Goal: Task Accomplishment & Management: Complete application form

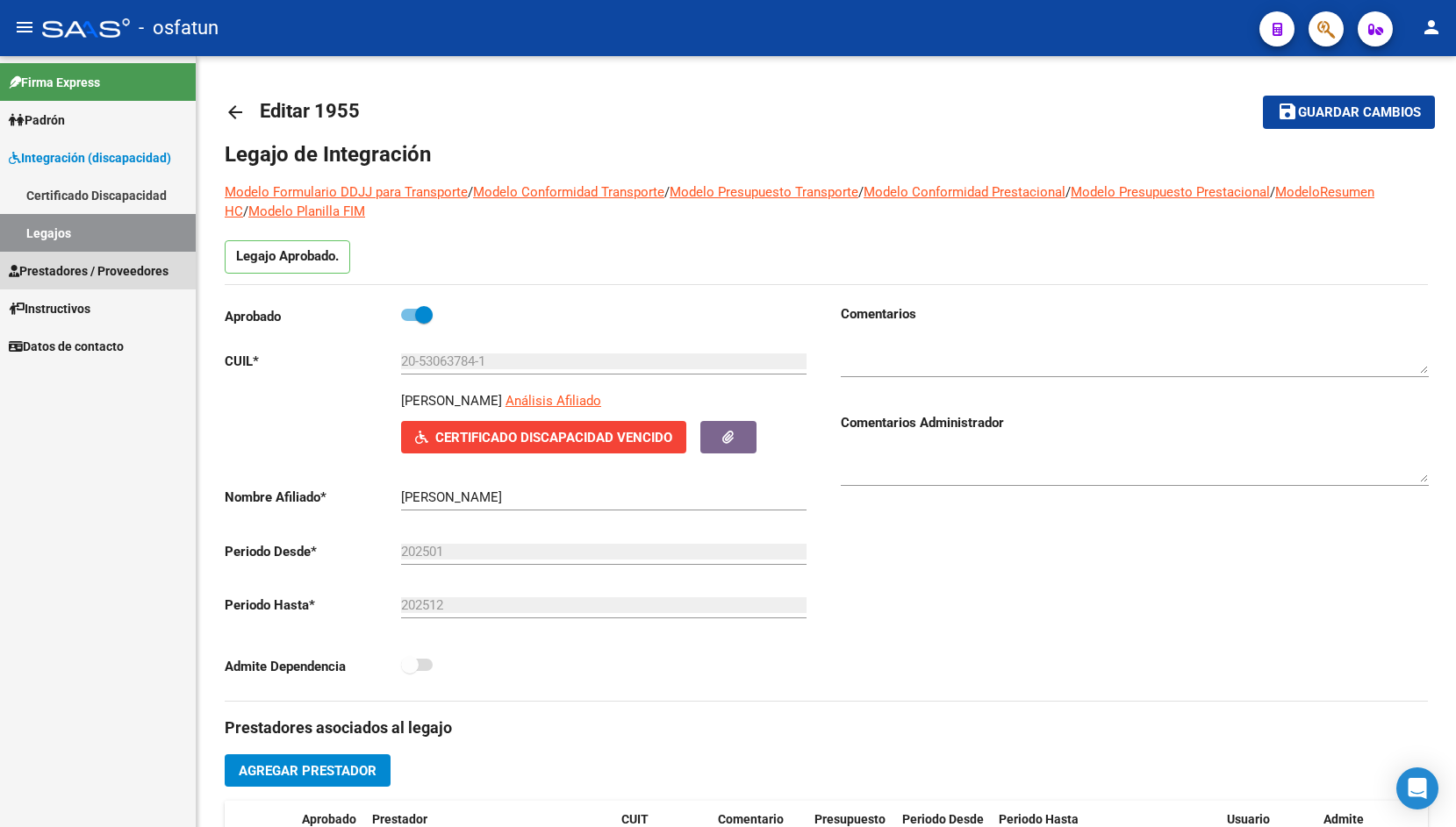
click at [79, 280] on span "Prestadores / Proveedores" at bounding box center [88, 271] width 160 height 19
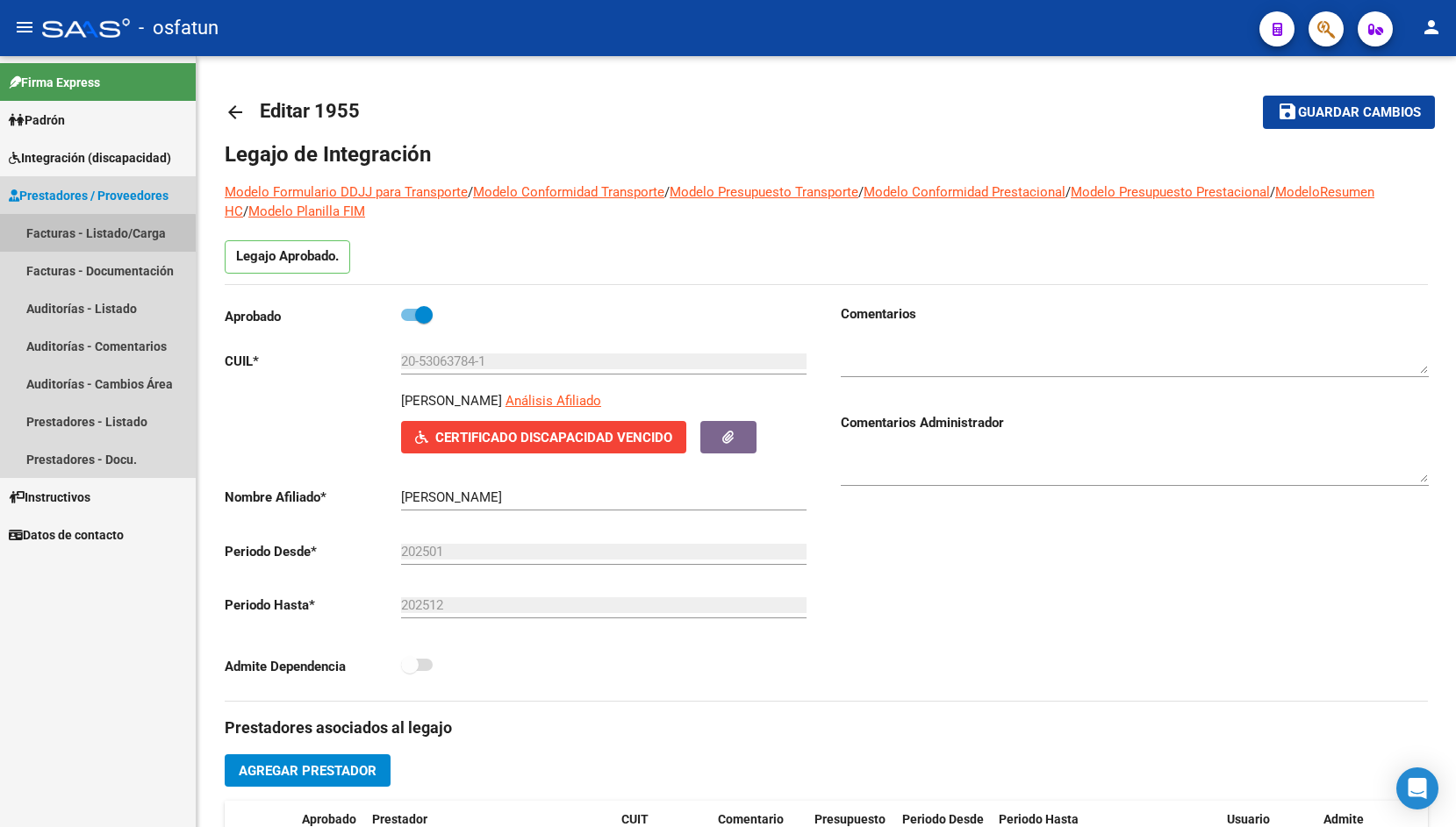
click at [95, 237] on link "Facturas - Listado/Carga" at bounding box center [98, 233] width 196 height 38
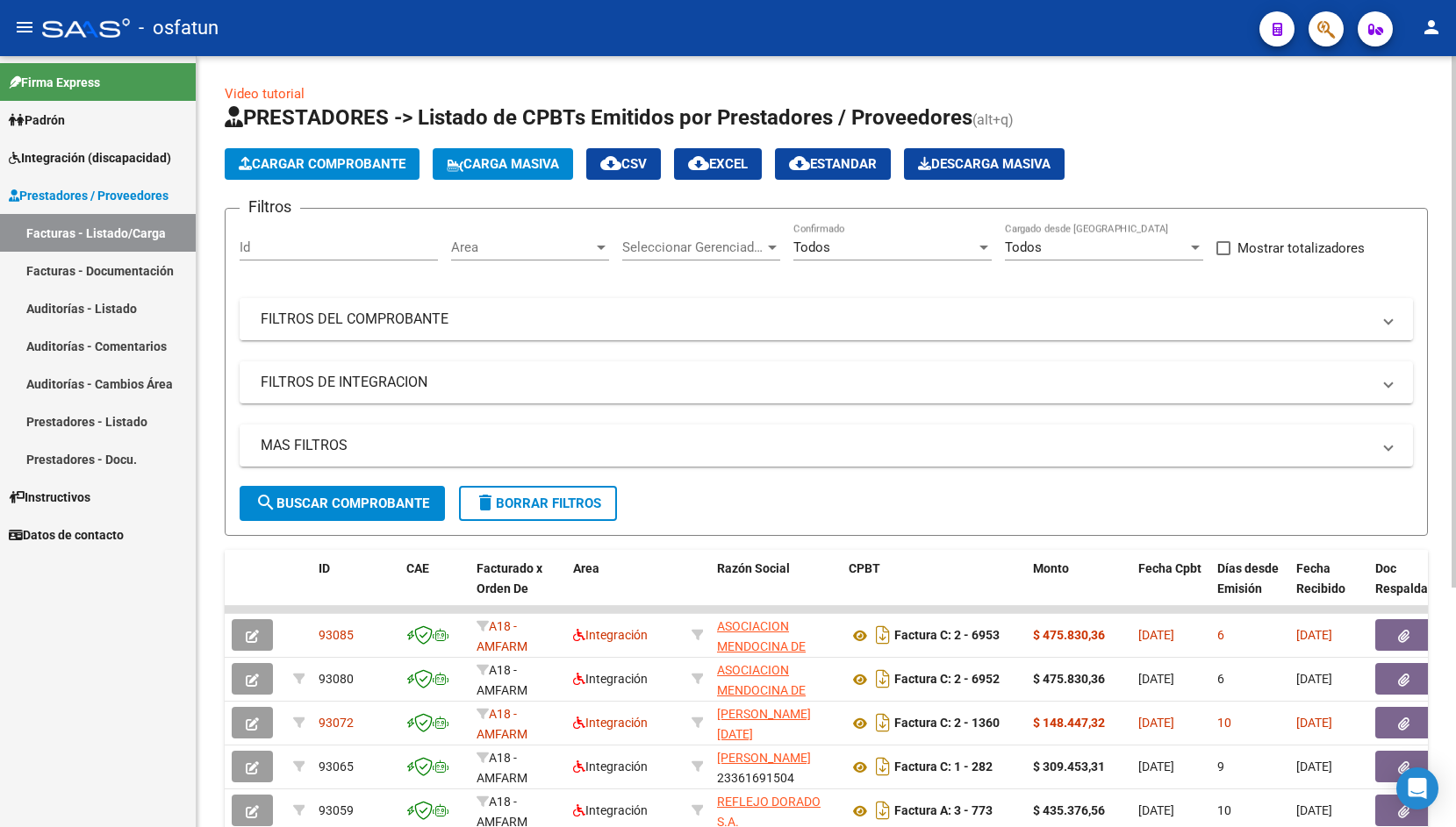
click at [416, 317] on mat-panel-title "FILTROS DEL COMPROBANTE" at bounding box center [815, 319] width 1110 height 19
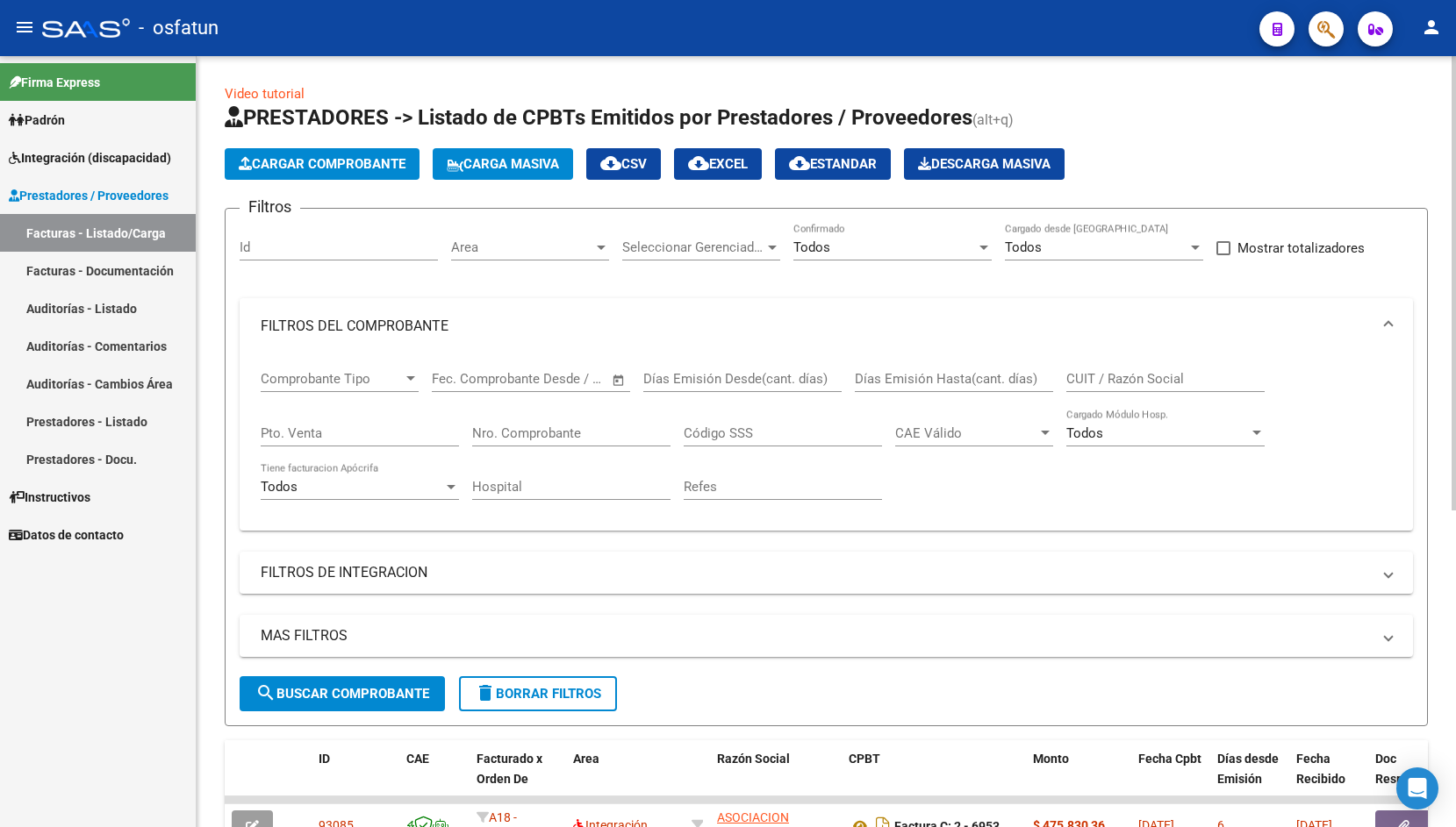
click at [532, 430] on input "Nro. Comprobante" at bounding box center [571, 433] width 199 height 16
click at [377, 681] on button "search Buscar Comprobante" at bounding box center [342, 694] width 205 height 35
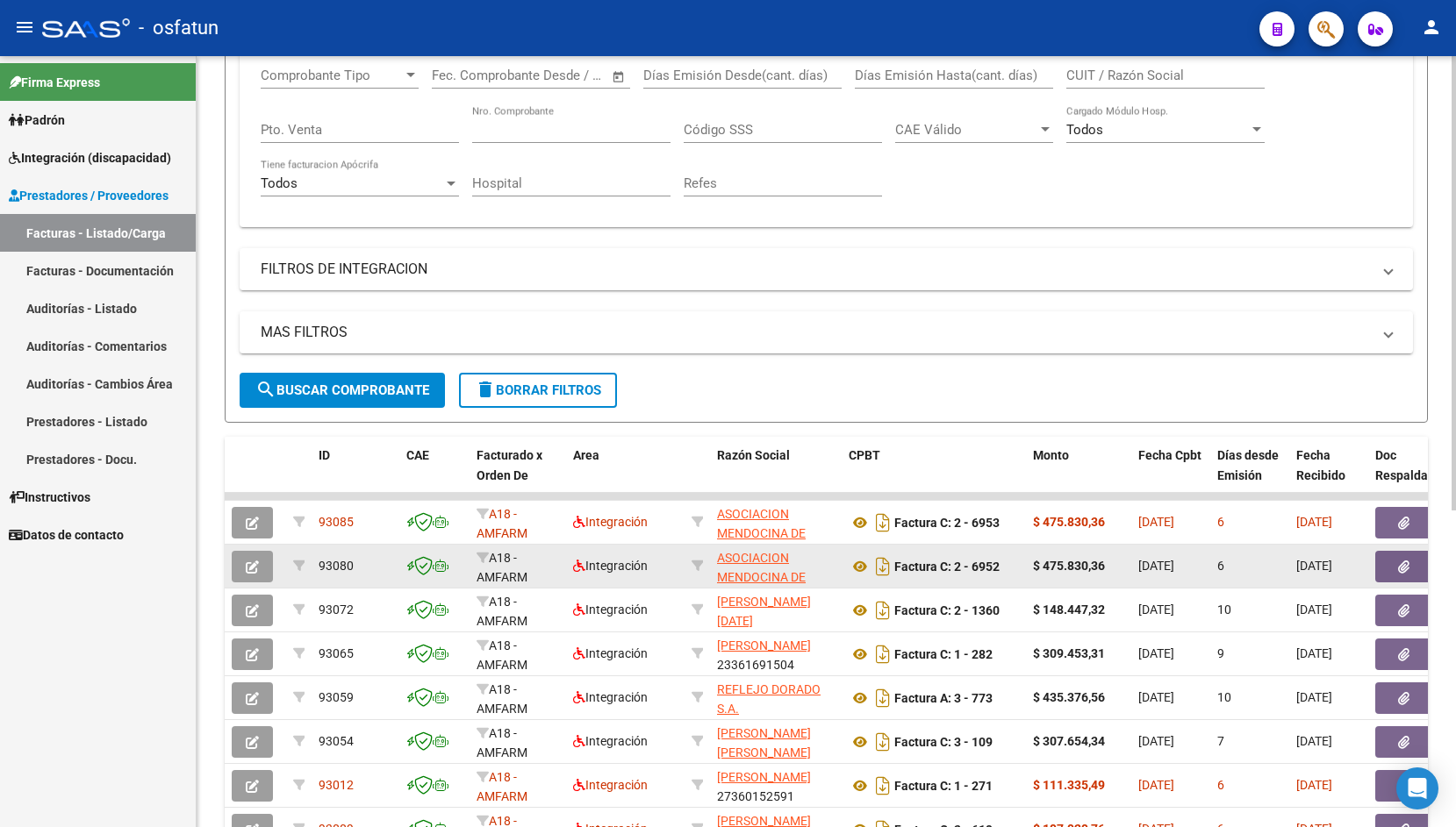
scroll to position [303, 0]
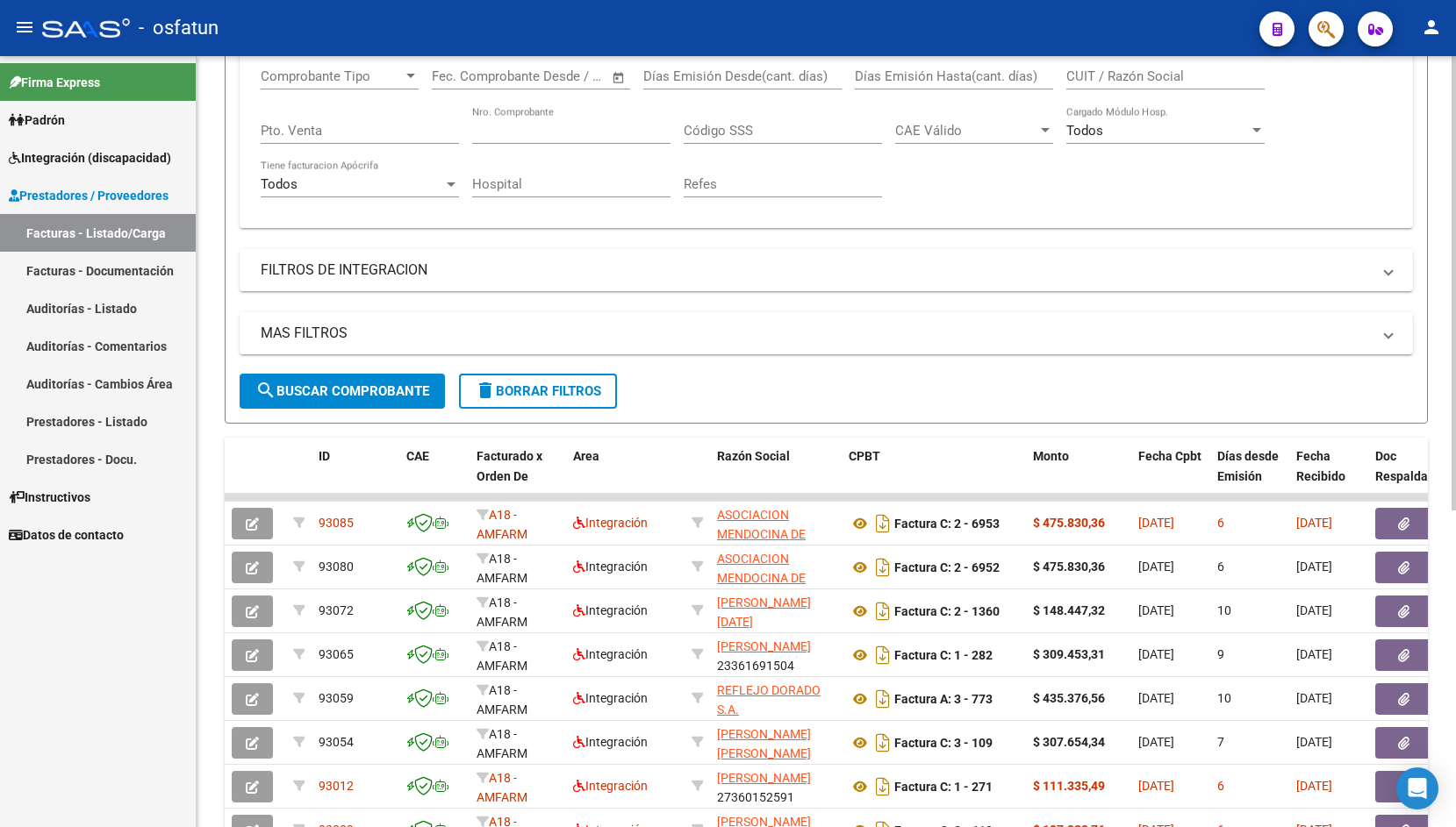
click at [503, 134] on input "Nro. Comprobante" at bounding box center [571, 130] width 199 height 16
click at [395, 385] on span "search Buscar Comprobante" at bounding box center [342, 391] width 174 height 16
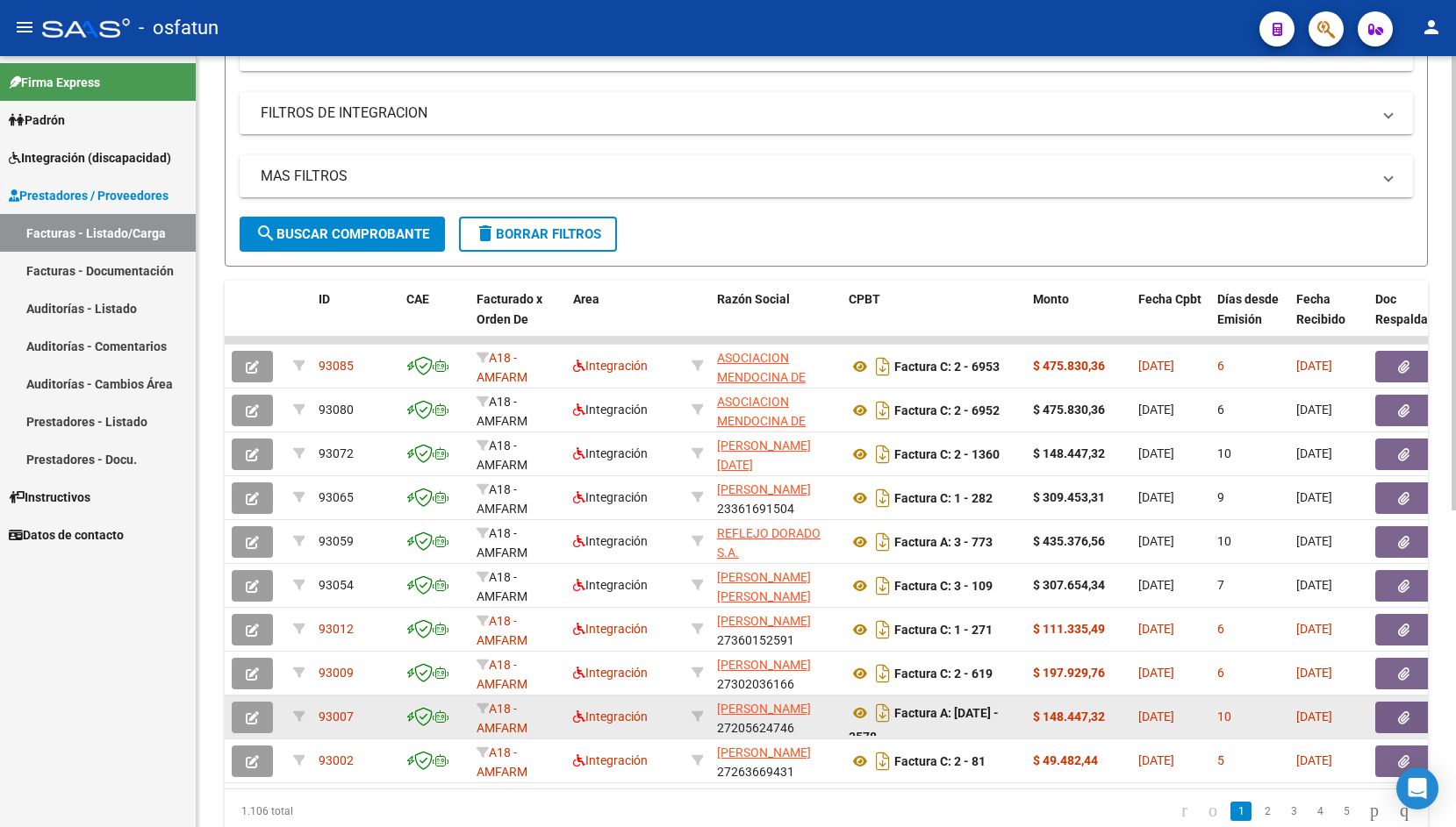
scroll to position [1, 0]
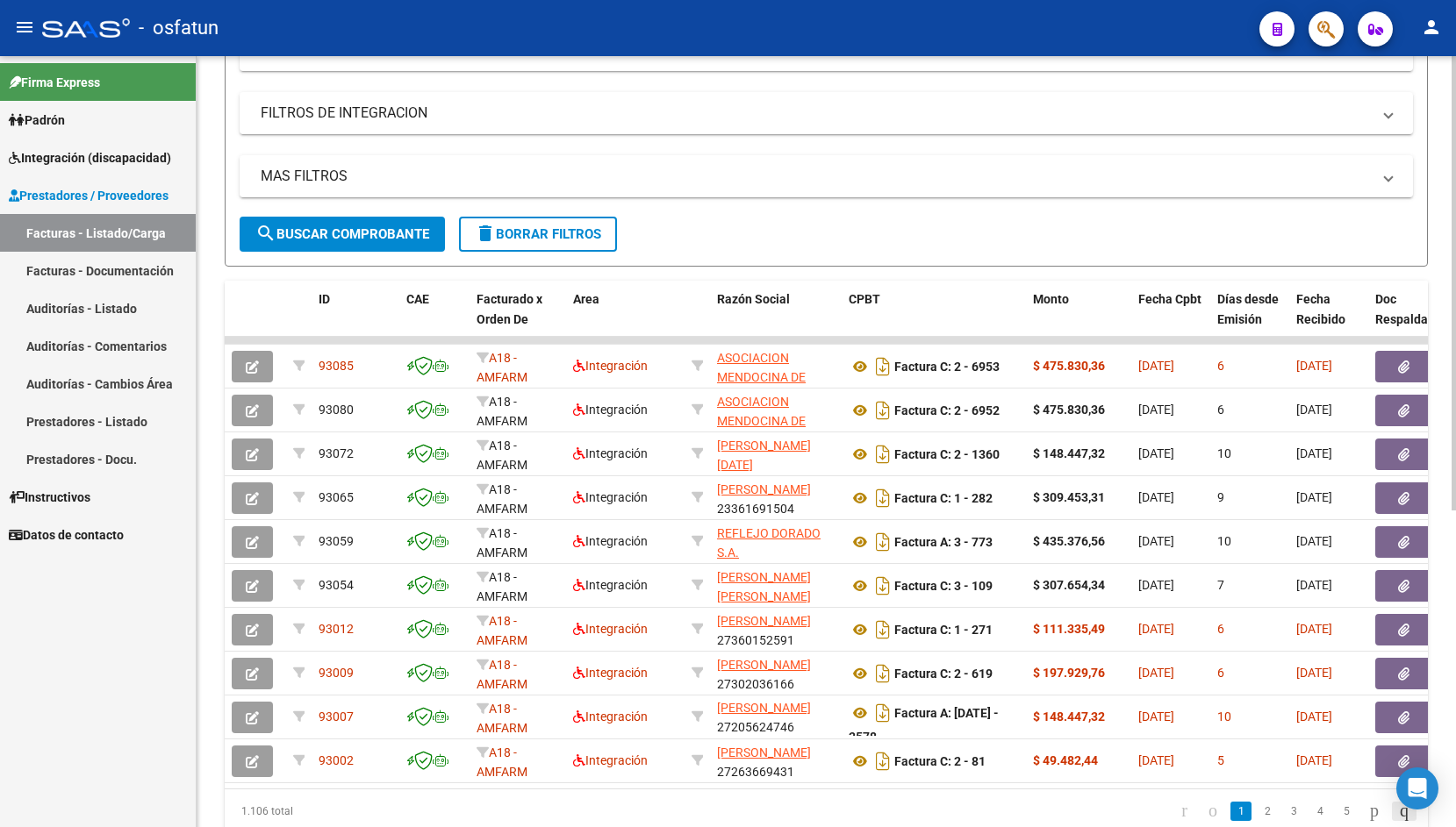
click at [1398, 821] on icon "go to last page" at bounding box center [1404, 810] width 14 height 21
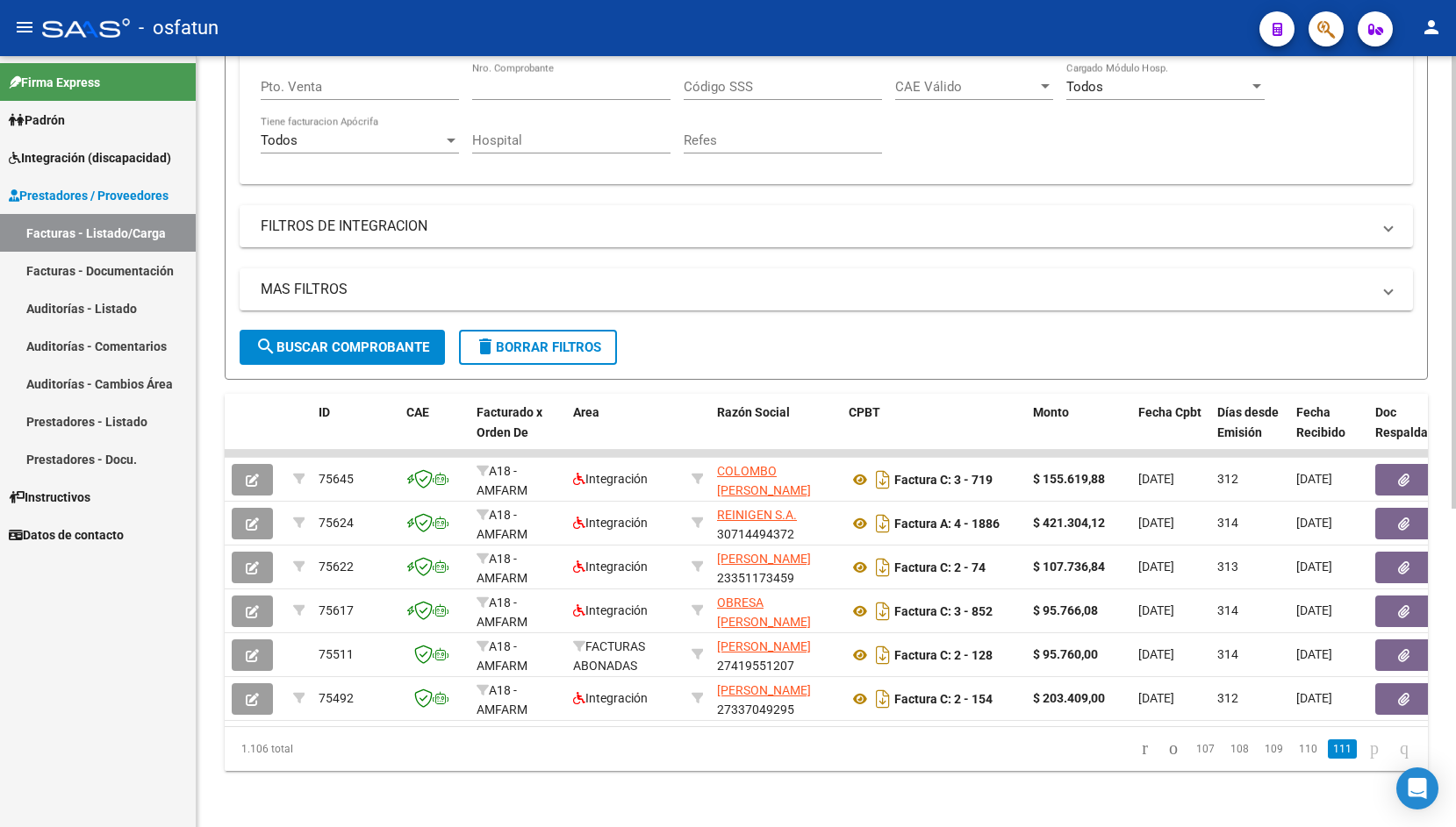
scroll to position [361, 0]
click at [1140, 749] on icon "go to first page" at bounding box center [1145, 748] width 11 height 21
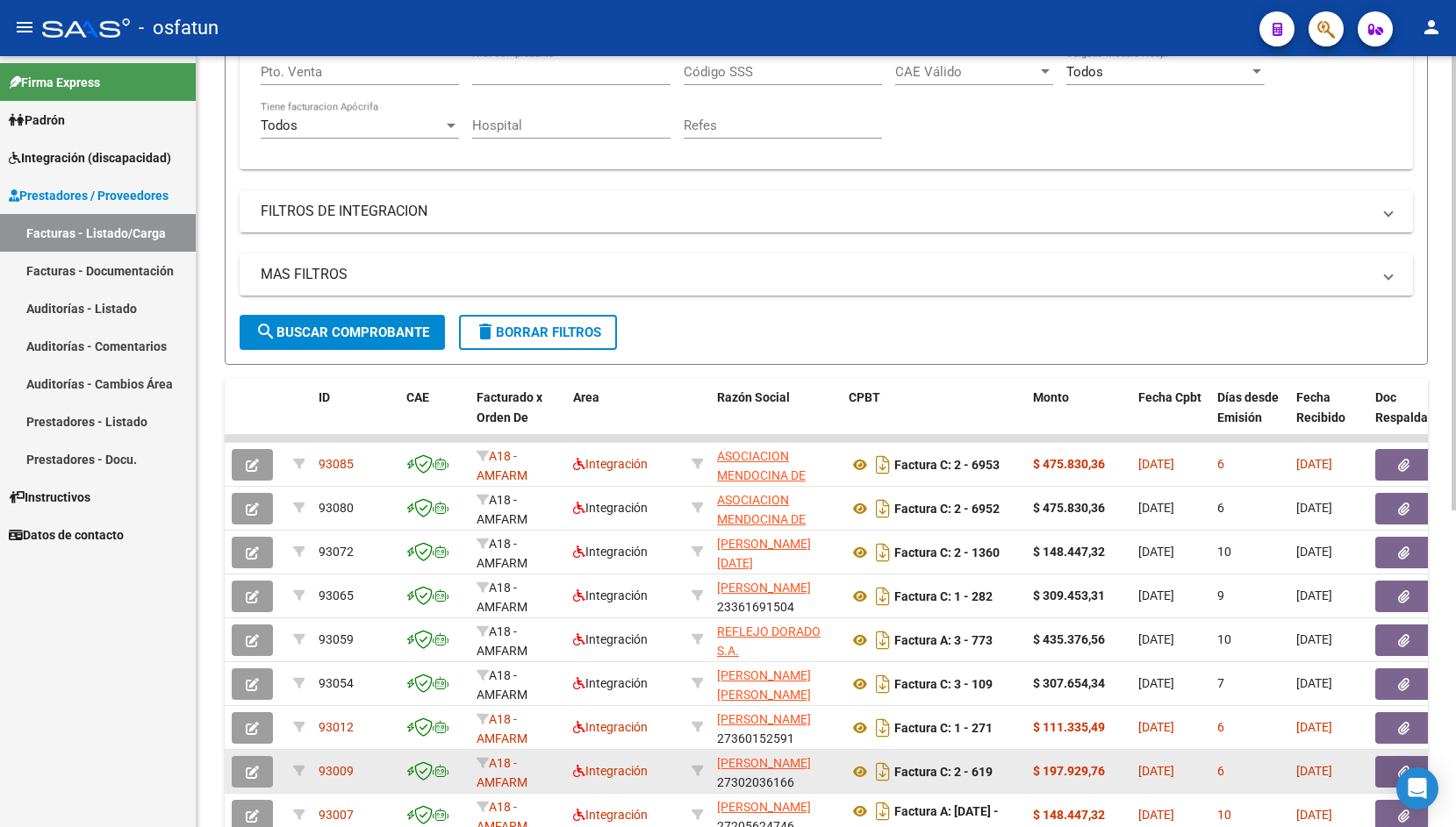
click at [1364, 755] on datatable-body-cell "[DATE]" at bounding box center [1328, 772] width 79 height 43
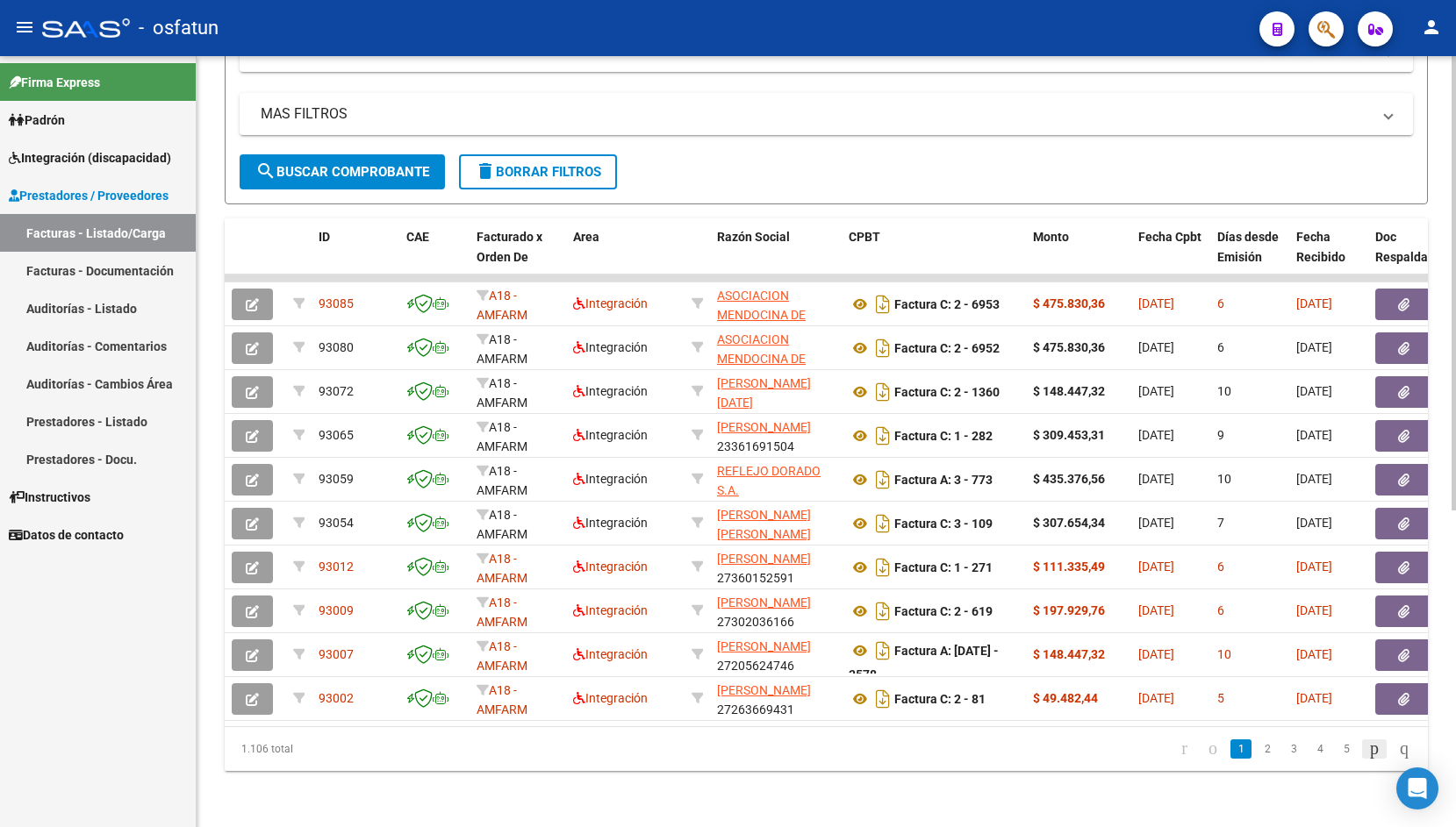
click at [1367, 757] on icon "go to next page" at bounding box center [1374, 748] width 14 height 21
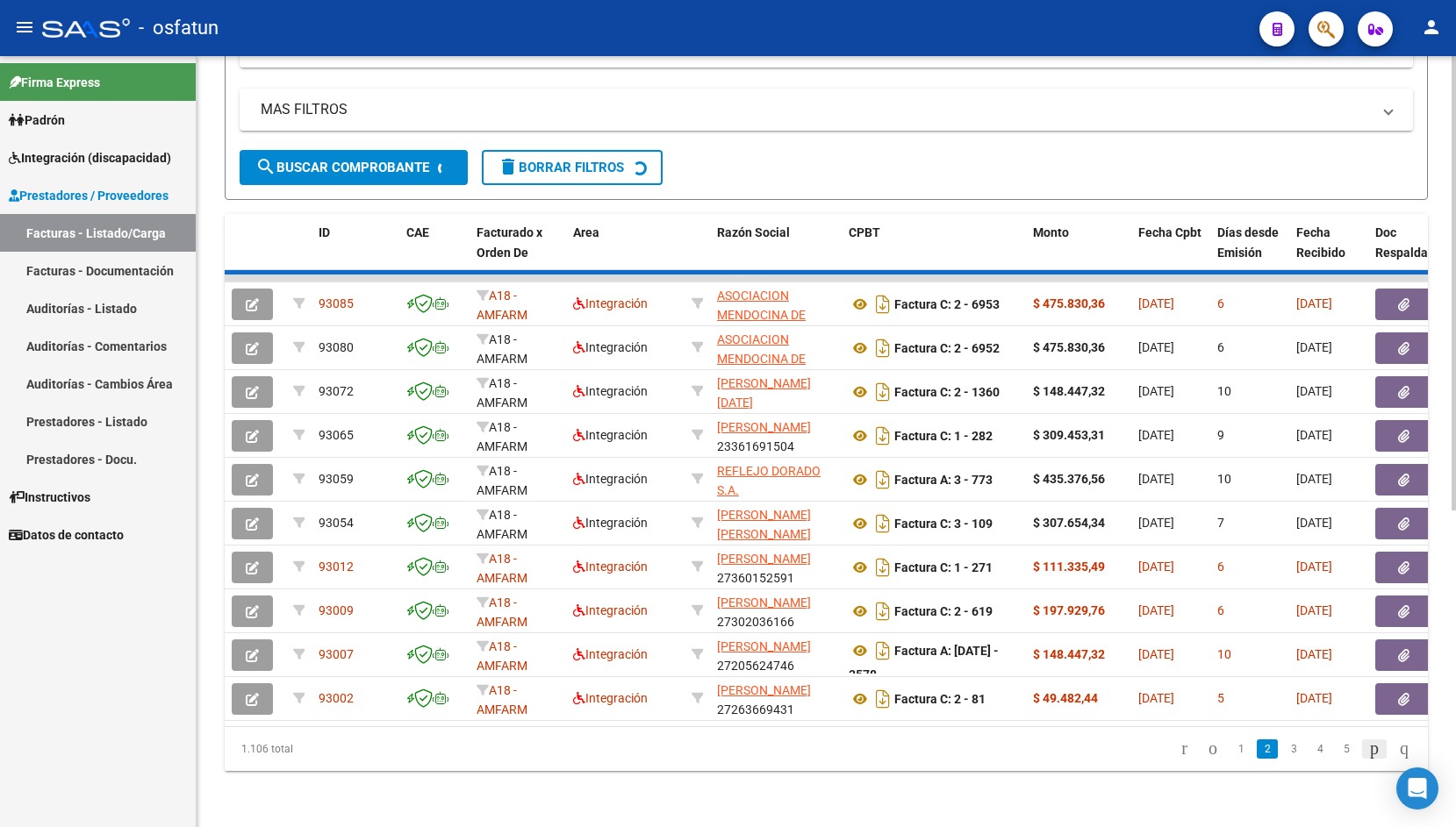
click at [1362, 757] on div "1.106 total 1 2 3 4 5" at bounding box center [826, 748] width 1204 height 43
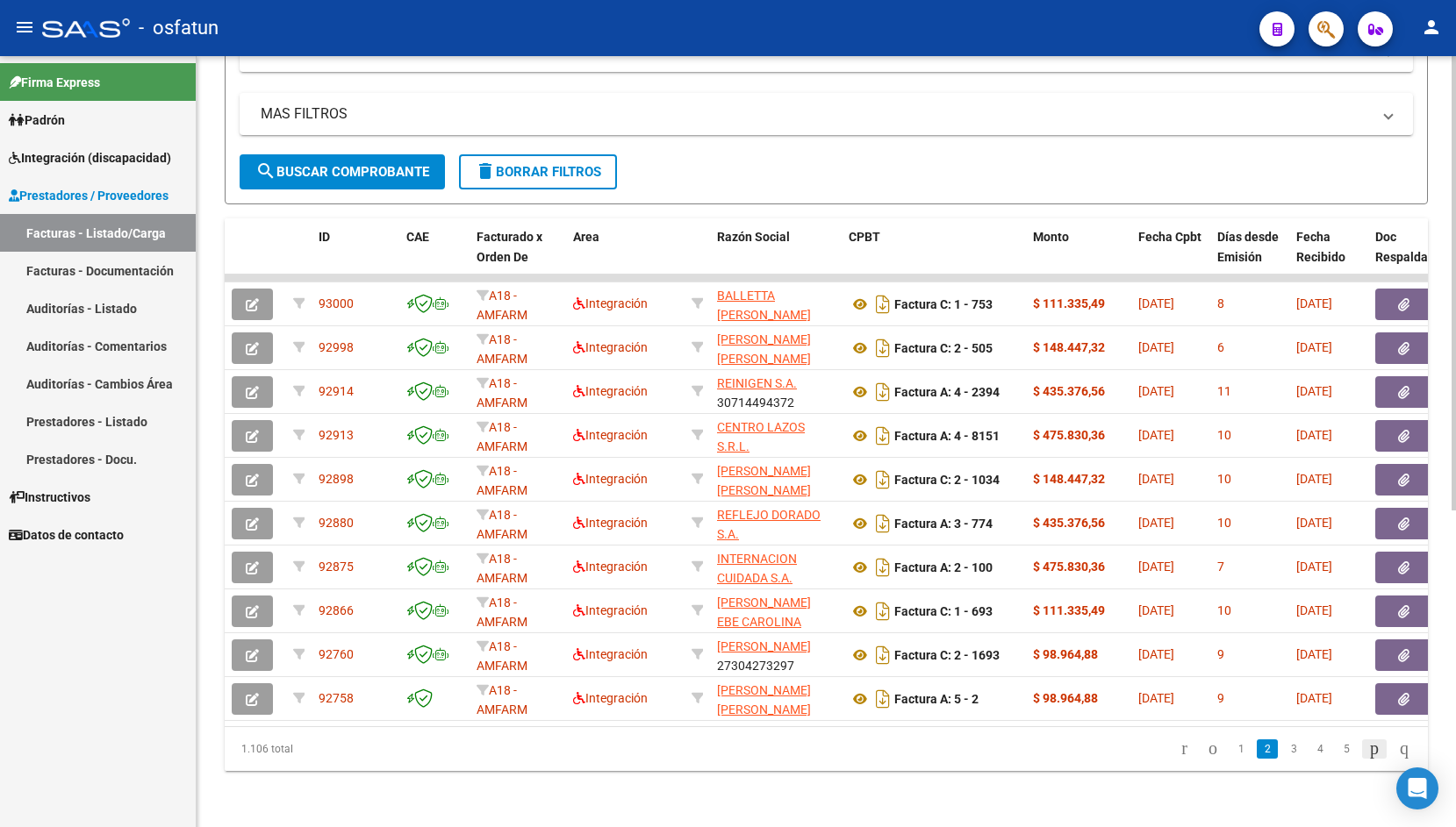
click at [1367, 757] on icon "go to next page" at bounding box center [1374, 748] width 14 height 21
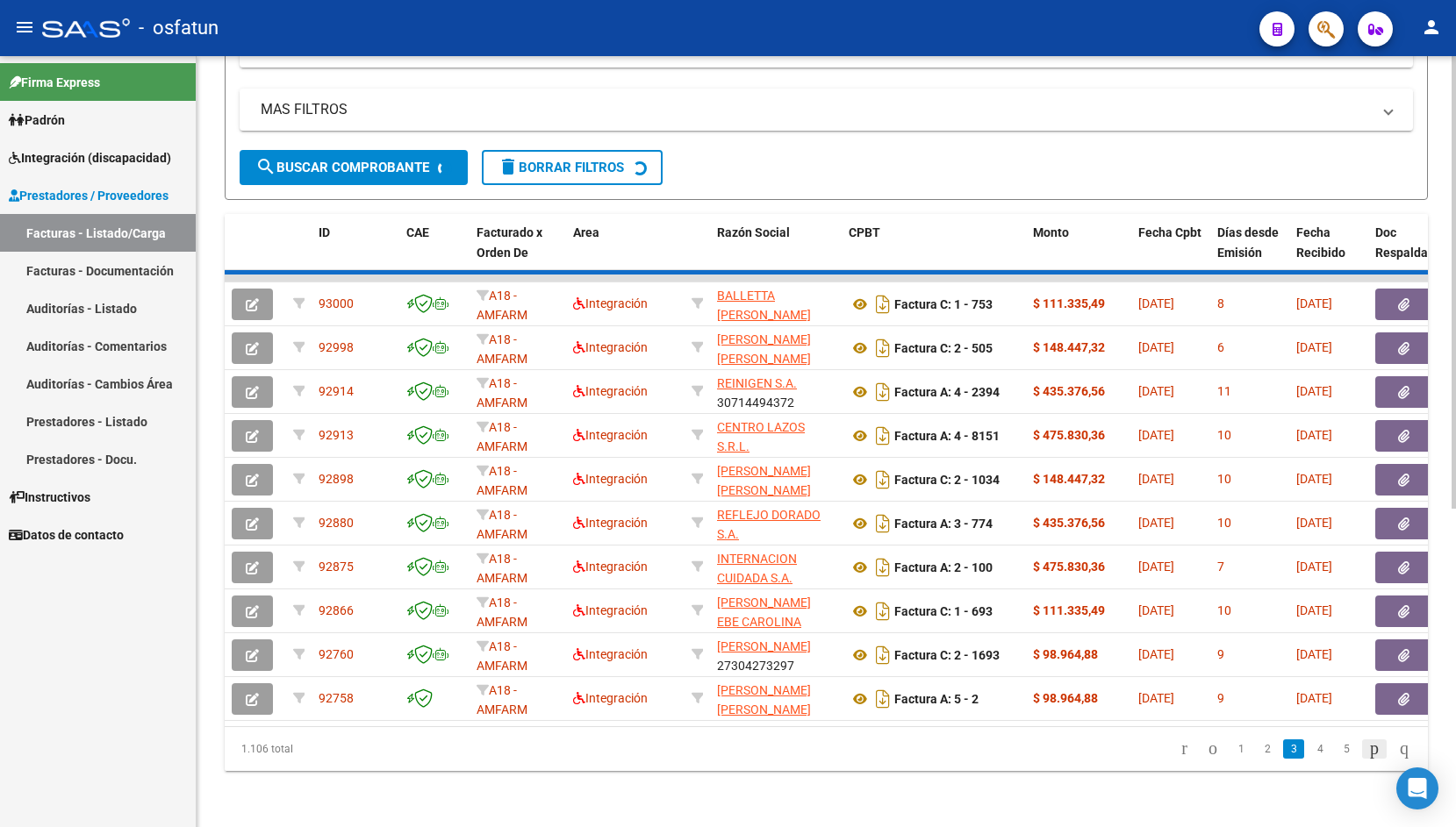
click at [1362, 757] on div "1.106 total 1 2 3 4 5" at bounding box center [826, 748] width 1204 height 43
click at [1367, 757] on icon "go to next page" at bounding box center [1374, 748] width 14 height 21
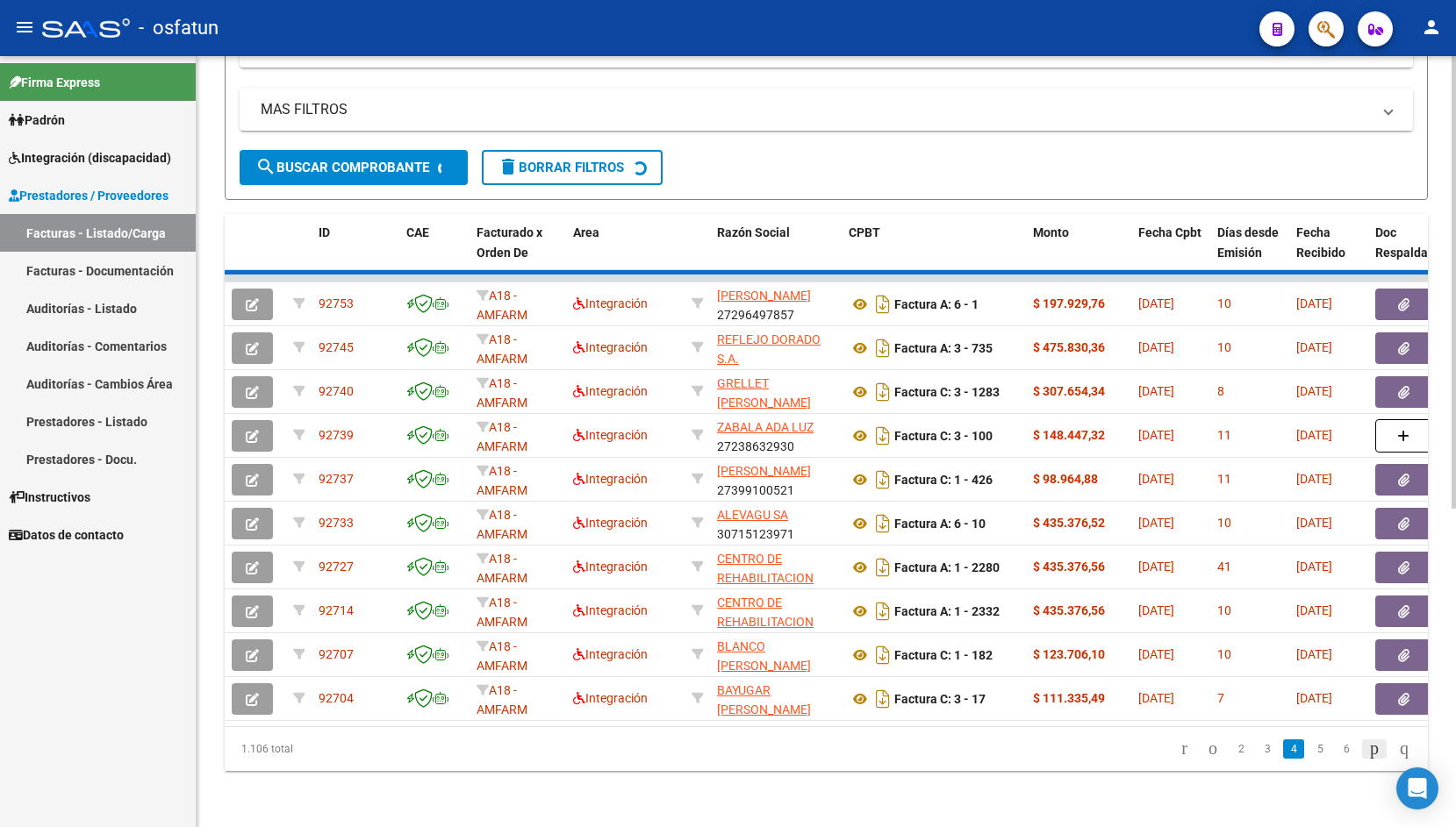
click at [1362, 757] on div "1.106 total 2 3 4 5 6" at bounding box center [826, 748] width 1204 height 43
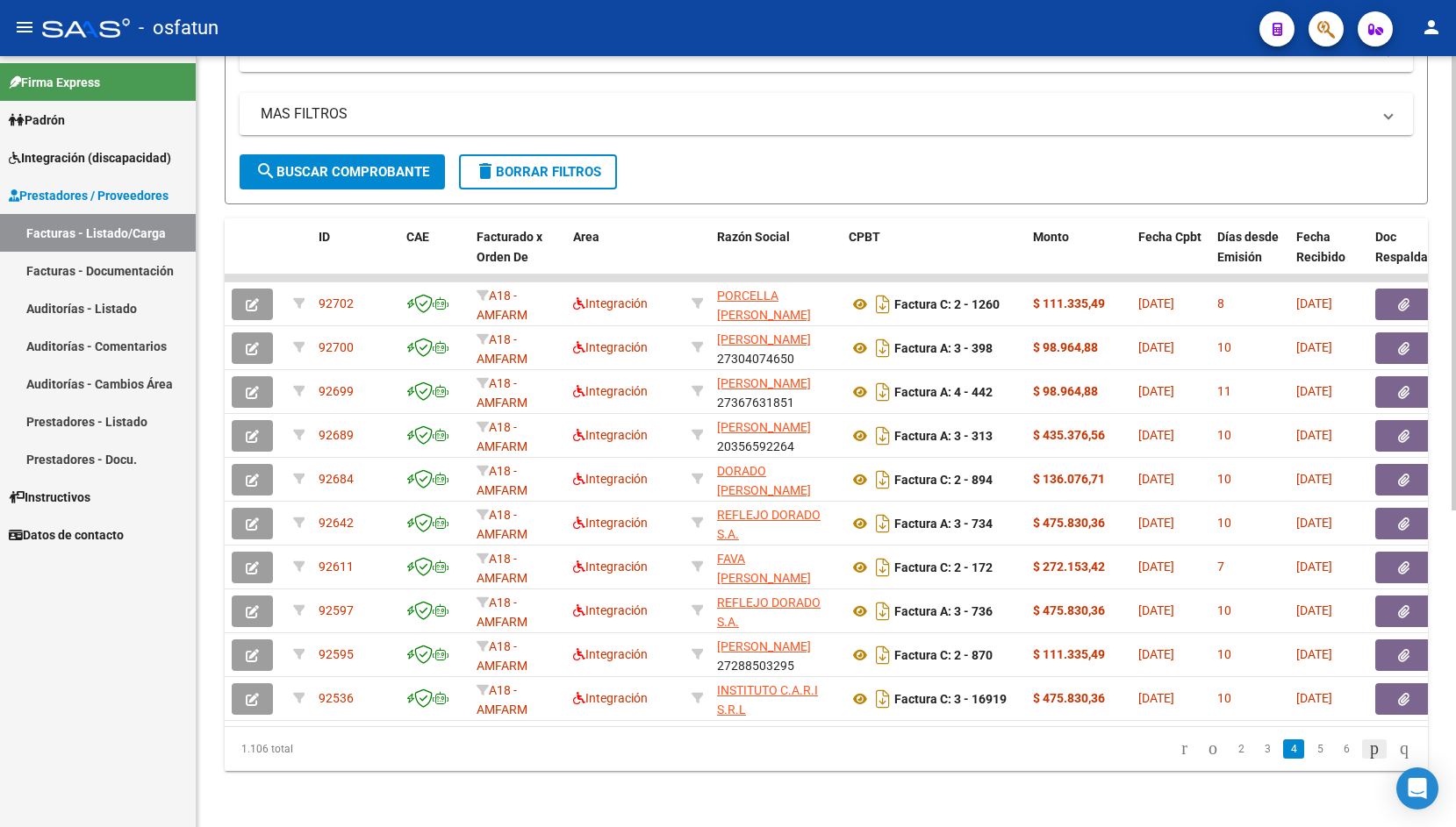
click at [1367, 757] on icon "go to next page" at bounding box center [1374, 748] width 14 height 21
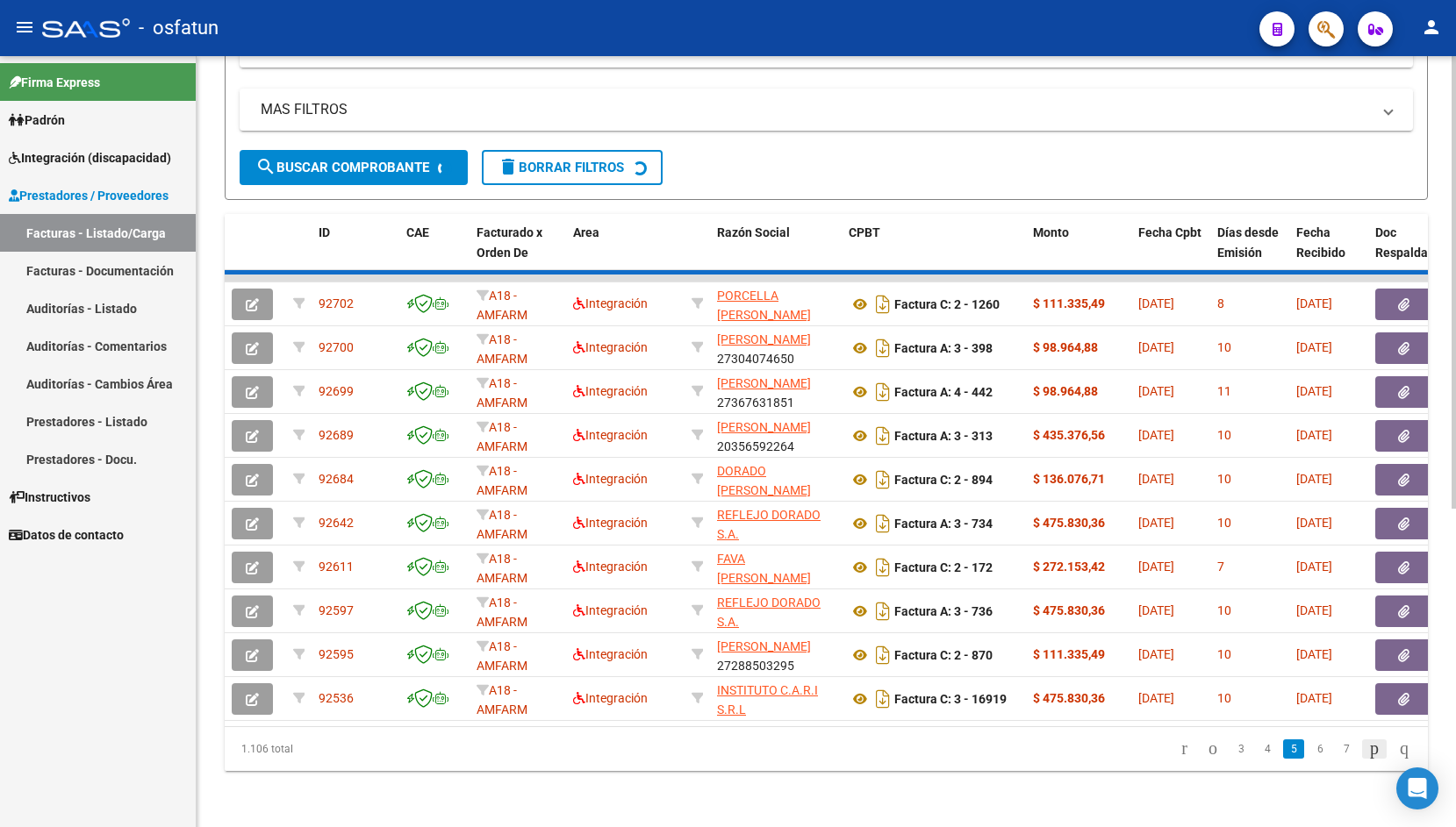
click at [1362, 757] on div "1.106 total 3 4 5 6 7" at bounding box center [826, 748] width 1204 height 43
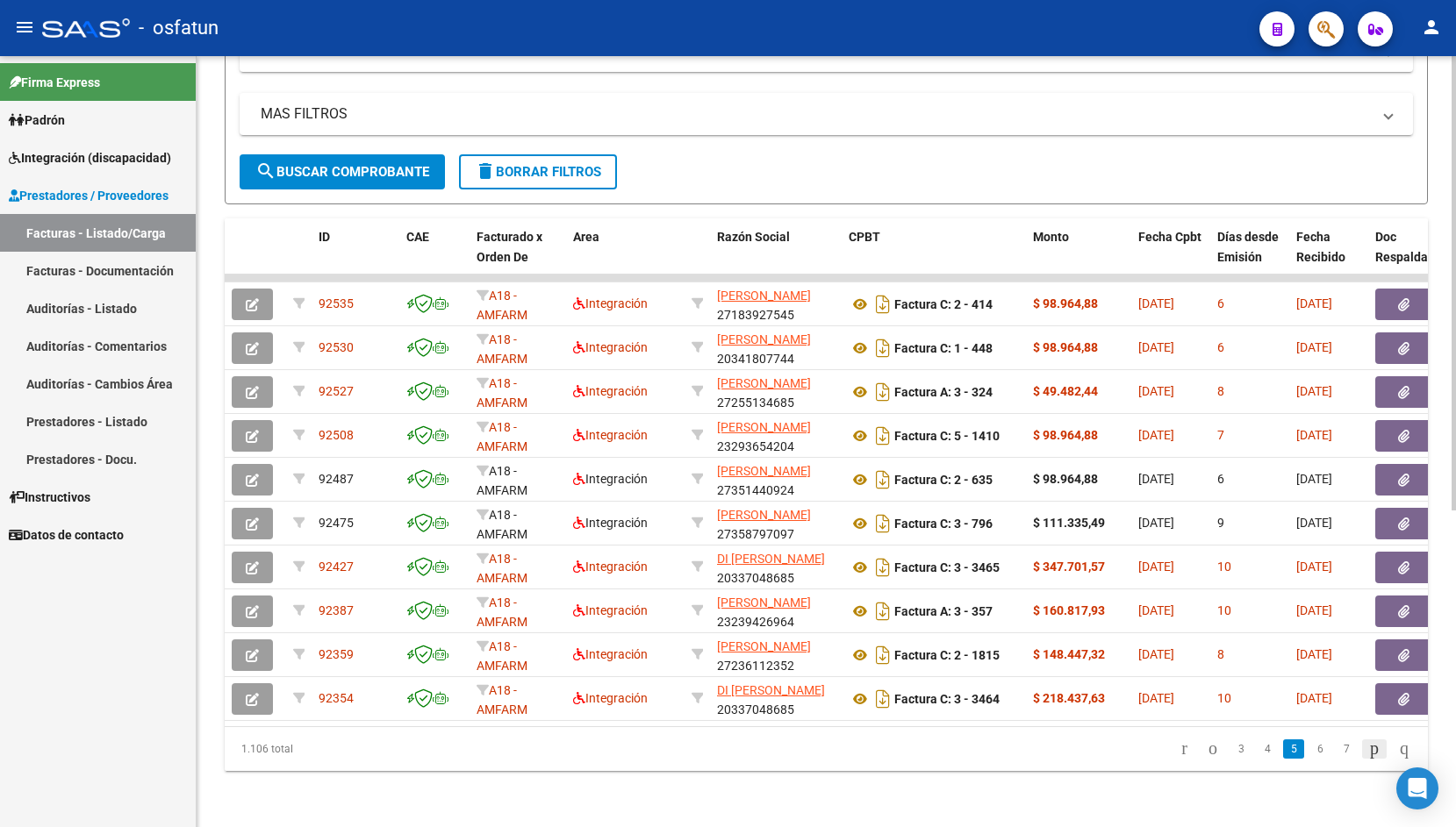
click at [1367, 757] on icon "go to next page" at bounding box center [1374, 748] width 14 height 21
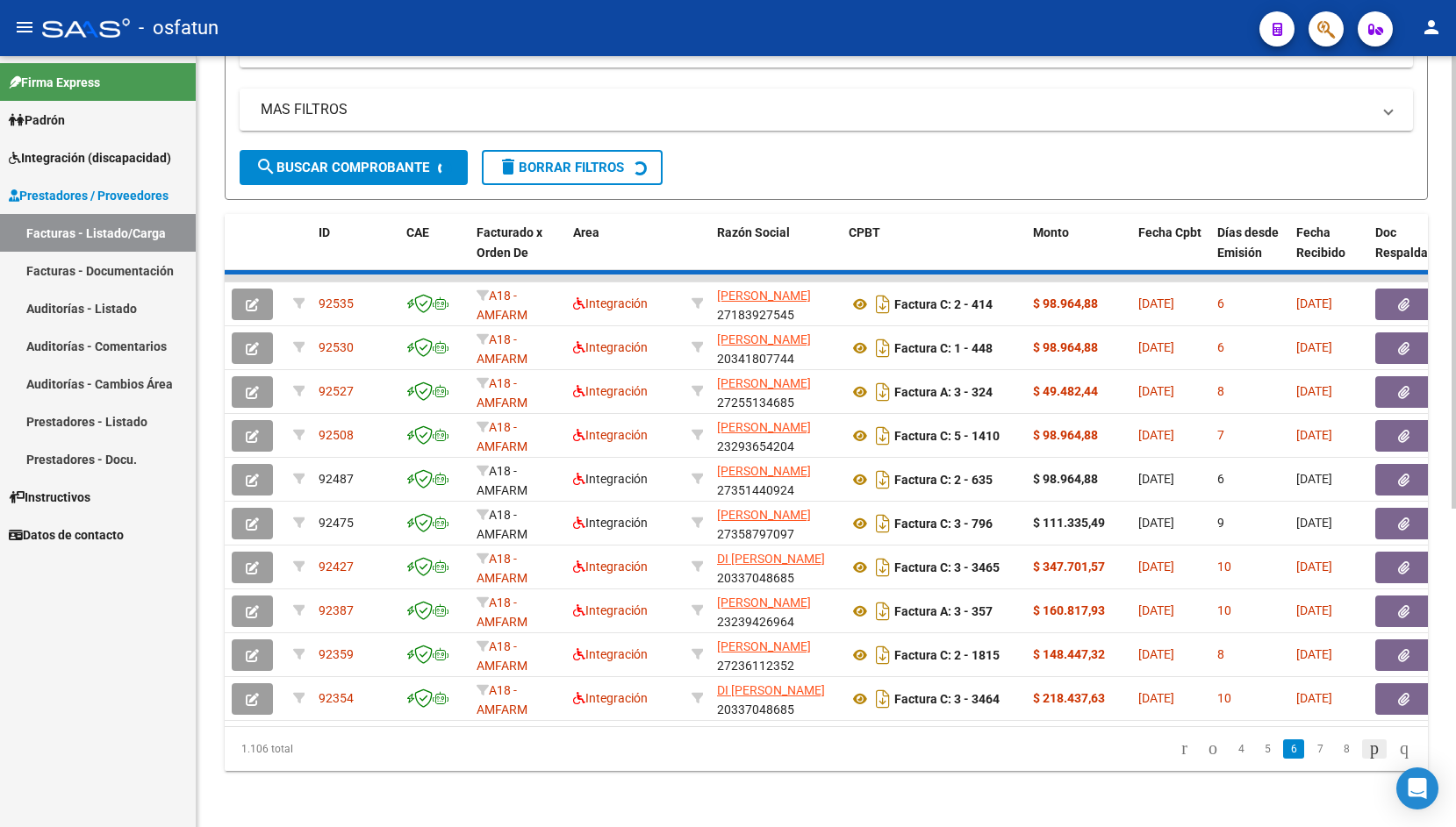
click at [1367, 757] on icon "go to next page" at bounding box center [1374, 748] width 14 height 21
click at [1362, 757] on div "1.106 total 4 5 6 7 8" at bounding box center [826, 748] width 1204 height 43
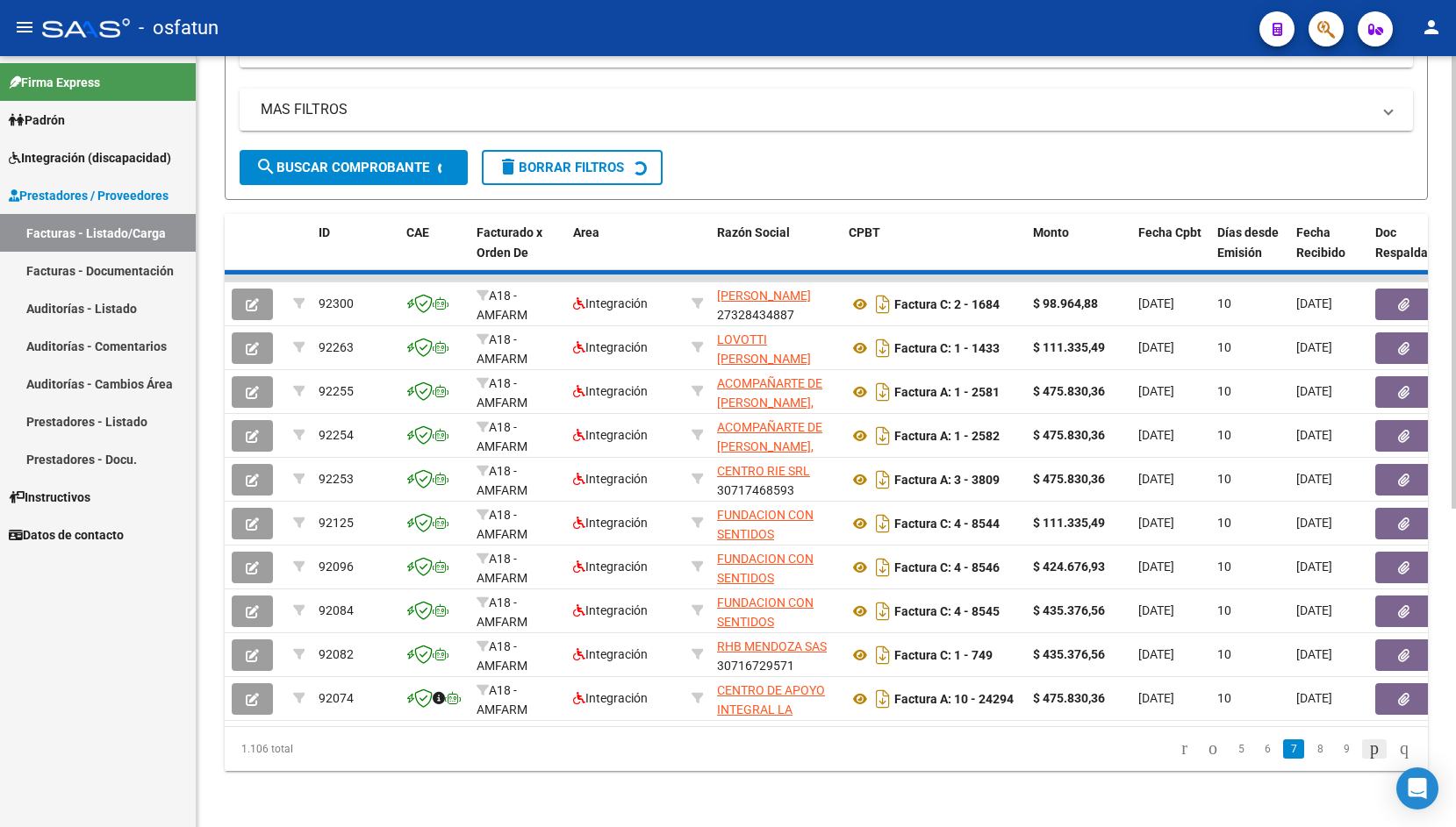
click at [1362, 757] on div "1.106 total 5 6 7 8 9" at bounding box center [826, 748] width 1204 height 43
click at [1367, 757] on icon "go to next page" at bounding box center [1374, 748] width 14 height 21
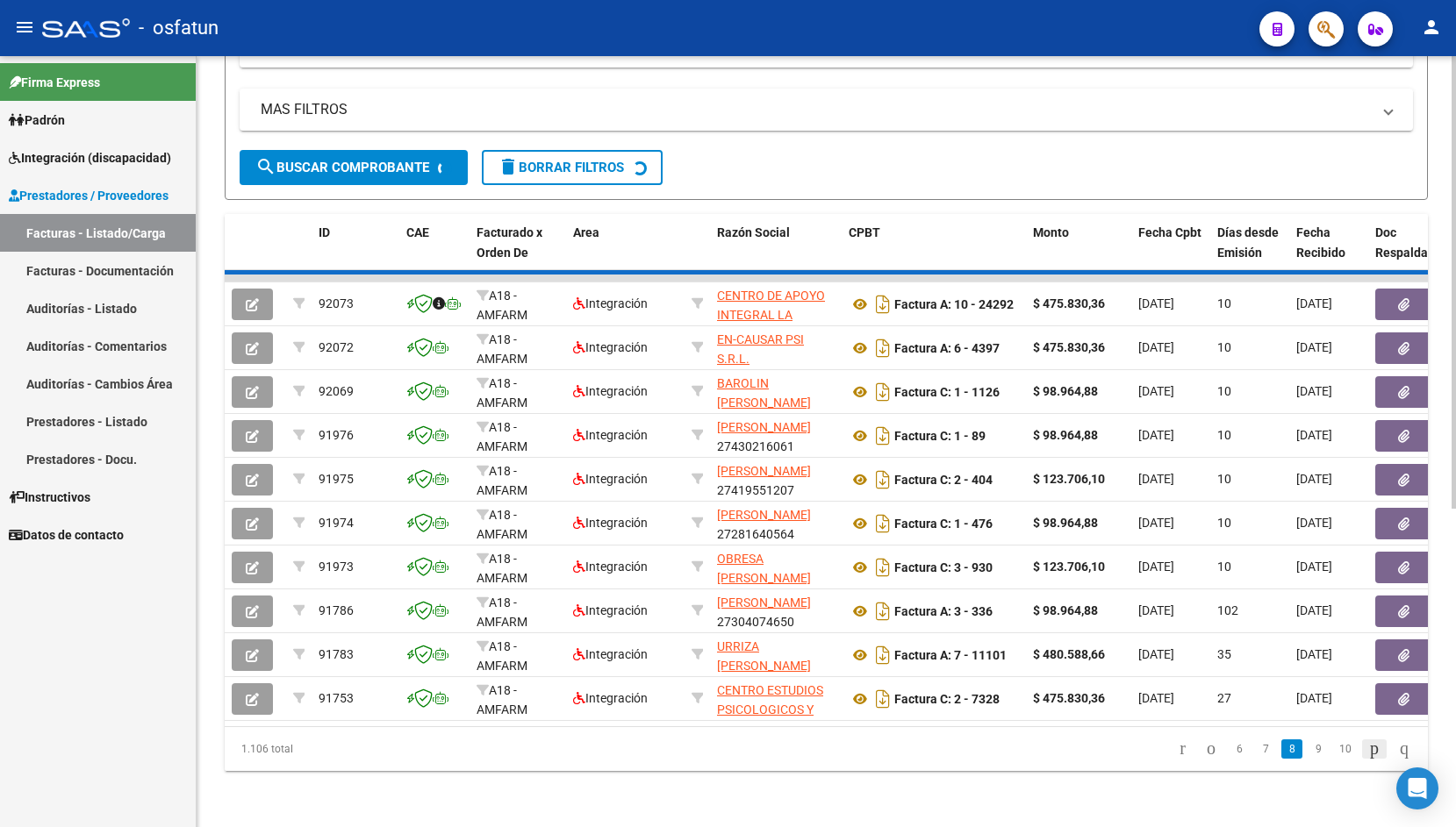
click at [1362, 757] on div "1.106 total 6 7 8 9 10" at bounding box center [826, 748] width 1204 height 43
click at [1367, 757] on icon "go to next page" at bounding box center [1374, 748] width 14 height 21
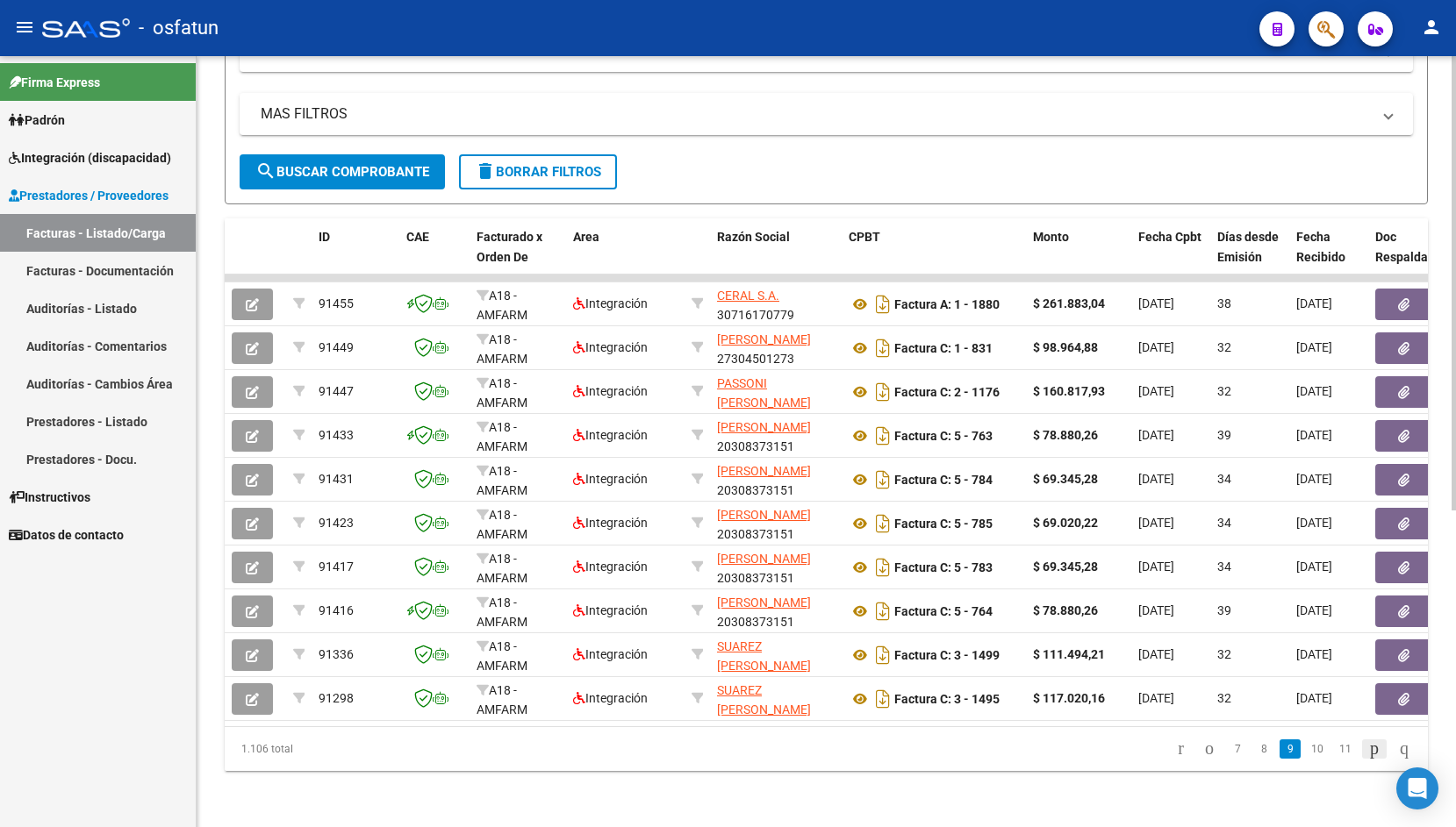
click at [1367, 751] on icon "go to next page" at bounding box center [1374, 748] width 14 height 21
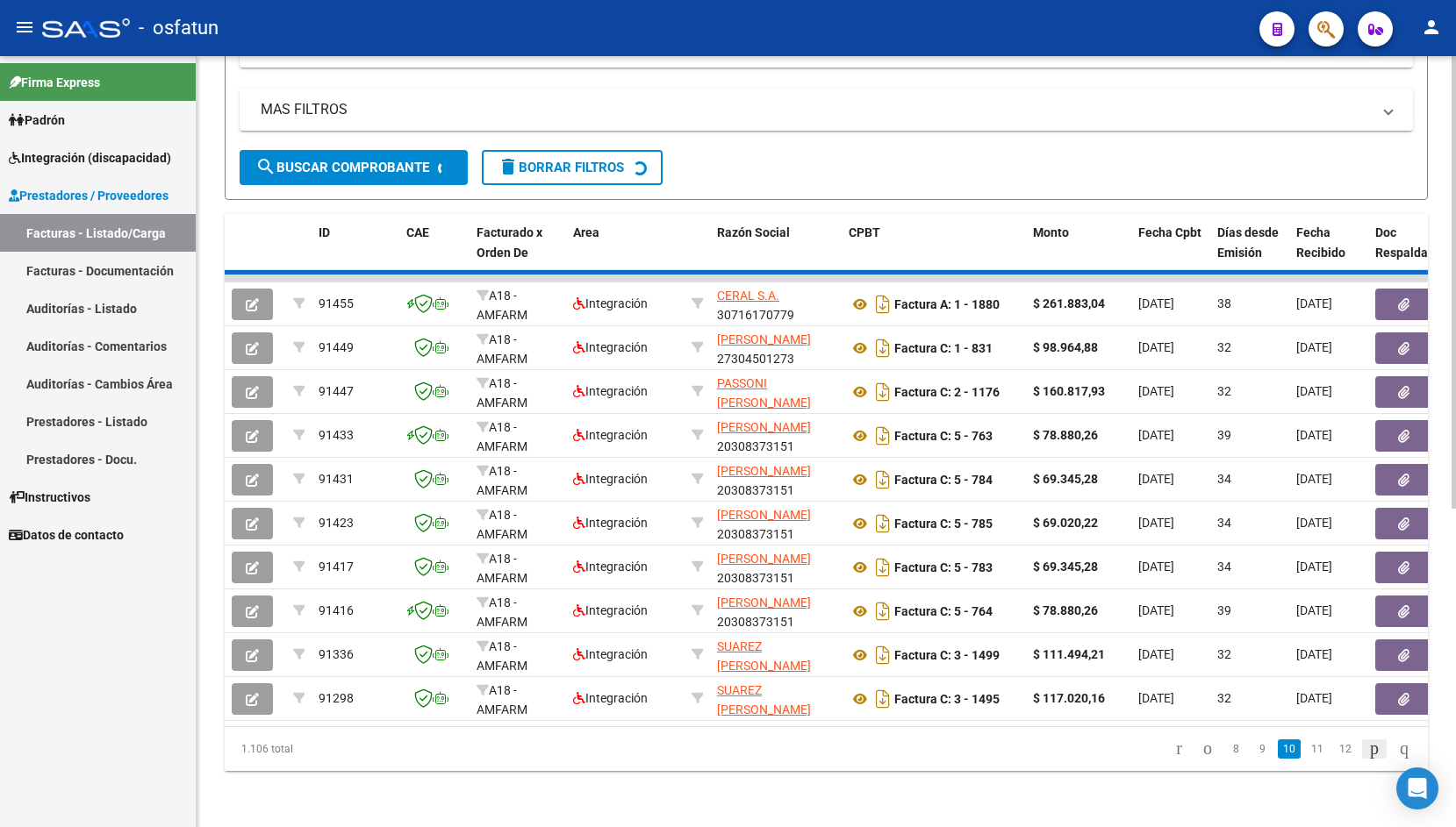
click at [1361, 751] on div "1.106 total 8 9 10 11 12" at bounding box center [826, 748] width 1204 height 43
click at [1367, 751] on icon "go to next page" at bounding box center [1374, 748] width 14 height 21
click at [1361, 751] on div "1.106 total 8 9 10 11 12" at bounding box center [826, 748] width 1204 height 43
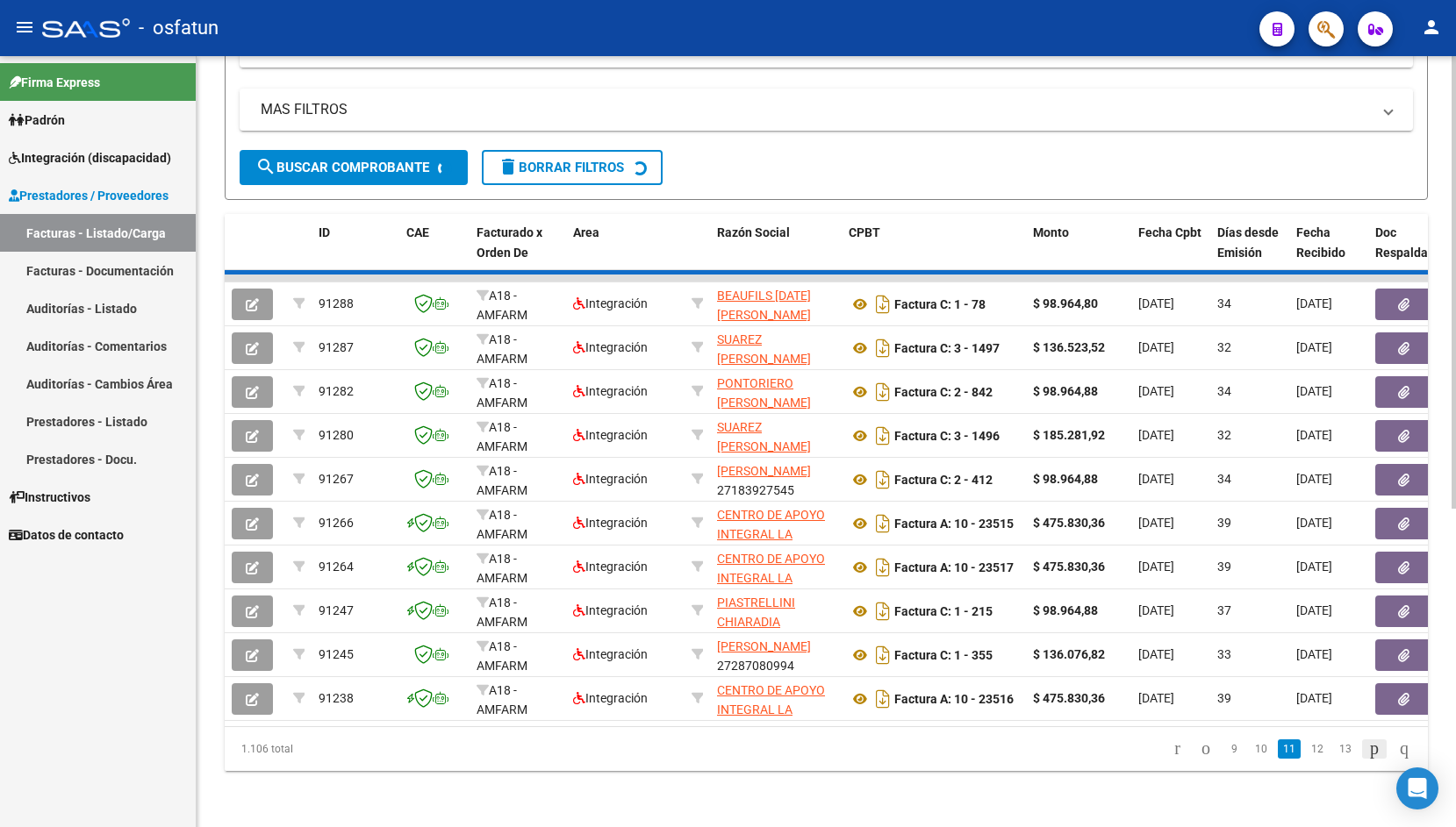
click at [1361, 751] on div "1.106 total 9 10 11 12 13" at bounding box center [826, 748] width 1204 height 43
click at [1367, 751] on icon "go to next page" at bounding box center [1374, 748] width 14 height 21
click at [1361, 751] on div "1.106 total 9 10 11 12 13" at bounding box center [826, 748] width 1204 height 43
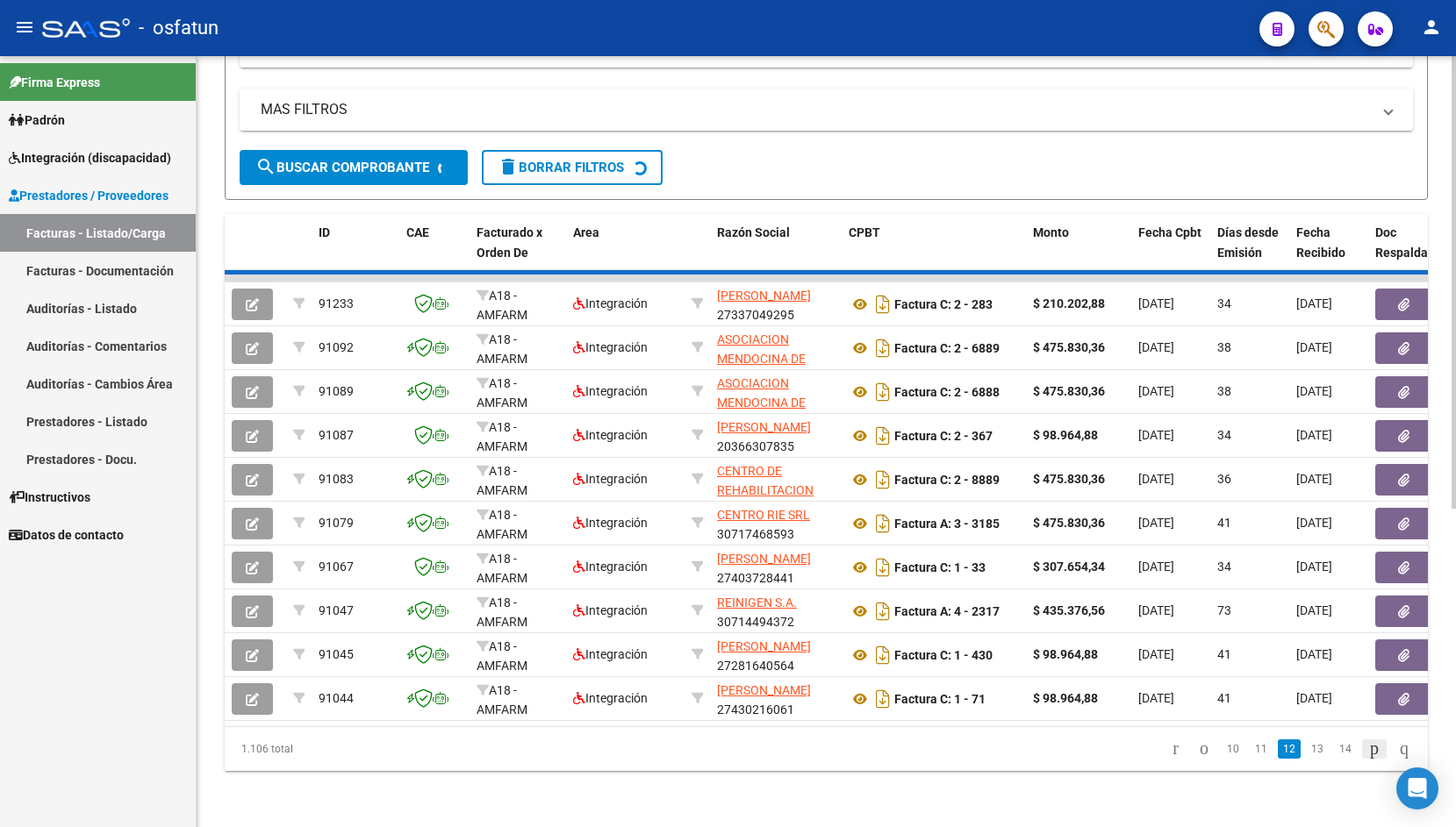
click at [1361, 751] on div "1.106 total 10 11 12 13 14" at bounding box center [826, 748] width 1204 height 43
click at [1367, 751] on icon "go to next page" at bounding box center [1374, 748] width 14 height 21
click at [1361, 751] on div "1.106 total 10 11 12 13 14" at bounding box center [826, 748] width 1204 height 43
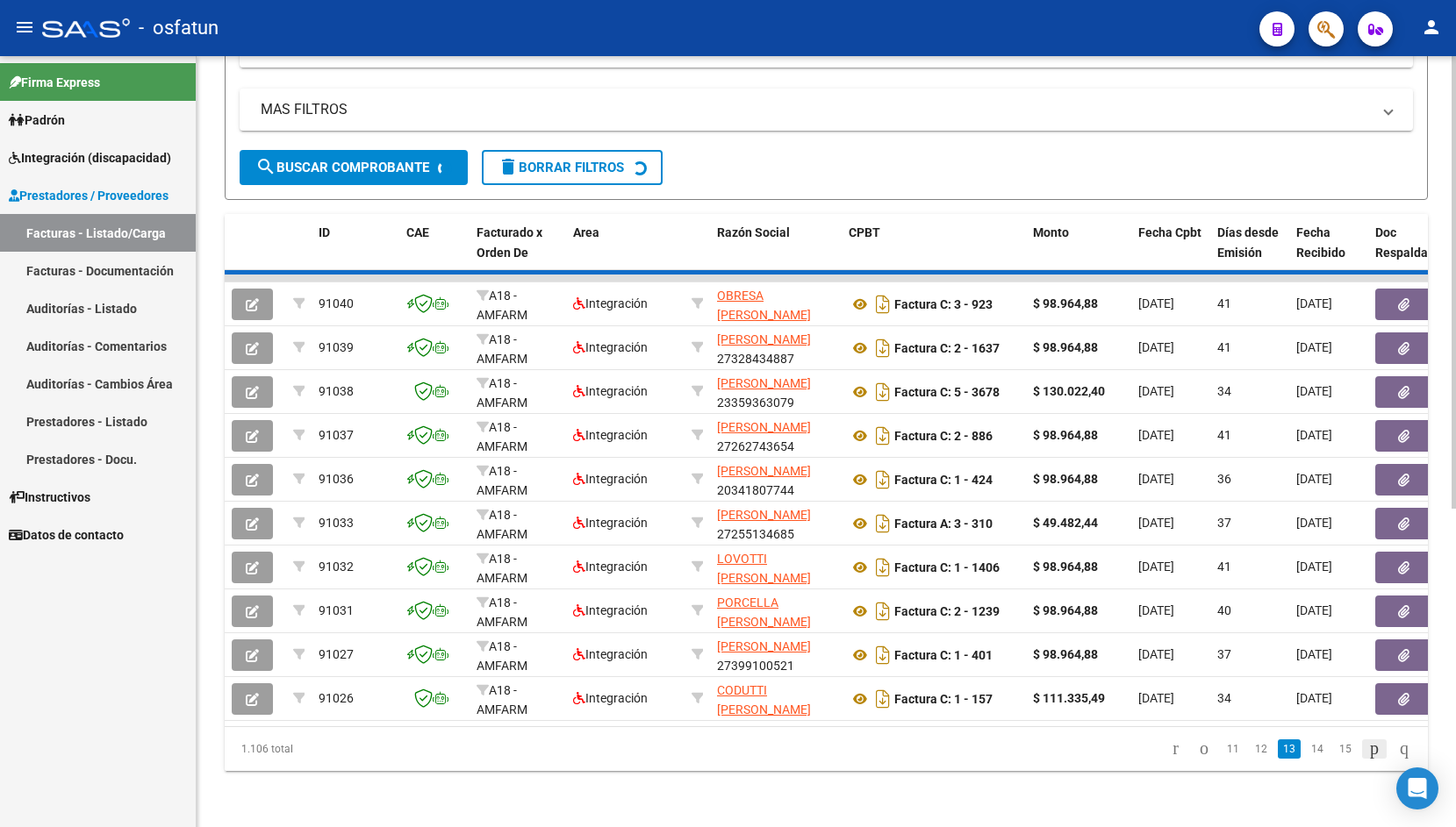
click at [1361, 751] on div "1.106 total 11 12 13 14 15" at bounding box center [826, 748] width 1204 height 43
click at [1367, 751] on icon "go to next page" at bounding box center [1374, 748] width 14 height 21
click at [1361, 751] on div "1.106 total 11 12 13 14 15" at bounding box center [826, 748] width 1204 height 43
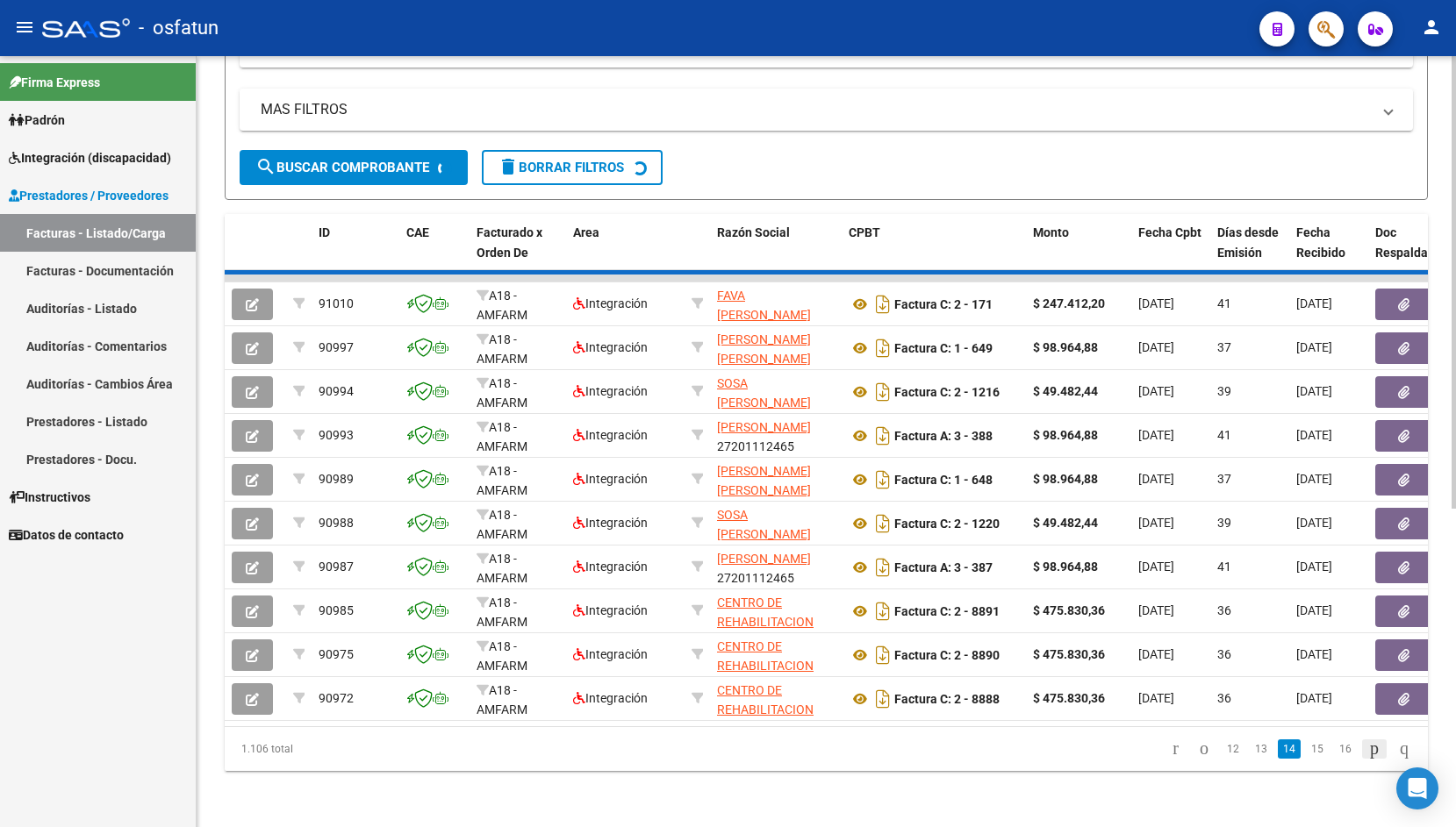
click at [1361, 751] on div "1.106 total 12 13 14 15 16" at bounding box center [826, 748] width 1204 height 43
click at [1367, 751] on icon "go to next page" at bounding box center [1374, 748] width 14 height 21
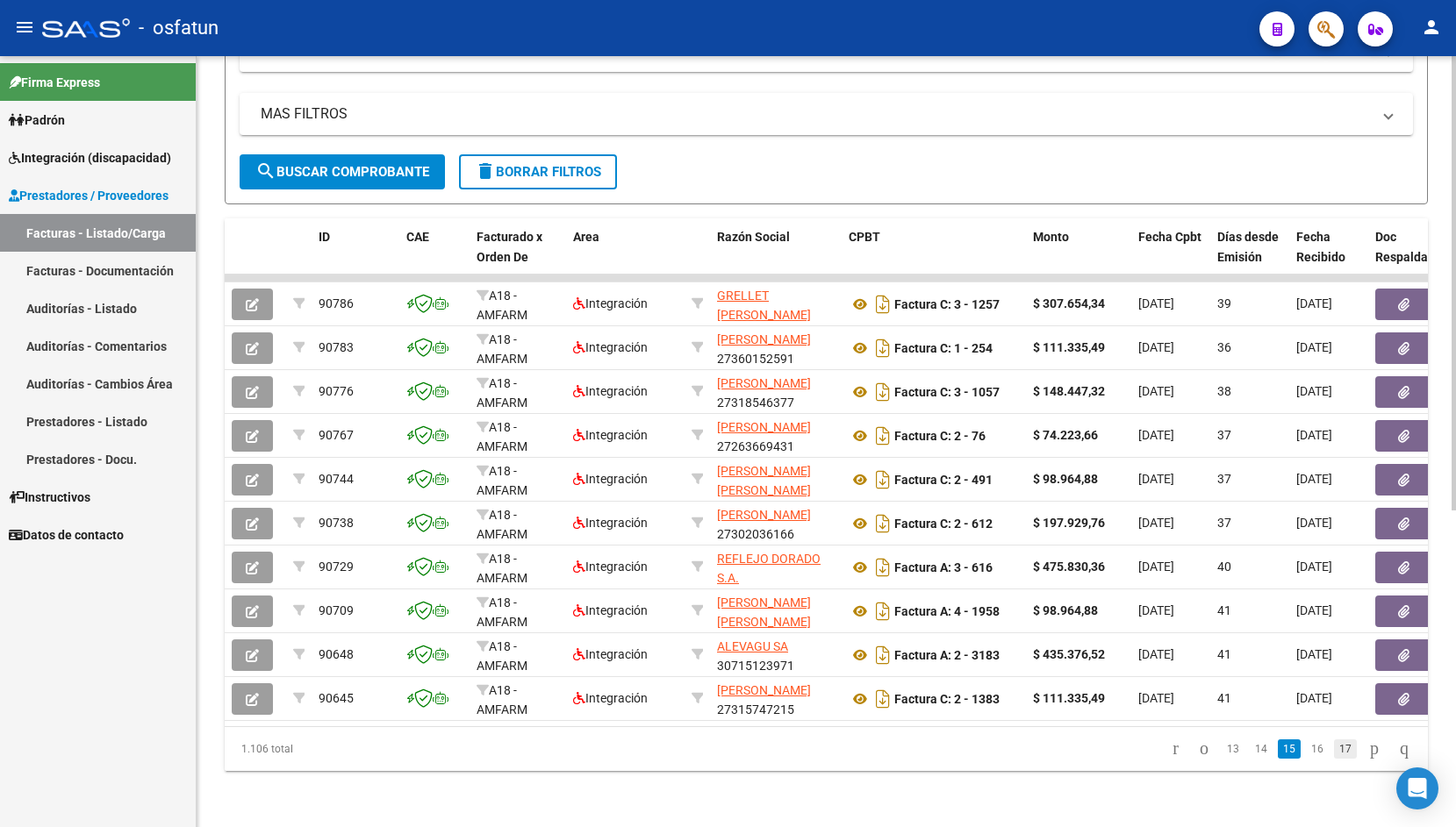
click at [1334, 751] on link "17" at bounding box center [1345, 748] width 23 height 19
click at [1338, 754] on link "19" at bounding box center [1345, 748] width 23 height 19
click at [1334, 755] on link "21" at bounding box center [1345, 748] width 23 height 19
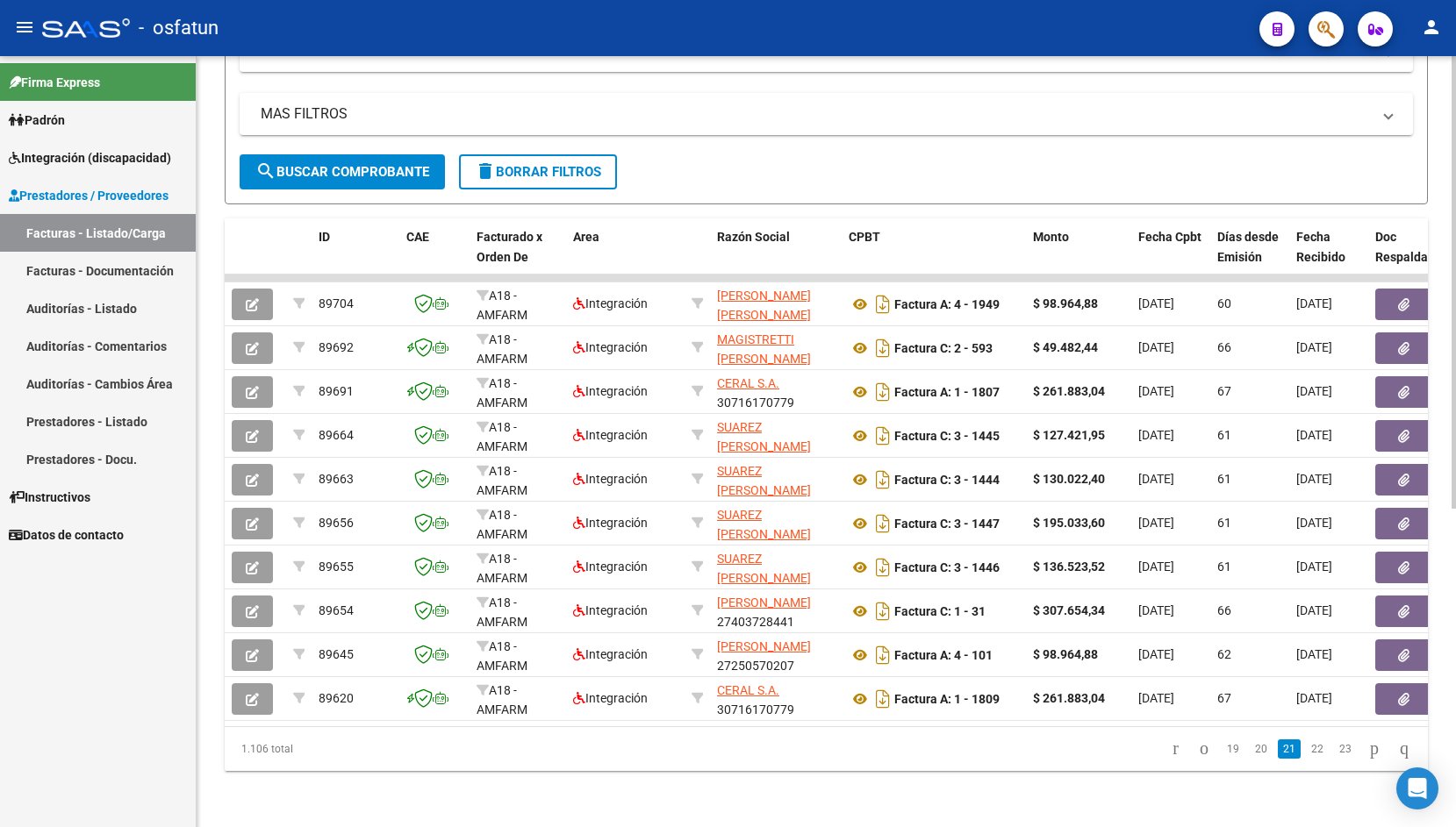
click at [1334, 755] on link "23" at bounding box center [1345, 748] width 23 height 19
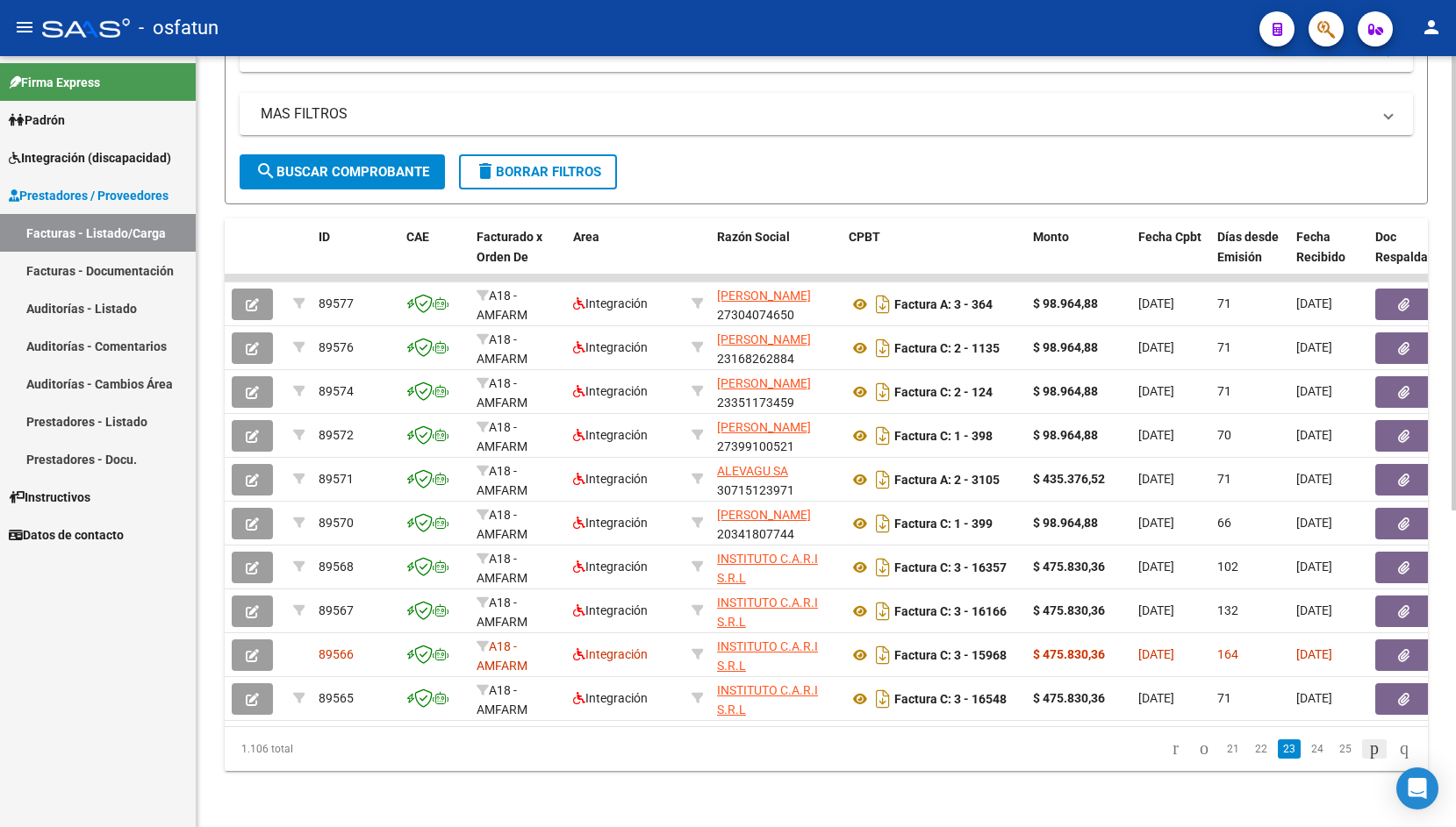
click at [1367, 756] on icon "go to next page" at bounding box center [1374, 748] width 14 height 21
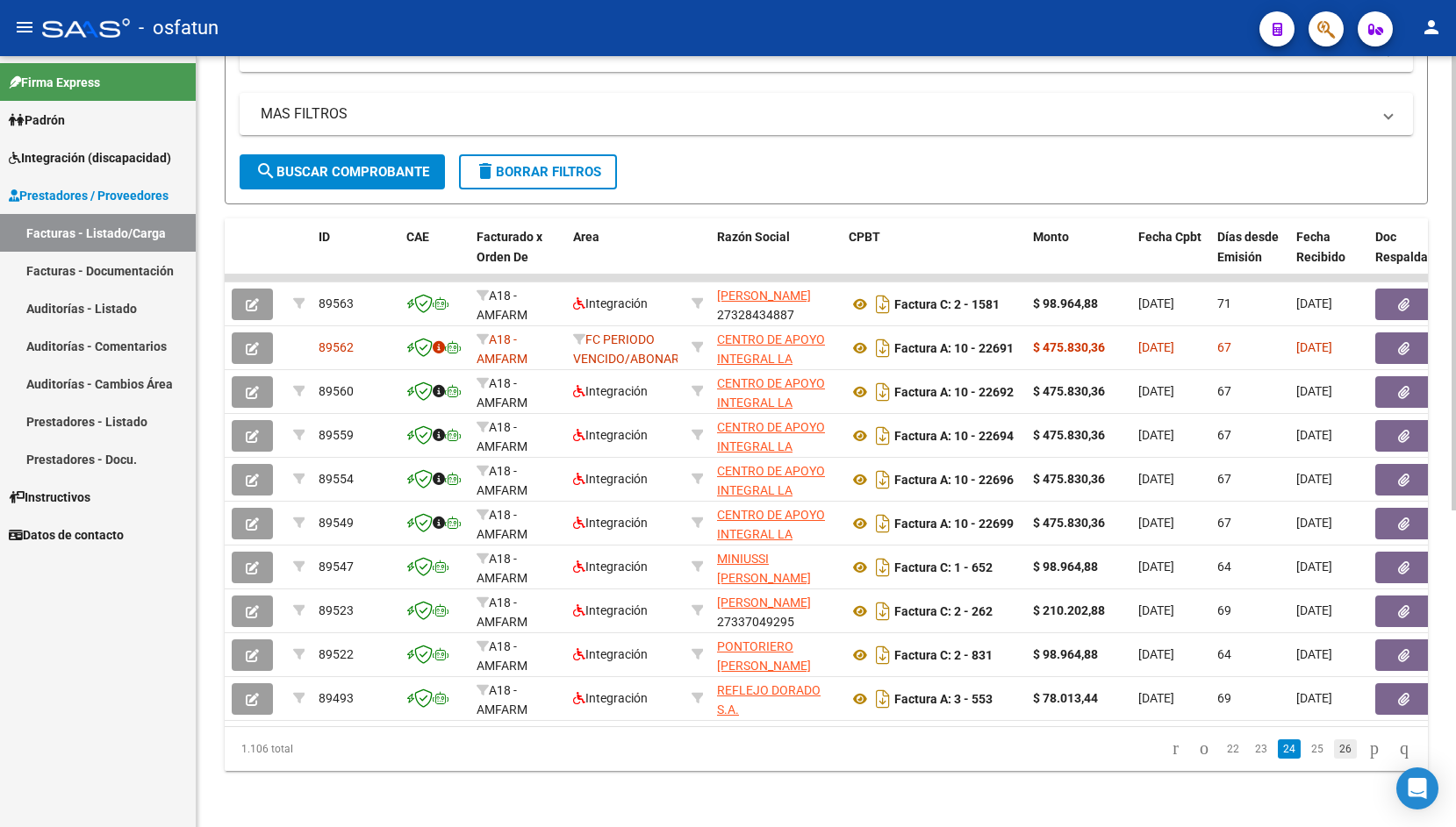
click at [1334, 751] on link "26" at bounding box center [1345, 748] width 23 height 19
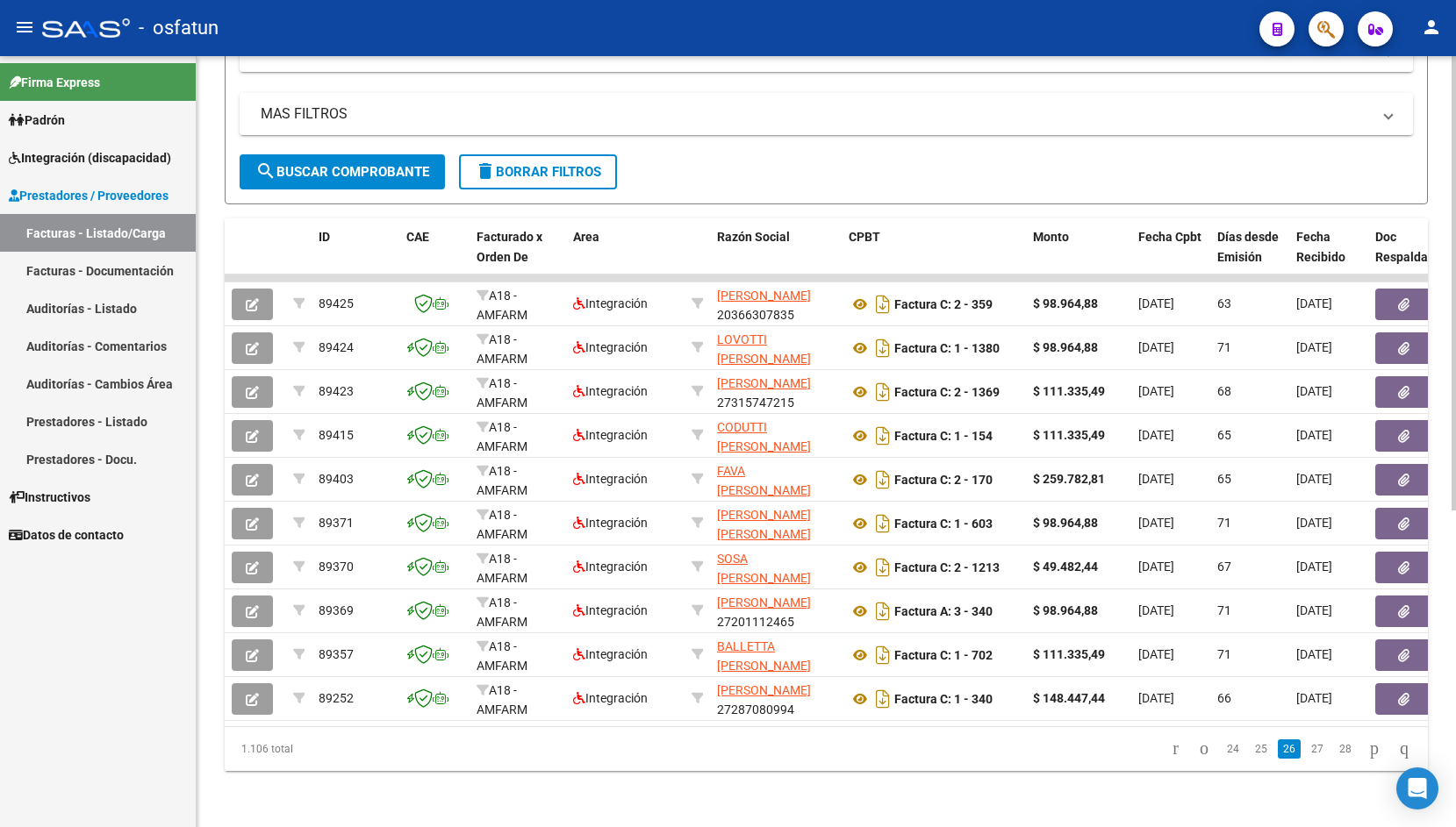
click at [1334, 751] on link "28" at bounding box center [1345, 748] width 23 height 19
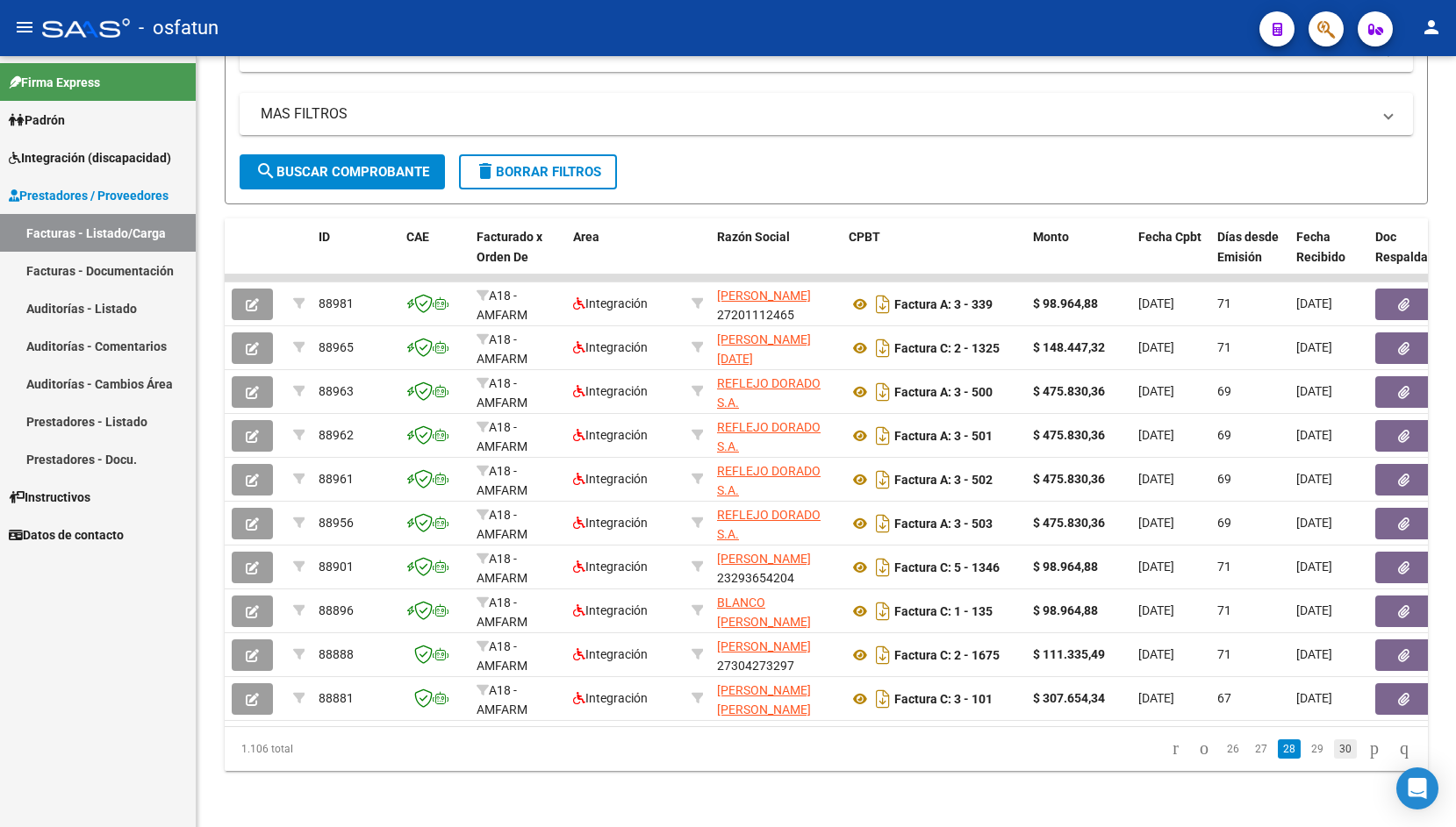
click at [1334, 754] on link "30" at bounding box center [1345, 748] width 23 height 19
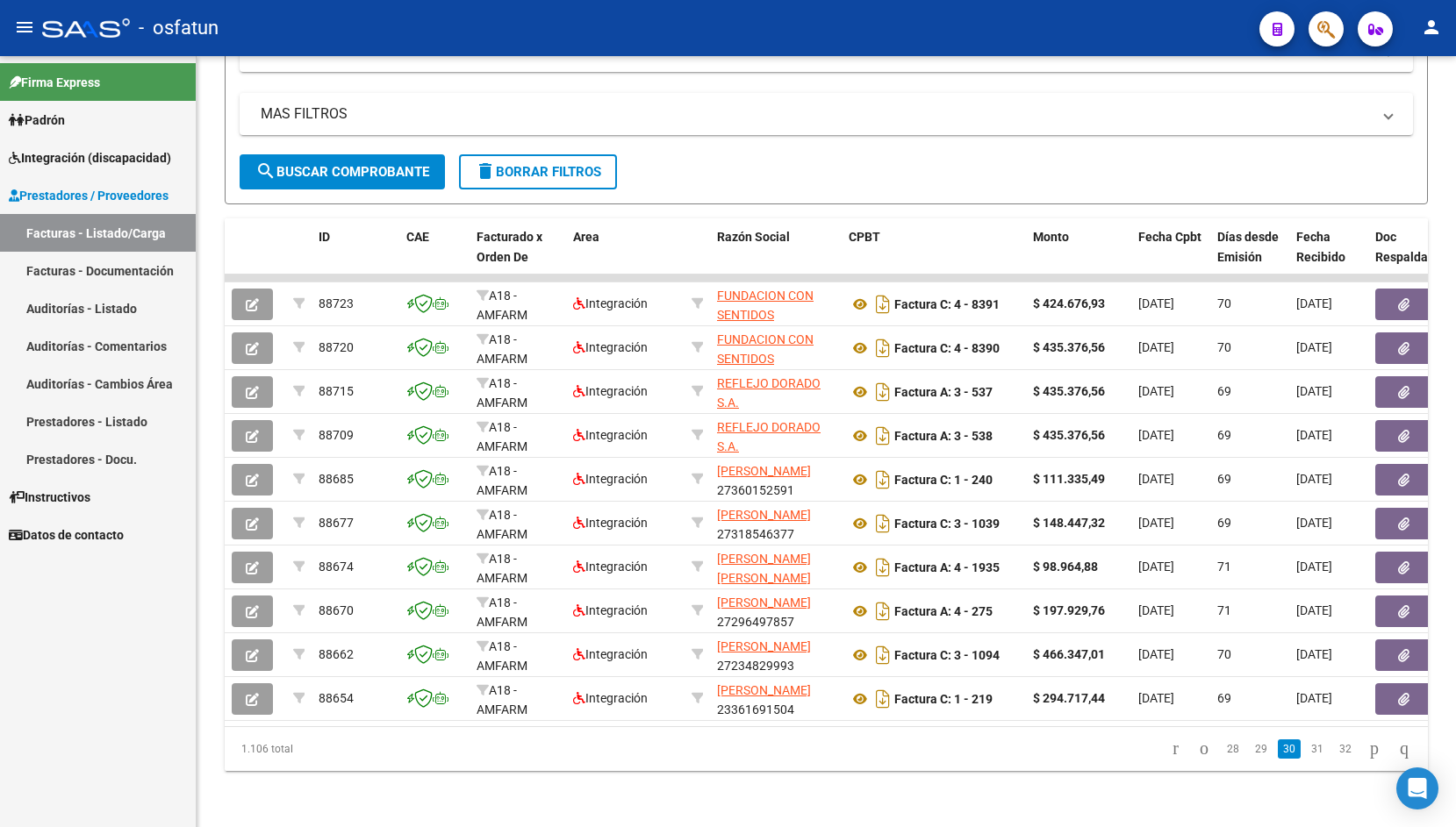
click at [1334, 754] on link "32" at bounding box center [1345, 748] width 23 height 19
click at [1331, 754] on div "1.106 total 28 29 30 31 32" at bounding box center [826, 748] width 1204 height 43
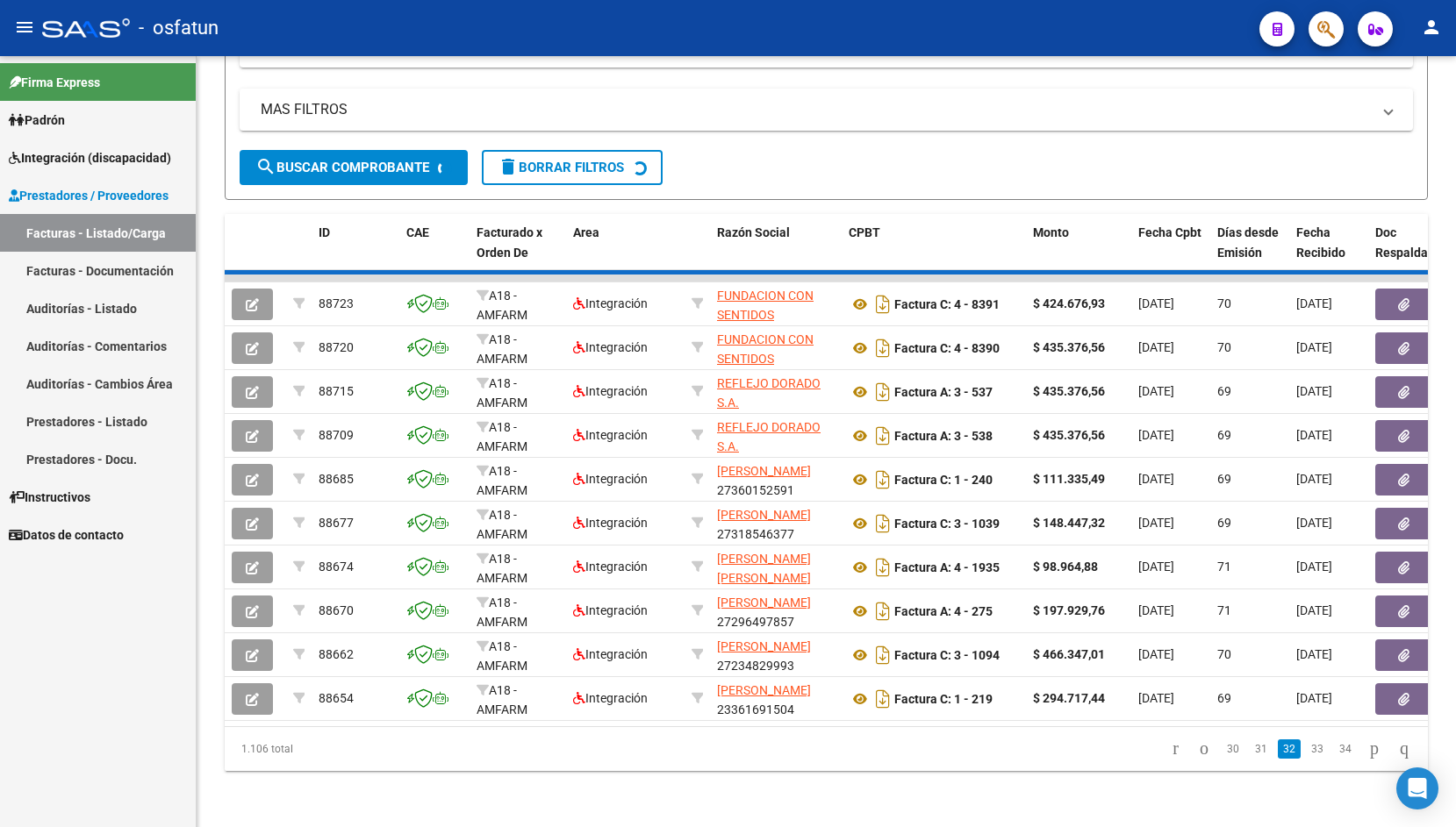
click at [1331, 754] on div "1.106 total 30 31 32 33 34" at bounding box center [826, 748] width 1204 height 43
click at [1334, 754] on link "34" at bounding box center [1345, 748] width 23 height 19
click at [1331, 754] on div "1.106 total 30 31 32 33 34" at bounding box center [826, 748] width 1204 height 43
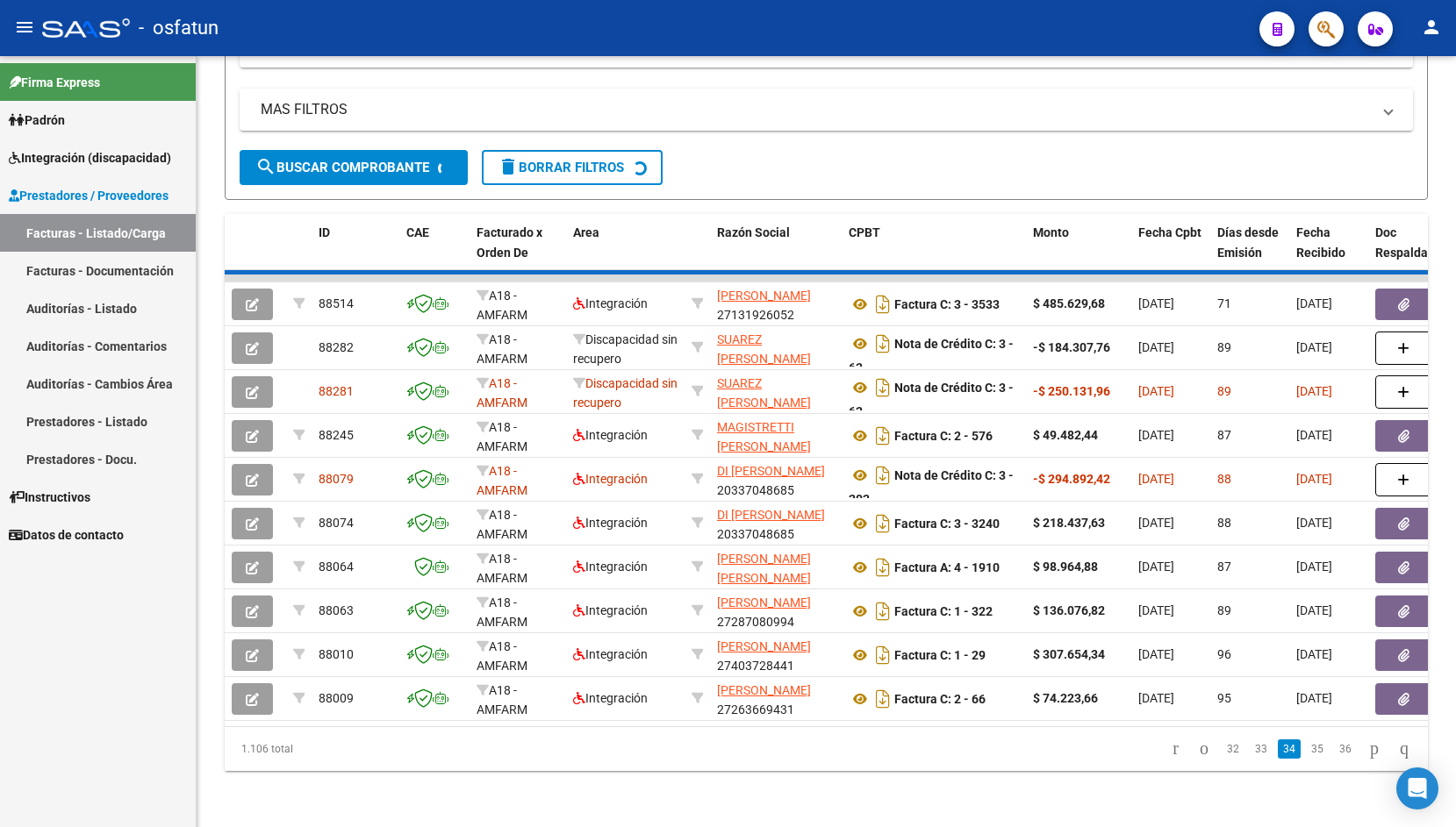
click at [1331, 754] on div "1.106 total 32 33 34 35 36" at bounding box center [826, 748] width 1204 height 43
click at [1334, 754] on link "36" at bounding box center [1345, 748] width 23 height 19
click at [1331, 754] on div "1.106 total 32 33 34 35 36" at bounding box center [826, 748] width 1204 height 43
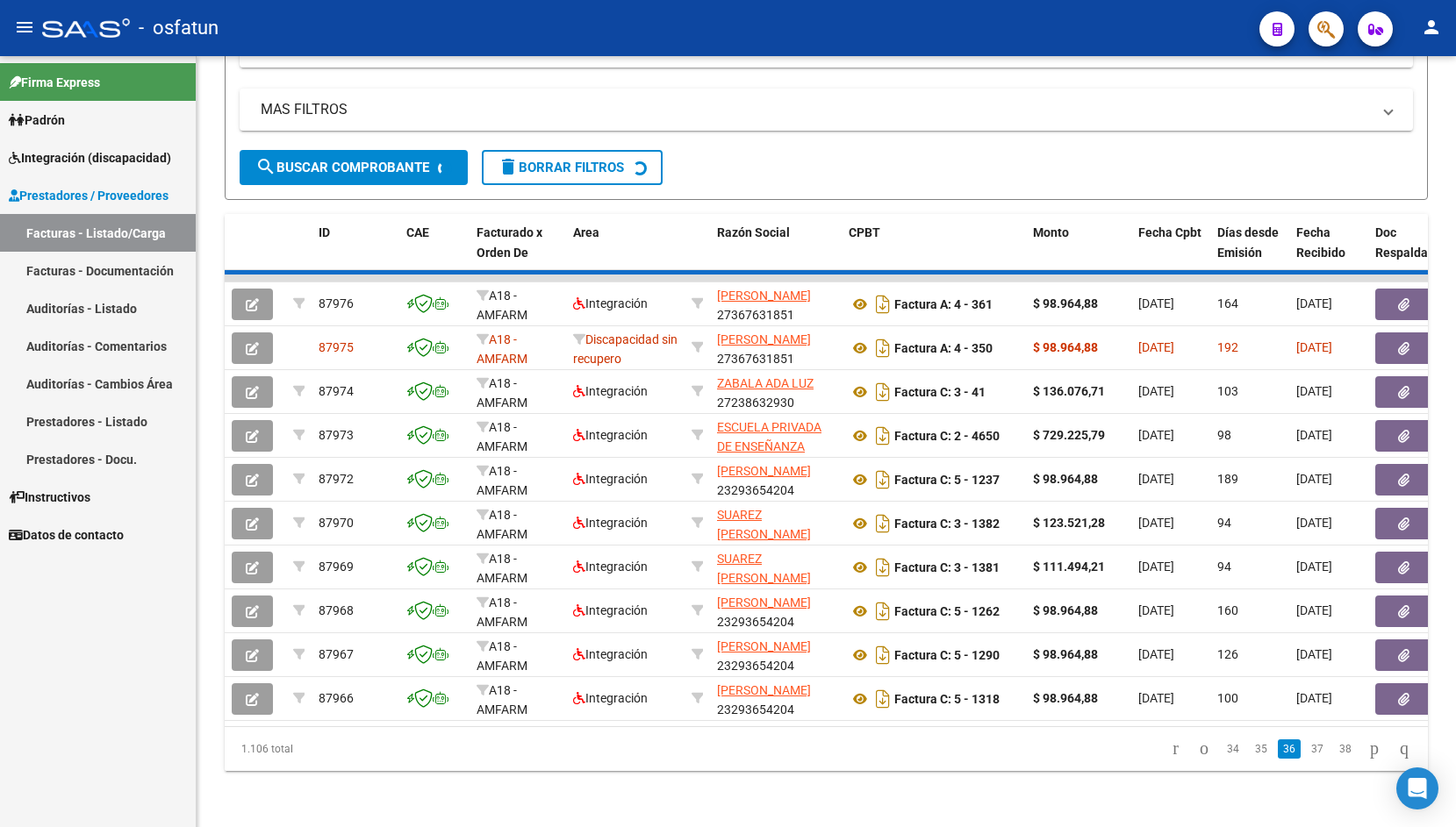
click at [1331, 754] on div "1.106 total 34 35 36 37 38" at bounding box center [826, 748] width 1204 height 43
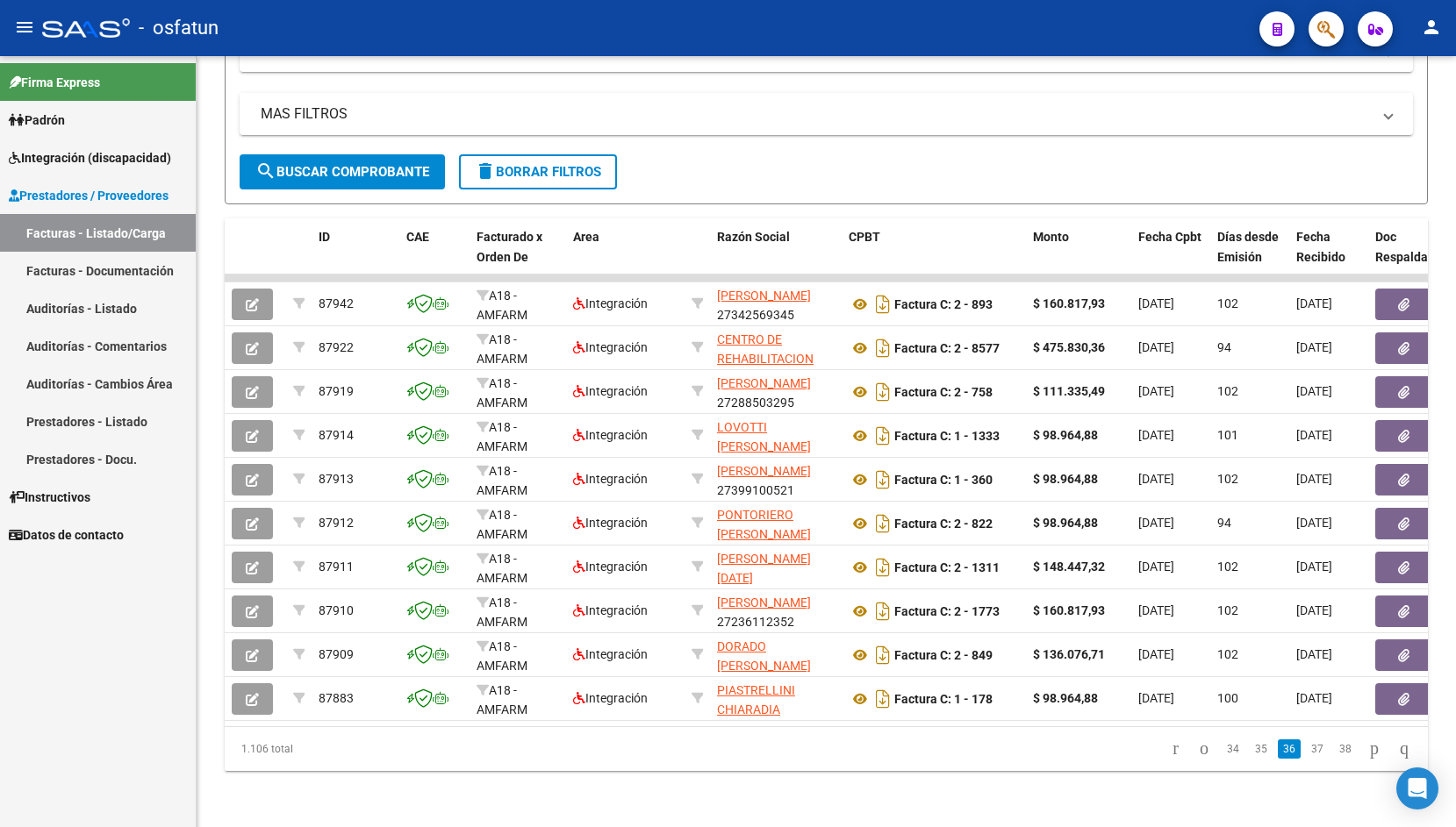
click at [1334, 754] on link "38" at bounding box center [1345, 748] width 23 height 19
click at [1331, 754] on div "1.106 total 34 35 36 37 38" at bounding box center [826, 748] width 1204 height 43
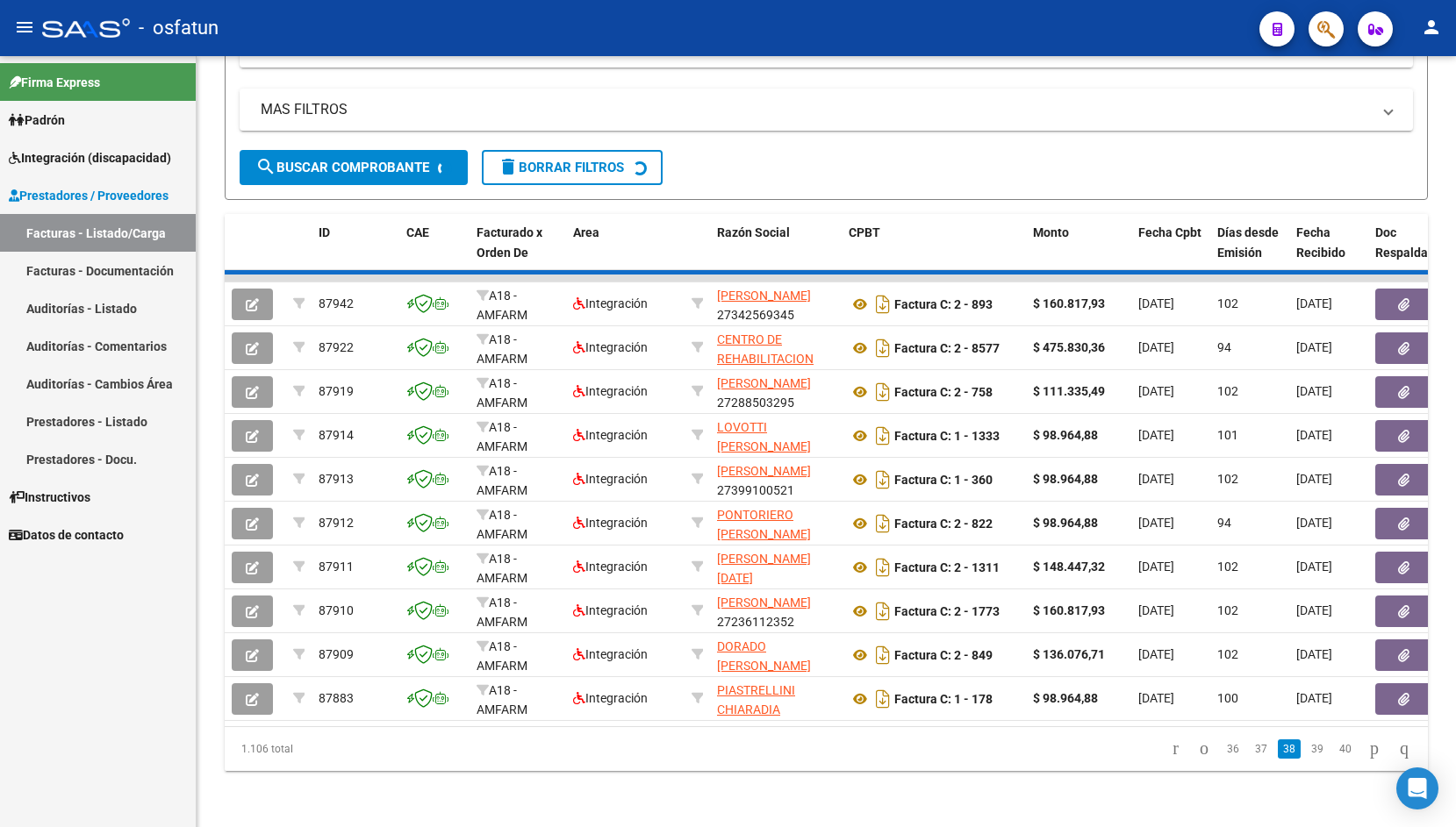
click at [1331, 754] on div "1.106 total 36 37 38 39 40" at bounding box center [826, 748] width 1204 height 43
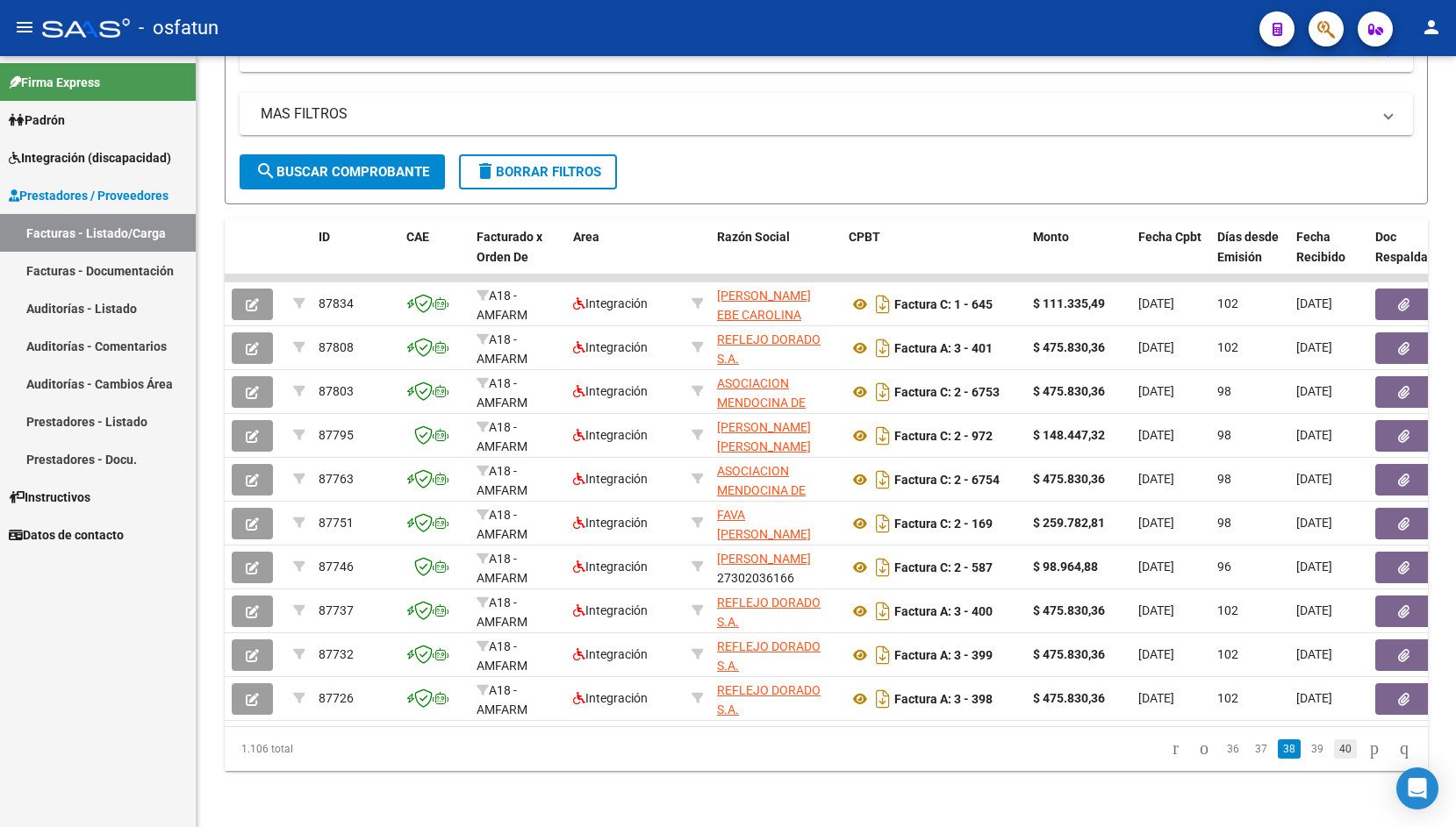
click at [1334, 753] on link "40" at bounding box center [1345, 748] width 23 height 19
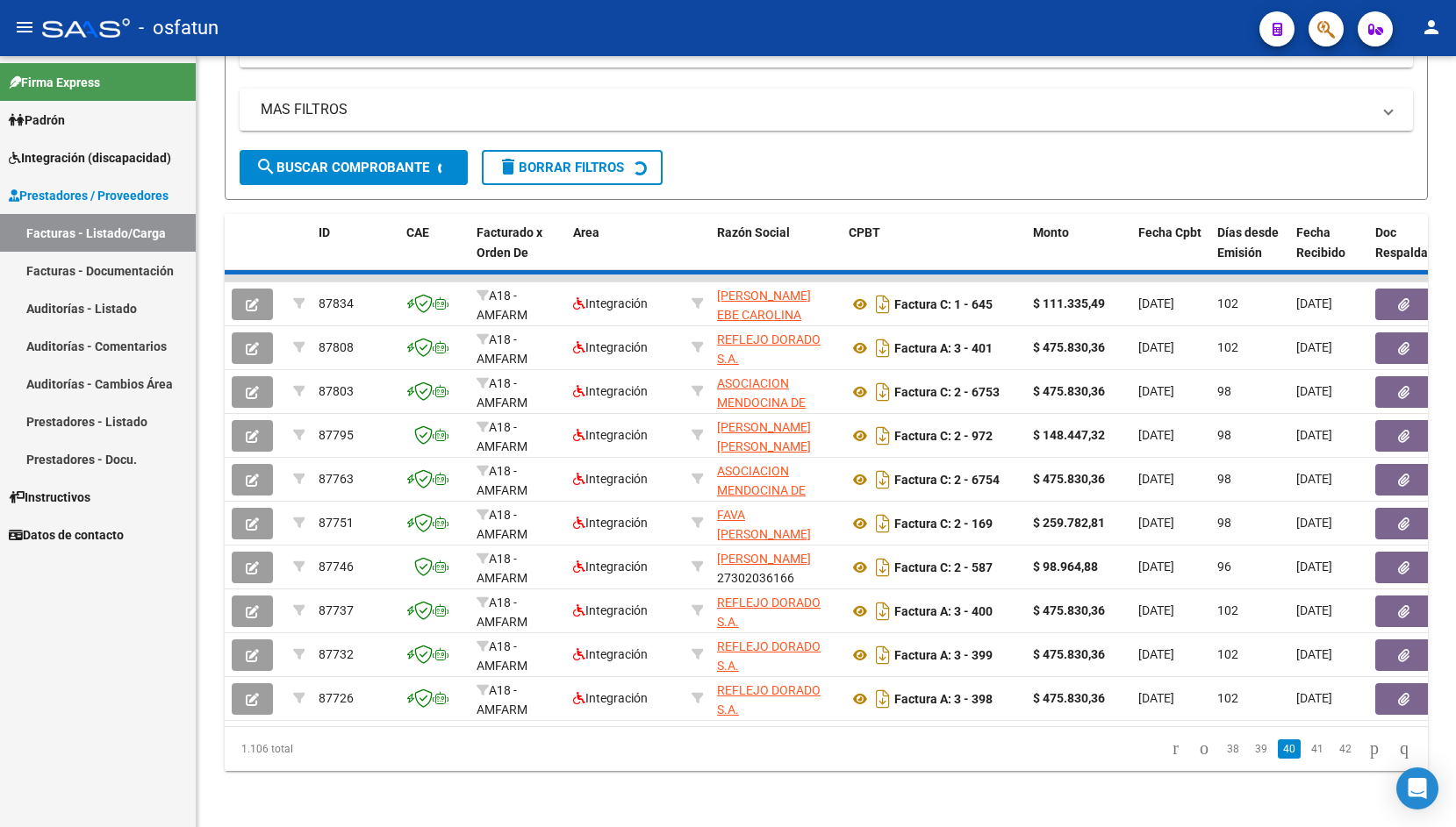
click at [1331, 753] on div "1.106 total 38 39 40 41 42" at bounding box center [826, 748] width 1204 height 43
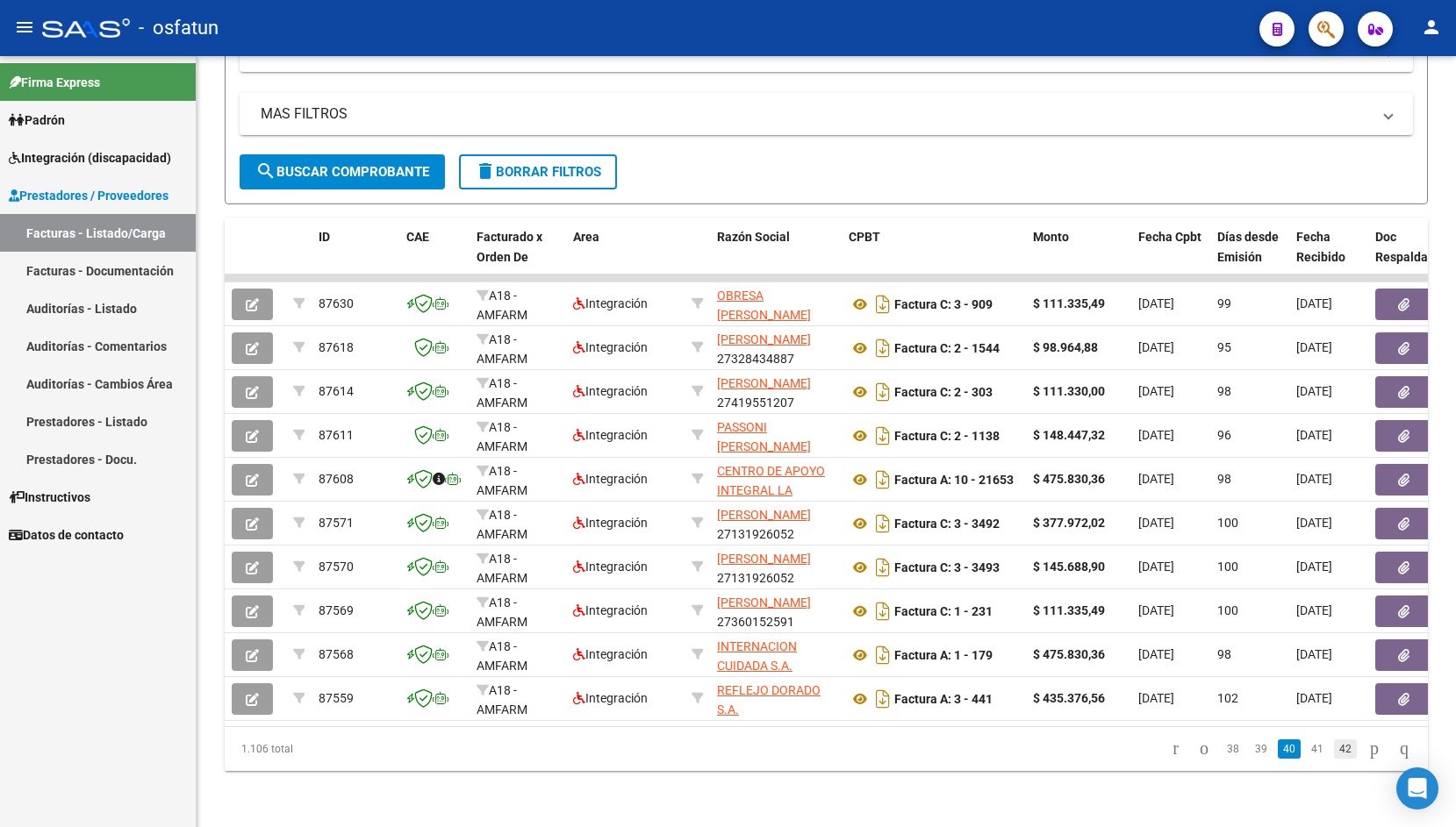
click at [1334, 751] on link "42" at bounding box center [1345, 748] width 23 height 19
click at [1330, 751] on div "1.106 total 38 39 40 41 42" at bounding box center [826, 748] width 1204 height 43
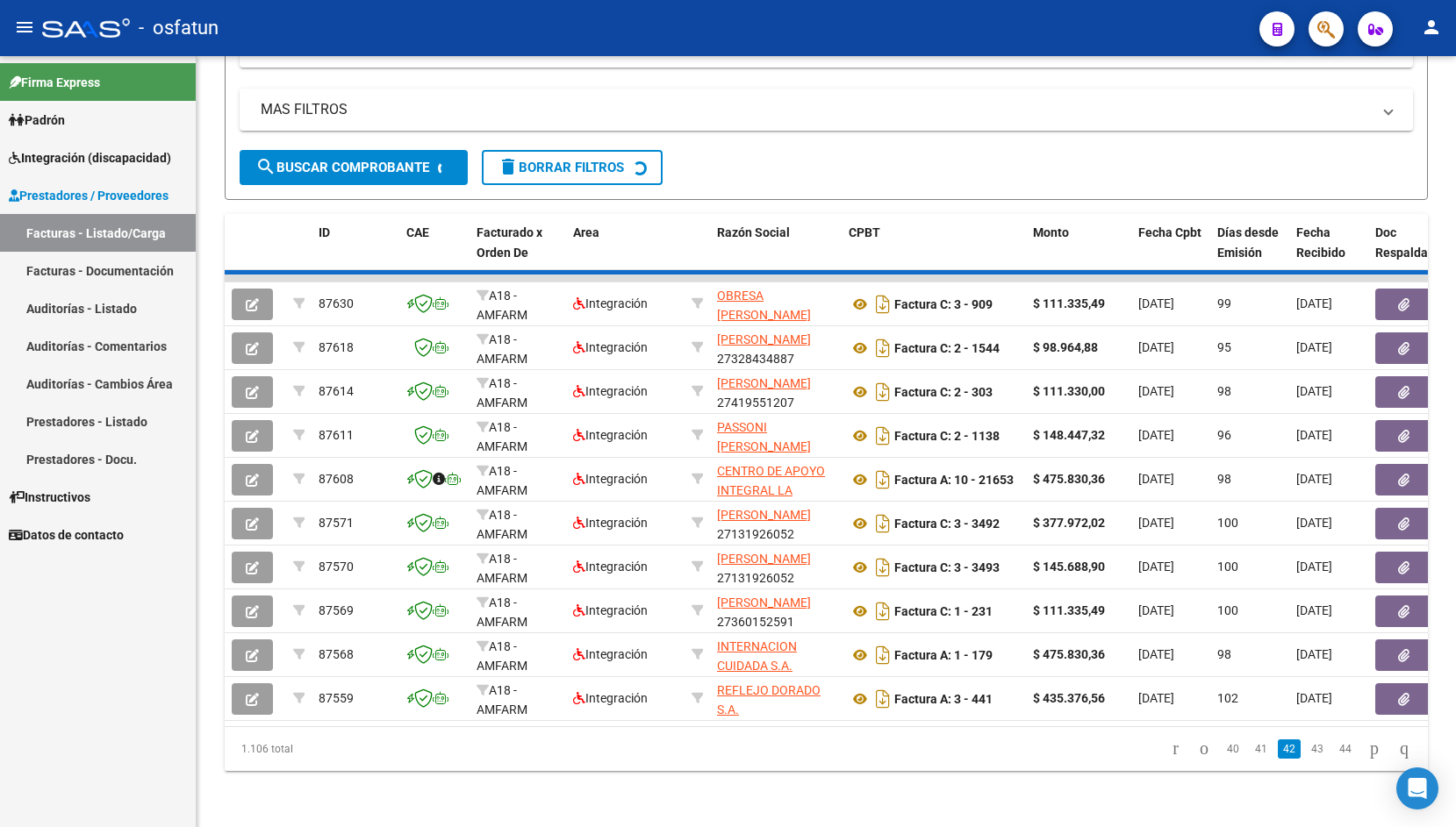
click at [1330, 751] on div "1.106 total 40 41 42 43 44" at bounding box center [826, 748] width 1204 height 43
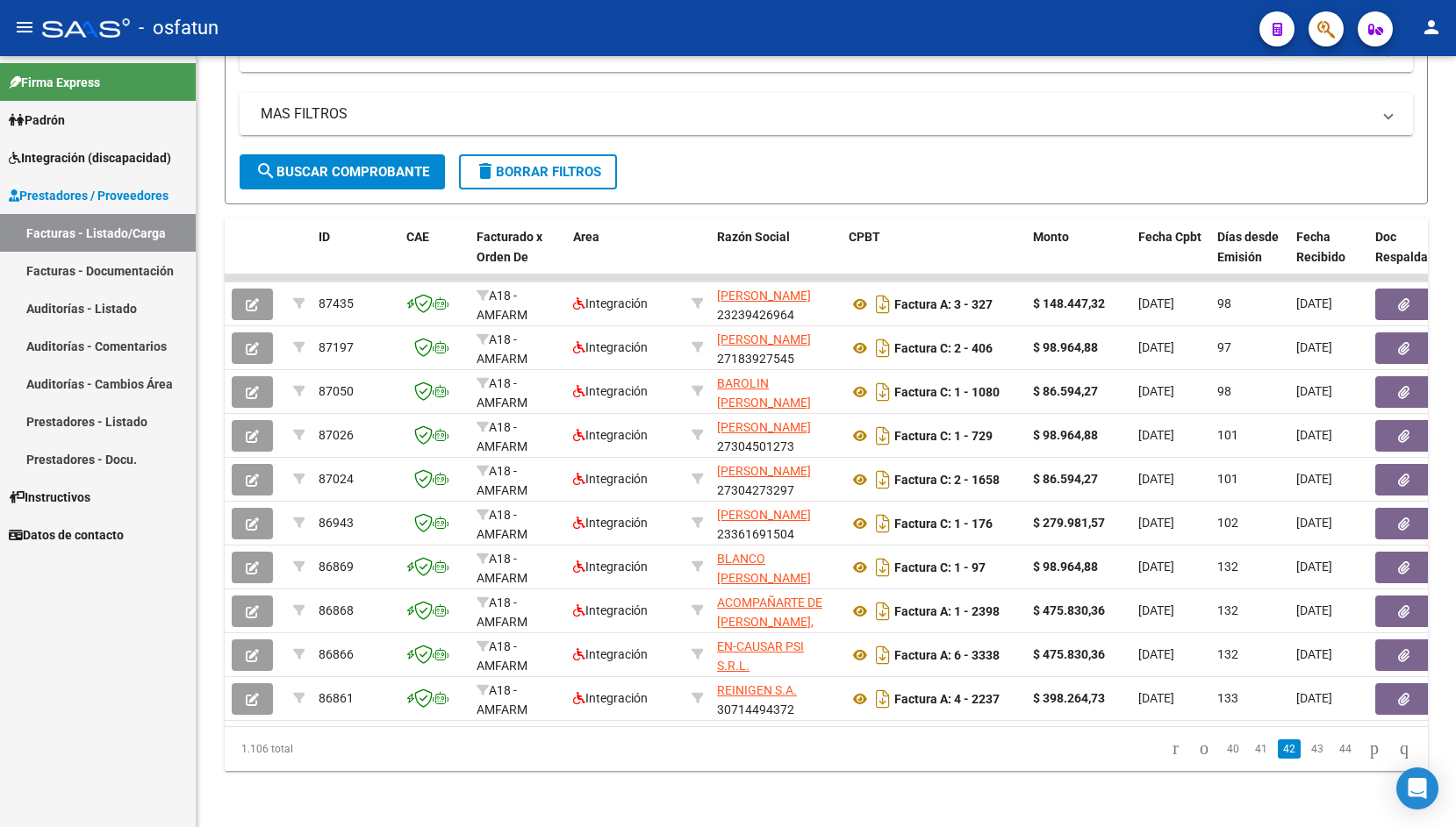
click at [1334, 751] on link "44" at bounding box center [1345, 748] width 23 height 19
click at [1330, 751] on div "1.106 total 40 41 42 43 44" at bounding box center [826, 748] width 1204 height 43
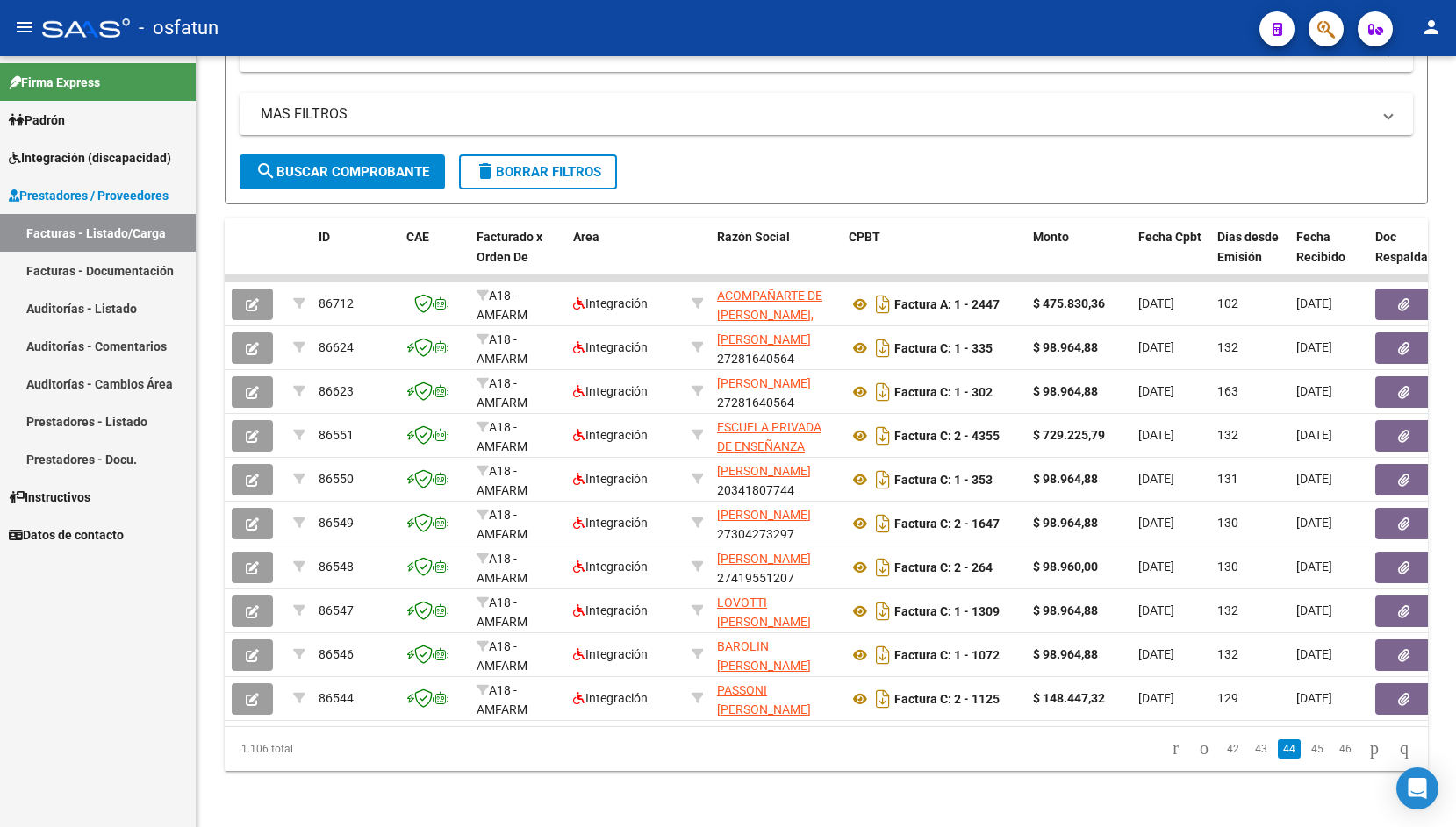
click at [1330, 751] on div "1.106 total 42 43 44 45 46" at bounding box center [826, 748] width 1204 height 43
click at [1334, 751] on link "46" at bounding box center [1345, 748] width 23 height 19
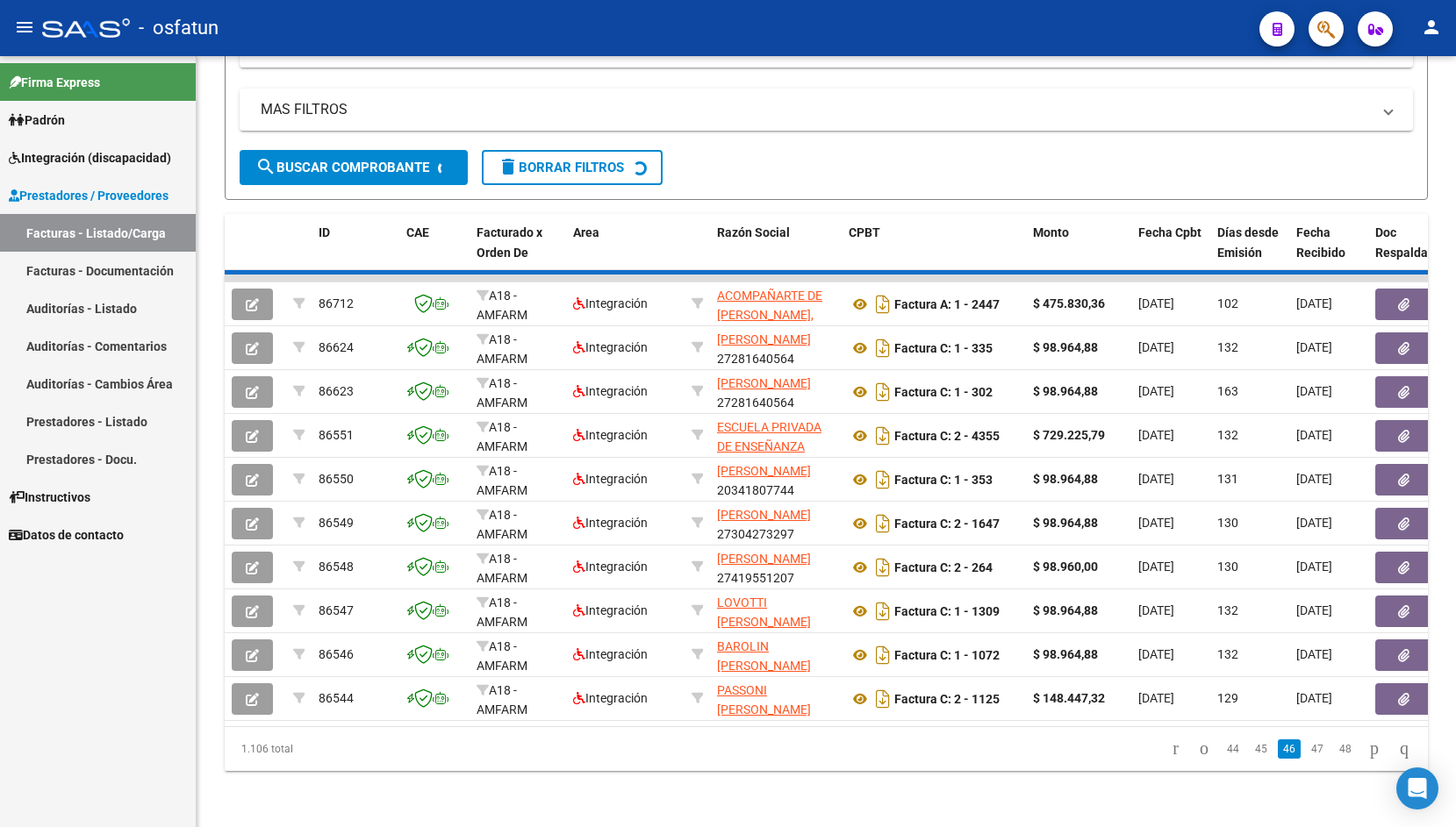
click at [1330, 751] on div "1.106 total 44 45 46 47 48" at bounding box center [826, 748] width 1204 height 43
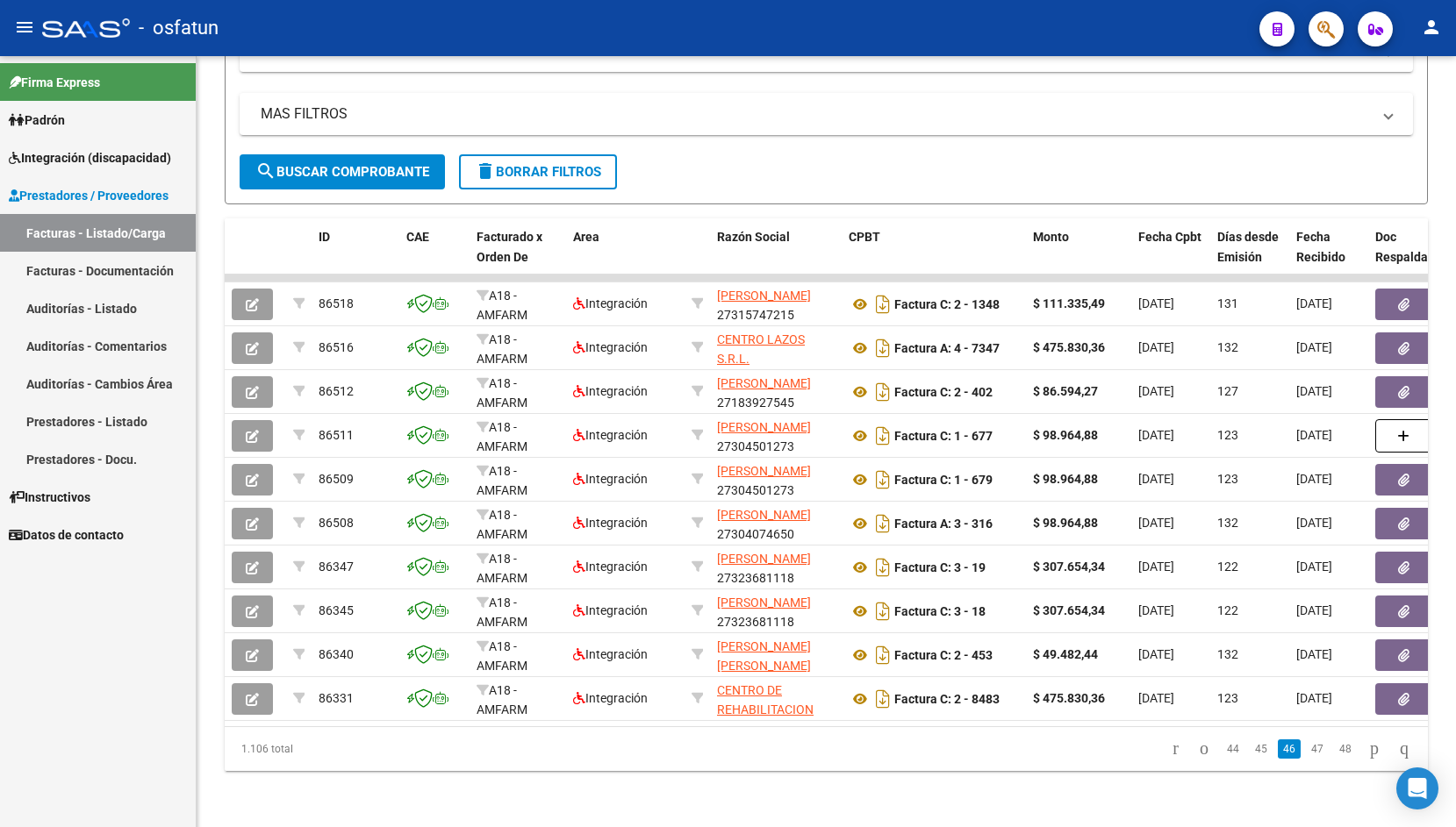
click at [1334, 751] on link "48" at bounding box center [1345, 748] width 23 height 19
click at [1330, 751] on div "1.106 total 44 45 46 47 48" at bounding box center [826, 748] width 1204 height 43
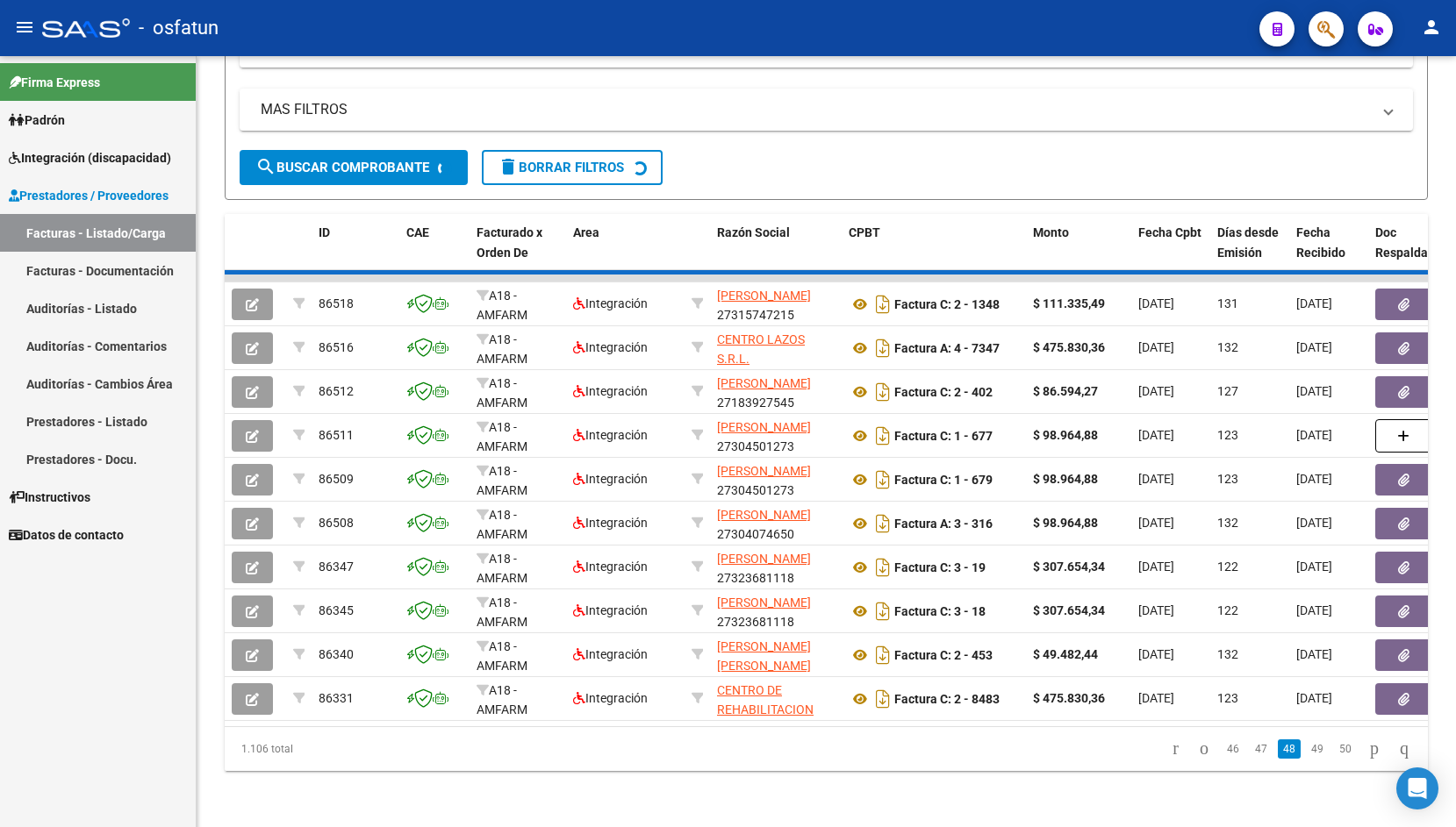
click at [1330, 751] on div "1.106 total 46 47 48 49 50" at bounding box center [826, 748] width 1204 height 43
click at [1334, 751] on link "50" at bounding box center [1345, 748] width 23 height 19
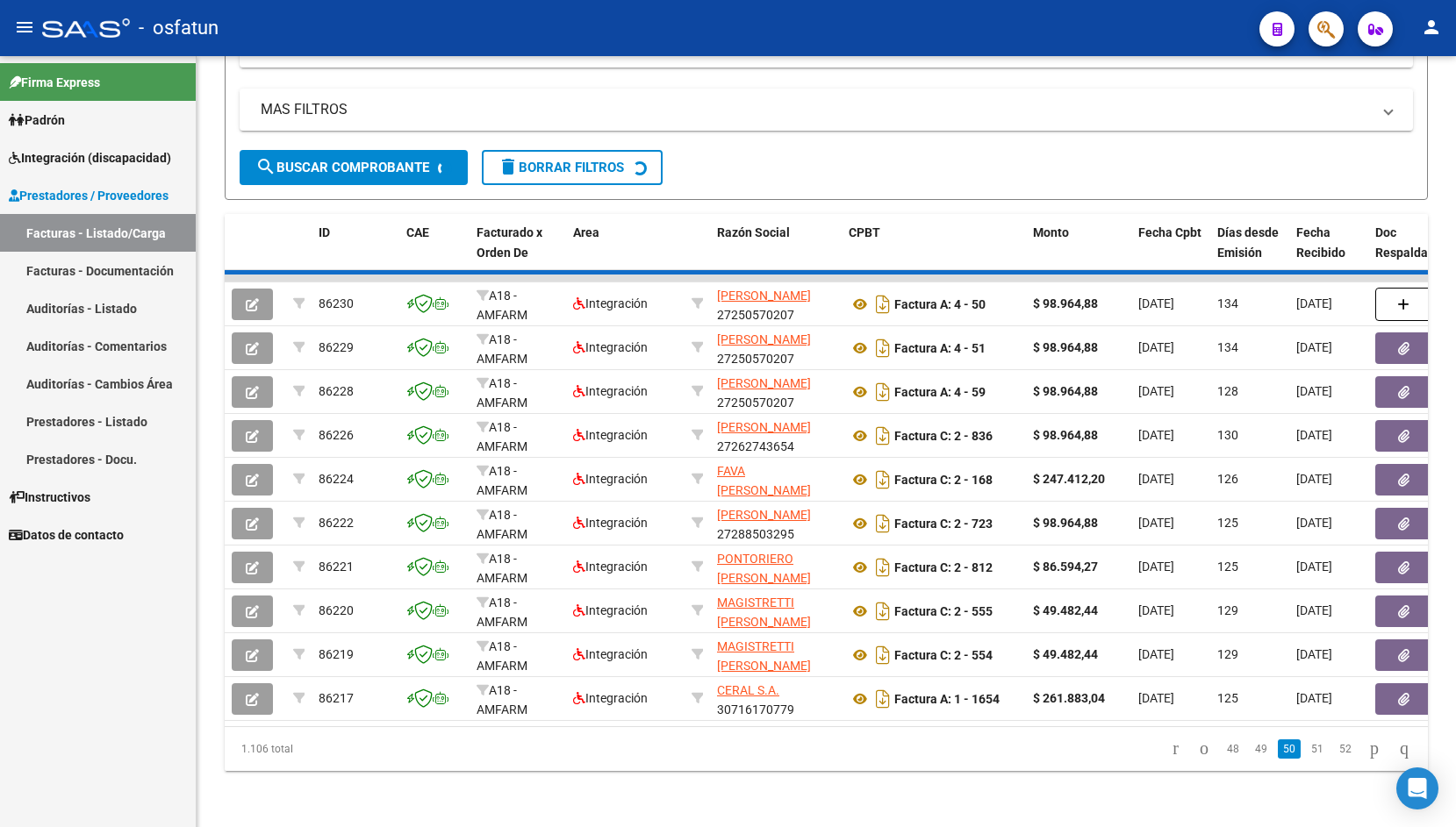
click at [1330, 751] on div "1.106 total 48 49 50 51 52" at bounding box center [826, 748] width 1204 height 43
click at [1334, 751] on link "52" at bounding box center [1345, 748] width 23 height 19
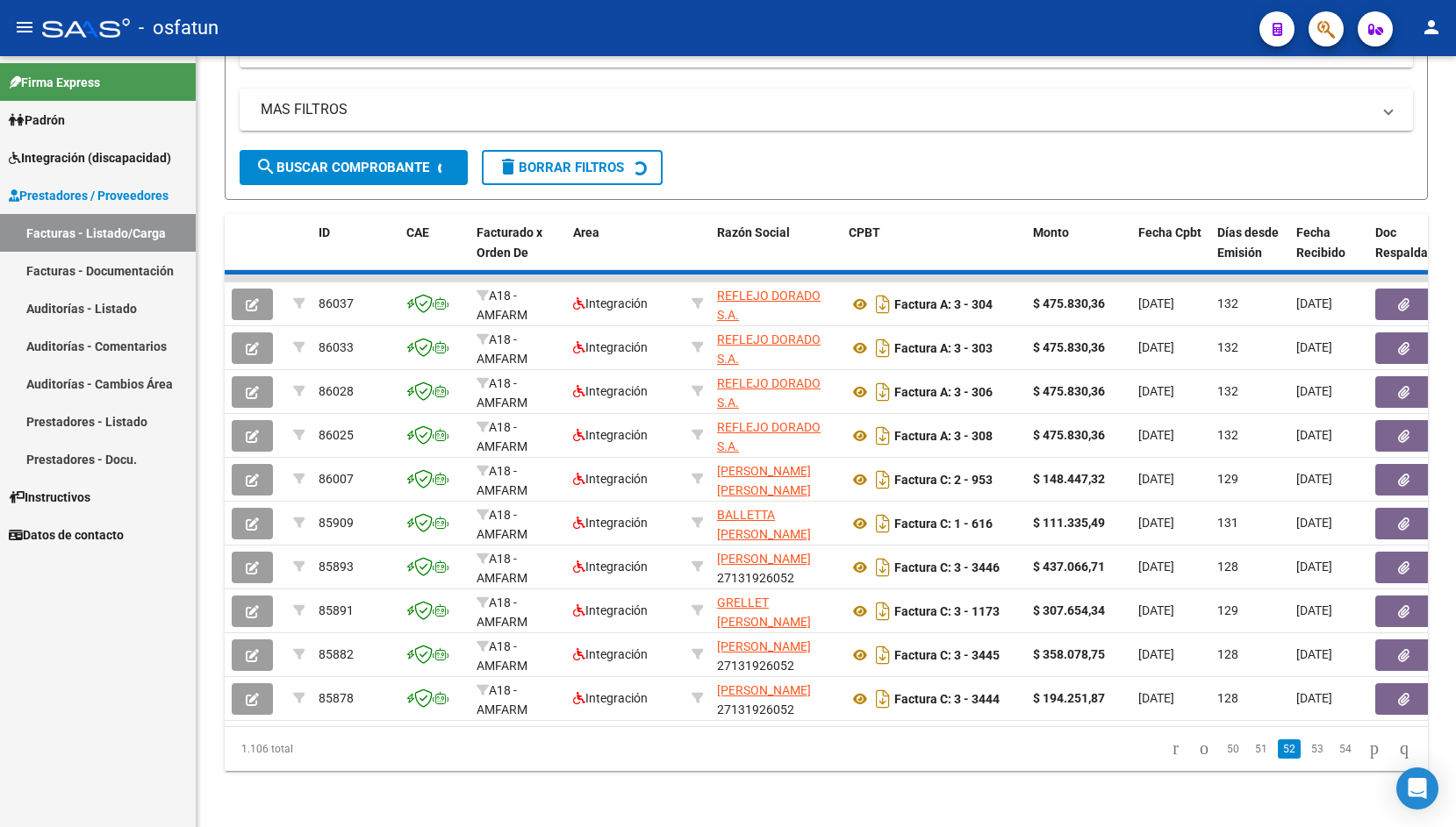
click at [1330, 751] on div "1.106 total 50 51 52 53 54" at bounding box center [826, 748] width 1204 height 43
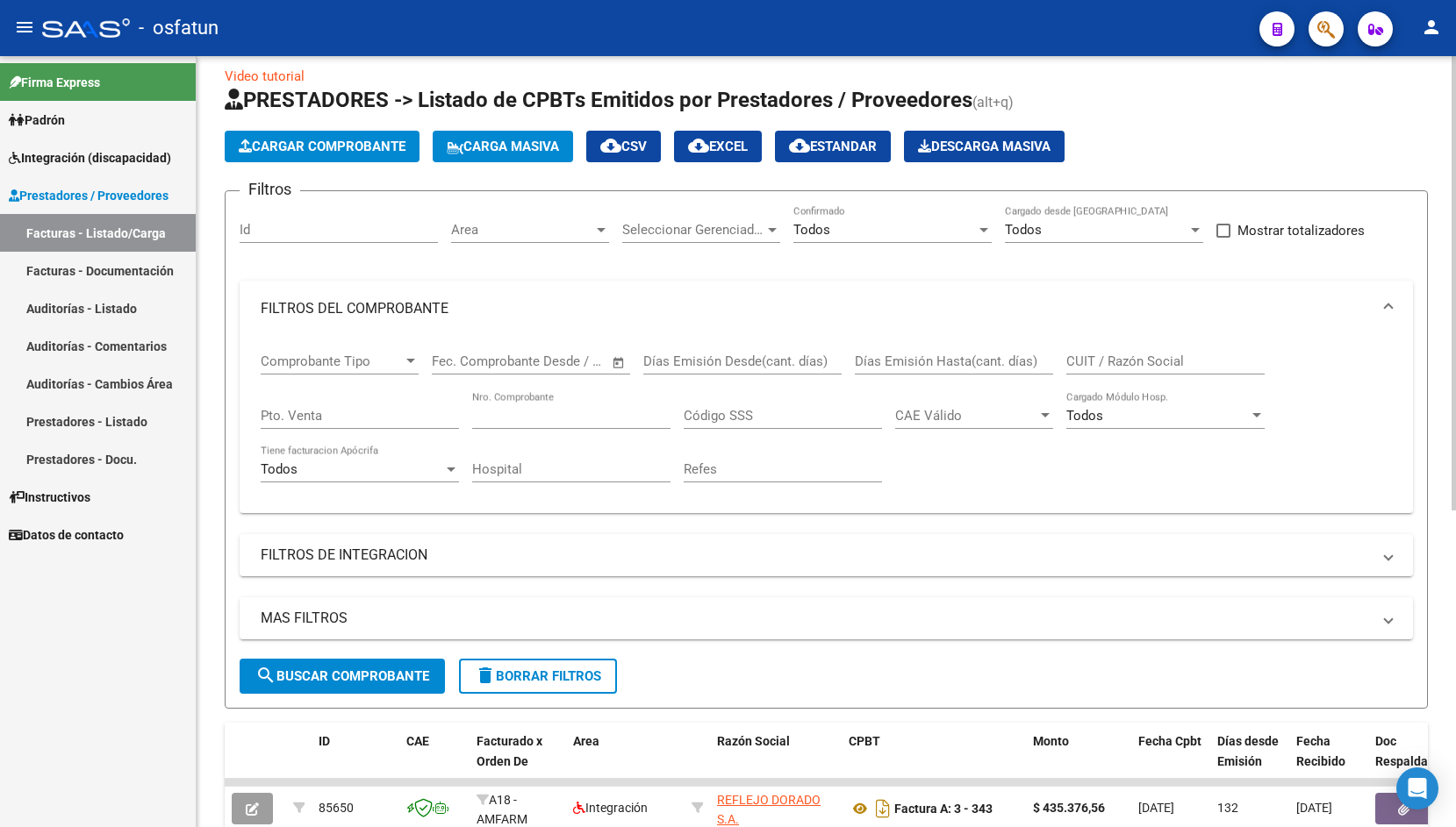
scroll to position [0, 0]
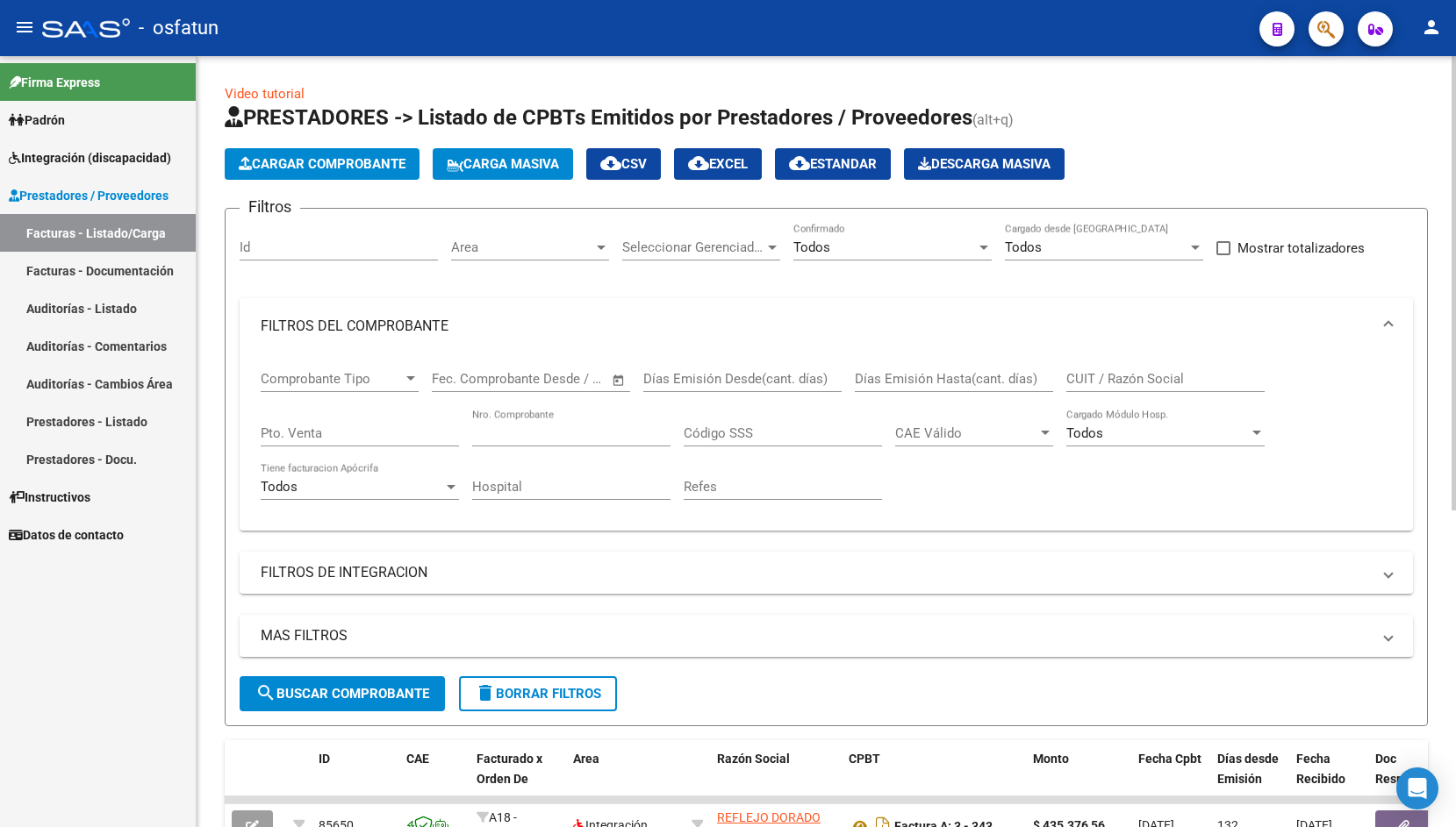
click at [332, 168] on span "Cargar Comprobante" at bounding box center [322, 164] width 166 height 16
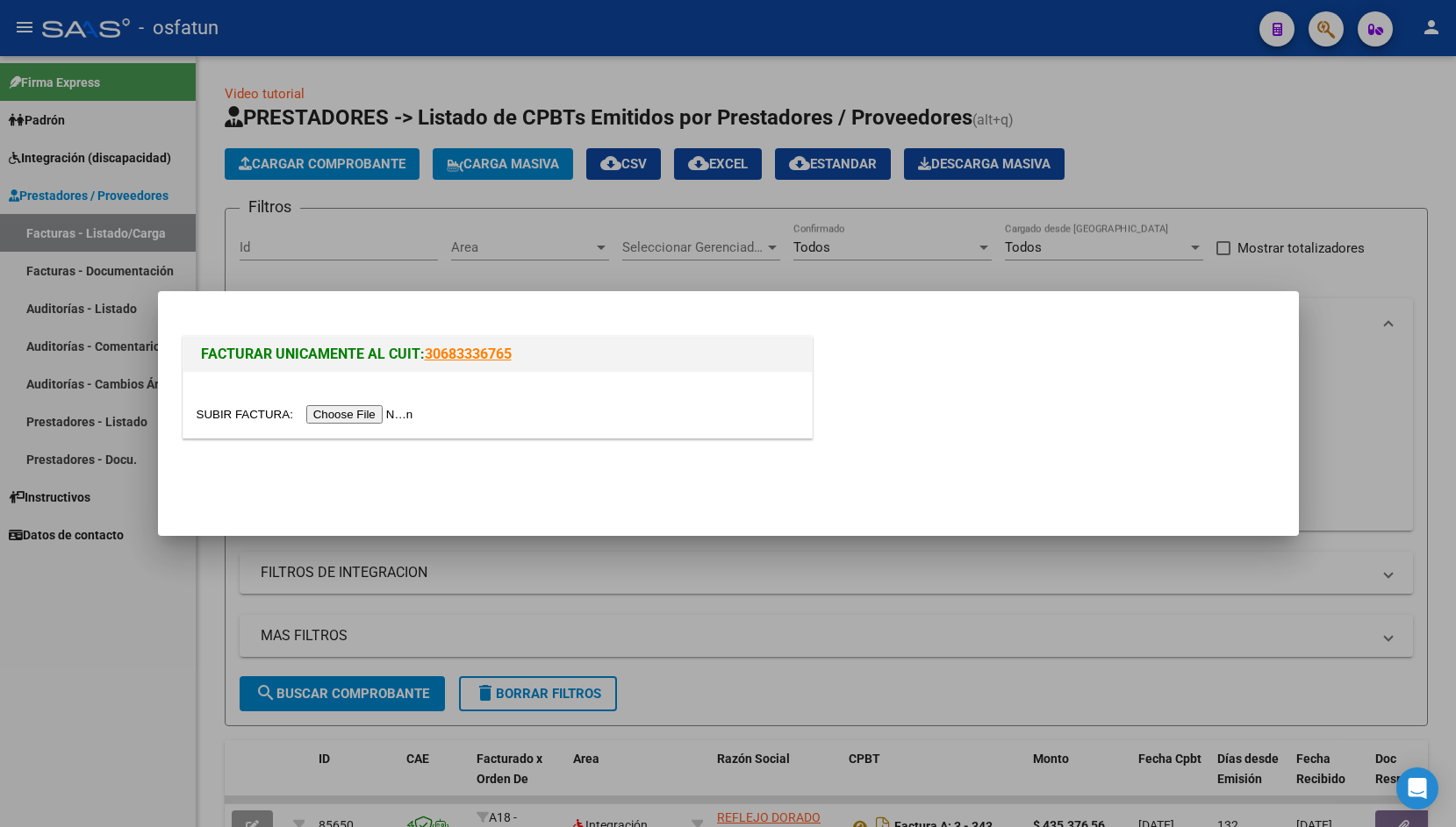
click at [244, 420] on input "file" at bounding box center [308, 415] width 222 height 18
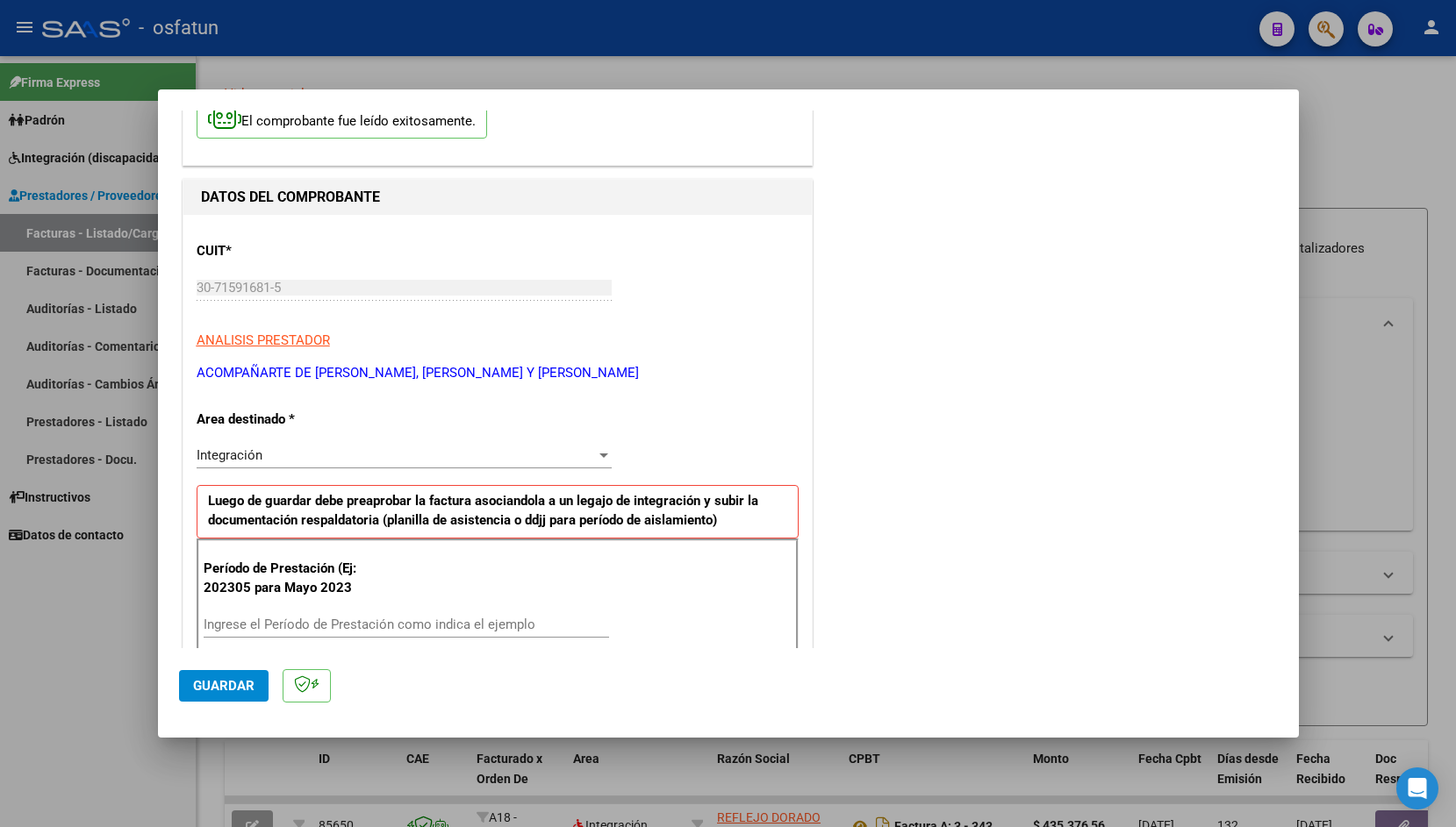
scroll to position [116, 0]
click at [330, 625] on input "Ingrese el Período de Prestación como indica el ejemplo" at bounding box center [406, 624] width 406 height 16
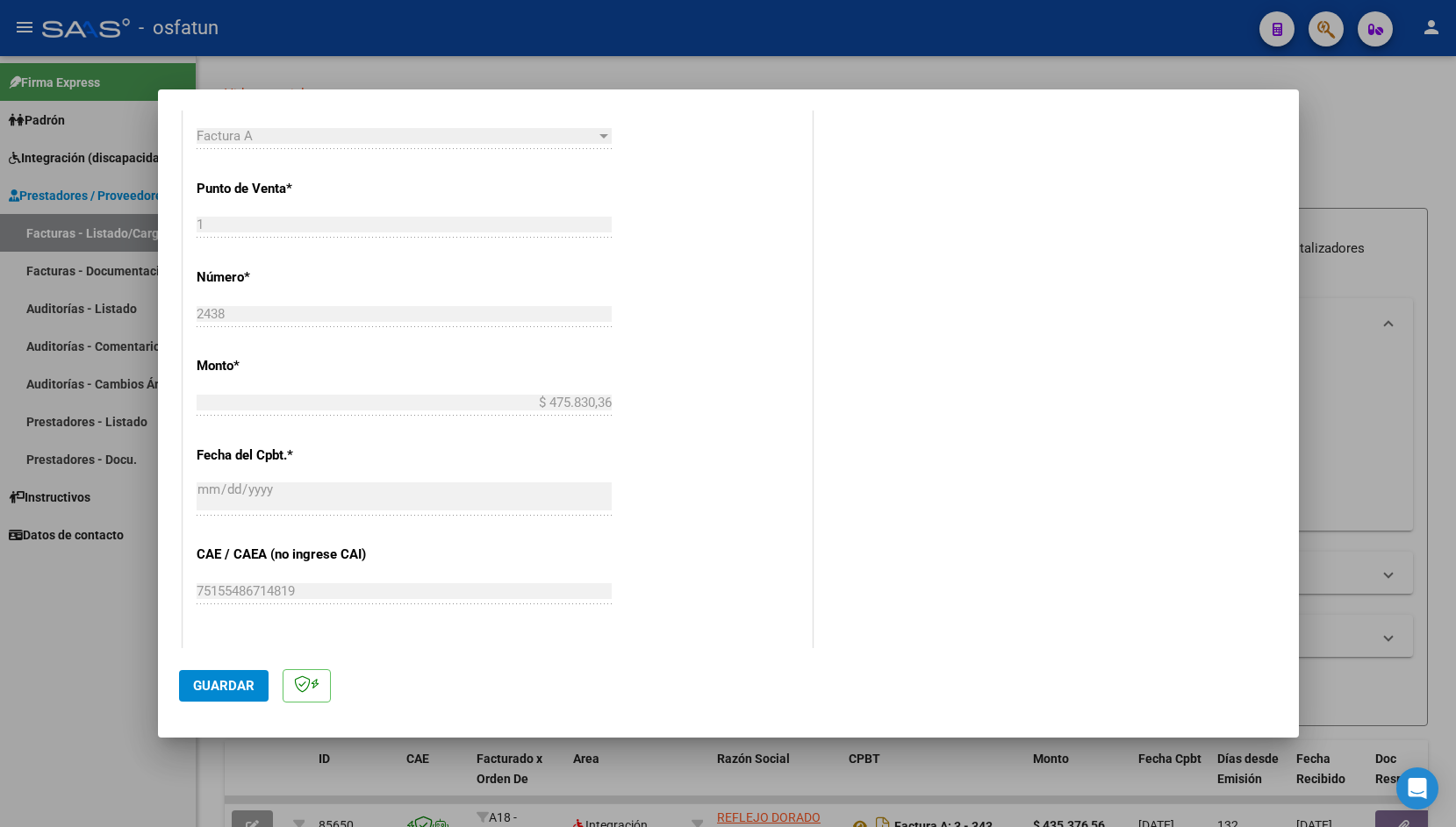
scroll to position [984, 0]
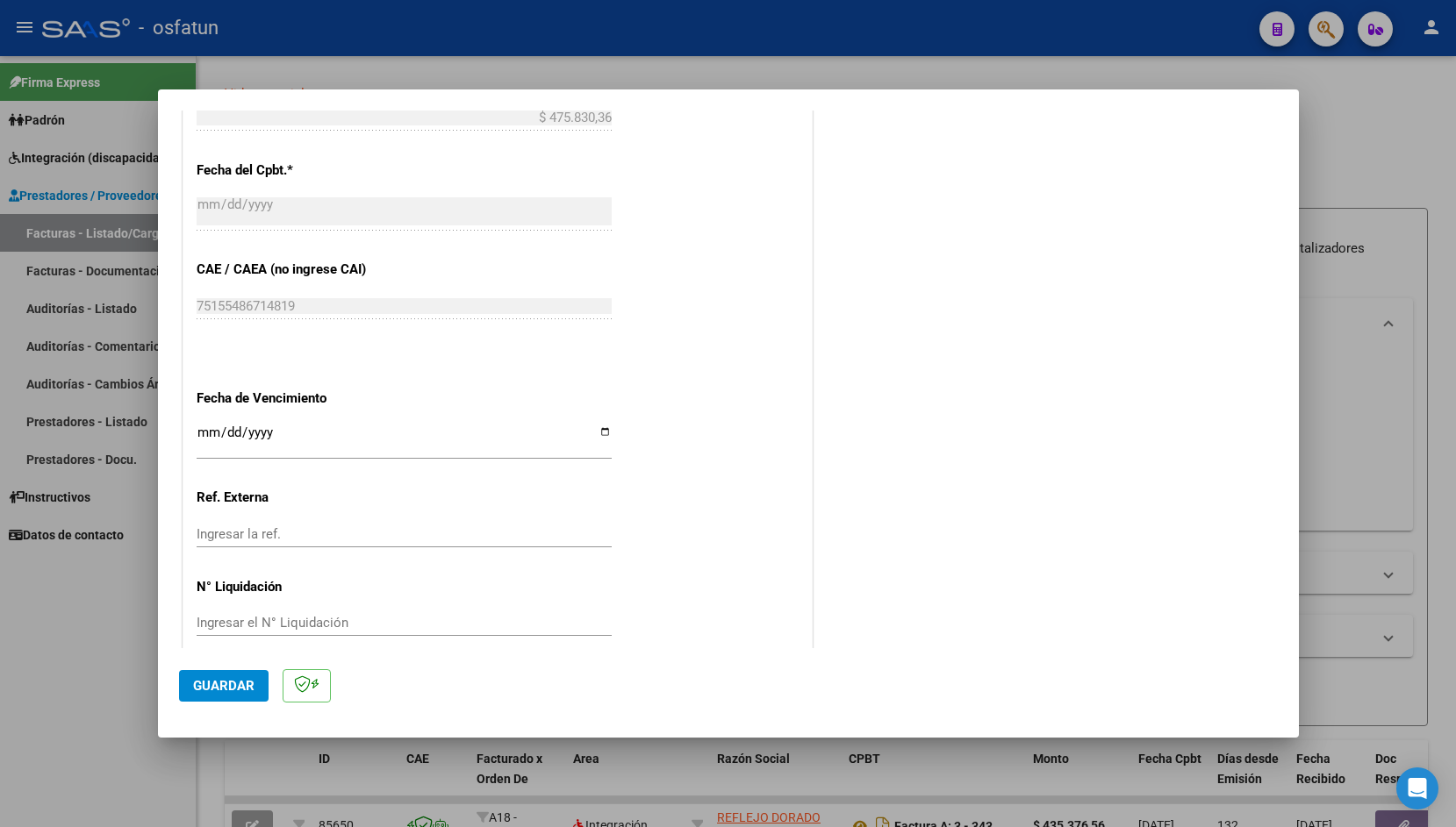
type input "202503"
click at [204, 426] on input "Ingresar la fecha" at bounding box center [404, 440] width 415 height 28
type input "[DATE]"
click at [221, 675] on button "Guardar" at bounding box center [224, 686] width 90 height 31
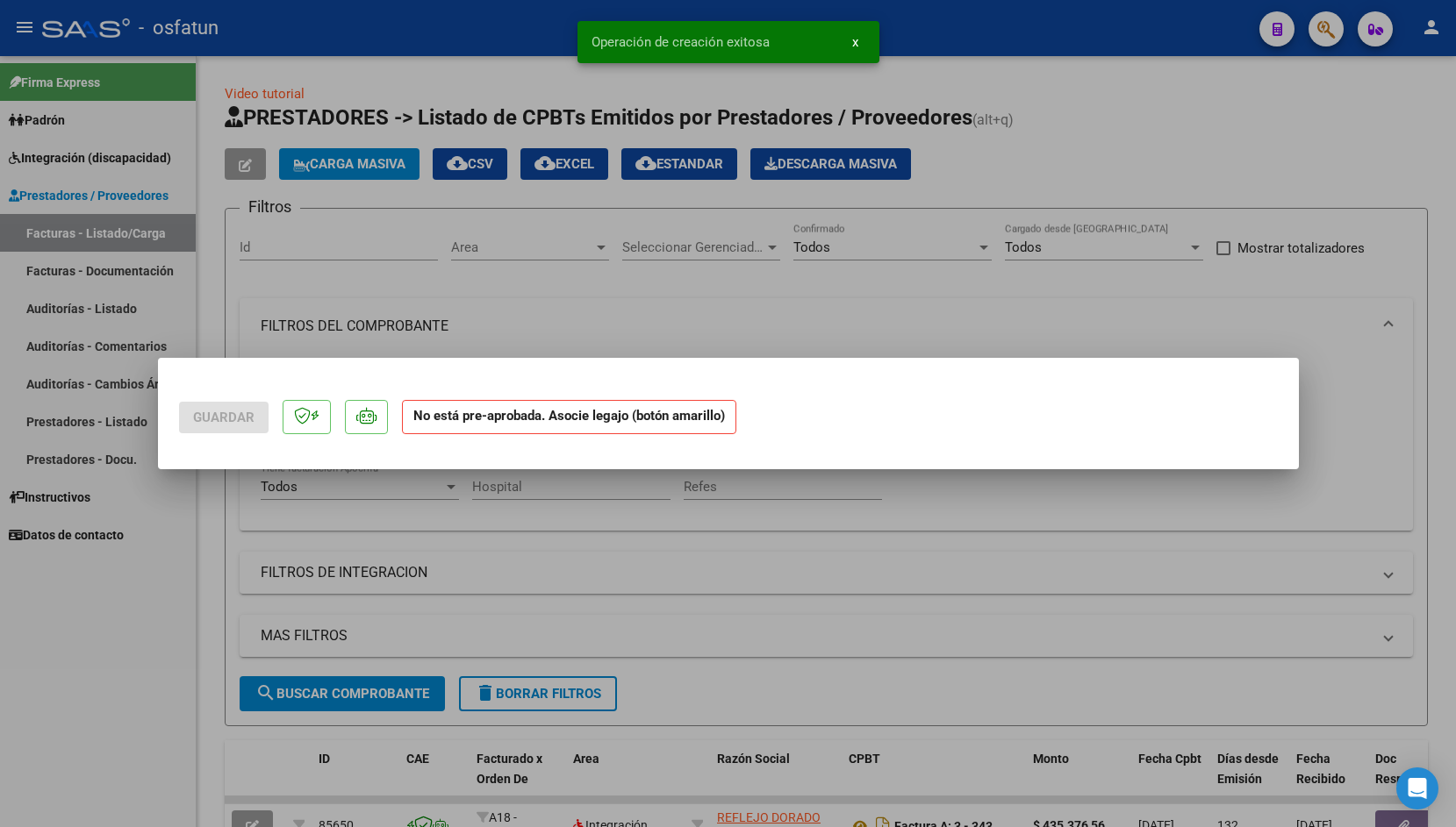
scroll to position [0, 0]
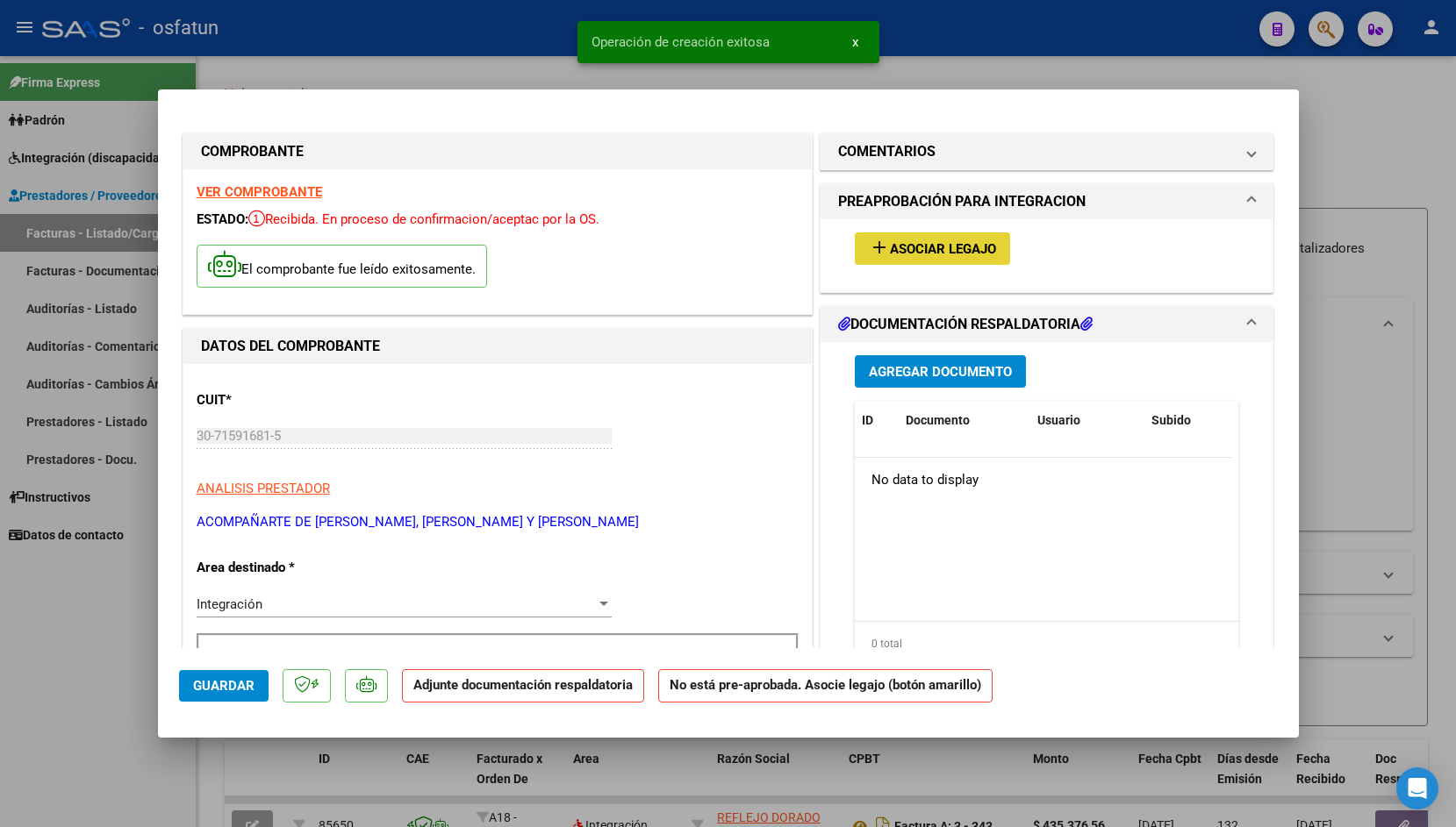
click at [930, 249] on span "Asociar Legajo" at bounding box center [943, 249] width 106 height 16
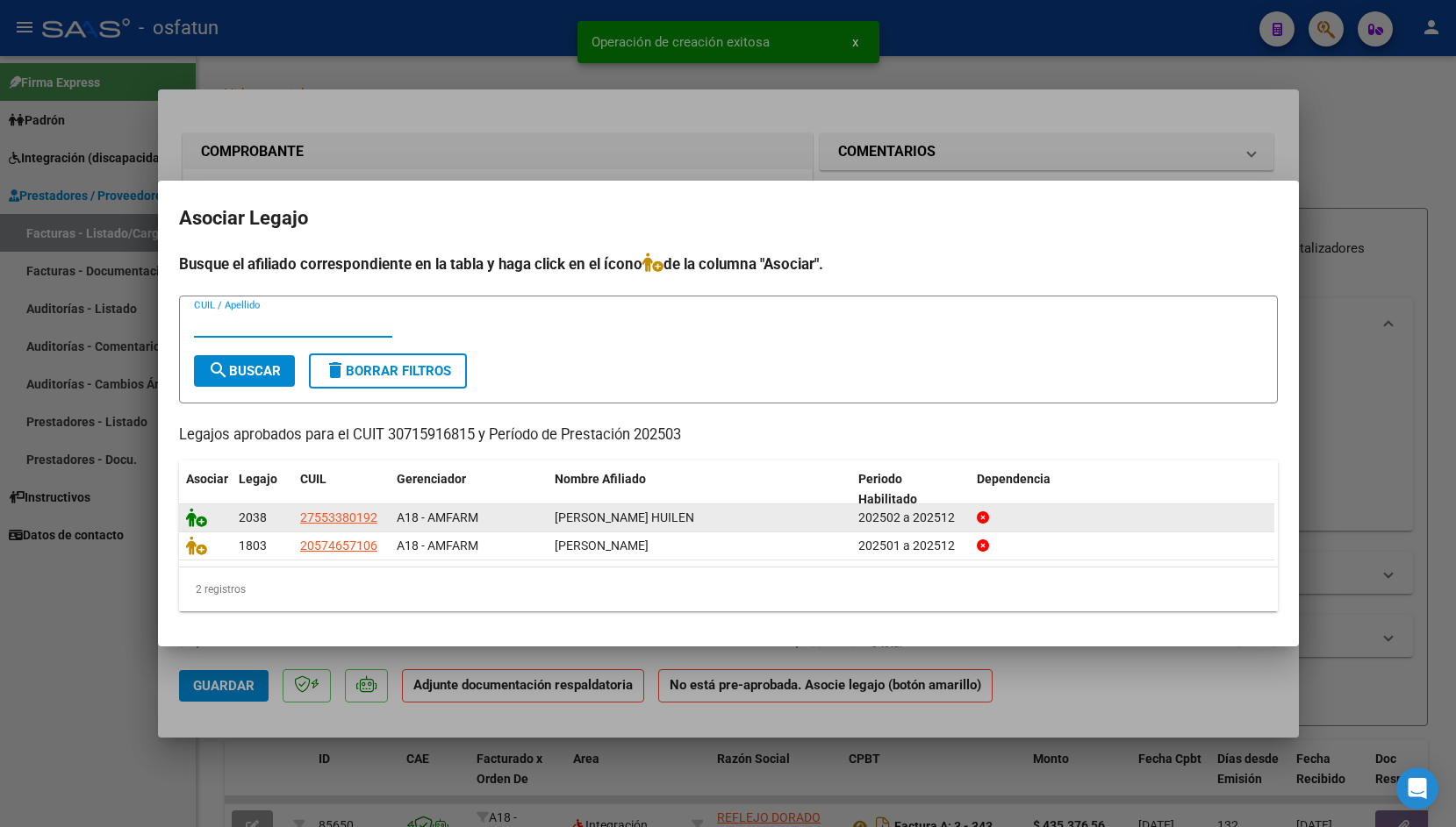
click at [190, 518] on icon at bounding box center [196, 517] width 21 height 19
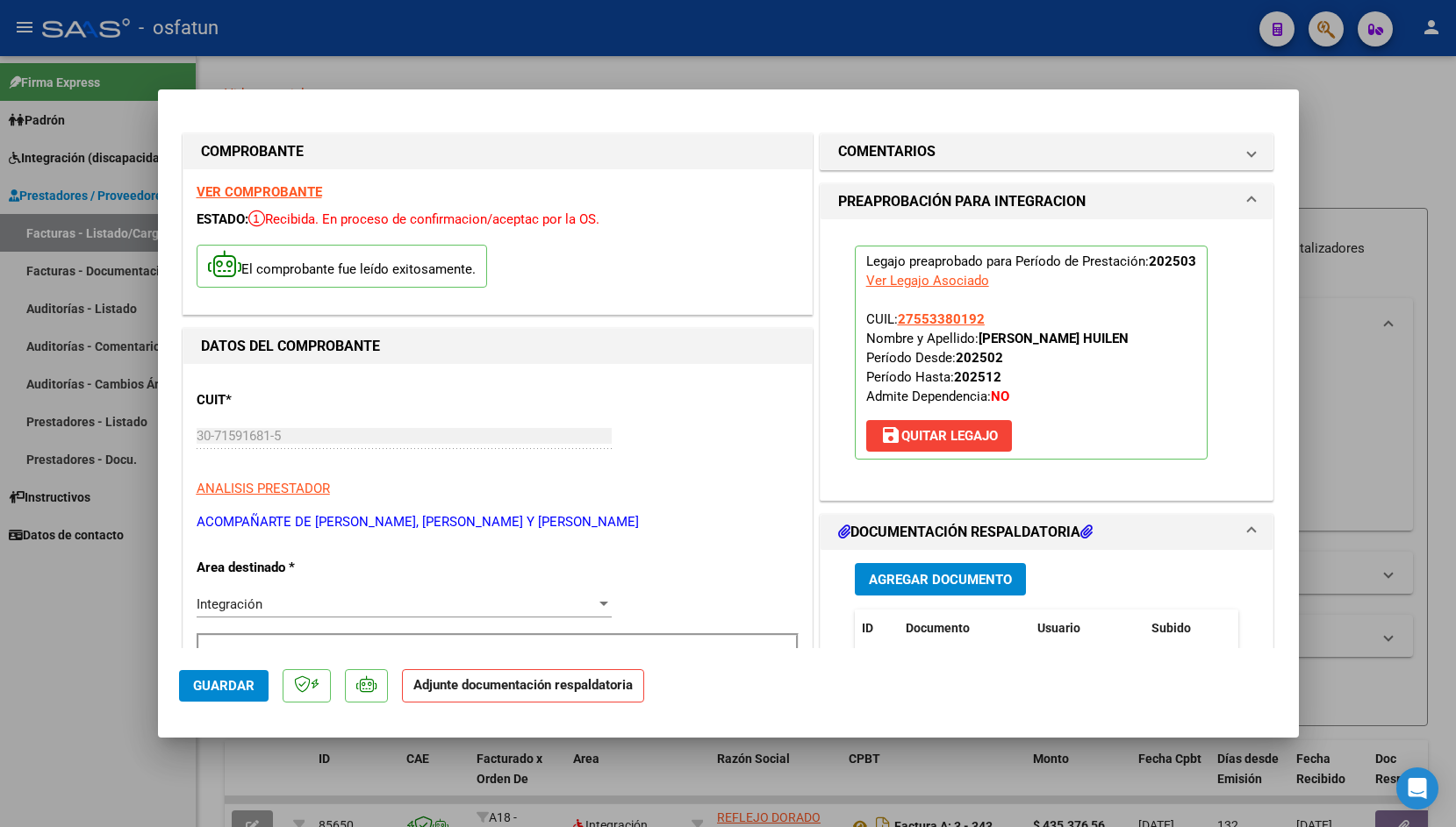
click at [930, 585] on span "Agregar Documento" at bounding box center [940, 579] width 143 height 16
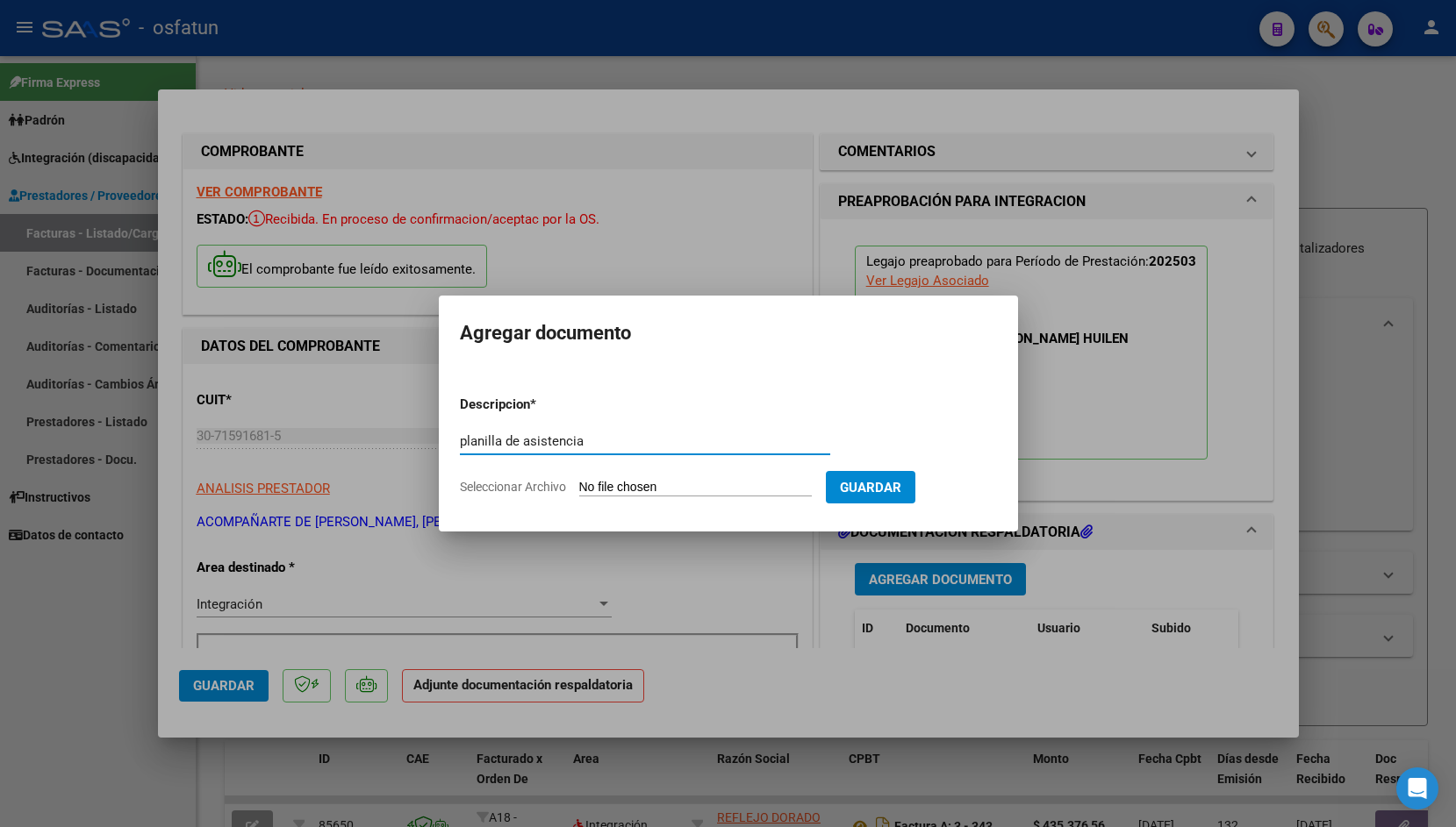
type input "planilla de asistencia"
click at [598, 474] on form "Descripcion * planilla de asistencia Escriba aquí una descripcion Seleccionar A…" at bounding box center [728, 445] width 537 height 128
click at [598, 483] on input "Seleccionar Archivo" at bounding box center [696, 488] width 233 height 17
type input "C:\fakepath\ASISTENCIA [DATE] [PERSON_NAME]-1.pdf"
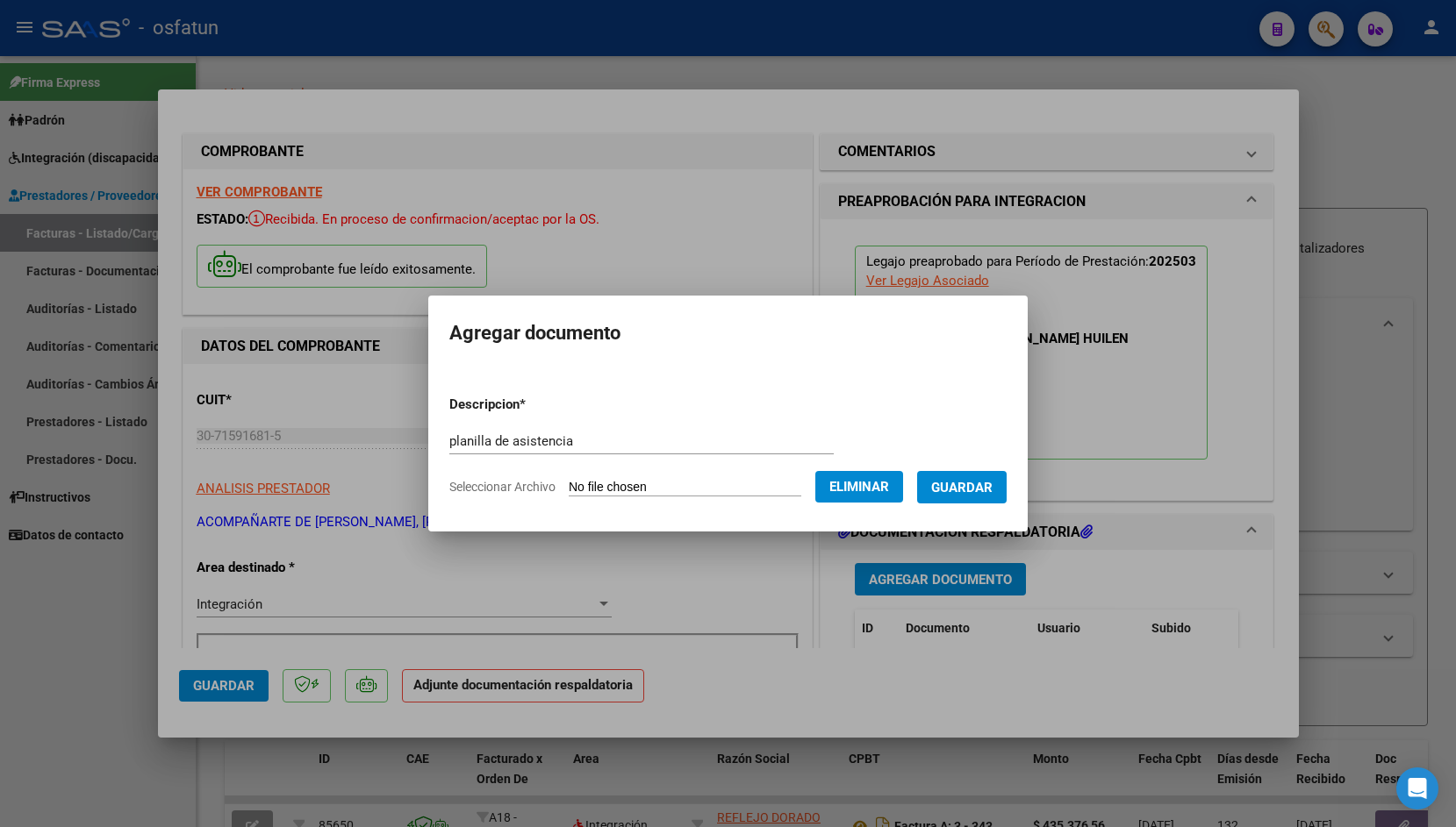
click at [931, 496] on span "Guardar" at bounding box center [961, 487] width 61 height 16
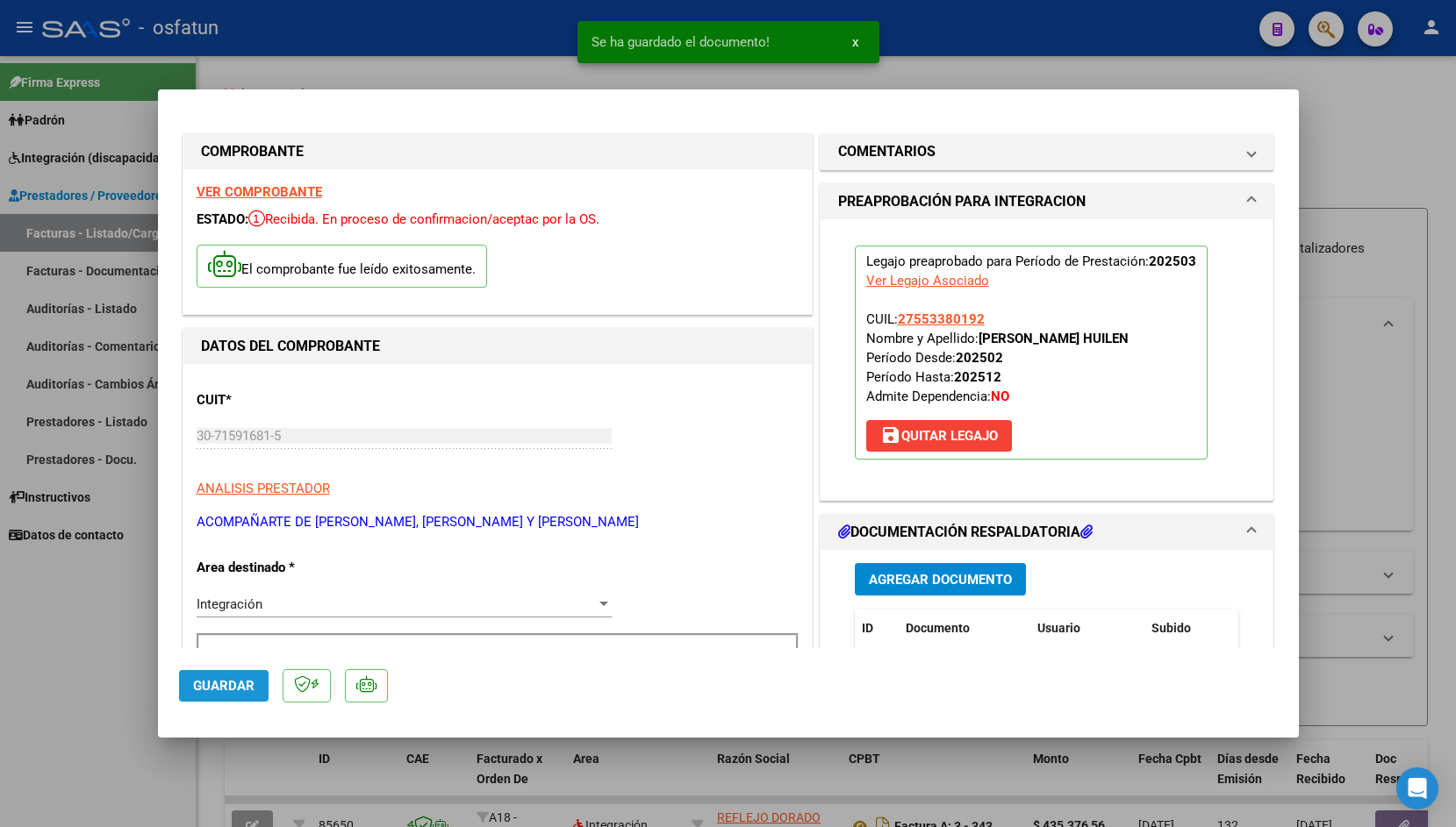
click at [221, 689] on span "Guardar" at bounding box center [224, 686] width 61 height 16
click at [382, 61] on div at bounding box center [728, 413] width 1456 height 827
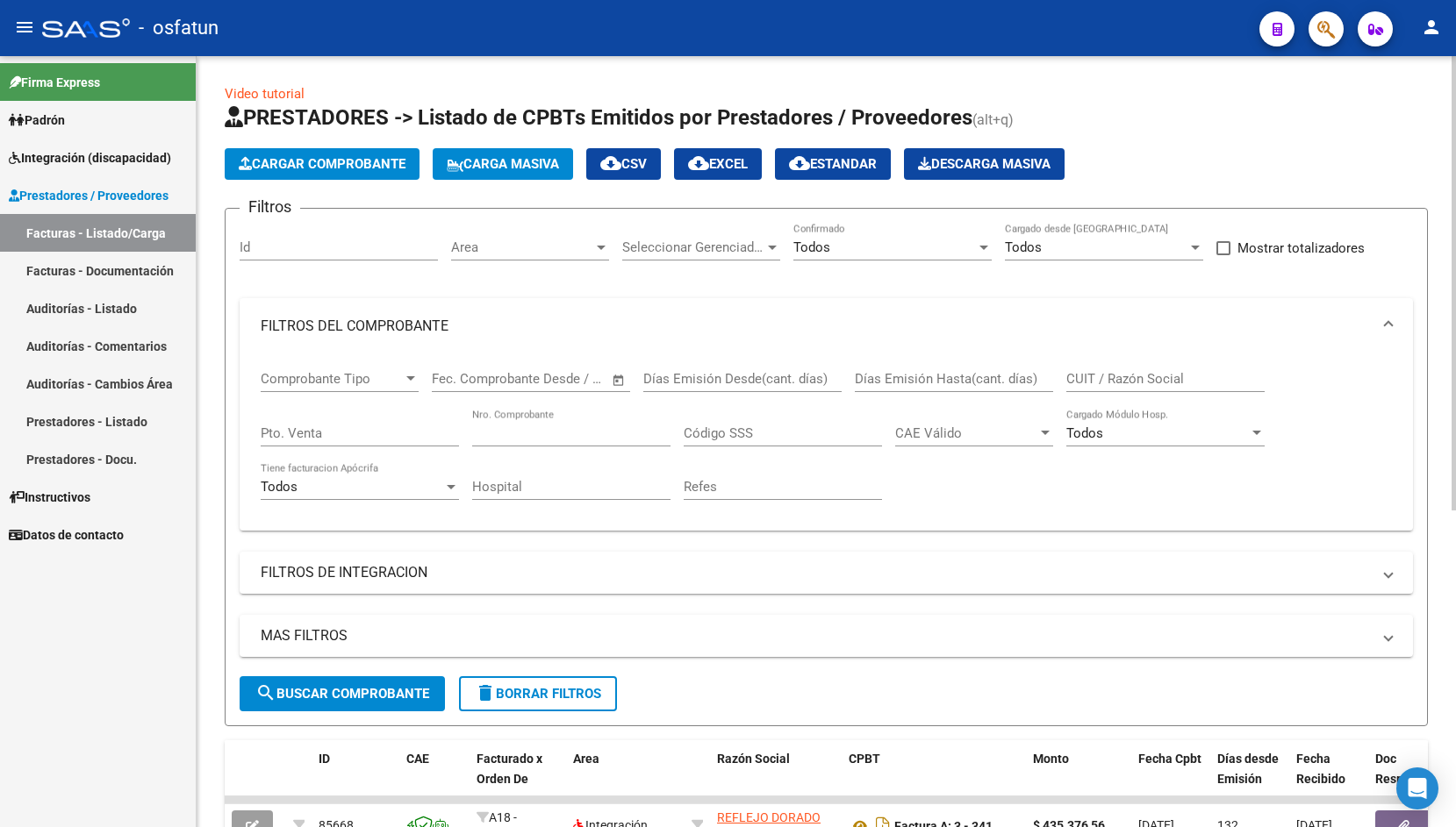
click at [287, 152] on button "Cargar Comprobante" at bounding box center [322, 164] width 195 height 31
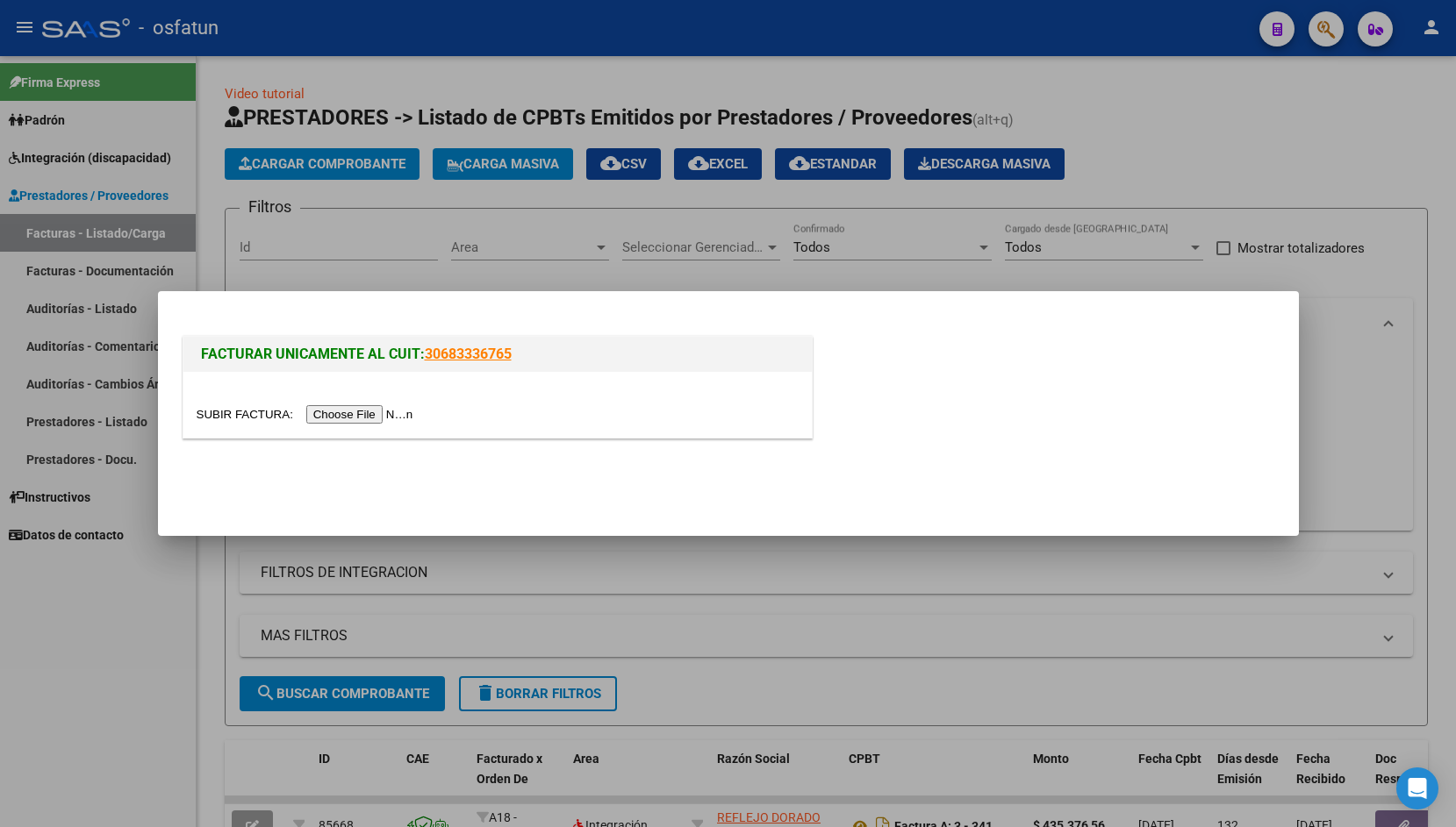
click at [235, 420] on input "file" at bounding box center [308, 415] width 222 height 18
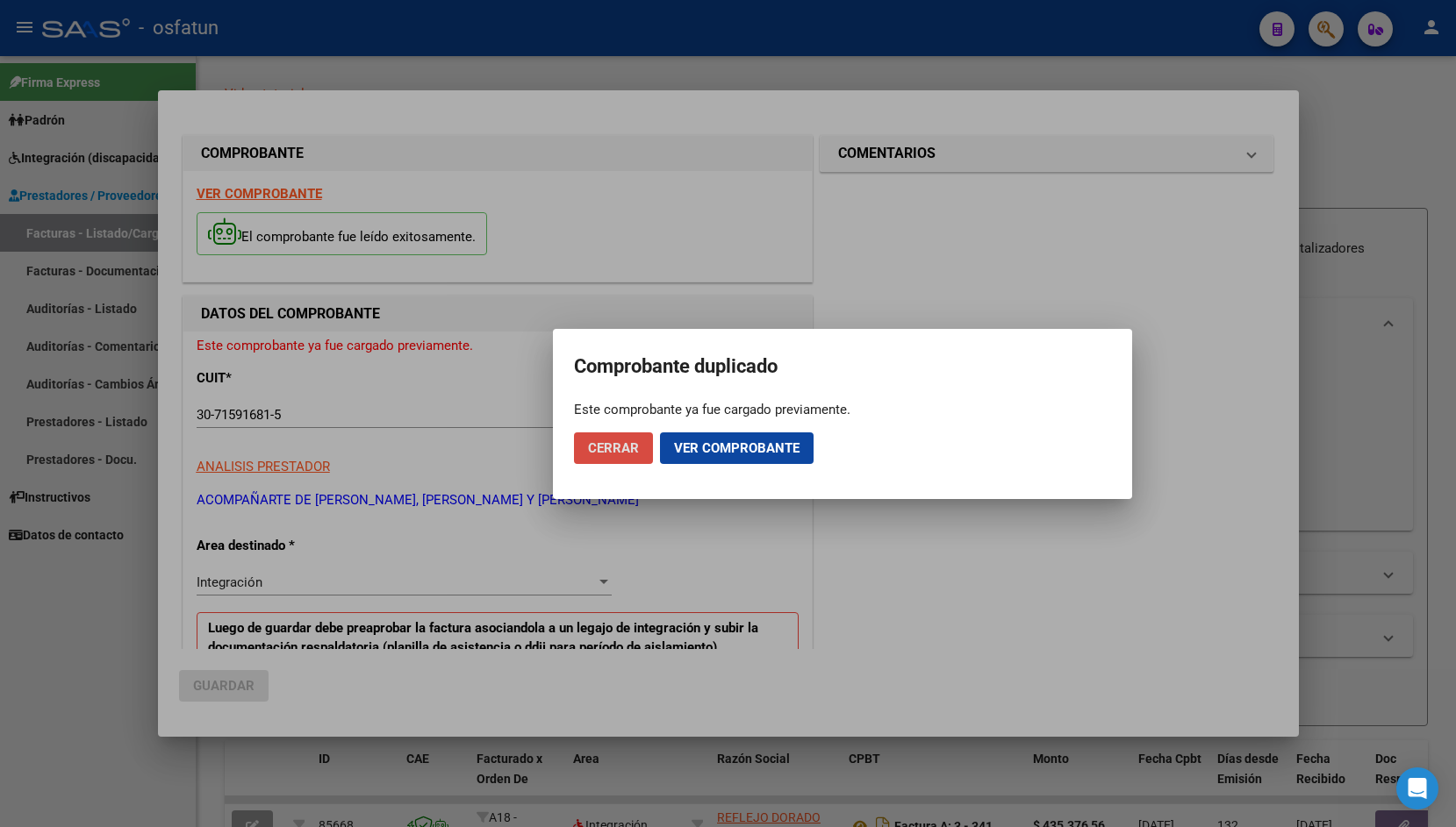
click at [627, 454] on span "Cerrar" at bounding box center [613, 448] width 51 height 16
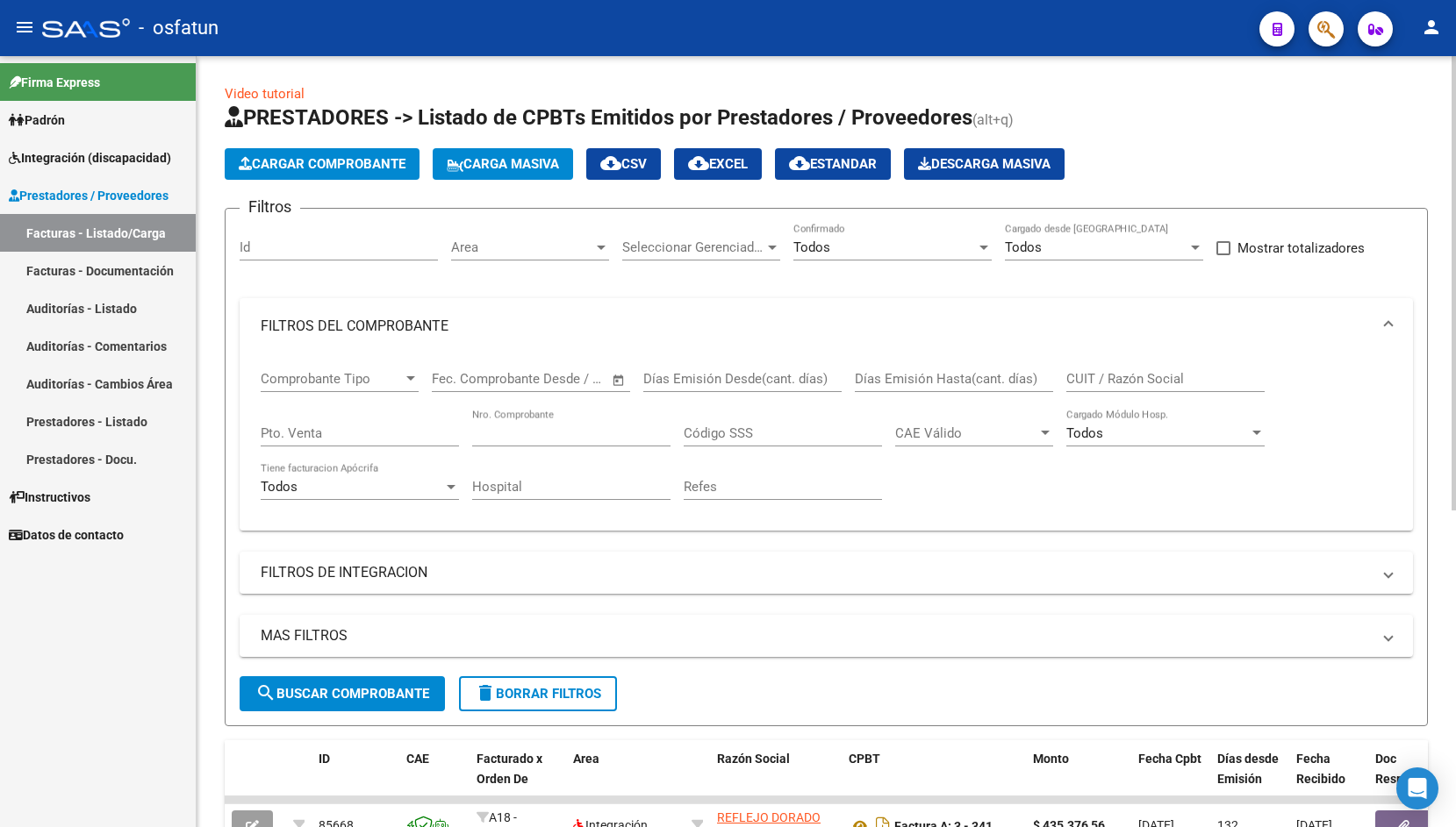
click at [309, 164] on span "Cargar Comprobante" at bounding box center [322, 164] width 166 height 16
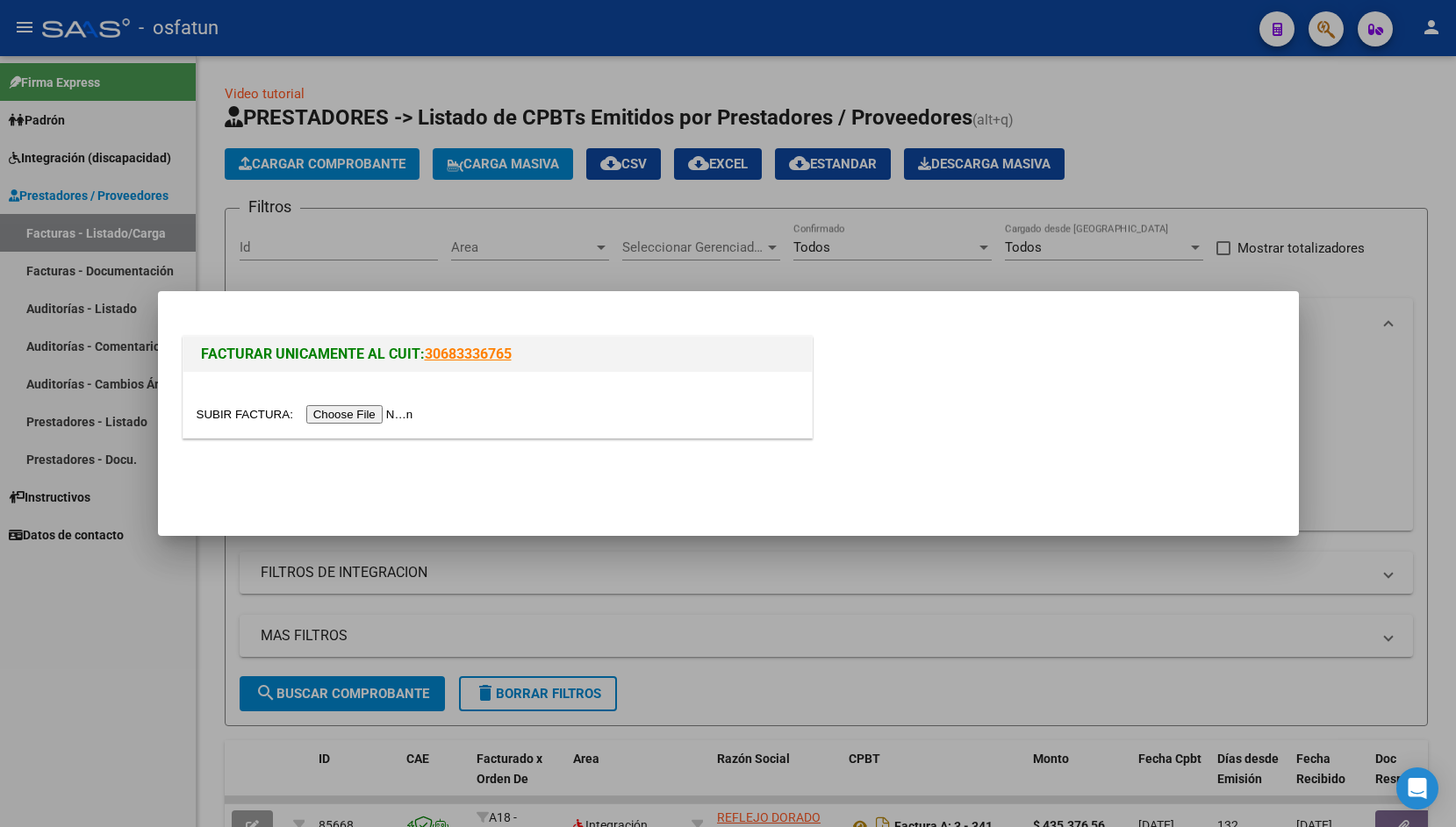
click at [241, 411] on input "file" at bounding box center [308, 415] width 222 height 18
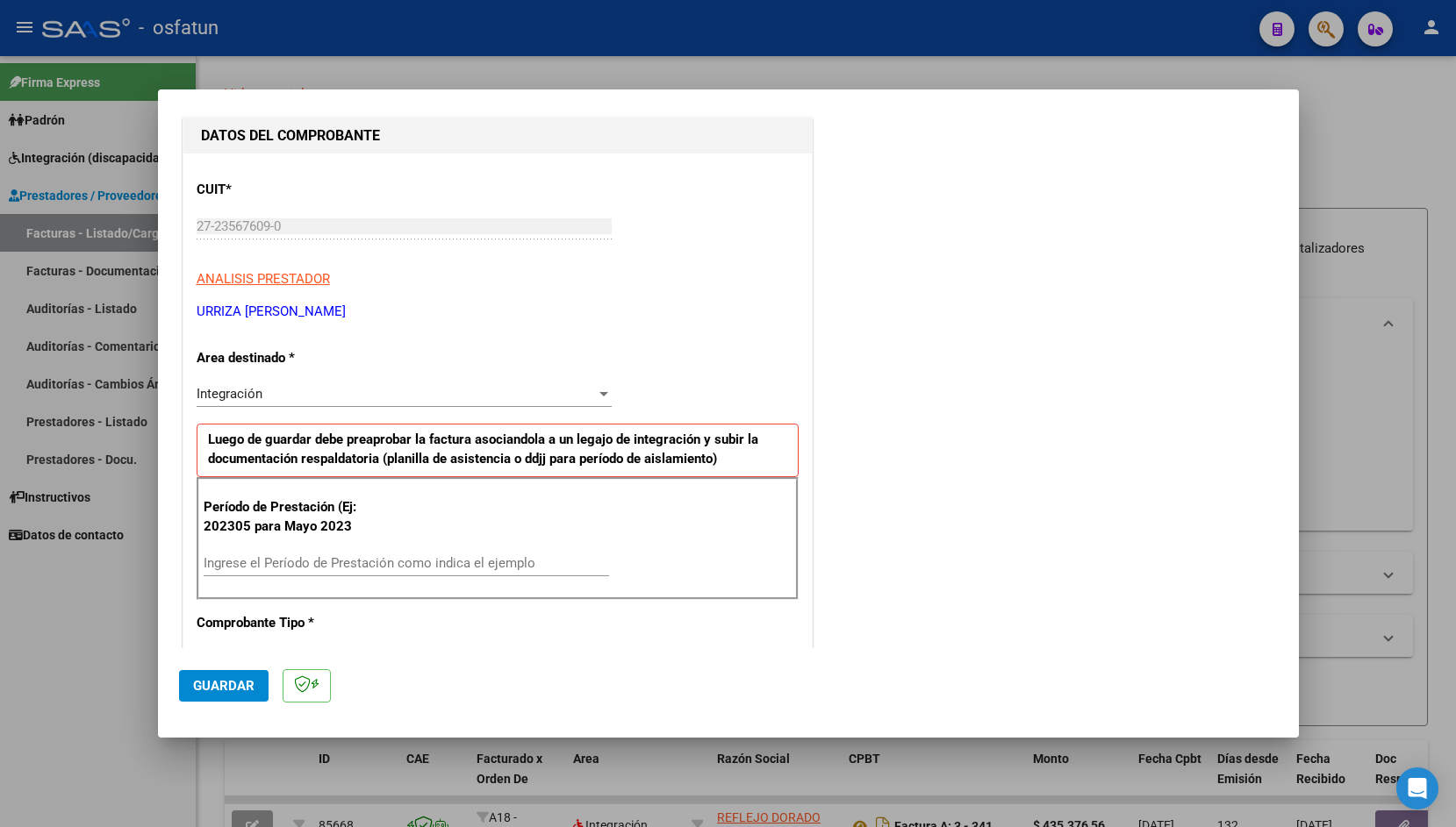
scroll to position [187, 0]
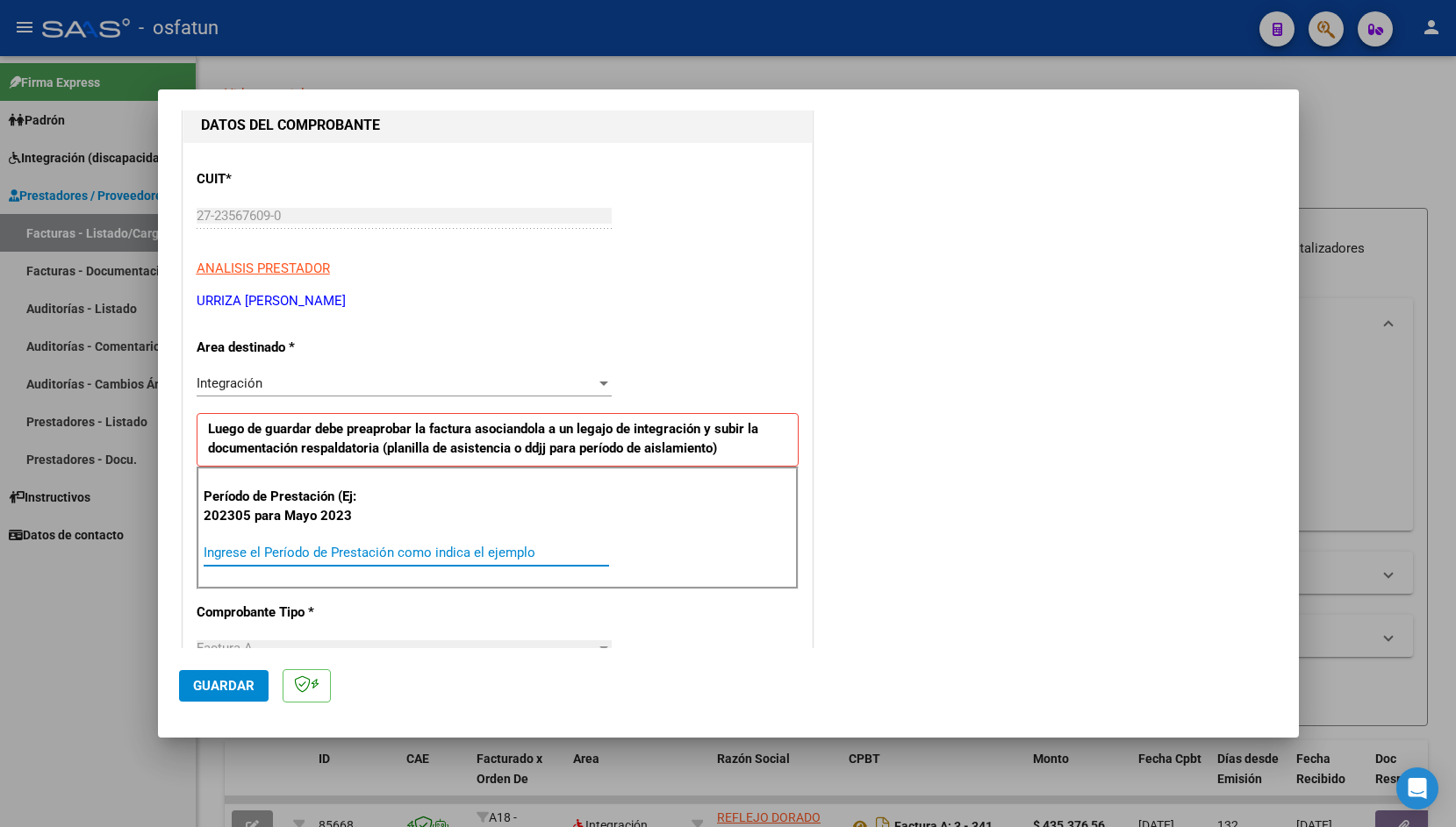
click at [256, 547] on input "Ingrese el Período de Prestación como indica el ejemplo" at bounding box center [406, 553] width 406 height 16
type input "202507"
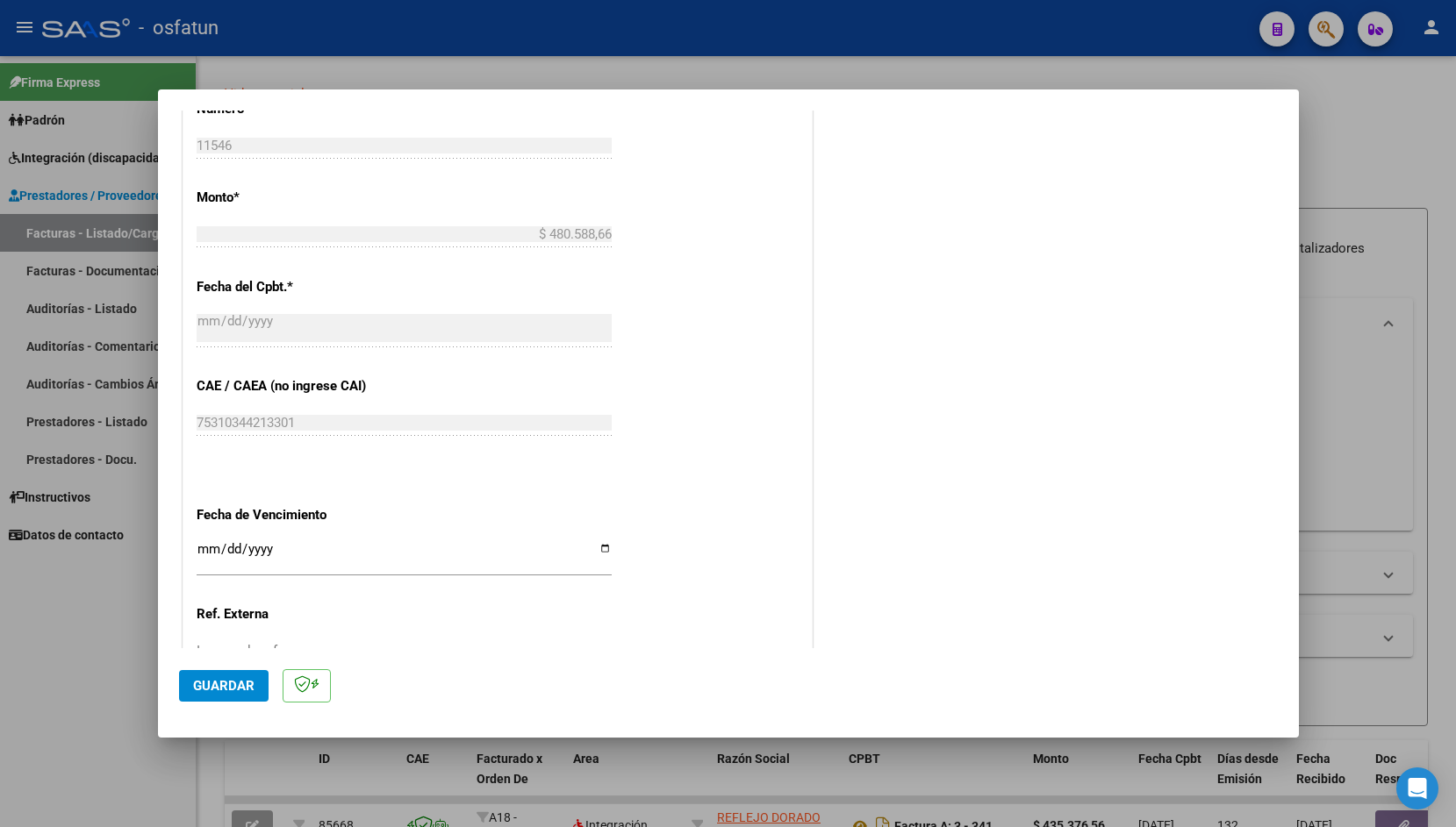
scroll to position [870, 0]
click at [206, 541] on input "Ingresar la fecha" at bounding box center [404, 554] width 415 height 28
type input "[DATE]"
click at [251, 693] on span "Guardar" at bounding box center [224, 686] width 61 height 16
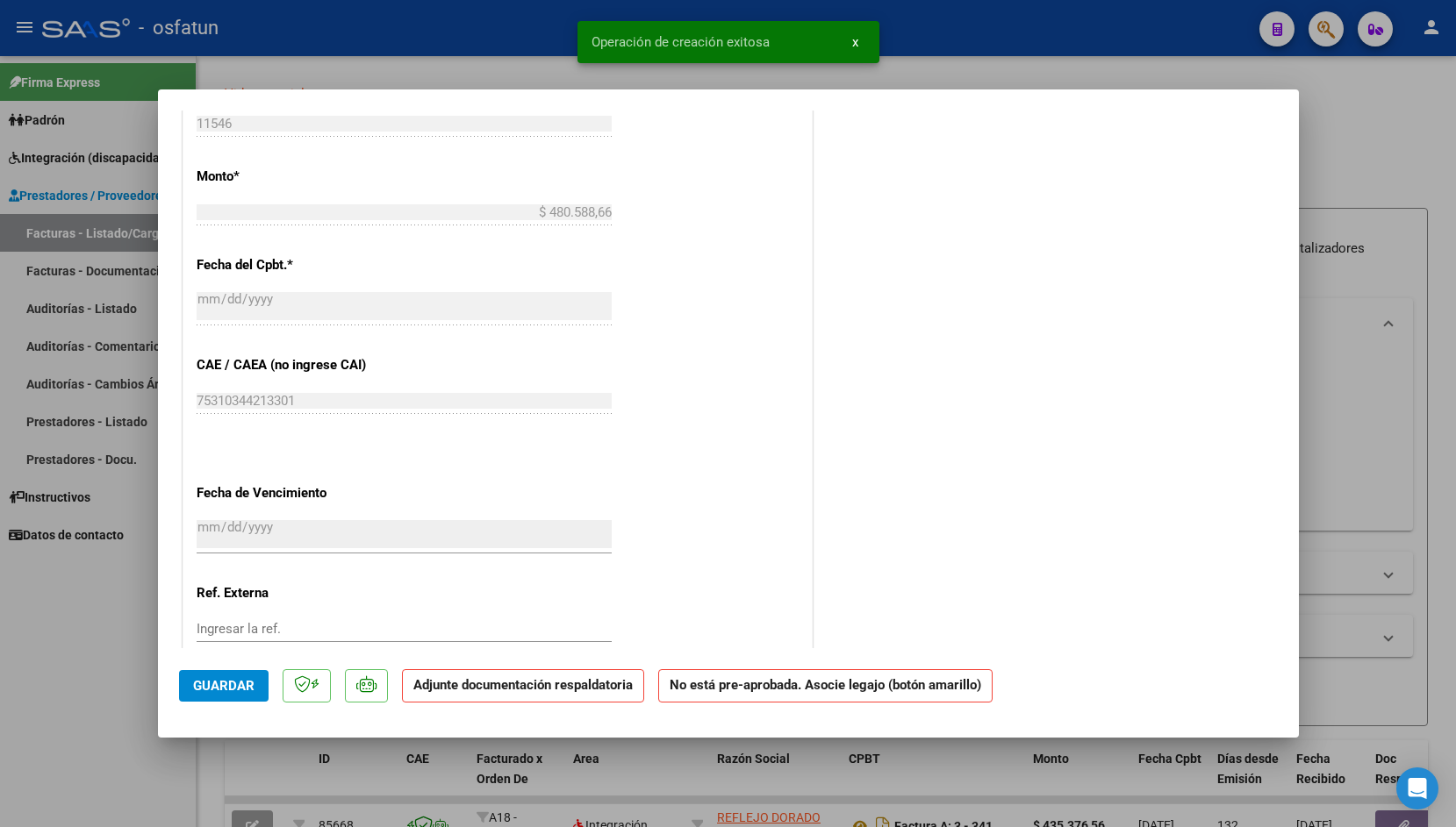
scroll to position [0, 0]
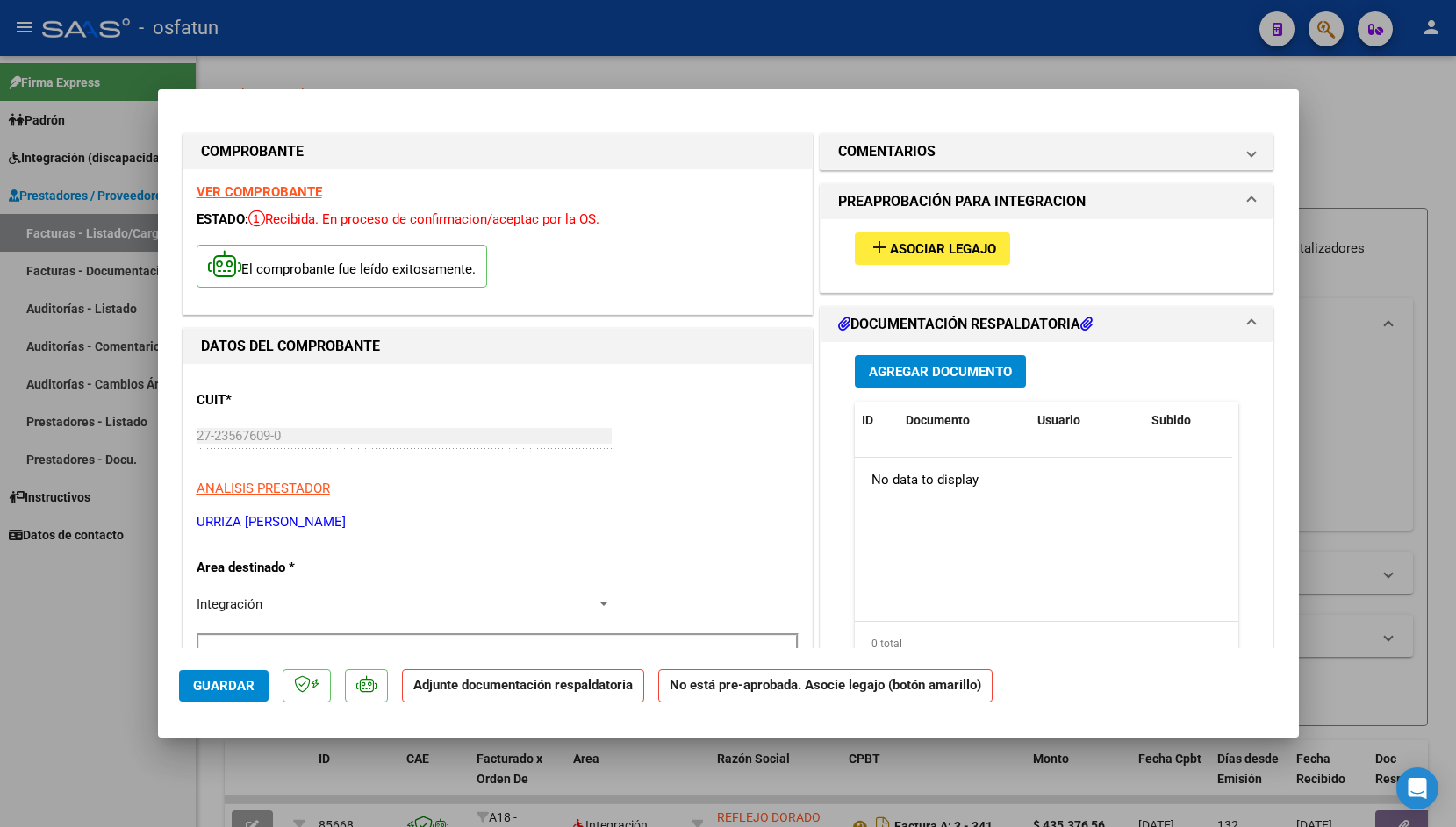
click at [897, 267] on div "add Asociar Legajo" at bounding box center [1047, 249] width 410 height 59
click at [897, 252] on span "Asociar Legajo" at bounding box center [943, 249] width 106 height 16
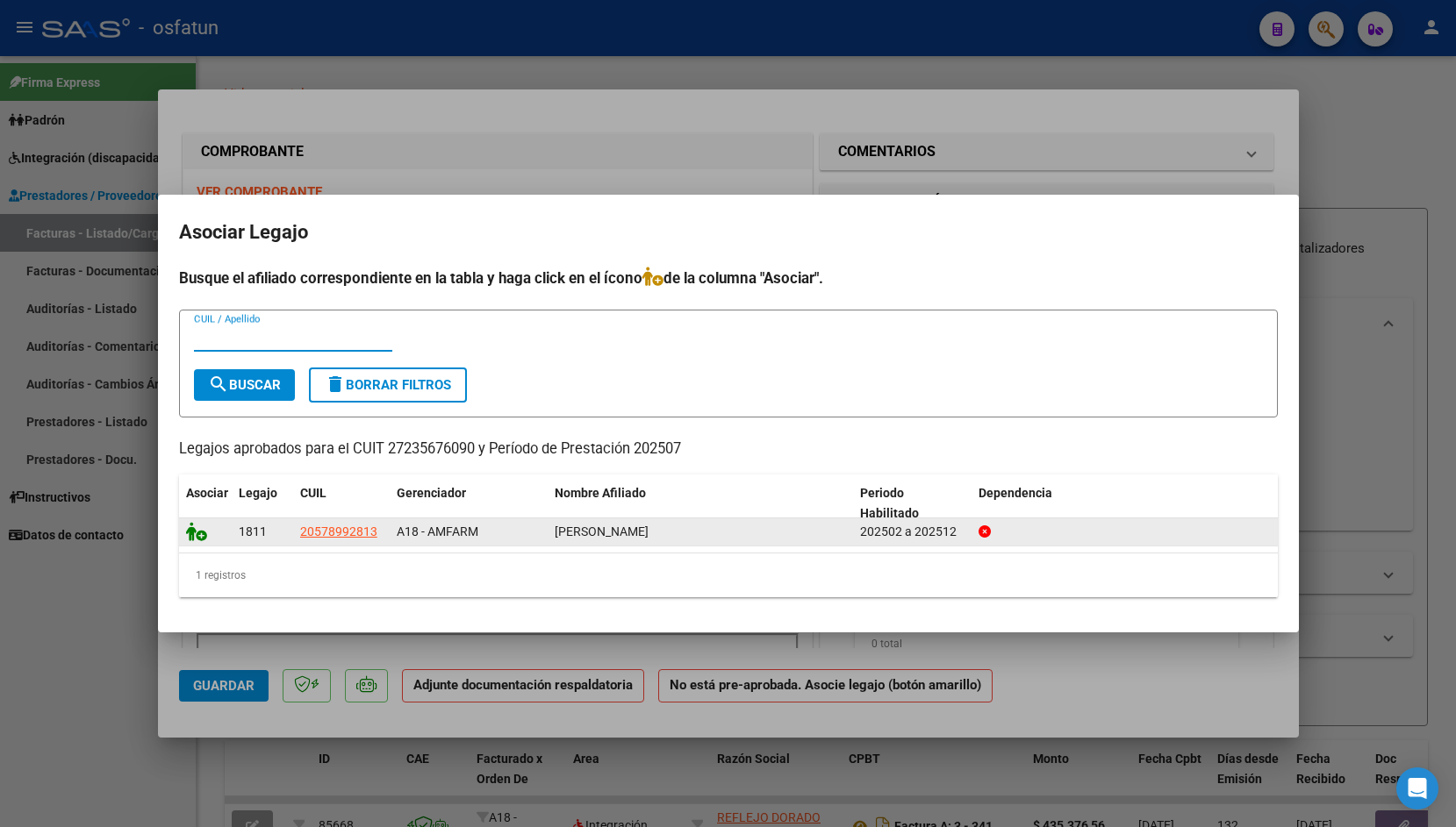
click at [198, 537] on icon at bounding box center [196, 531] width 21 height 19
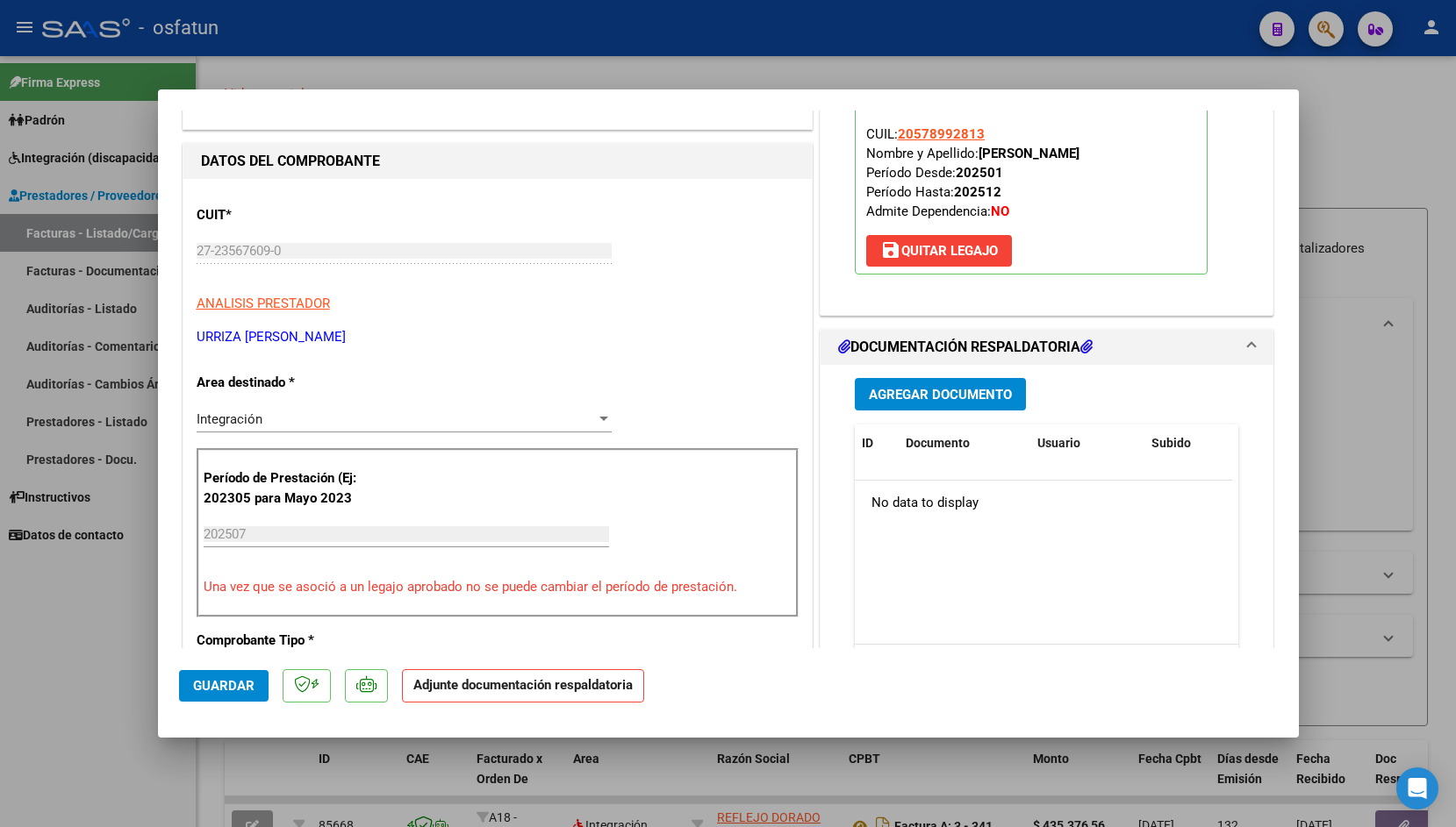
scroll to position [217, 0]
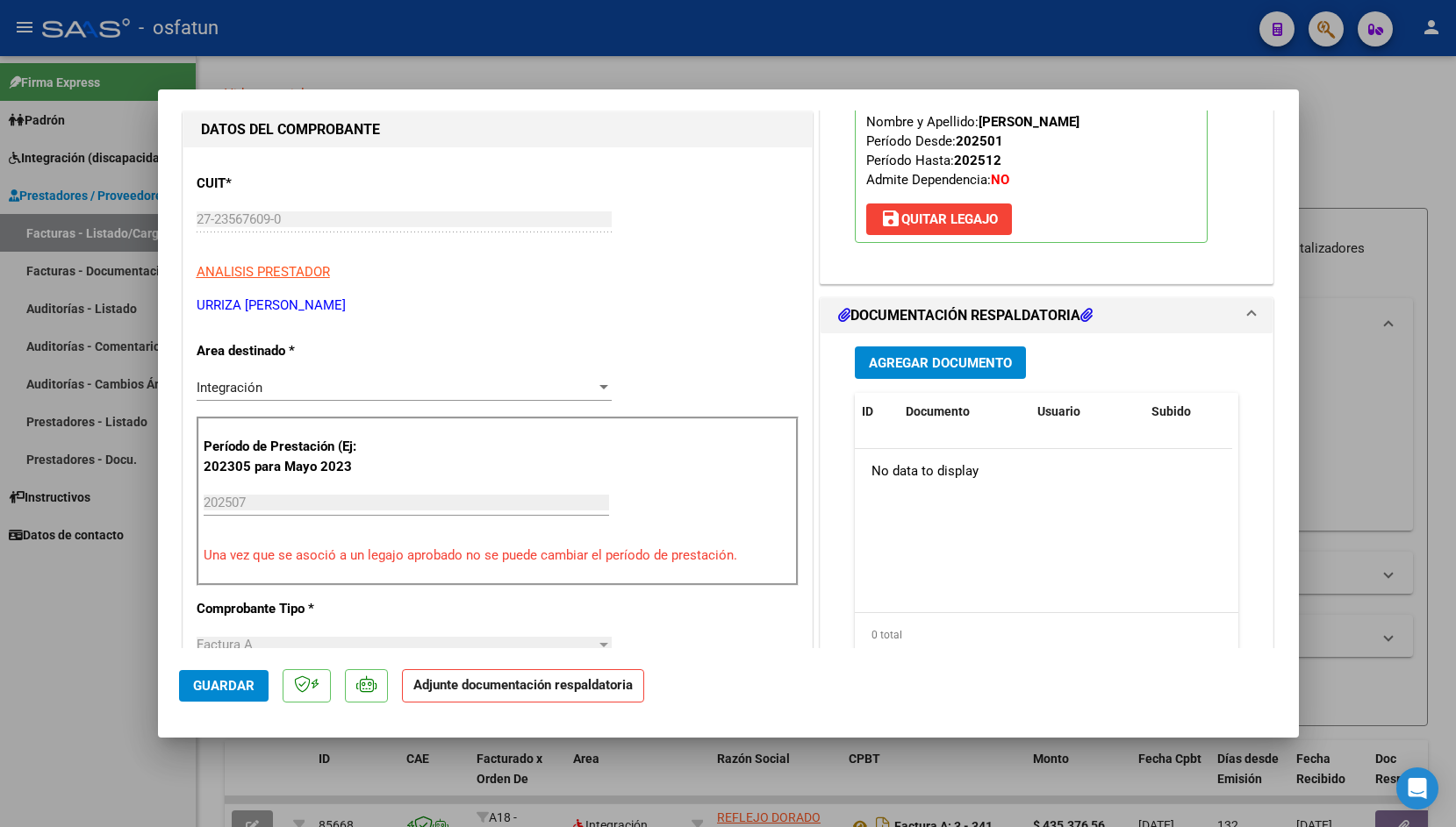
click at [921, 357] on span "Agregar Documento" at bounding box center [940, 363] width 143 height 16
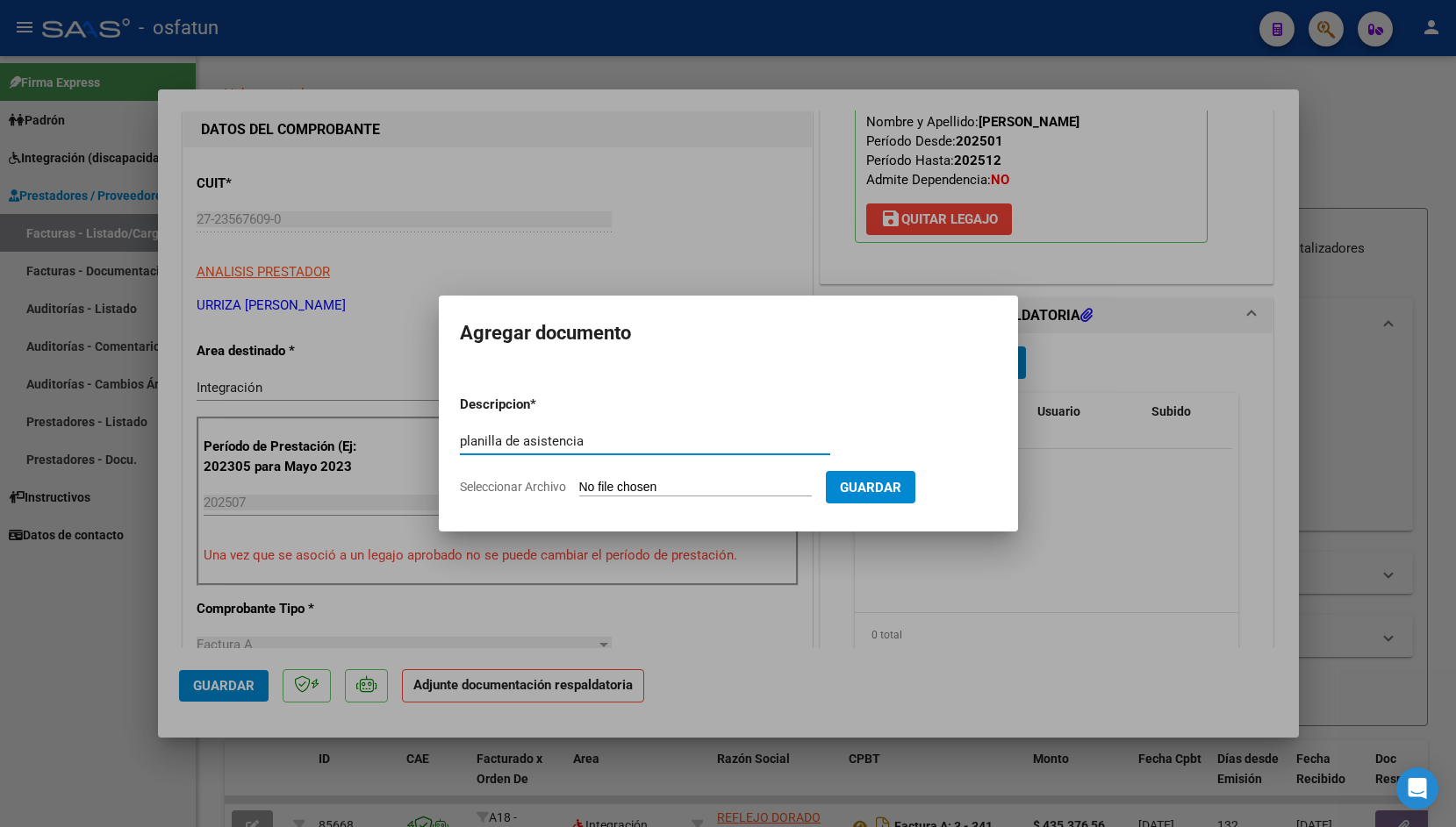
type input "planilla de asistencia"
click at [640, 482] on input "Seleccionar Archivo" at bounding box center [696, 488] width 233 height 17
type input "C:\fakepath\ASIST [PERSON_NAME].pdf"
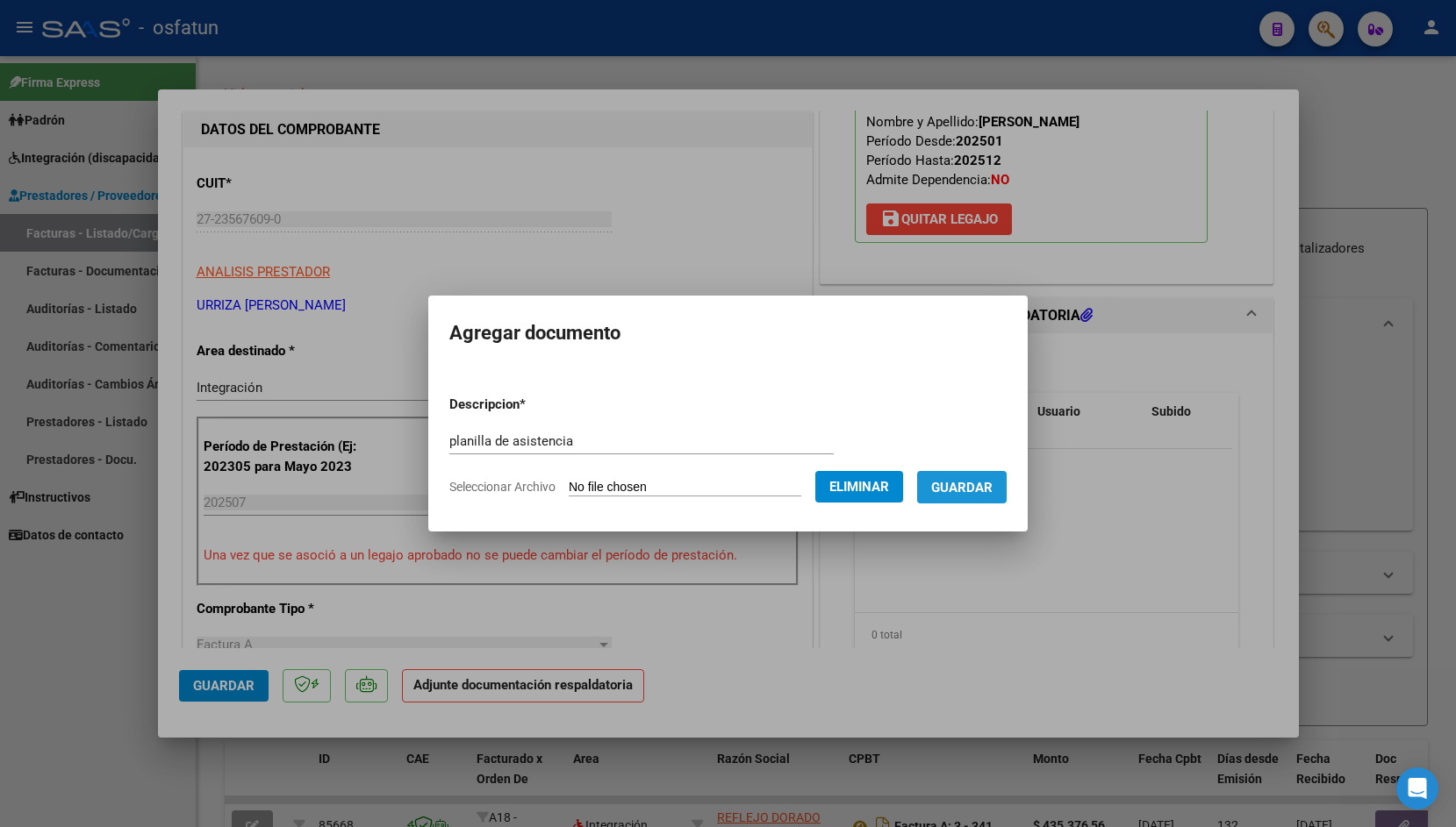
click at [958, 487] on span "Guardar" at bounding box center [961, 487] width 61 height 16
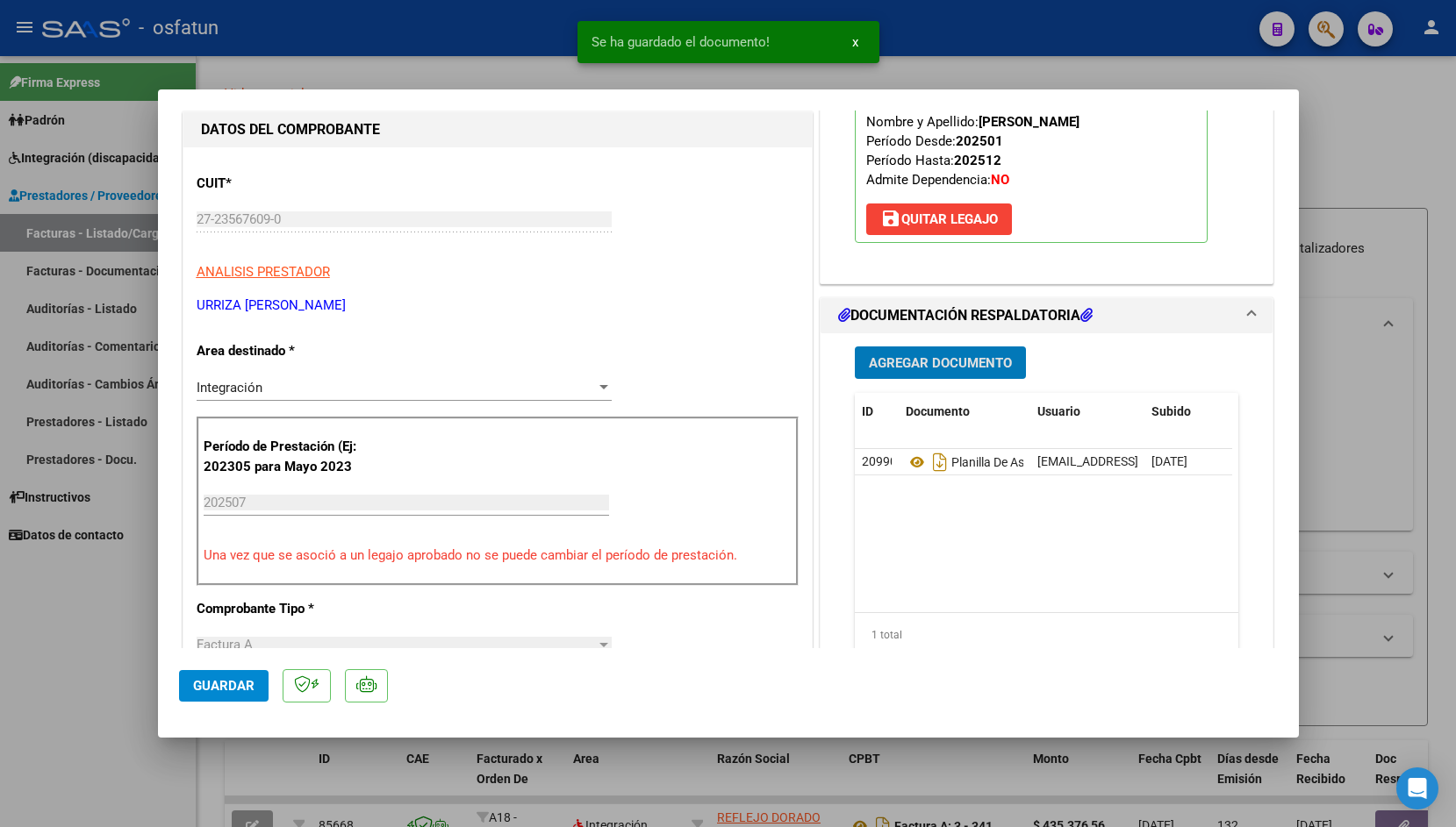
click at [214, 681] on span "Guardar" at bounding box center [224, 686] width 61 height 16
click at [471, 10] on div at bounding box center [728, 413] width 1456 height 827
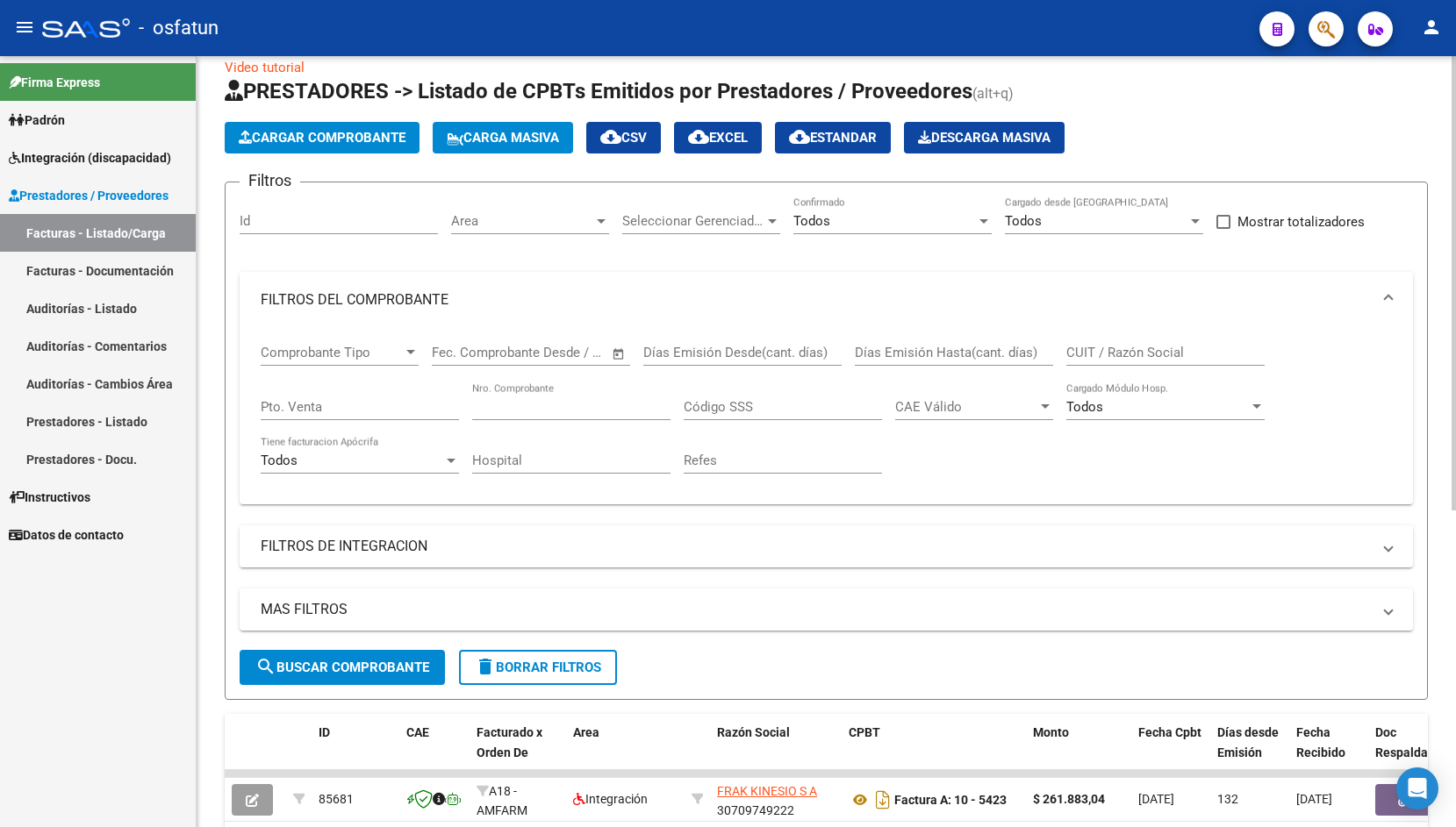
scroll to position [33, 0]
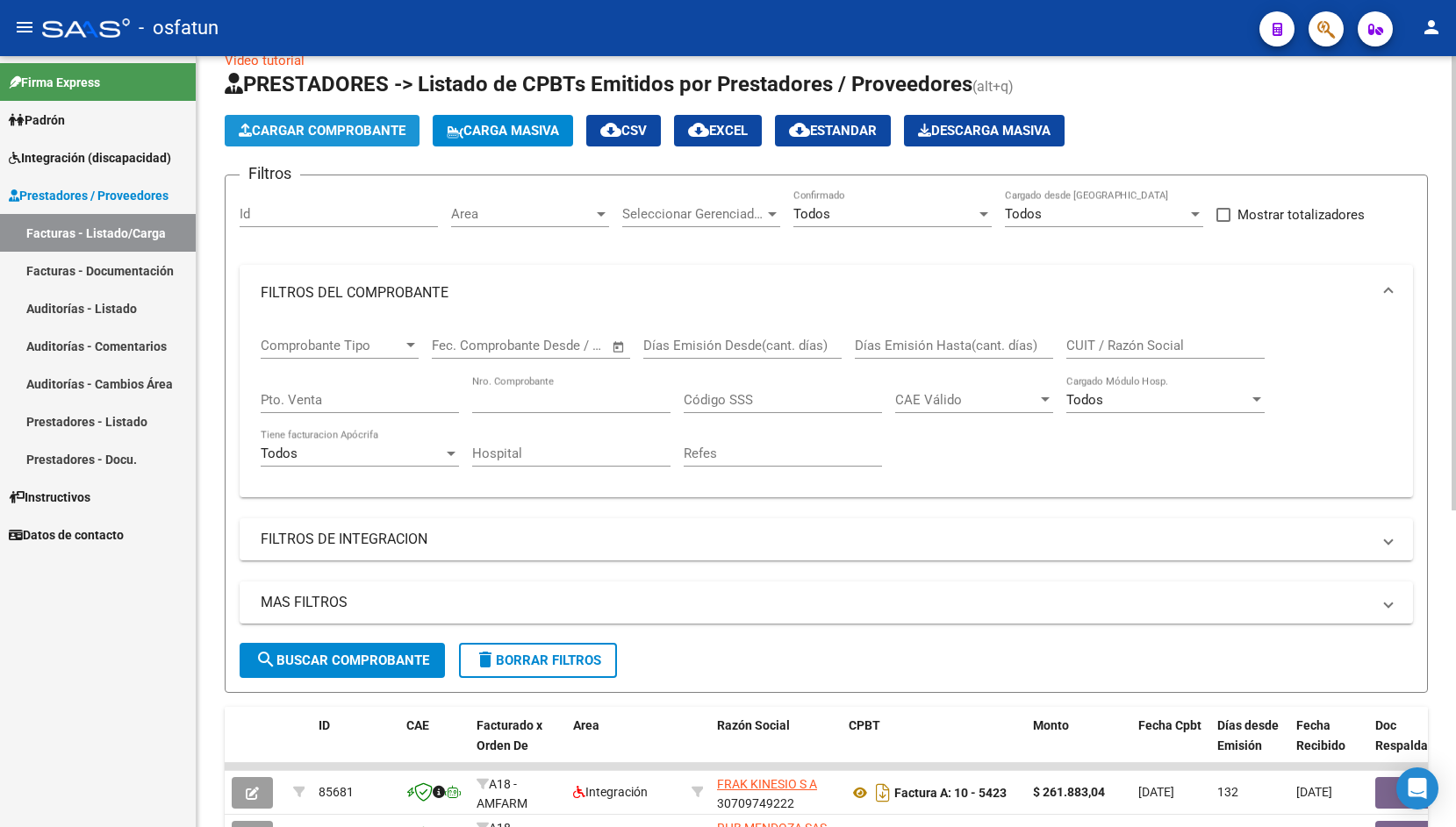
click at [354, 122] on button "Cargar Comprobante" at bounding box center [322, 130] width 195 height 31
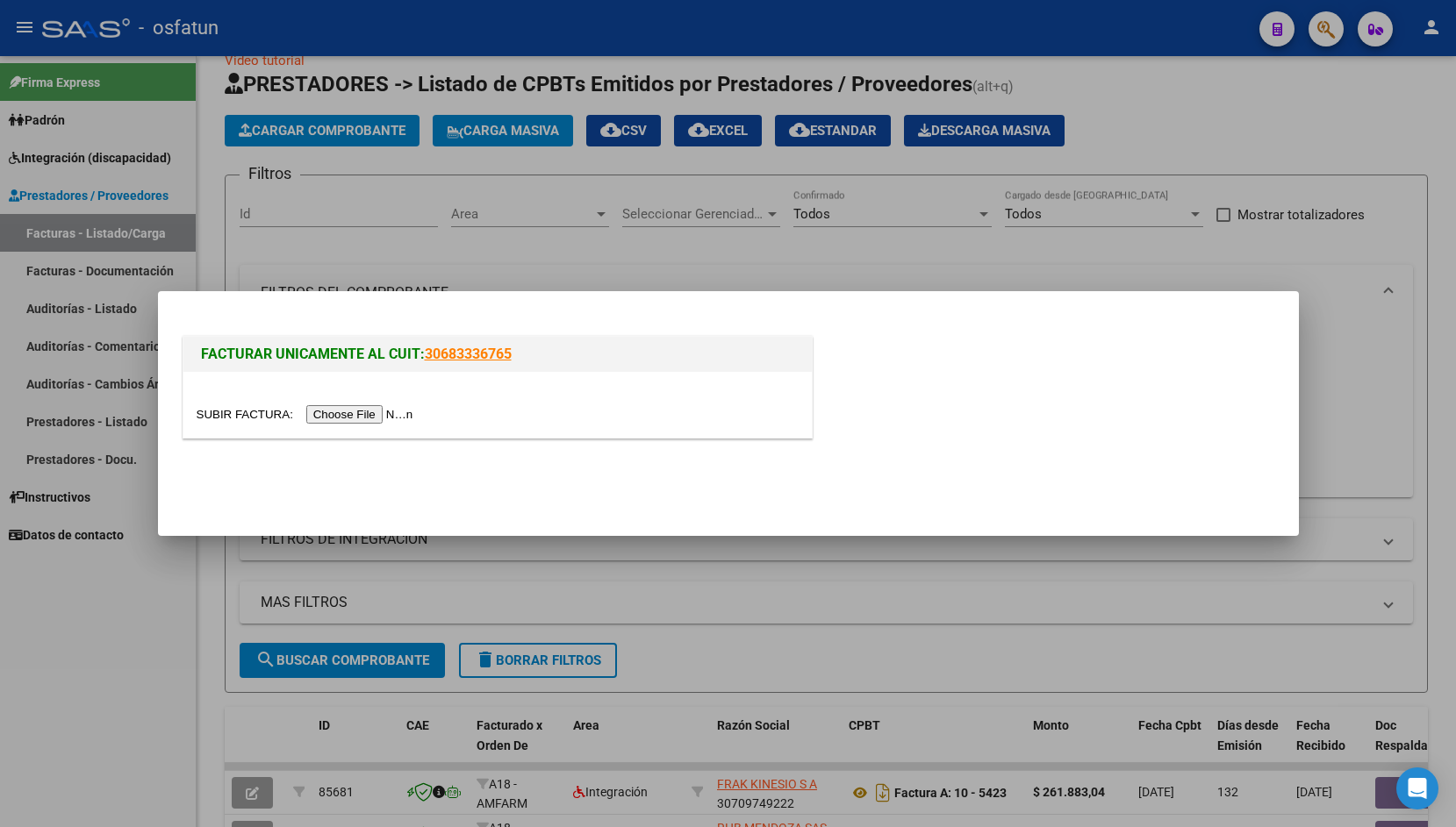
click at [237, 435] on div at bounding box center [497, 405] width 629 height 66
click at [238, 417] on input "file" at bounding box center [308, 415] width 222 height 18
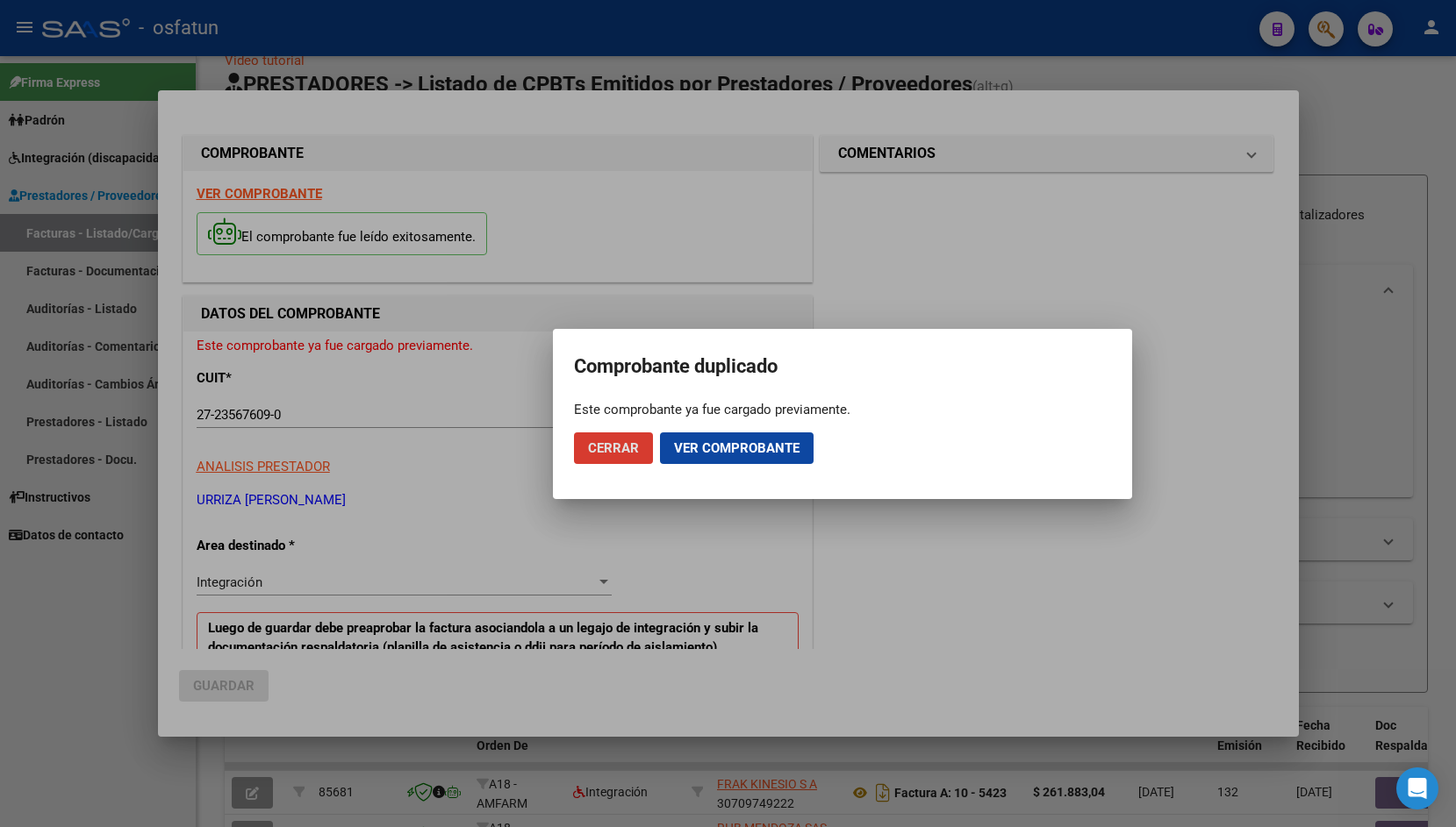
click at [583, 742] on div at bounding box center [728, 413] width 1456 height 827
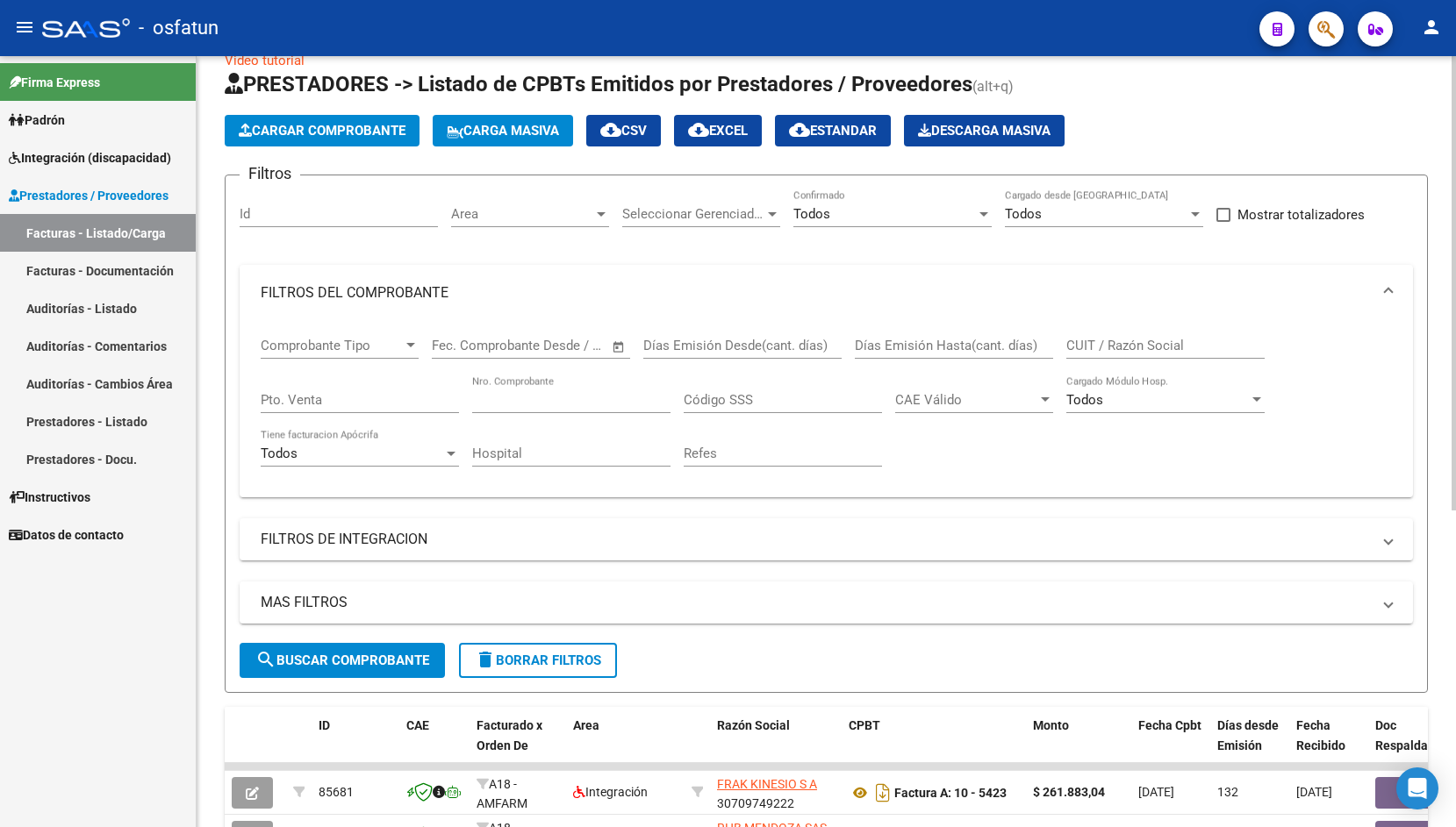
click at [287, 136] on span "Cargar Comprobante" at bounding box center [322, 130] width 166 height 16
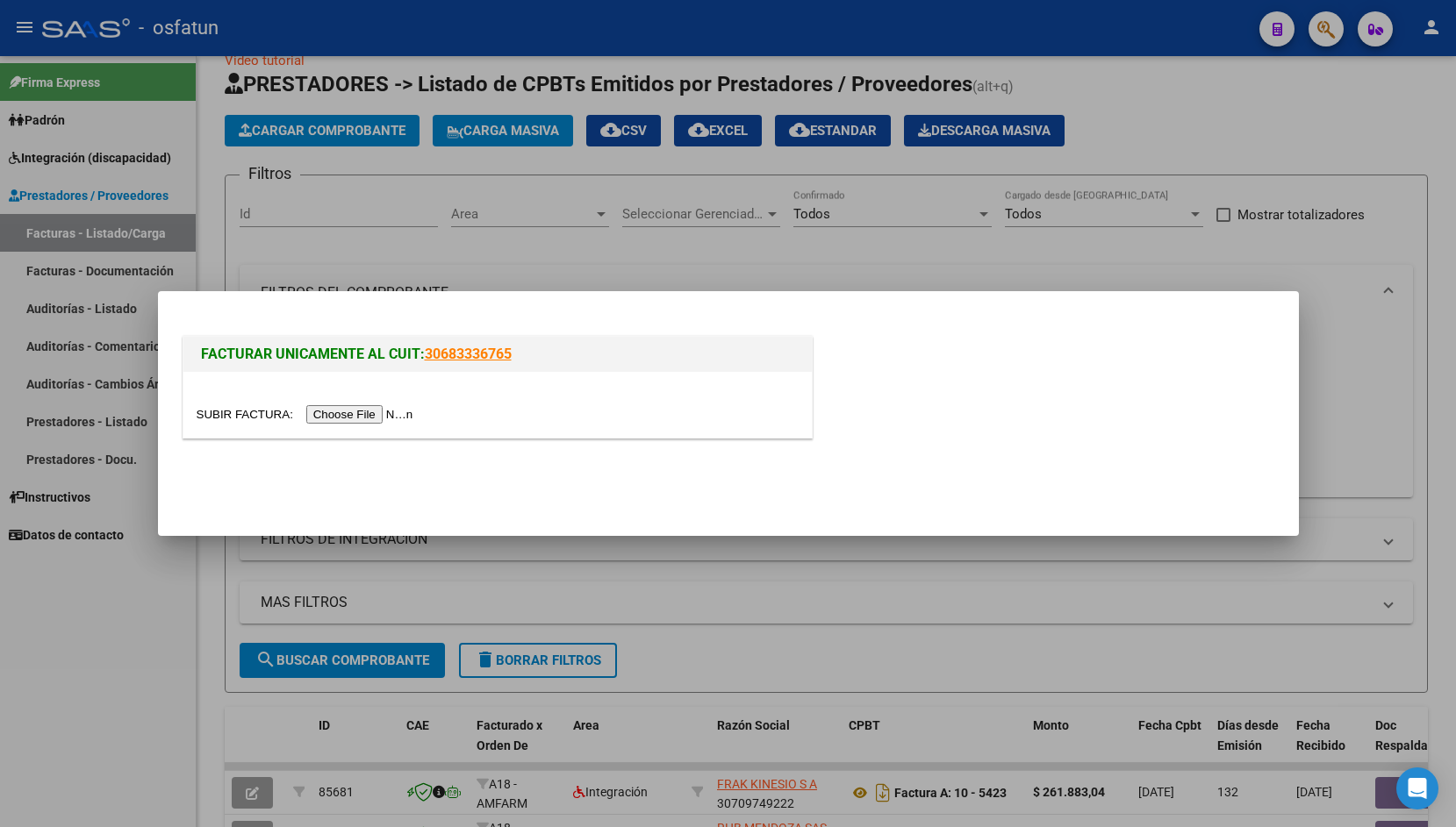
click at [240, 410] on input "file" at bounding box center [308, 415] width 222 height 18
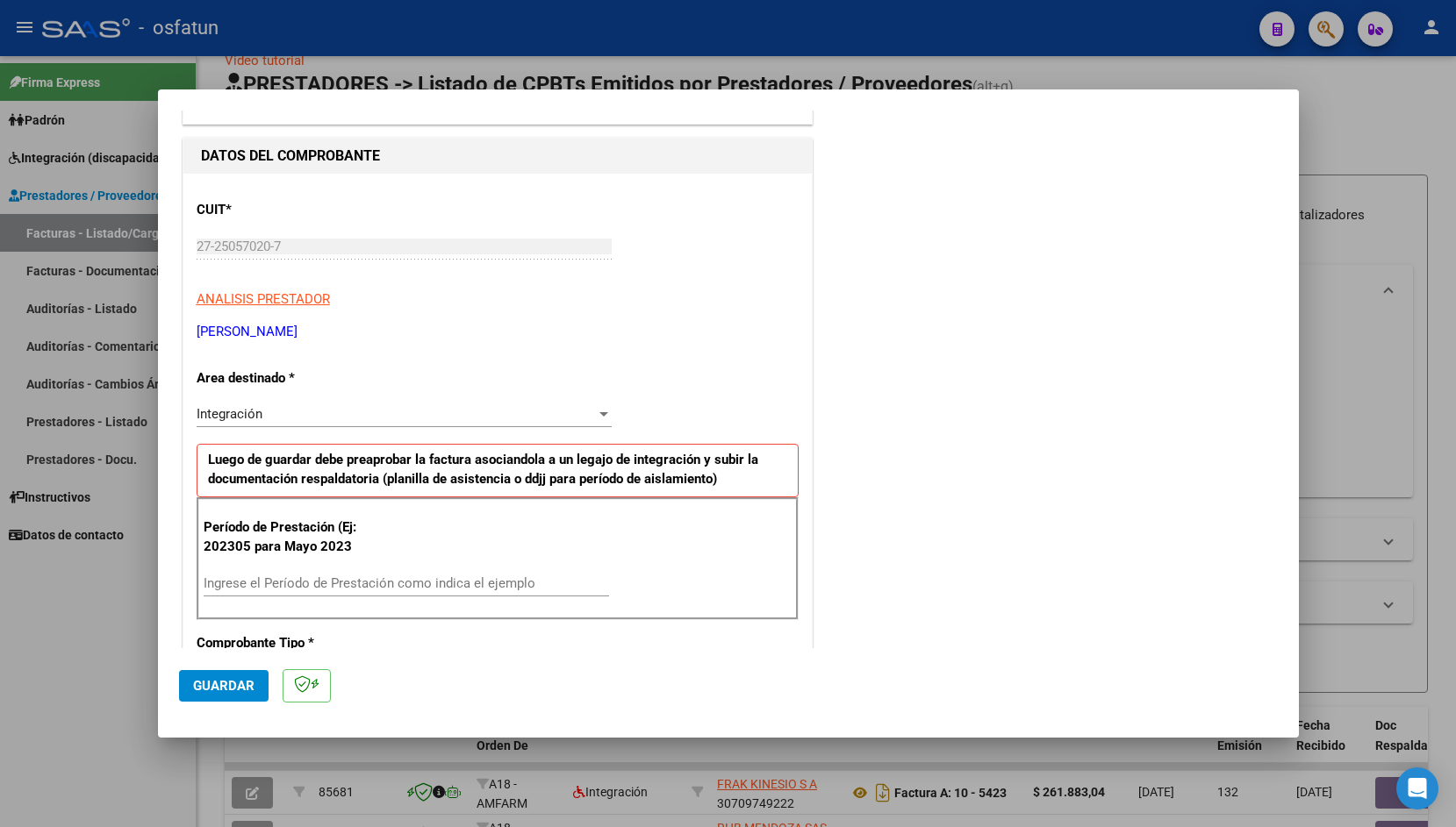
scroll to position [420, 0]
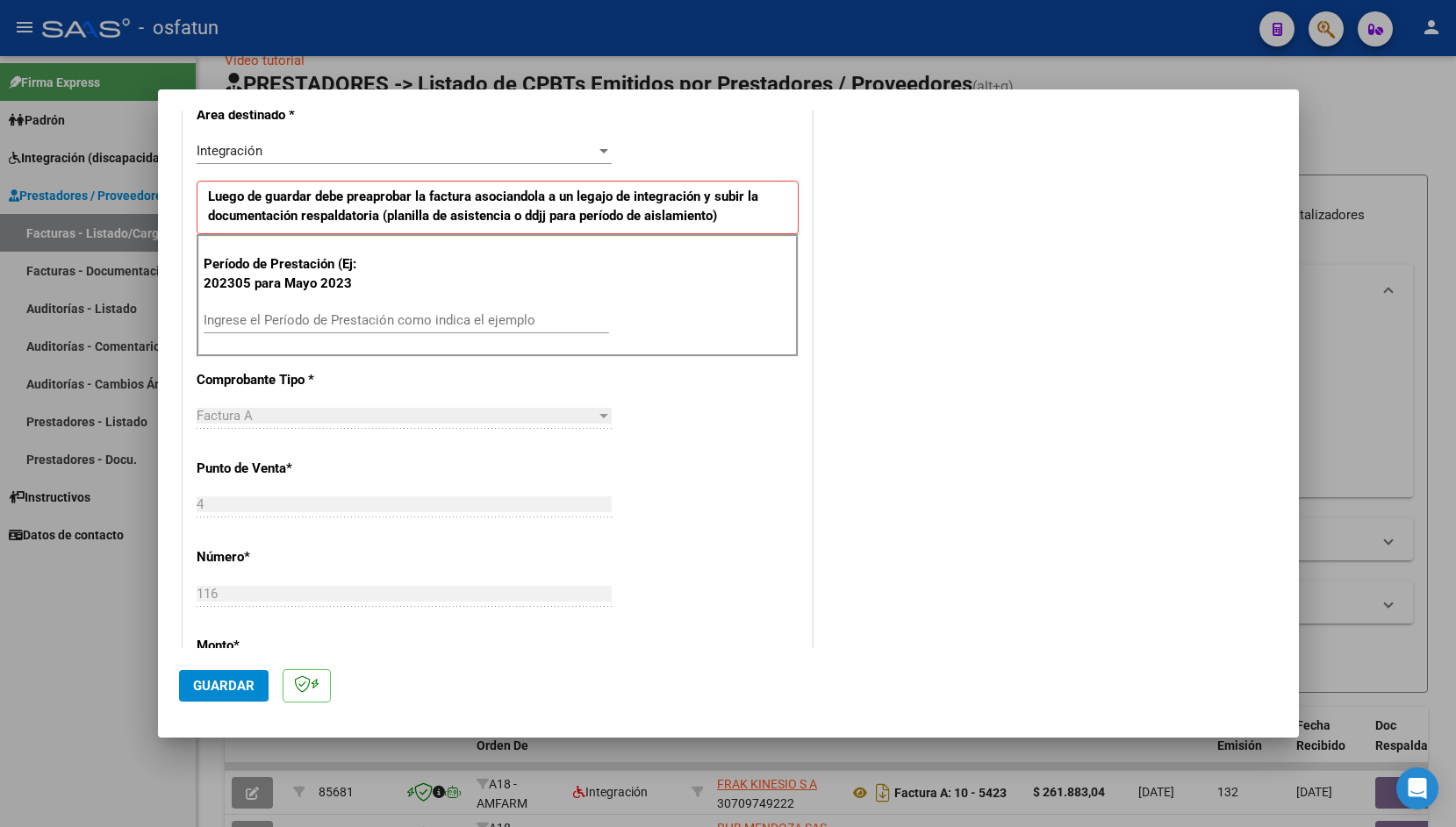
click at [342, 320] on input "Ingrese el Período de Prestación como indica el ejemplo" at bounding box center [406, 320] width 406 height 16
type input "202507"
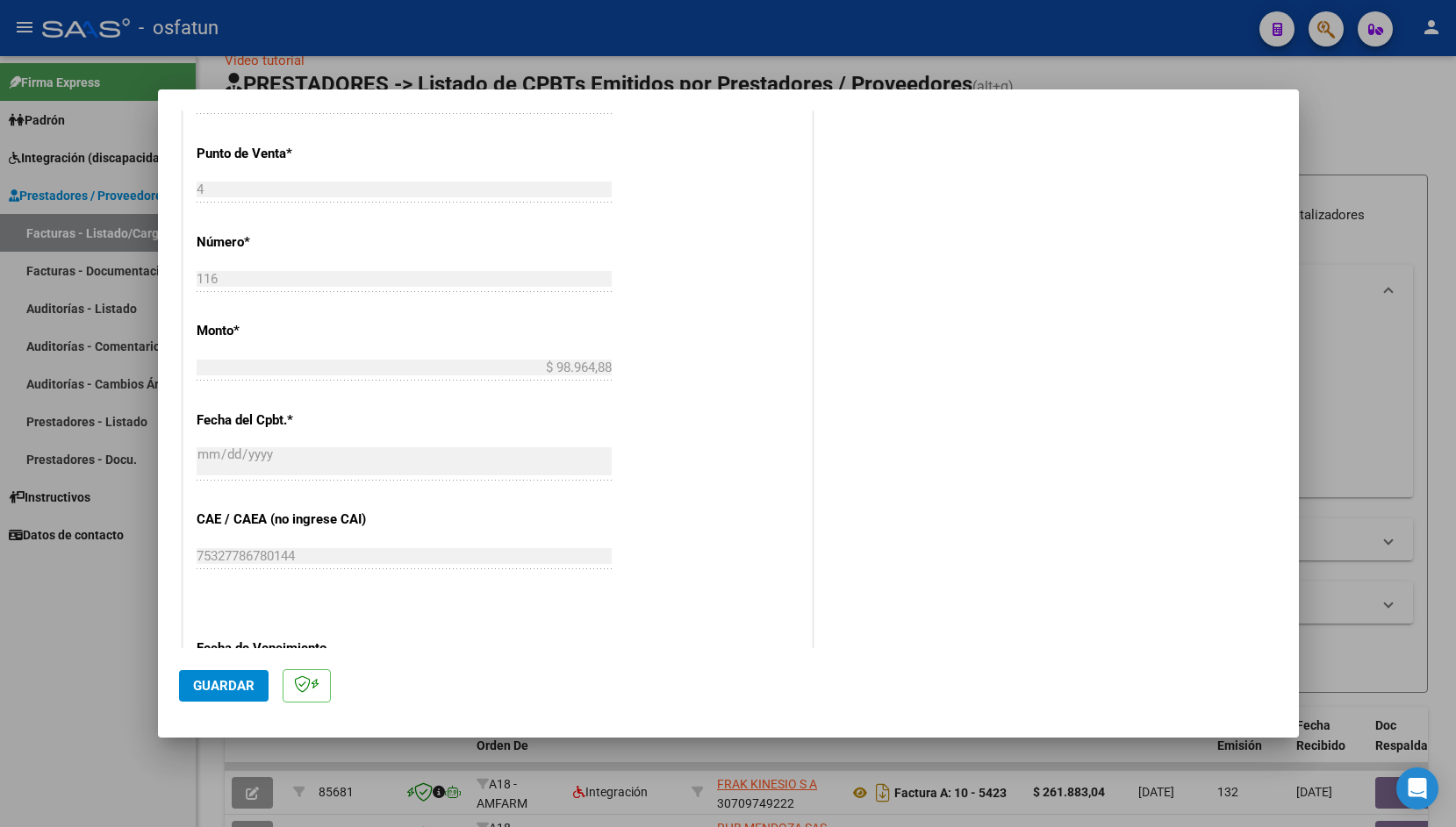
scroll to position [777, 0]
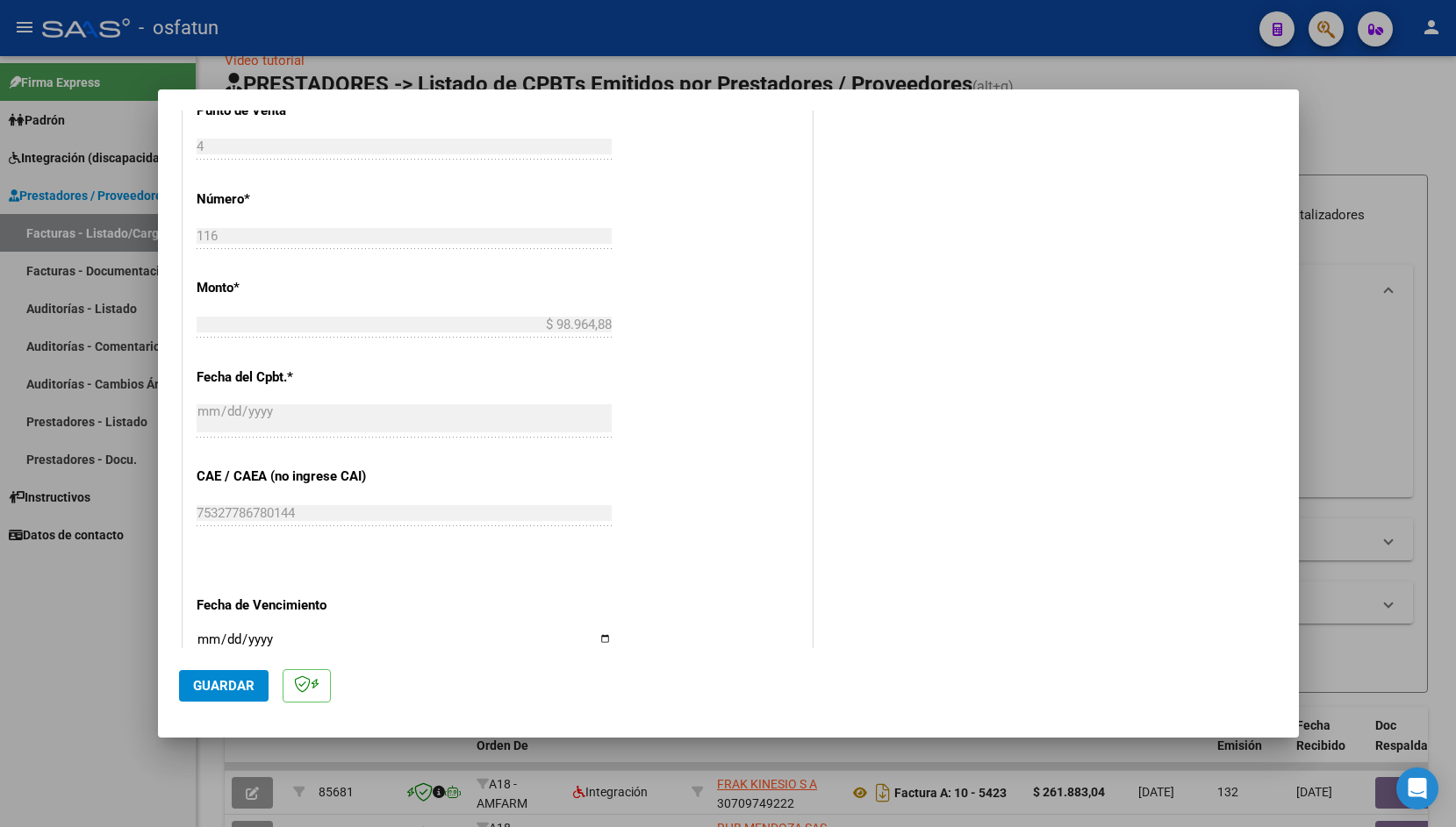
click at [207, 635] on input "Ingresar la fecha" at bounding box center [404, 647] width 415 height 28
type input "[DATE]"
click at [216, 698] on button "Guardar" at bounding box center [224, 686] width 90 height 31
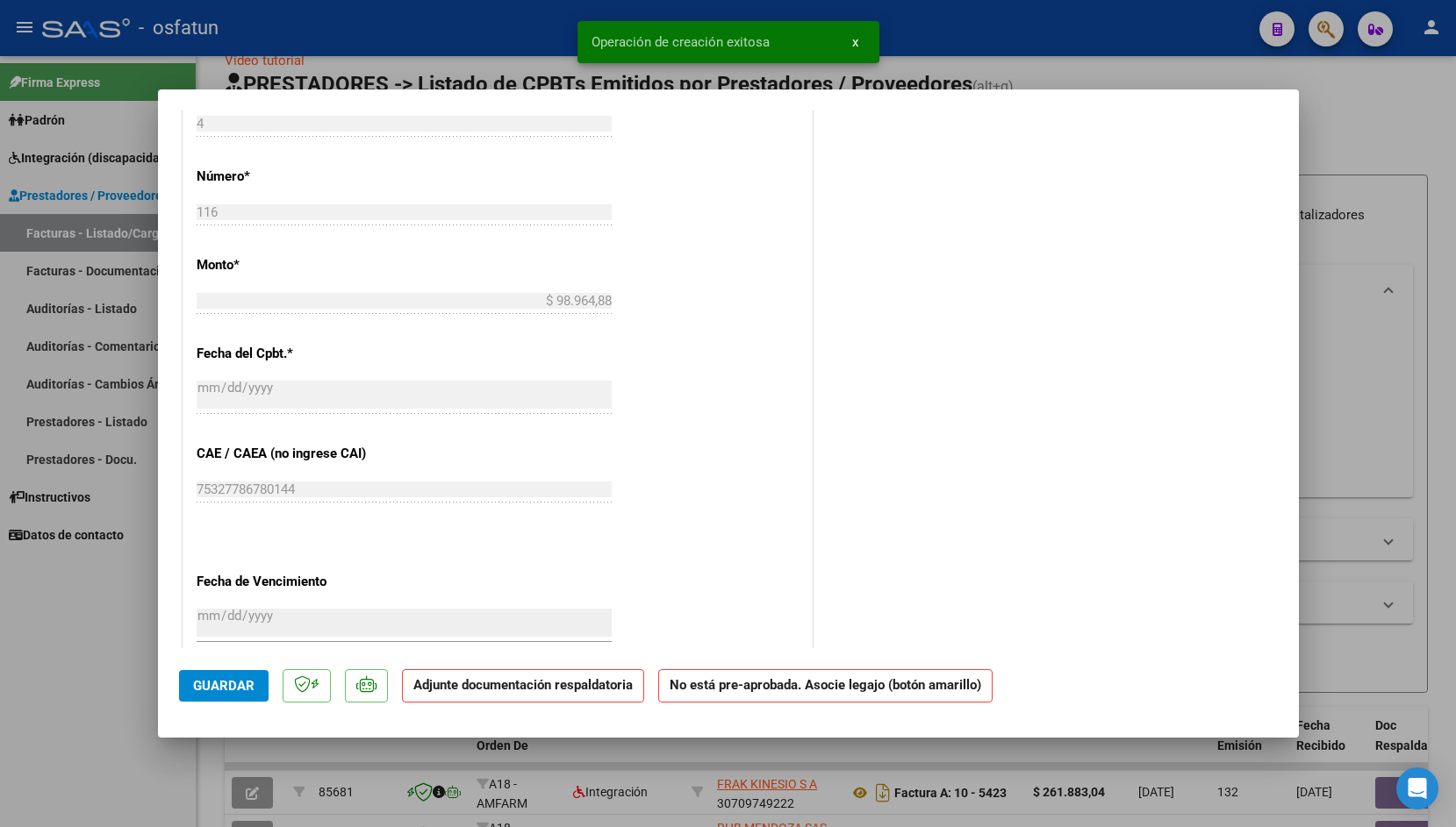
scroll to position [0, 0]
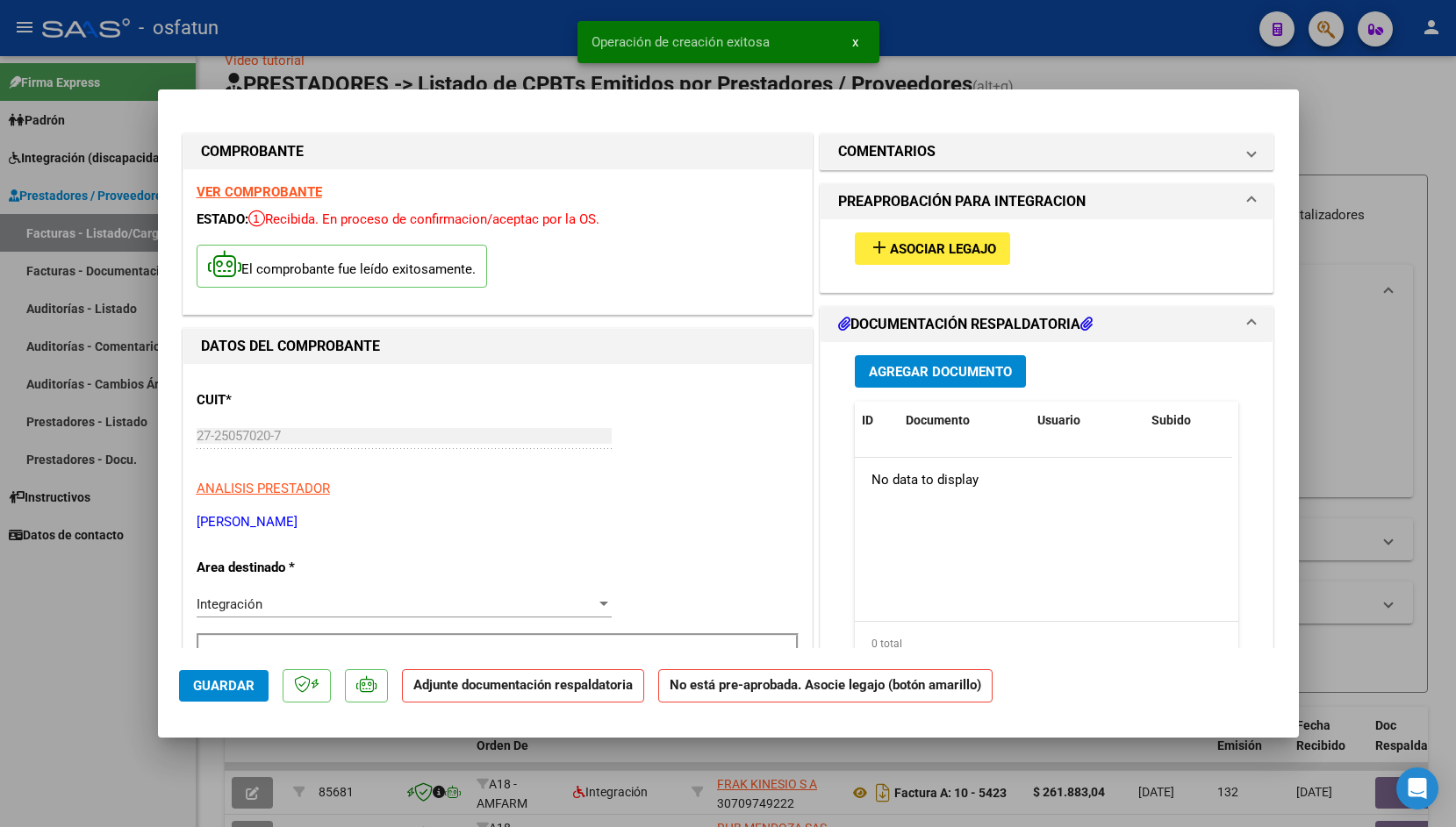
click at [861, 236] on button "add Asociar Legajo" at bounding box center [933, 249] width 155 height 32
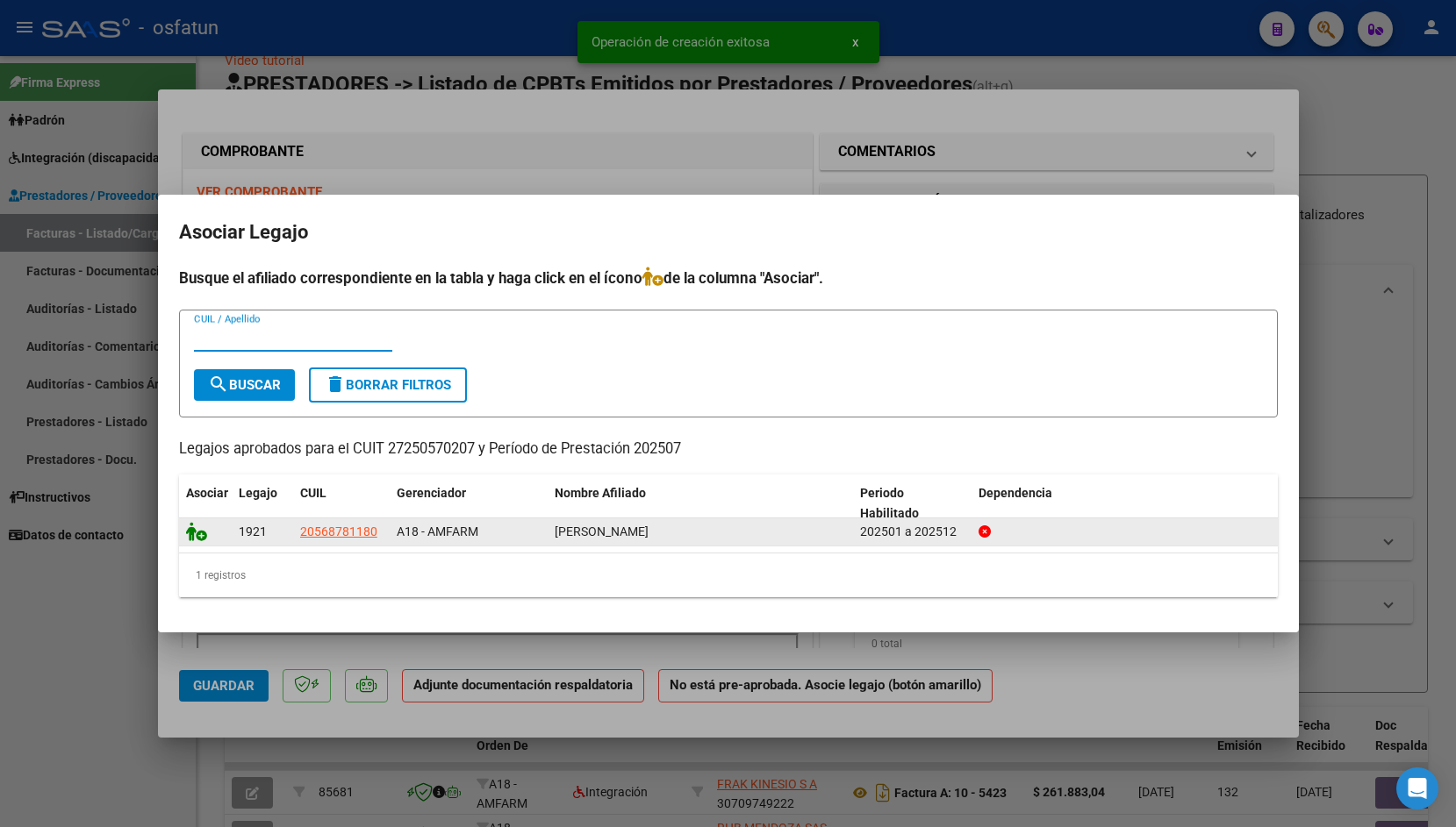
click at [198, 534] on icon at bounding box center [196, 531] width 21 height 19
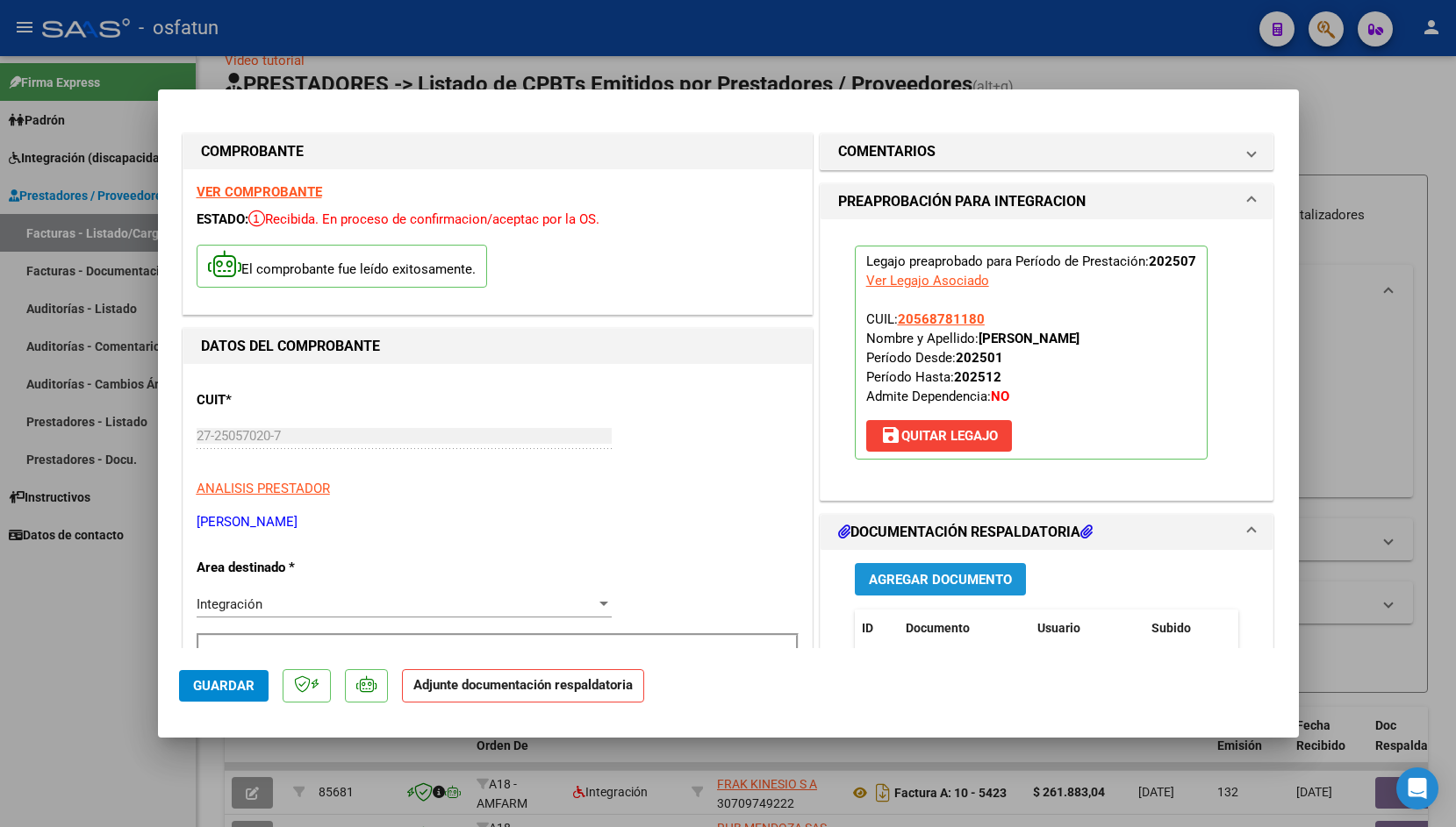
click at [873, 589] on button "Agregar Documento" at bounding box center [940, 579] width 171 height 32
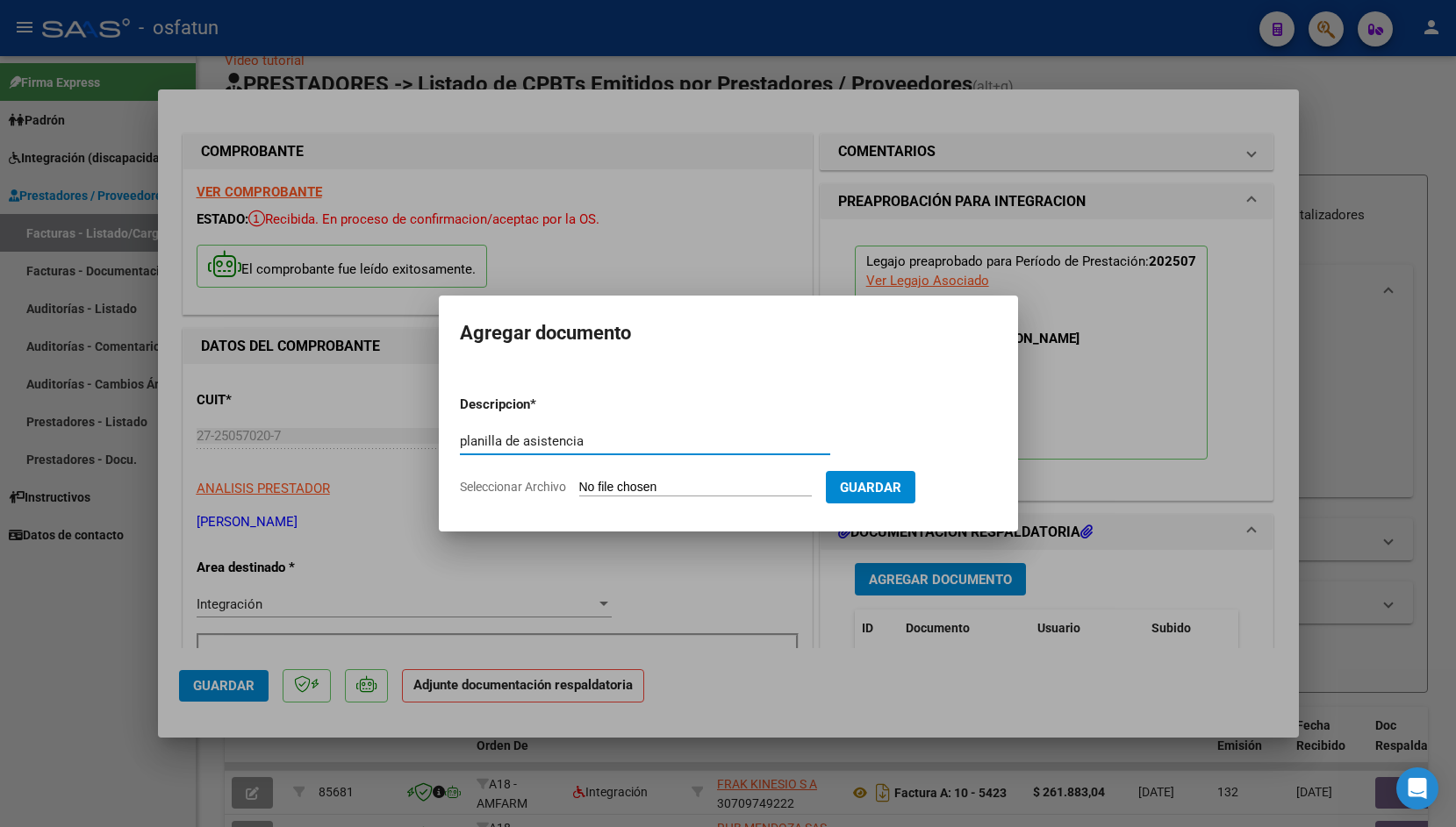
type input "planilla de asistencia"
click at [635, 492] on input "Seleccionar Archivo" at bounding box center [696, 488] width 233 height 17
type input "C:\fakepath\Escaneado el [DATE], 10_18_13 p. m..pdf"
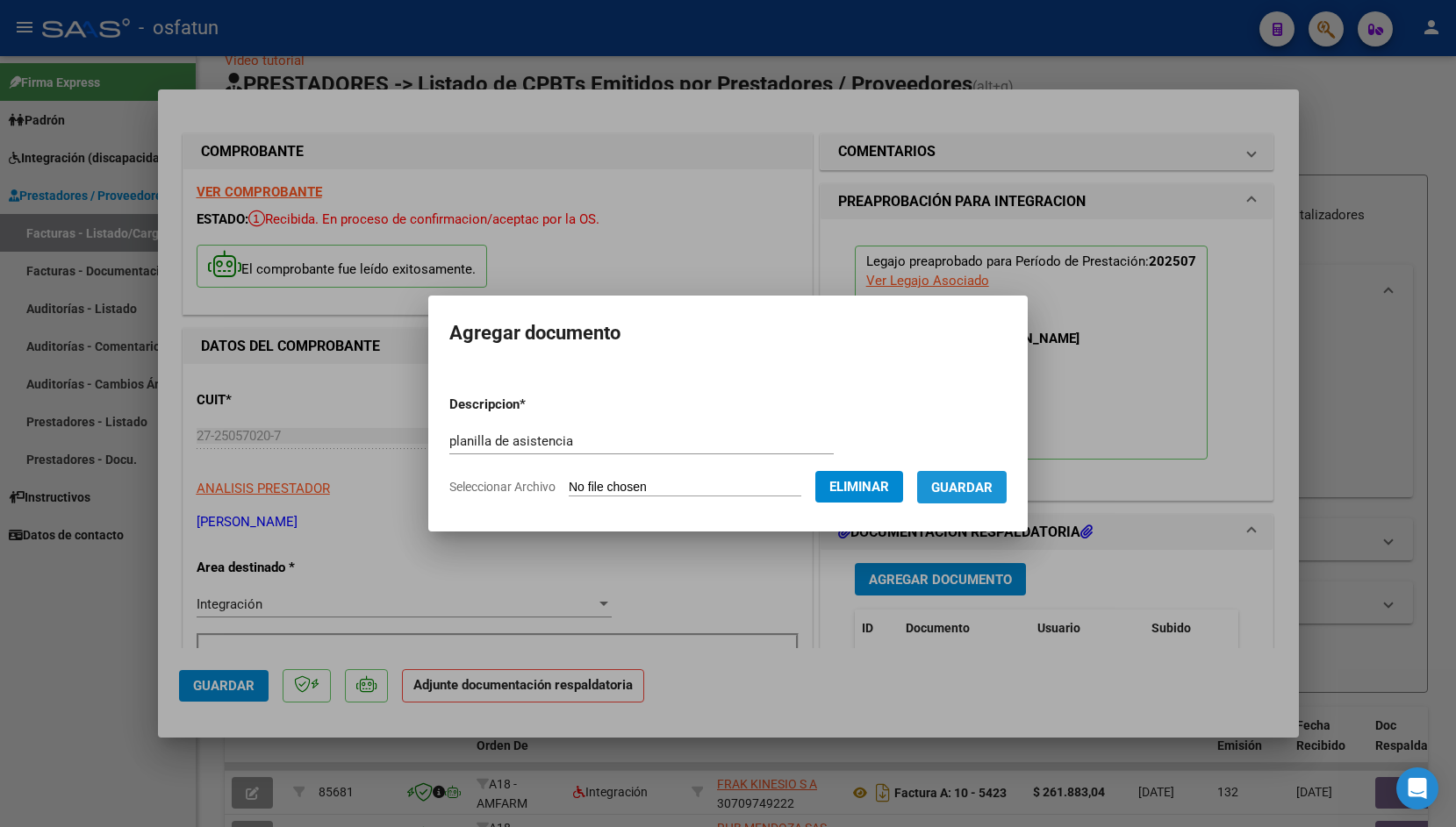
click at [986, 489] on span "Guardar" at bounding box center [961, 487] width 61 height 16
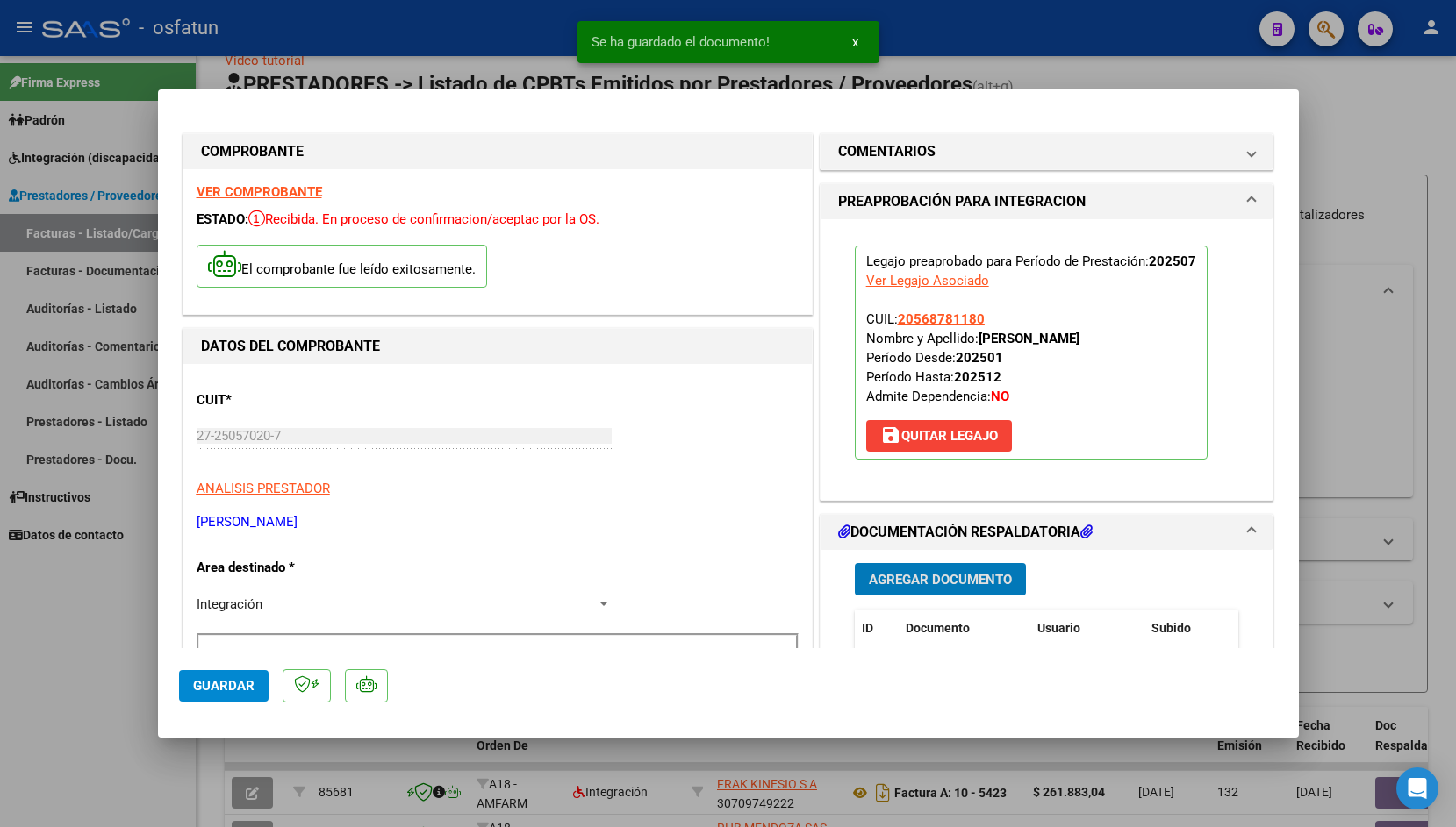
click at [218, 686] on span "Guardar" at bounding box center [224, 686] width 61 height 16
click at [341, 29] on div at bounding box center [728, 413] width 1456 height 827
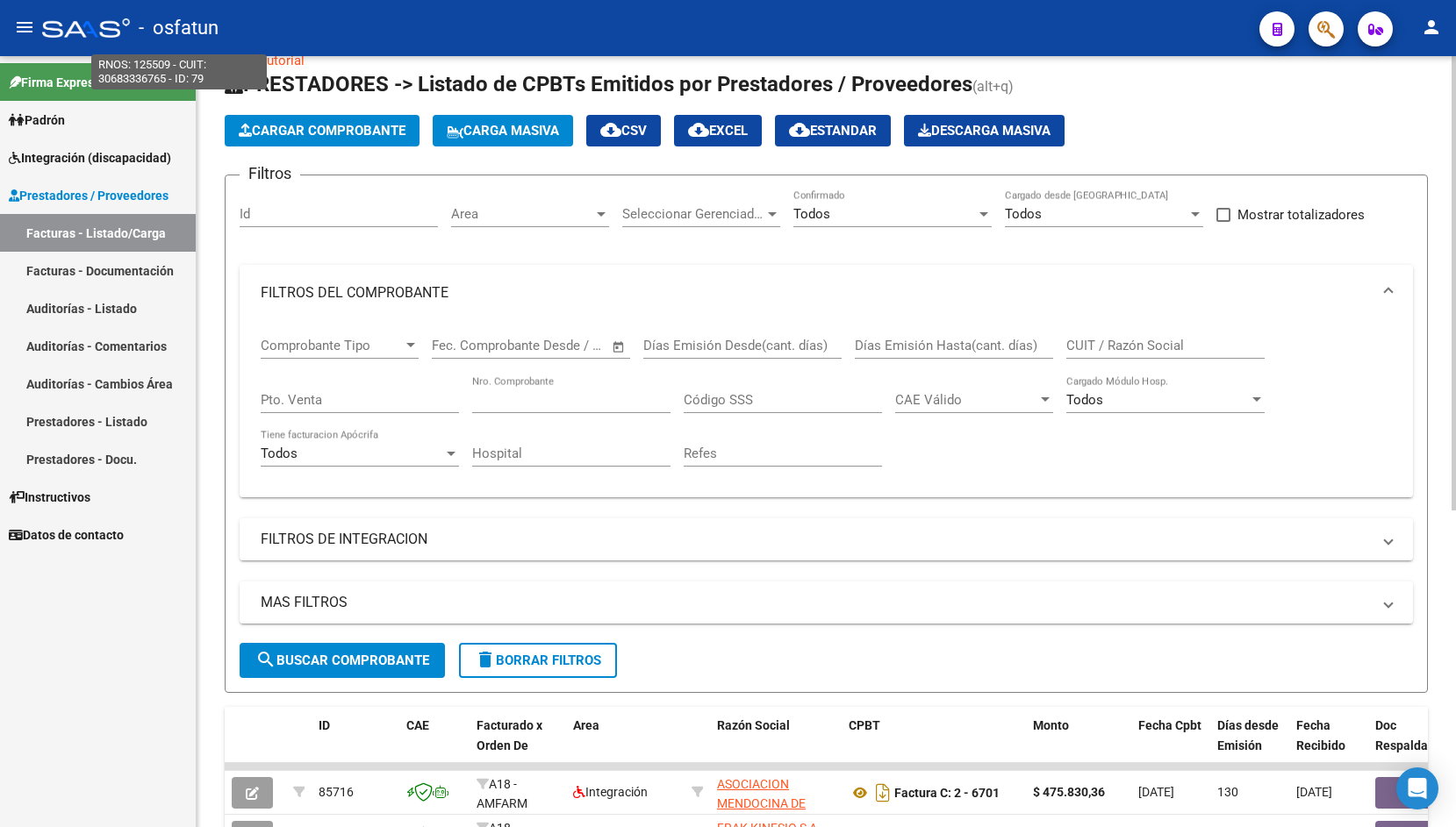
click at [304, 125] on span "Cargar Comprobante" at bounding box center [322, 130] width 166 height 16
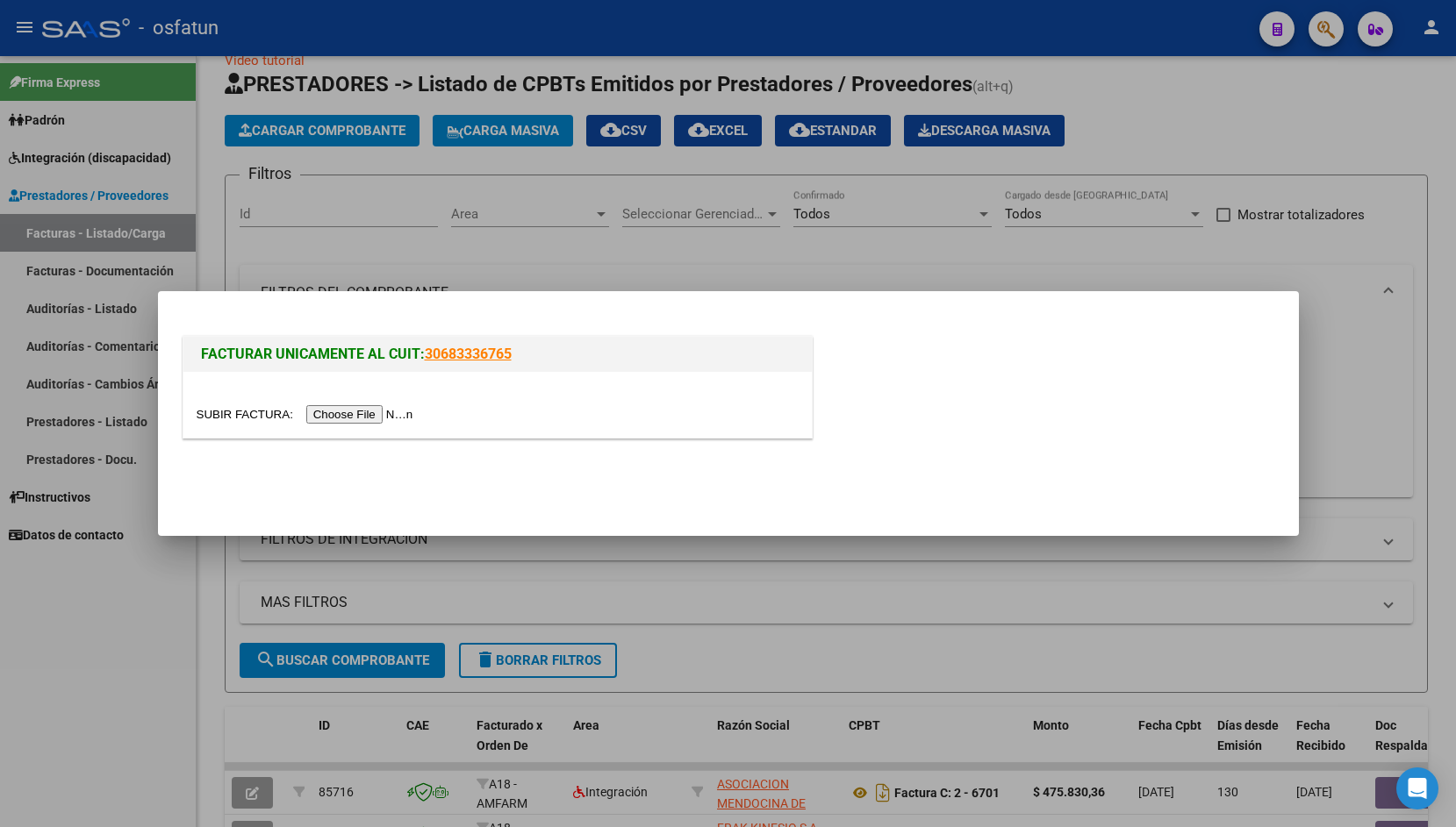
click at [239, 415] on input "file" at bounding box center [308, 415] width 222 height 18
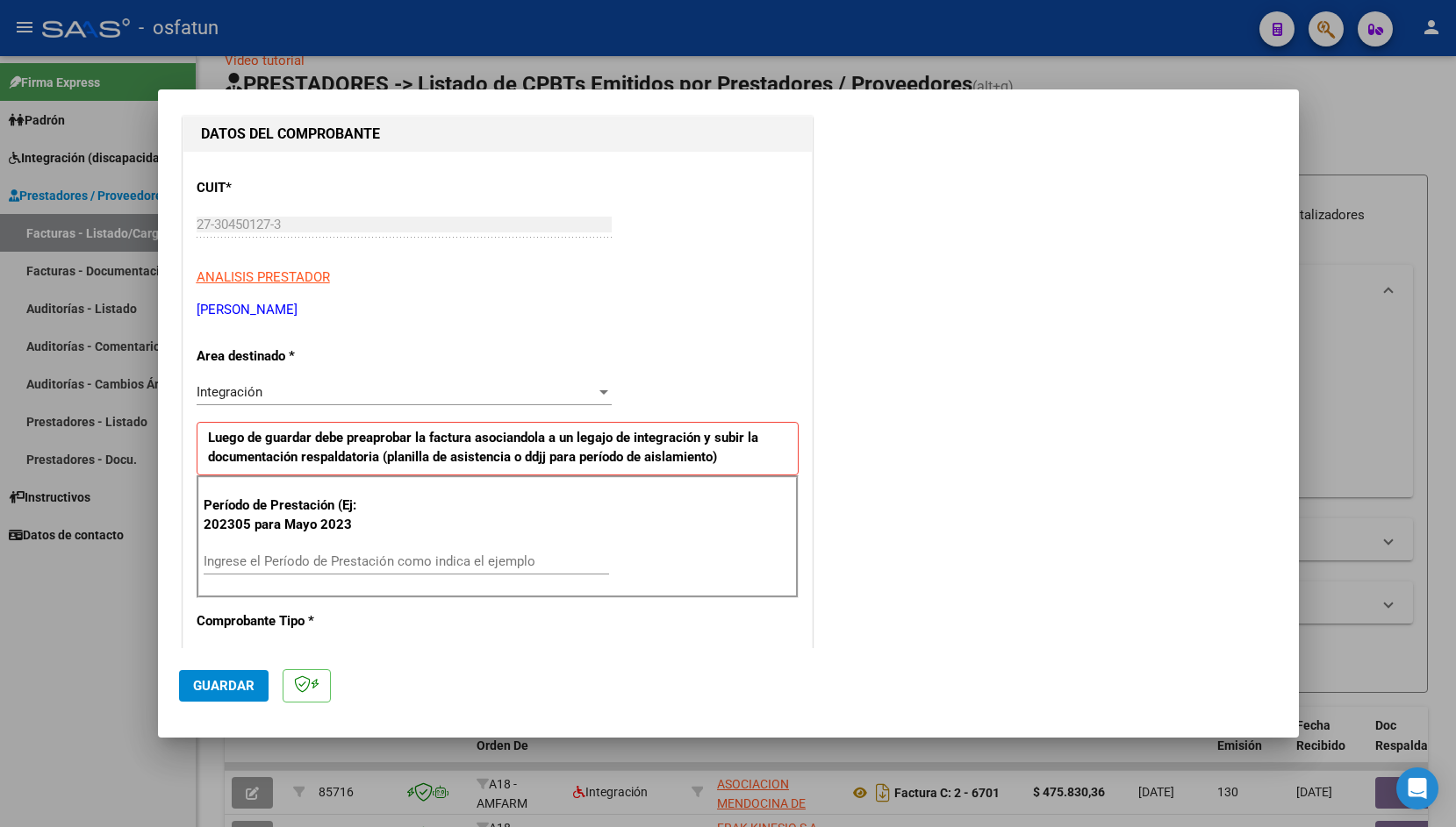
scroll to position [303, 0]
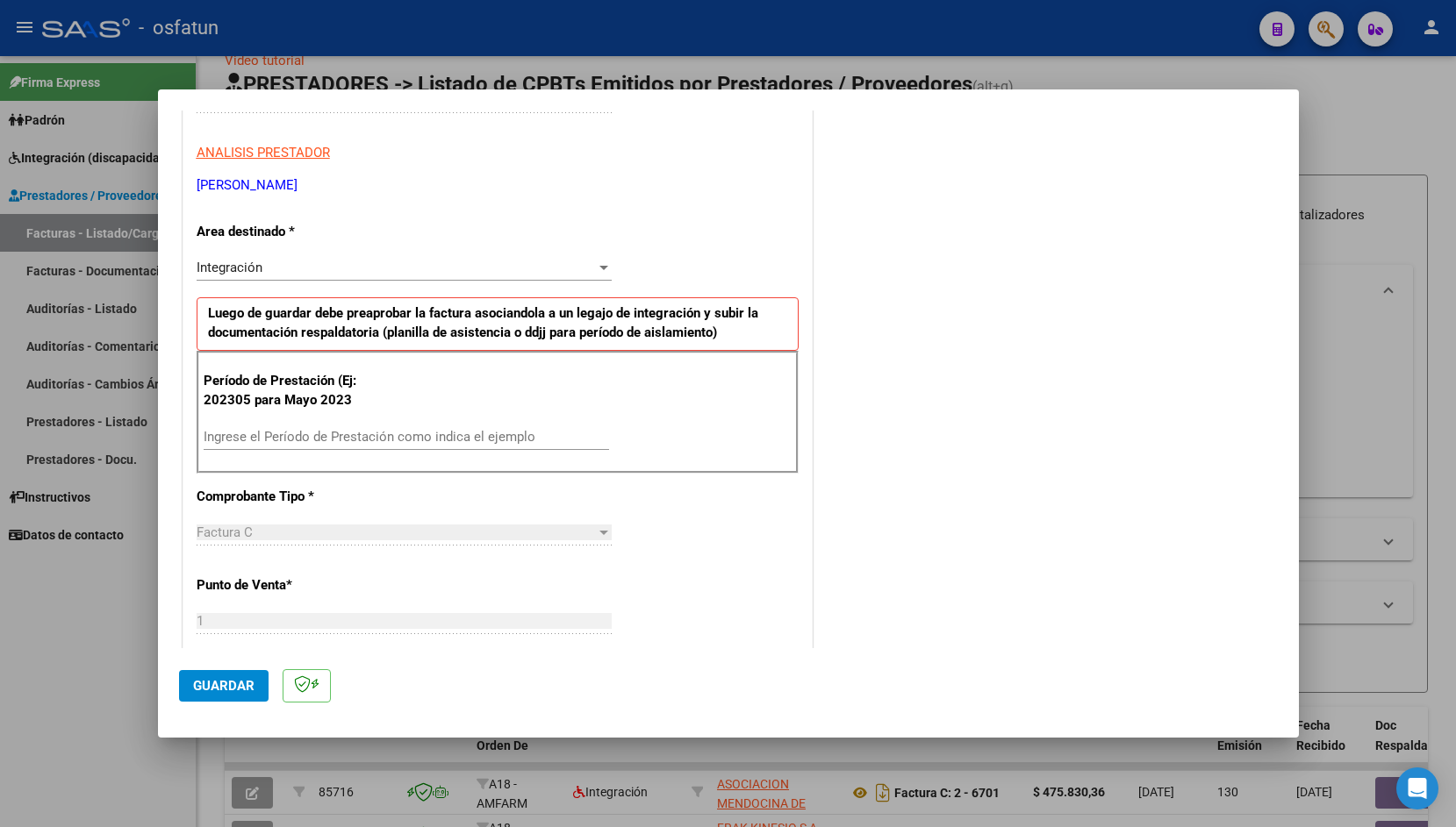
click at [309, 441] on input "Ingrese el Período de Prestación como indica el ejemplo" at bounding box center [406, 436] width 406 height 16
type input "202507"
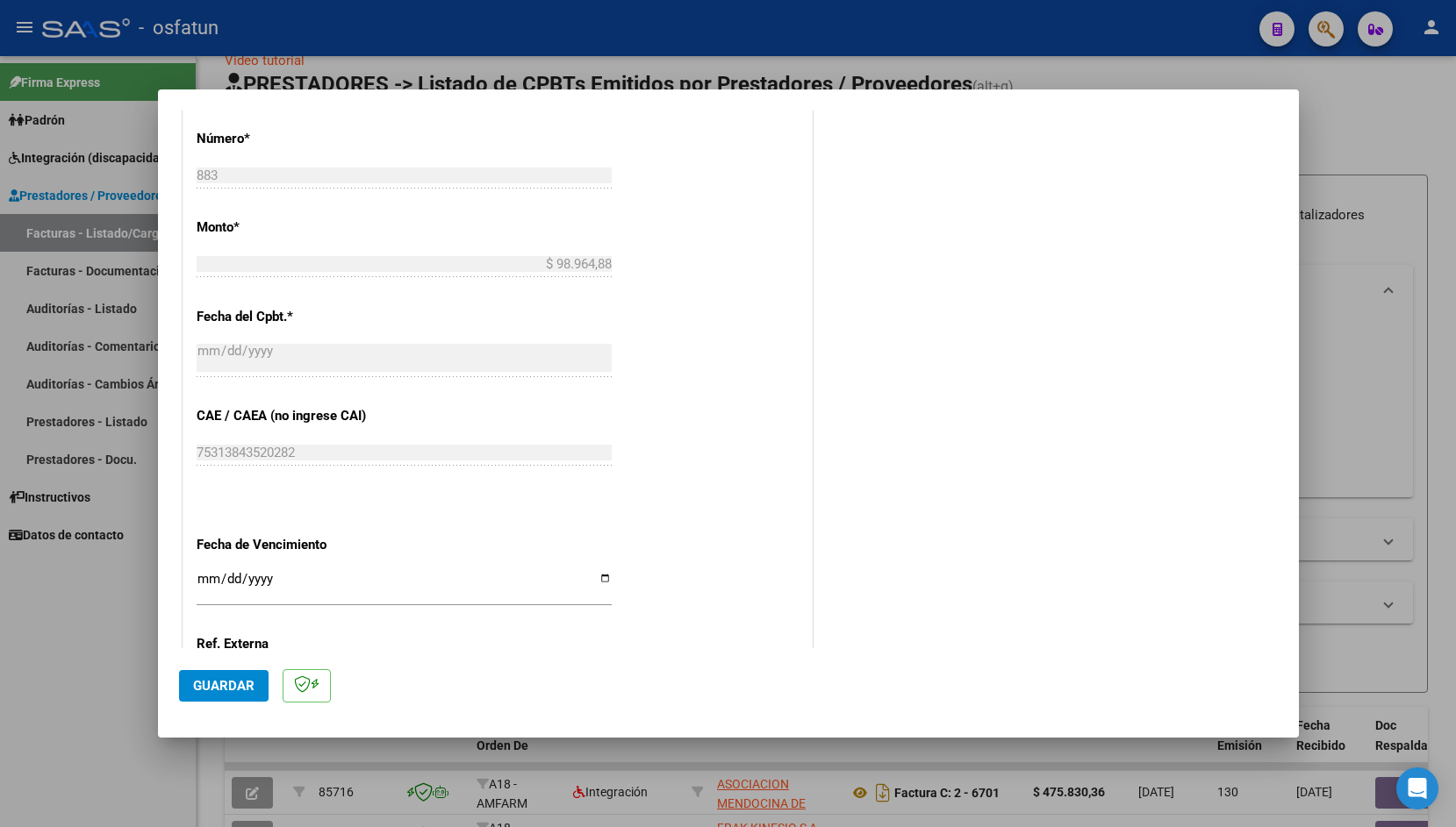
scroll to position [984, 0]
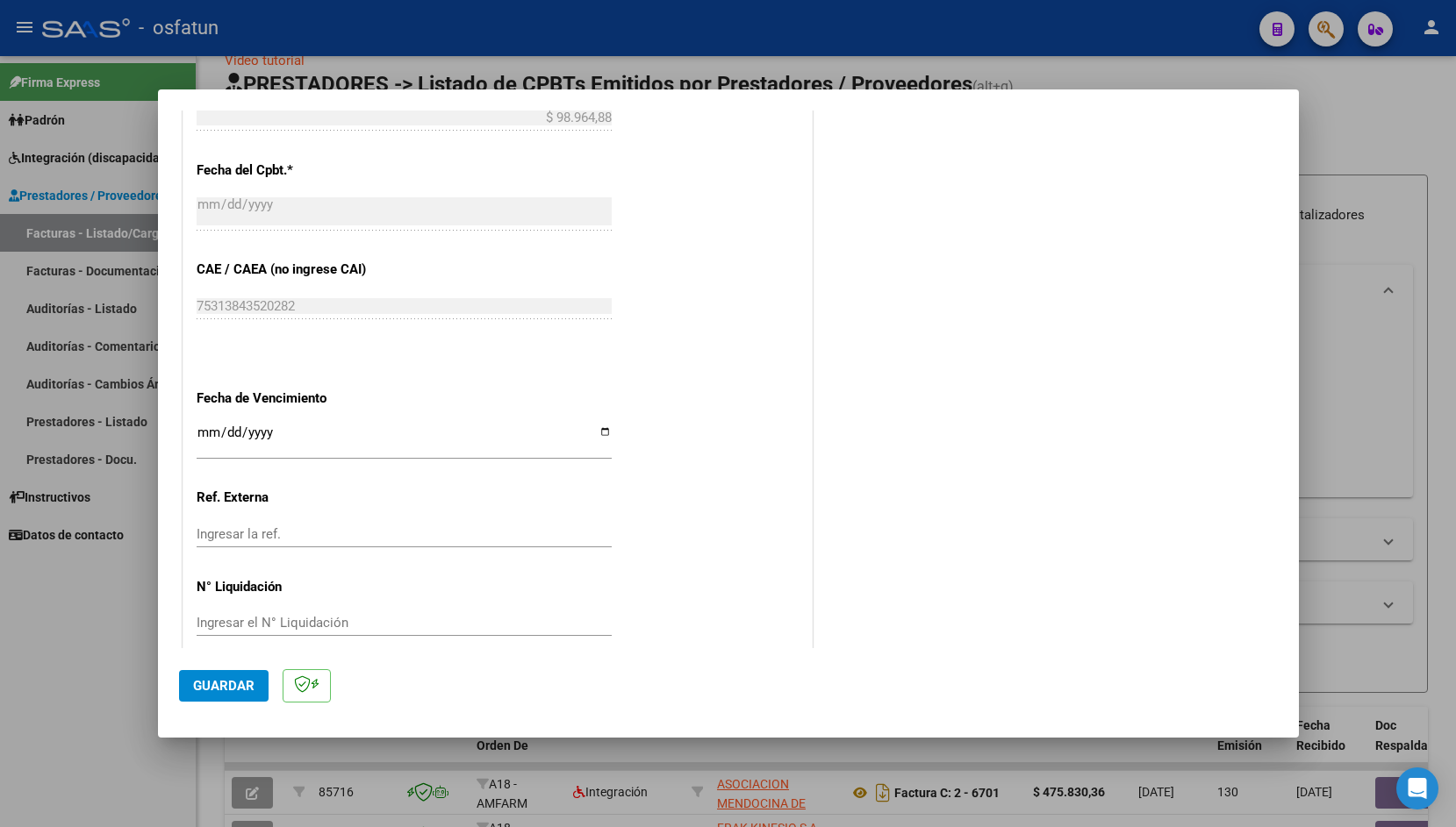
click at [203, 426] on input "Ingresar la fecha" at bounding box center [404, 440] width 415 height 28
type input "[DATE]"
click at [234, 679] on span "Guardar" at bounding box center [224, 686] width 61 height 16
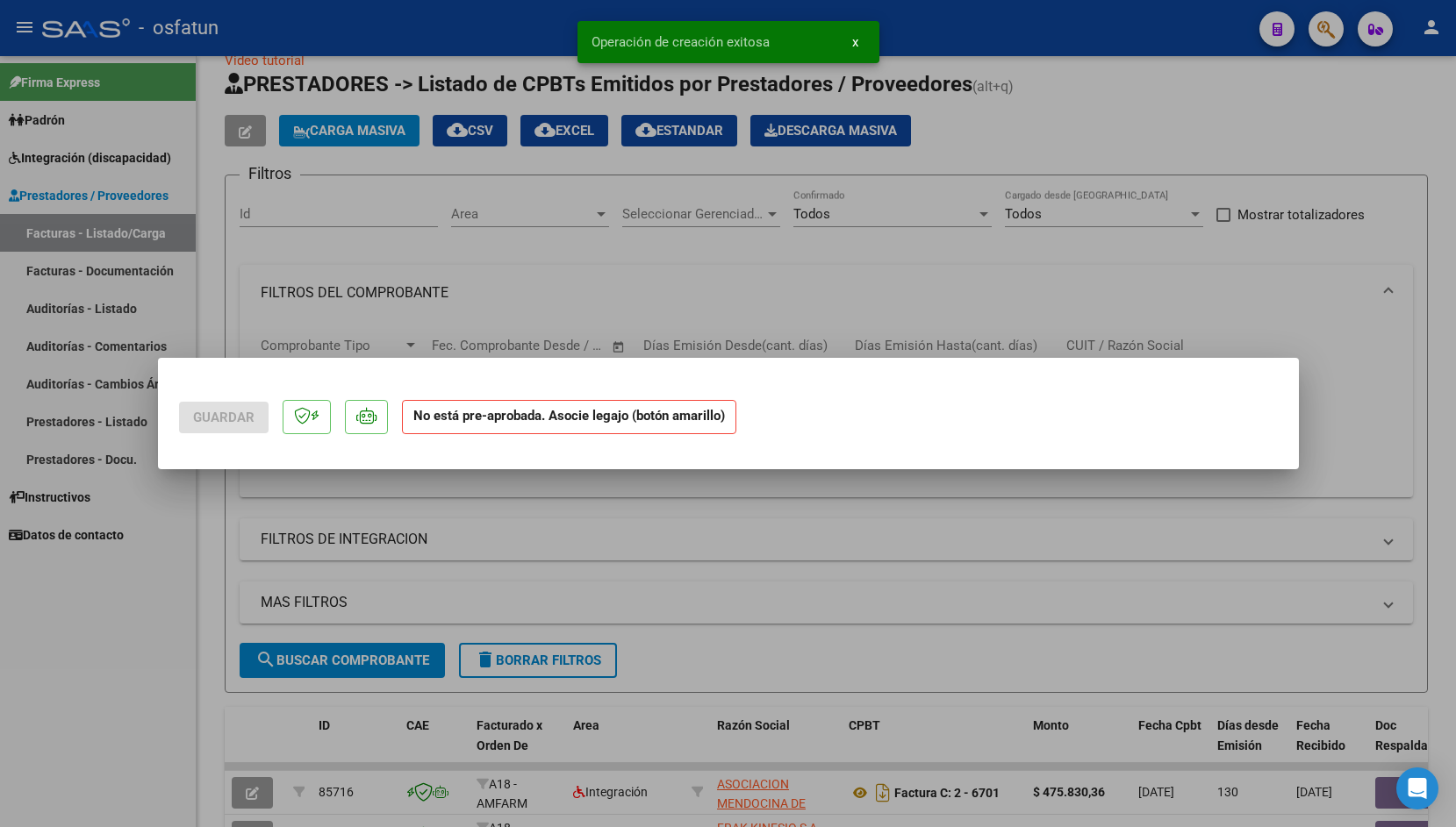
scroll to position [0, 0]
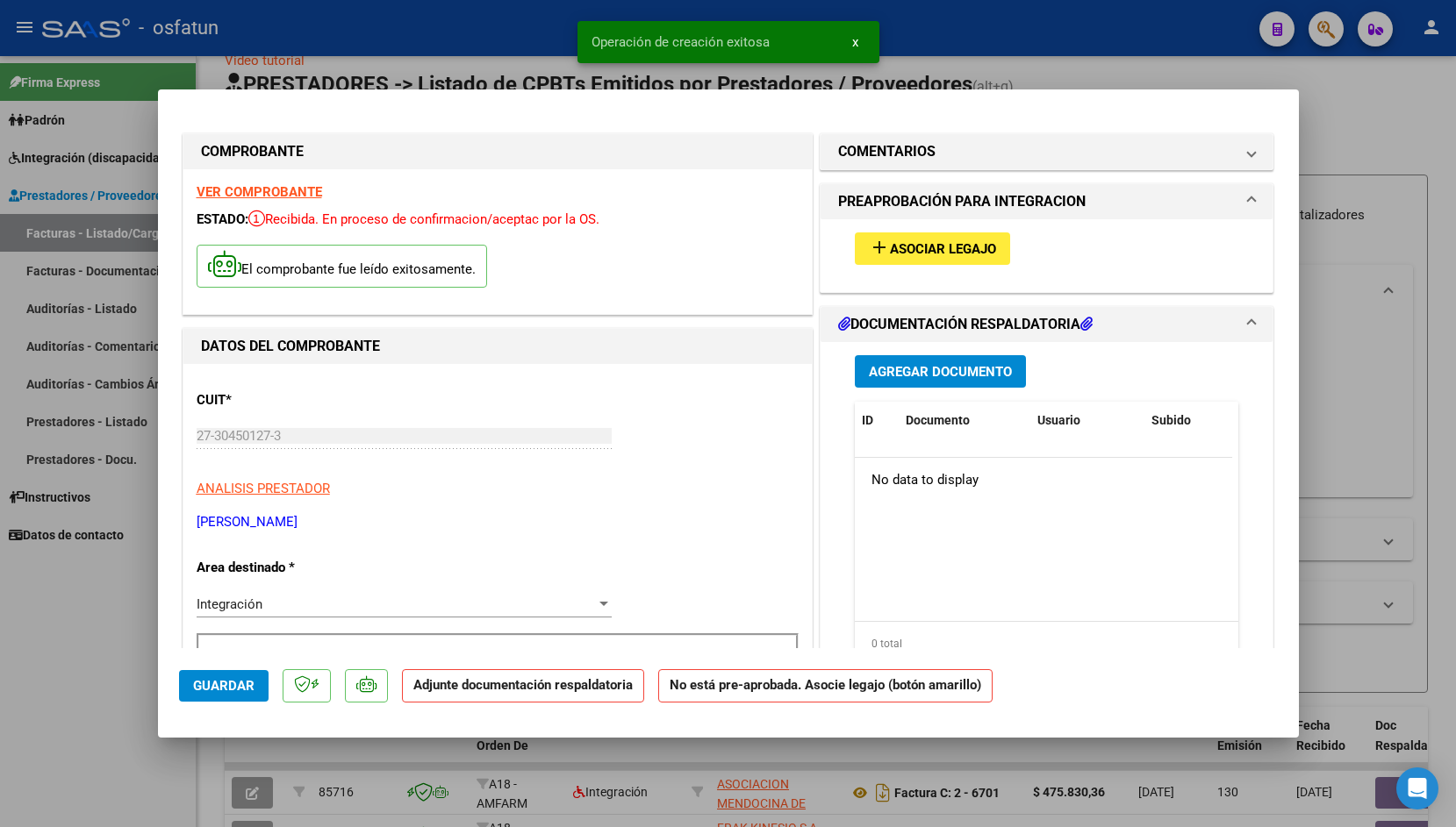
click at [890, 248] on span "Asociar Legajo" at bounding box center [943, 249] width 106 height 16
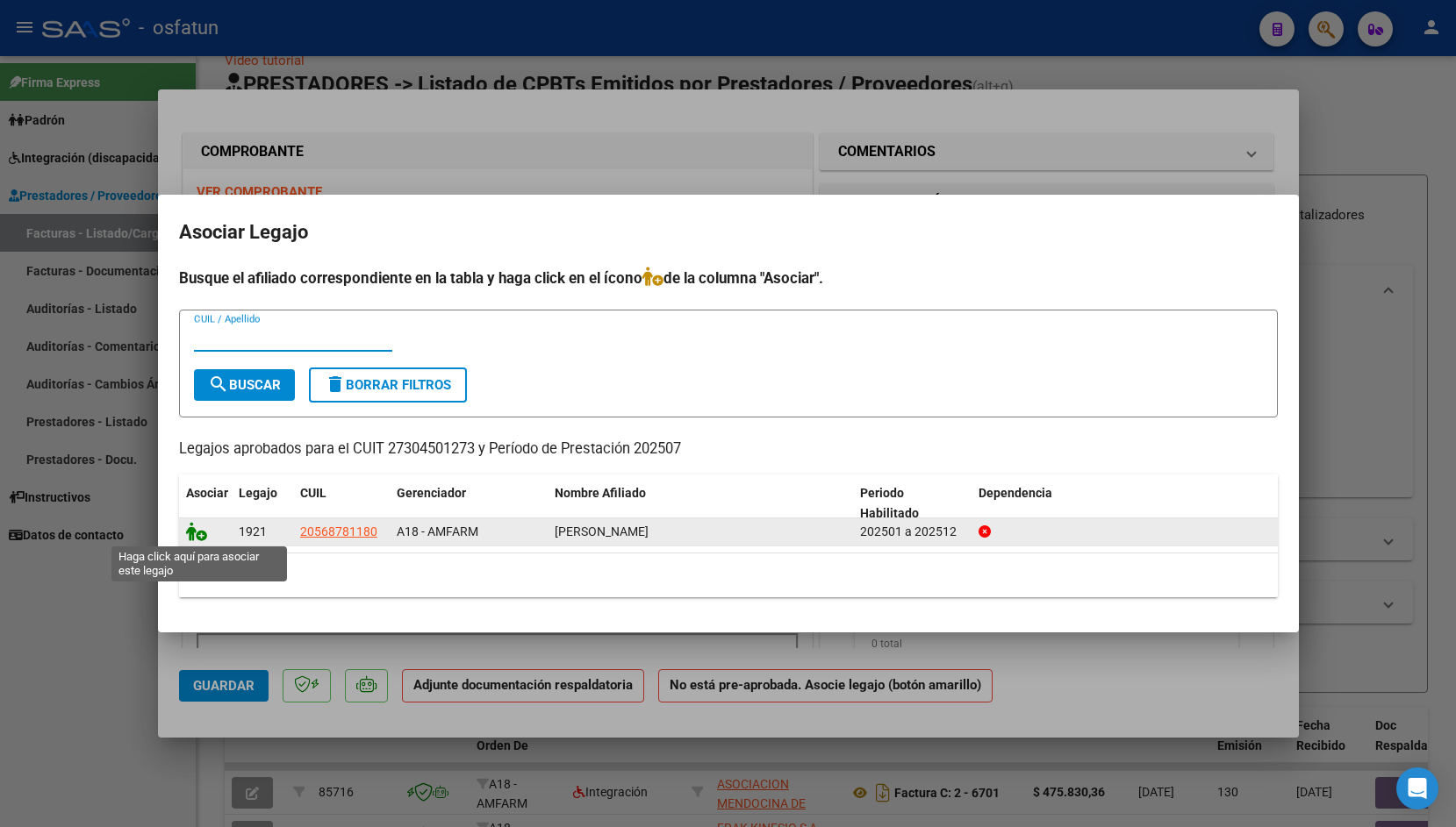
click at [190, 529] on icon at bounding box center [196, 531] width 21 height 19
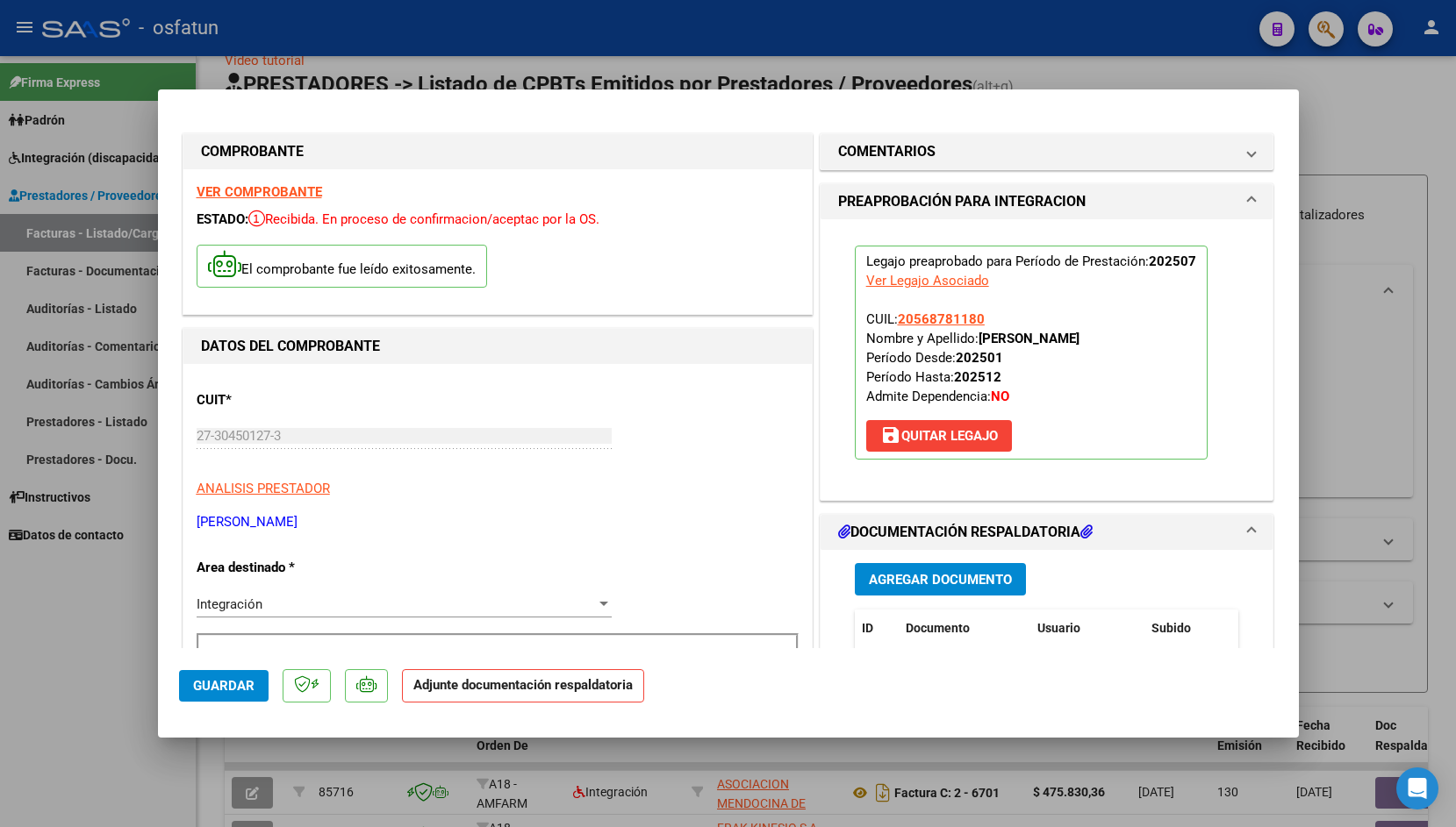
click at [919, 587] on span "Agregar Documento" at bounding box center [940, 579] width 143 height 16
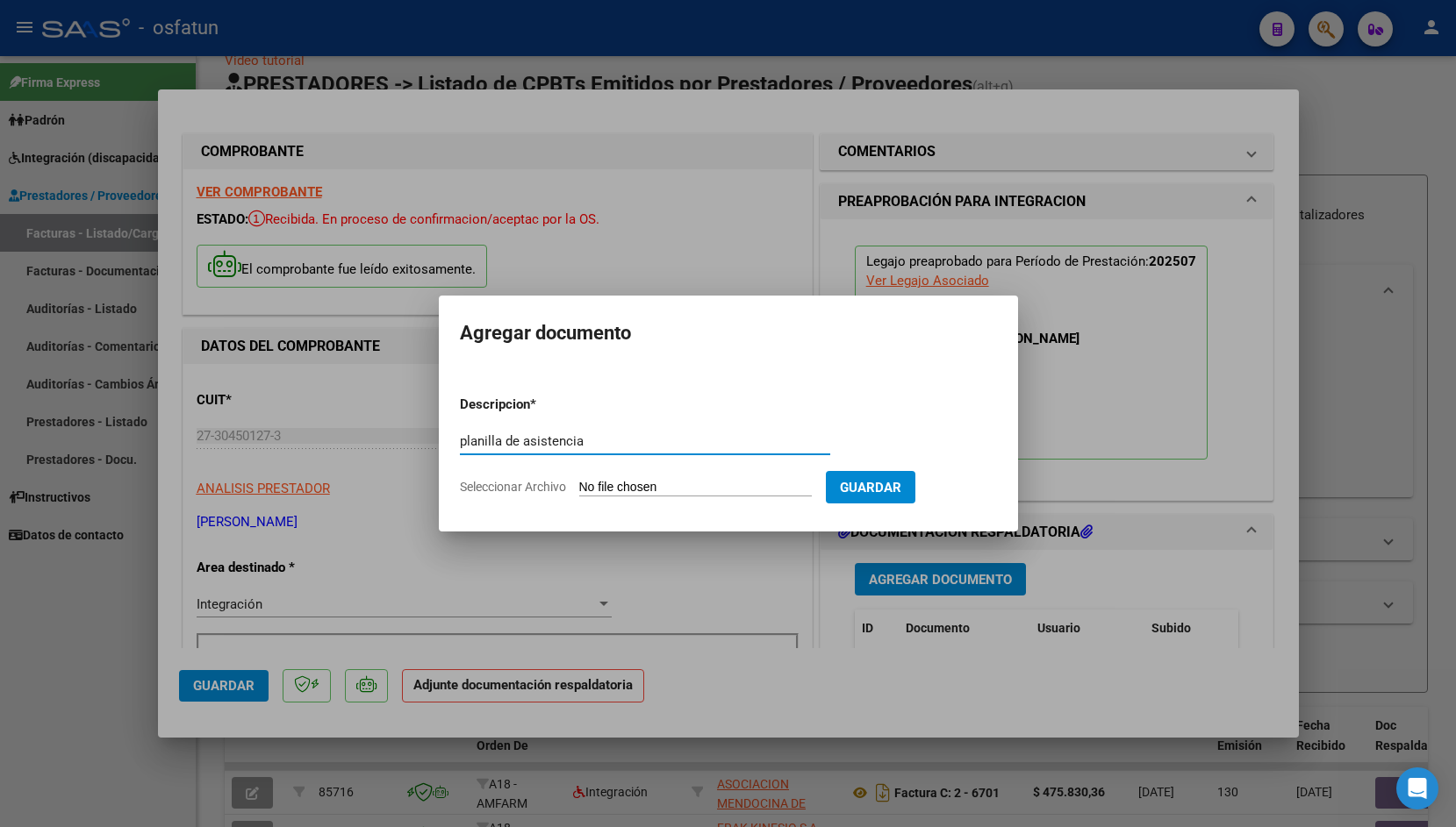
type input "planilla de asistencia"
click at [620, 485] on input "Seleccionar Archivo" at bounding box center [696, 488] width 233 height 17
type input "C:\fakepath\BASSO OSFATUN JULIO.pdf"
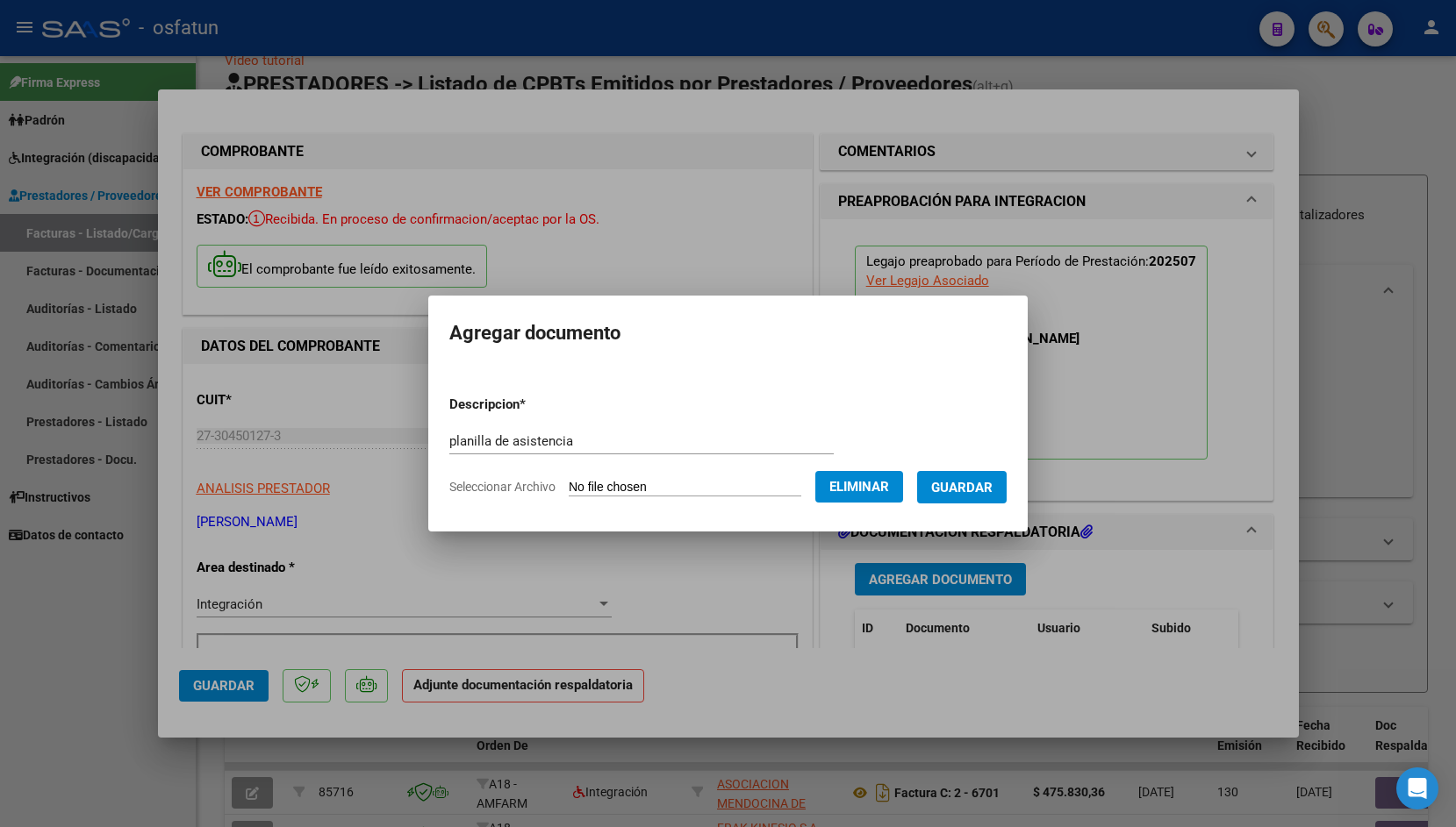
click at [975, 483] on span "Guardar" at bounding box center [961, 487] width 61 height 16
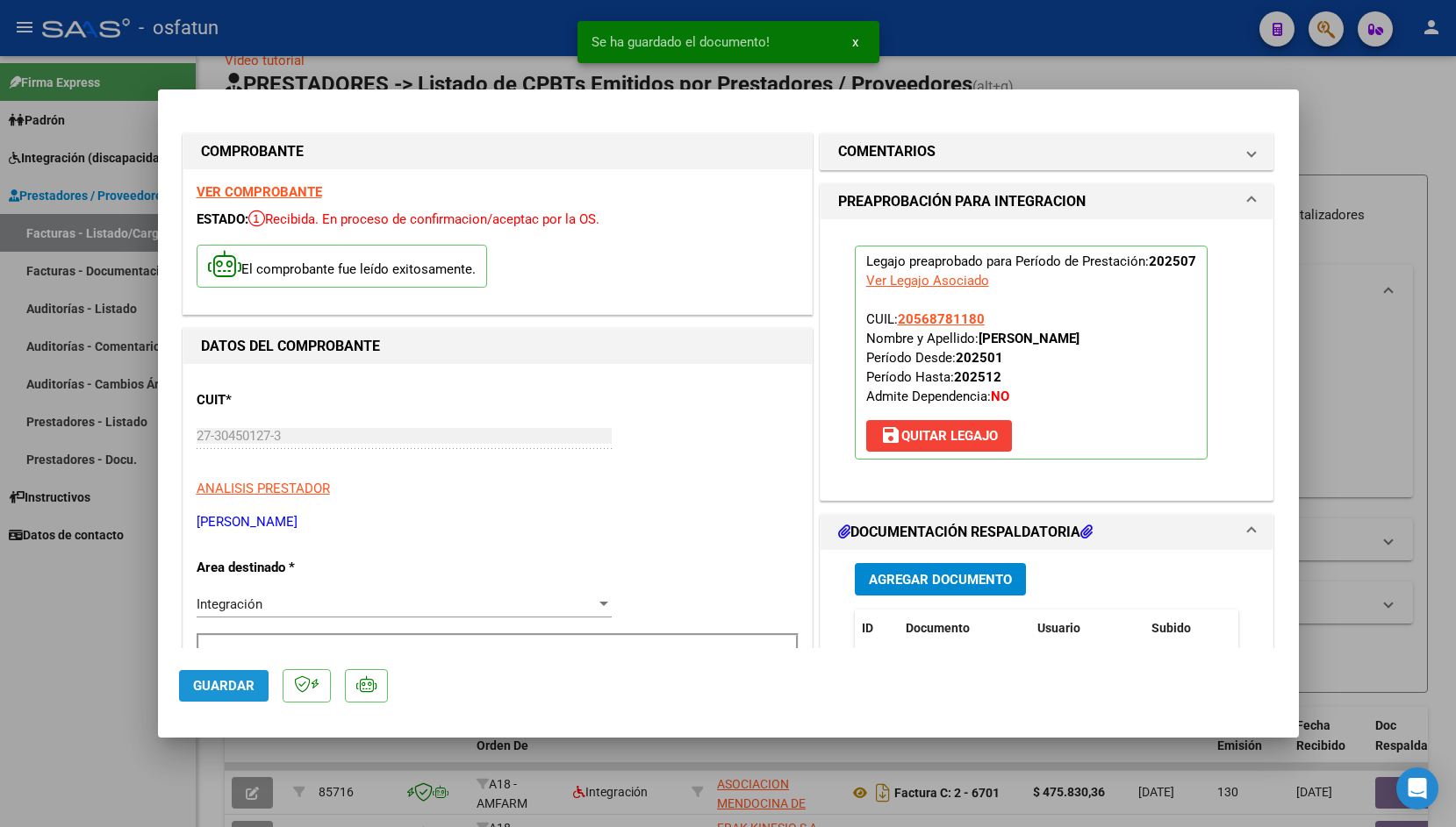
click at [232, 692] on span "Guardar" at bounding box center [224, 686] width 61 height 16
click at [386, 19] on div at bounding box center [728, 413] width 1456 height 827
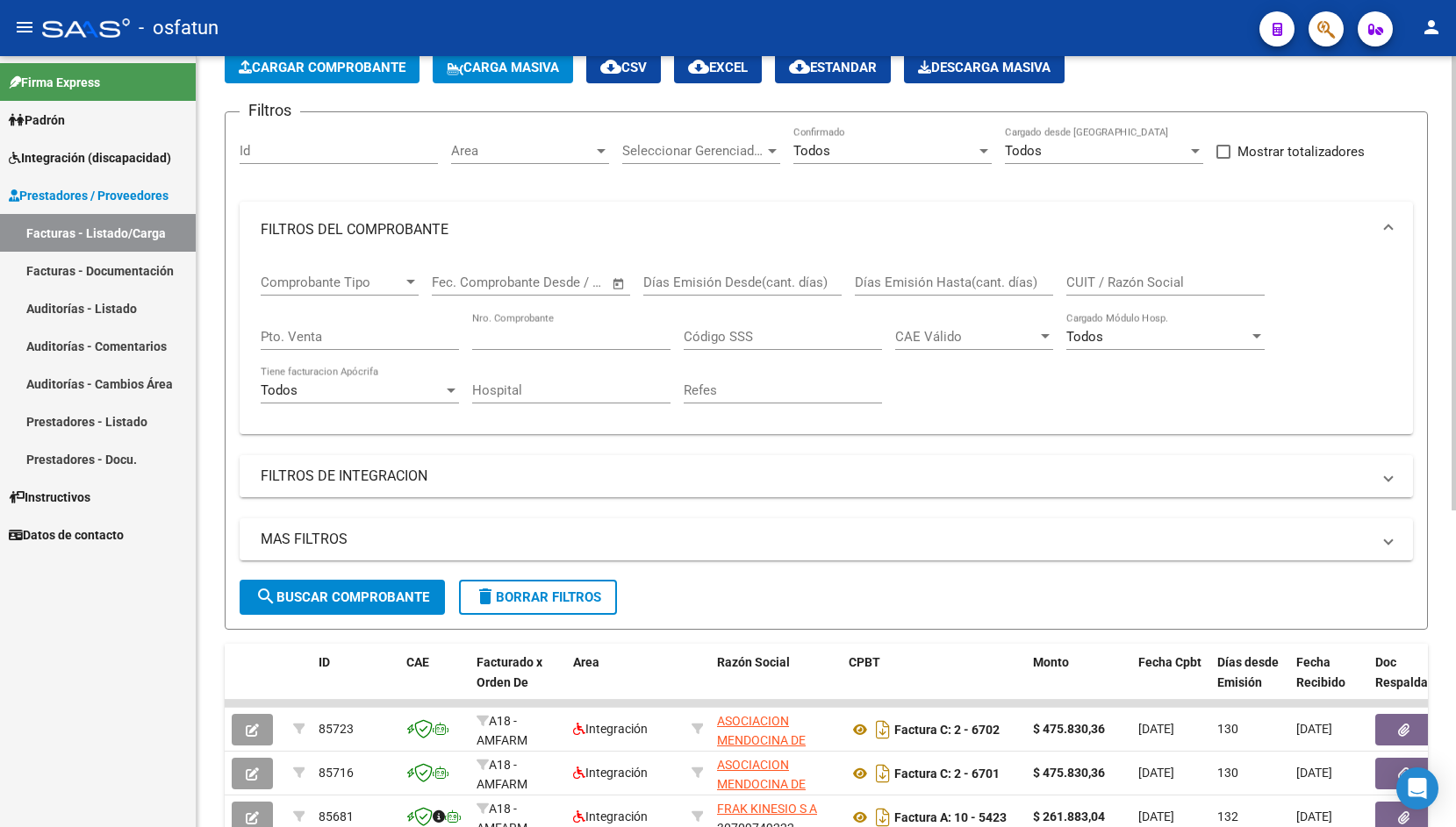
scroll to position [113, 0]
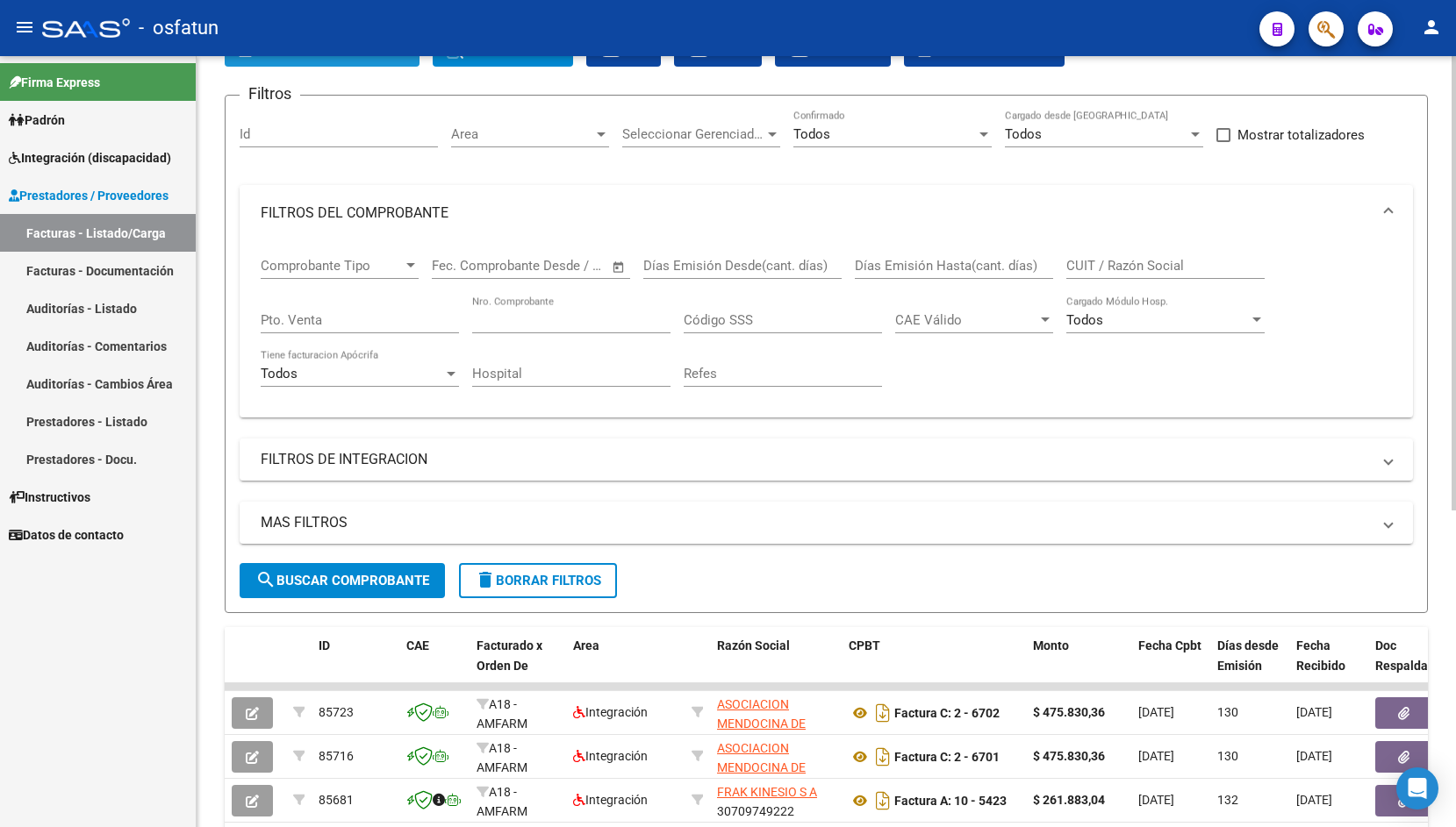
click at [300, 65] on button "Cargar Comprobante" at bounding box center [322, 51] width 195 height 31
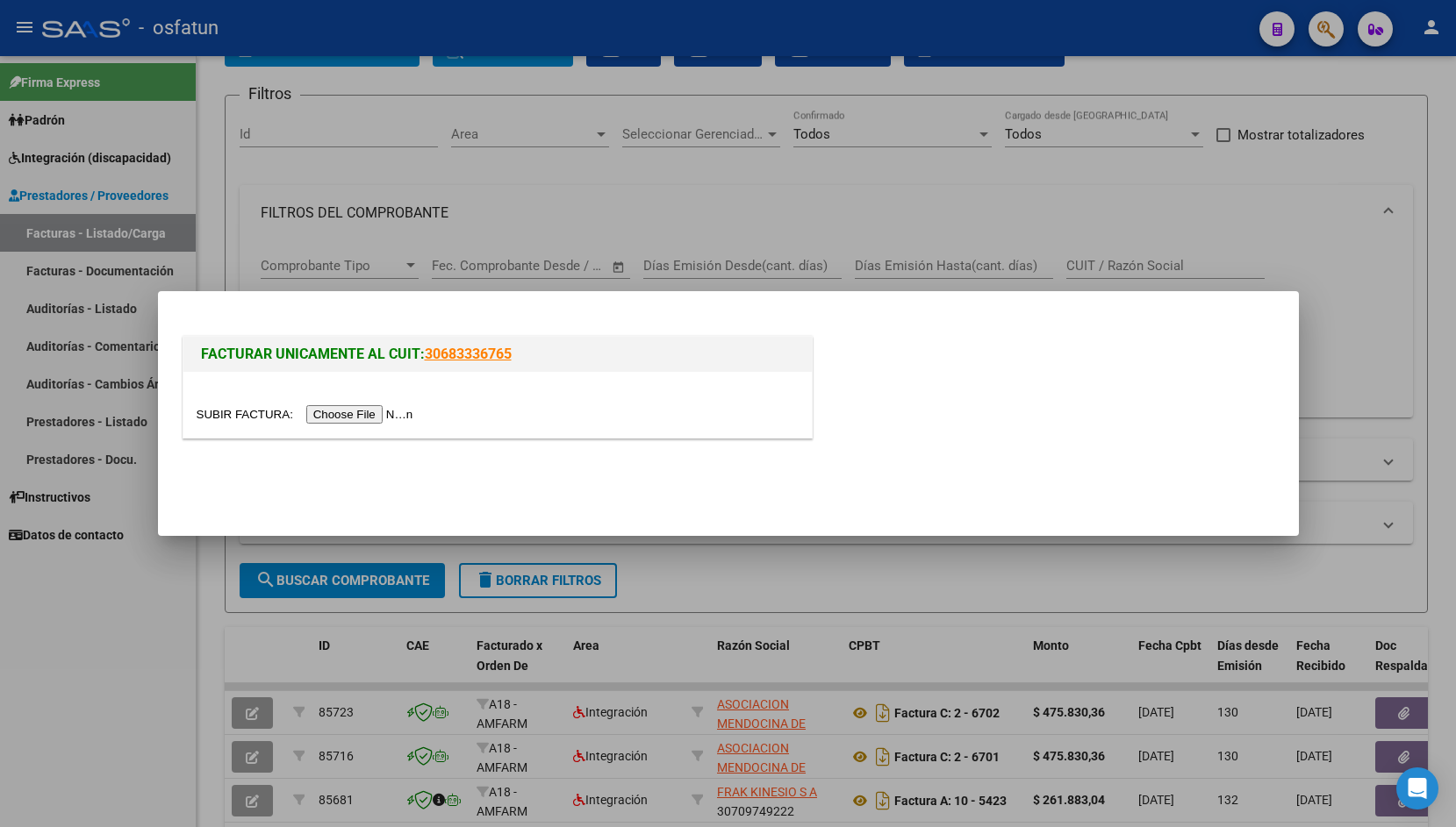
click at [212, 420] on input "file" at bounding box center [308, 415] width 222 height 18
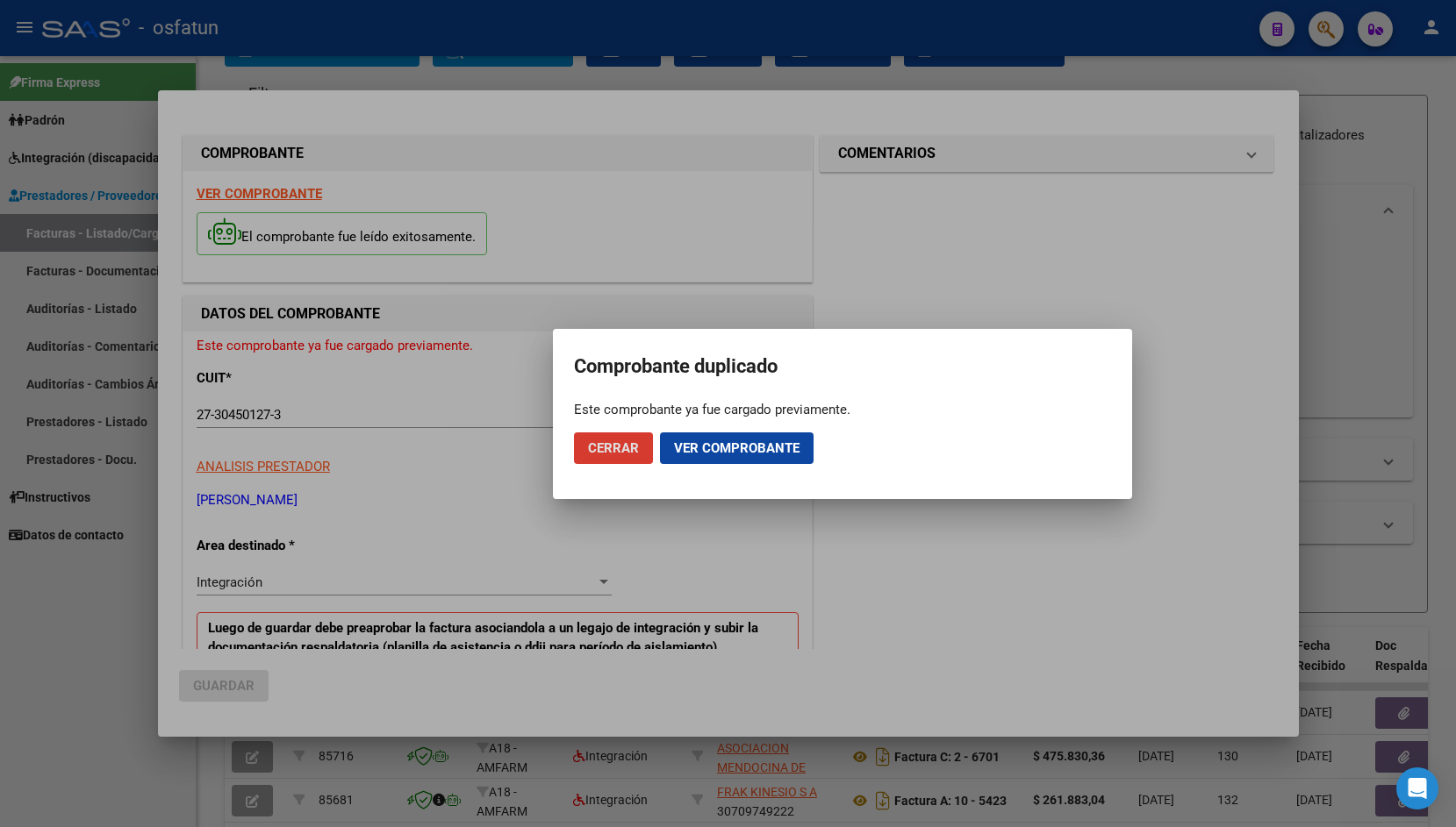
click at [632, 459] on button "Cerrar" at bounding box center [613, 448] width 79 height 31
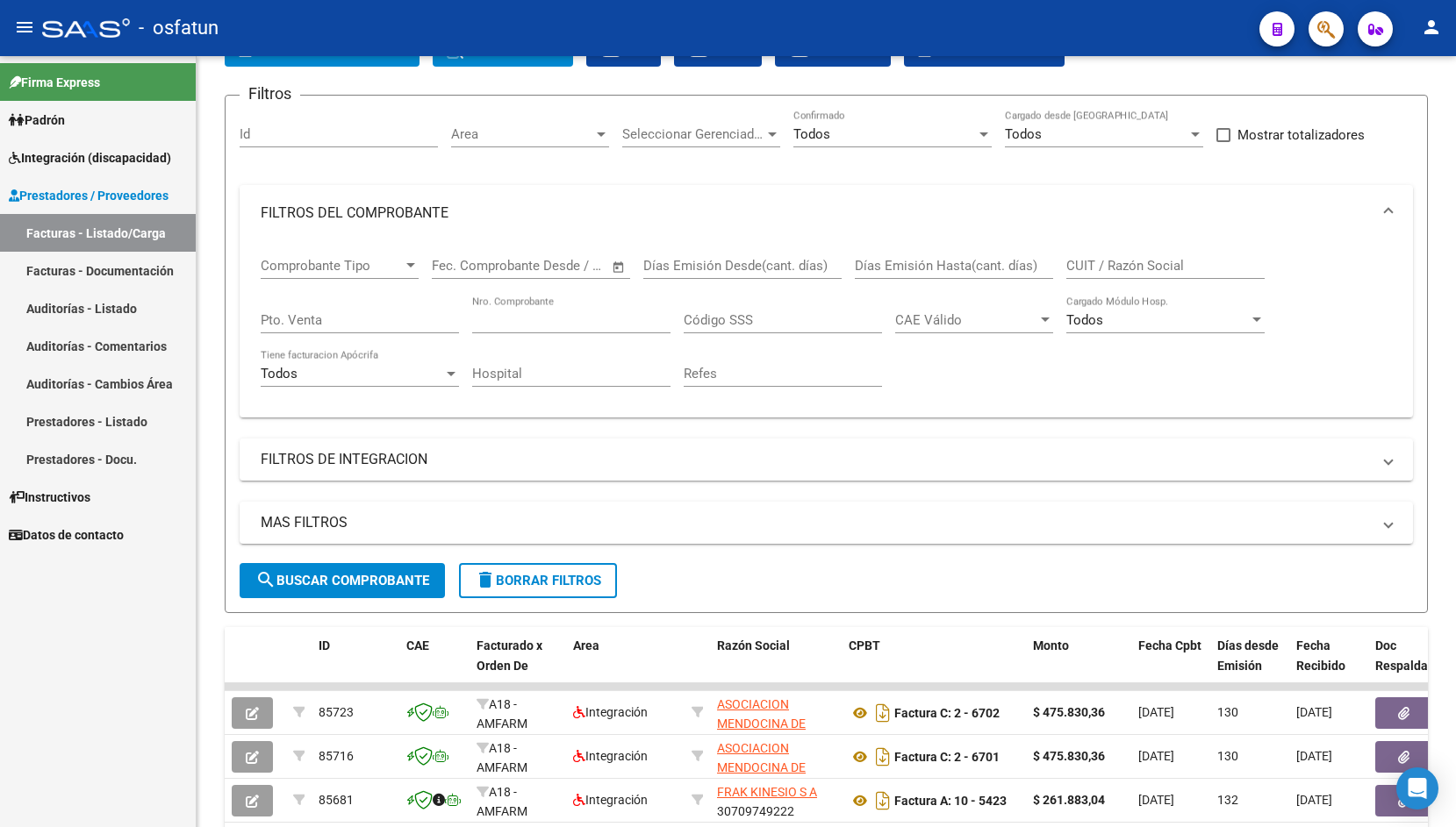
scroll to position [0, 0]
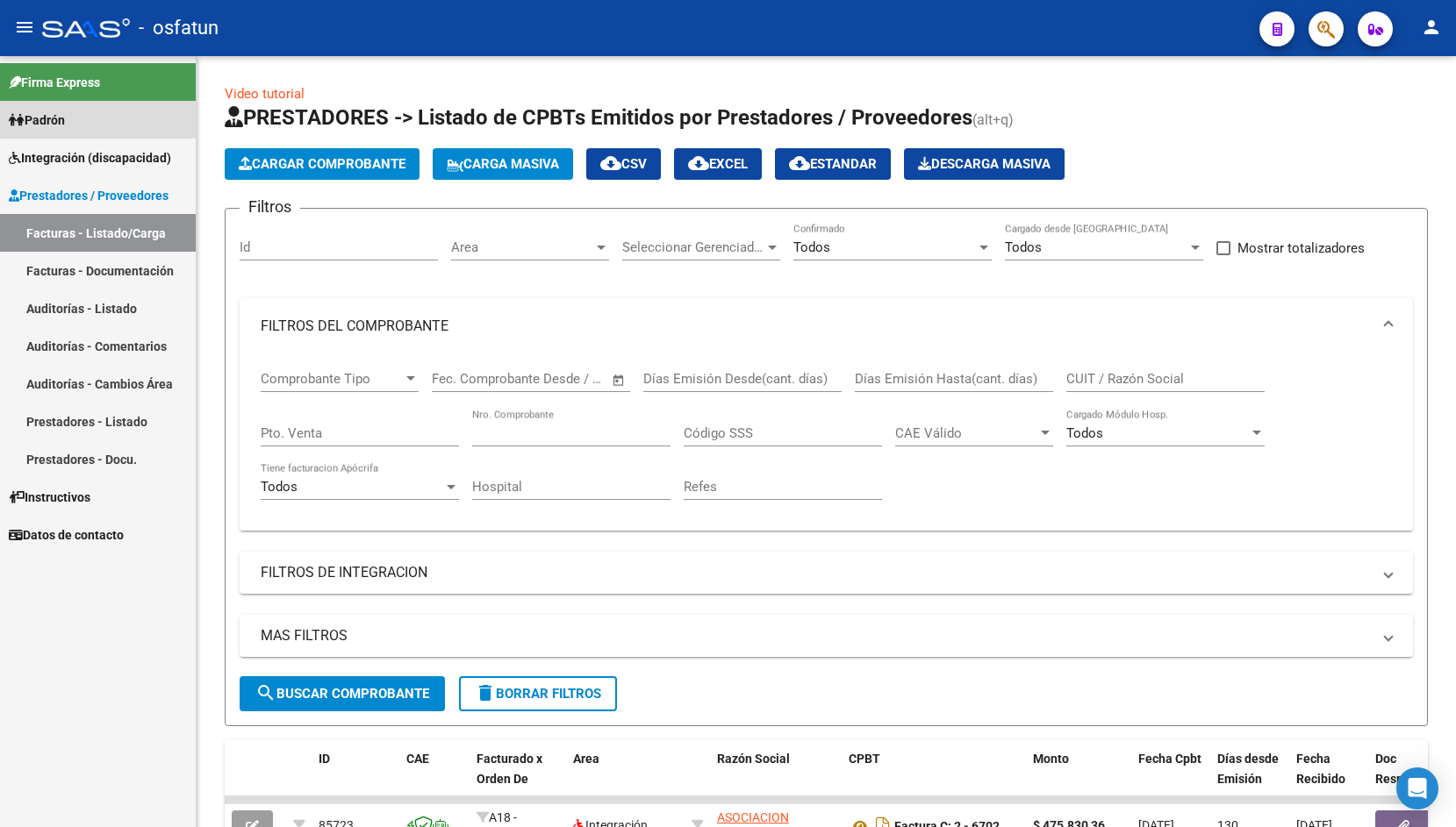
click at [95, 117] on link "Padrón" at bounding box center [98, 119] width 196 height 38
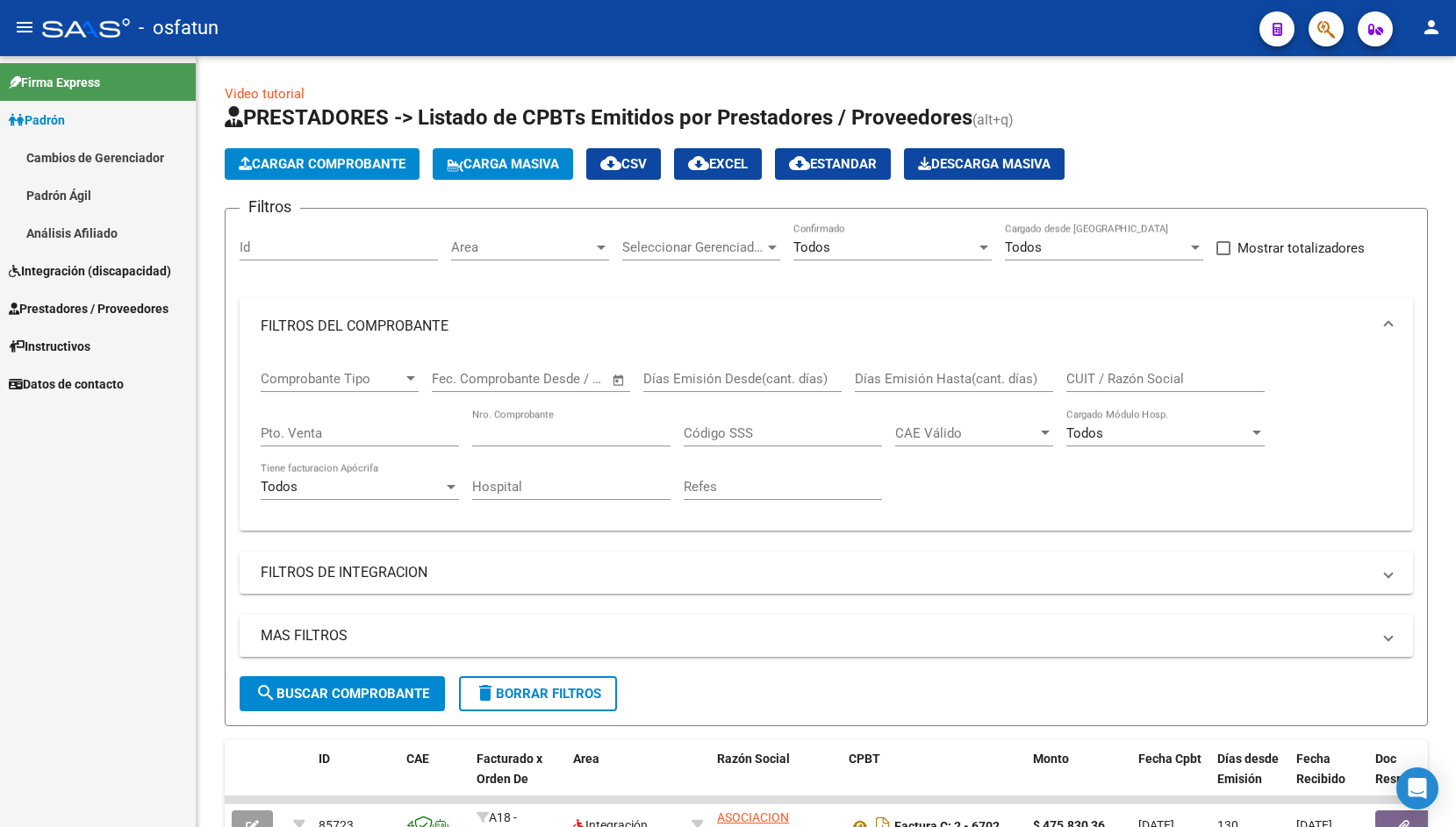
click at [103, 268] on span "Integración (discapacidad)" at bounding box center [90, 271] width 163 height 19
click at [108, 225] on link "Legajos" at bounding box center [98, 233] width 196 height 38
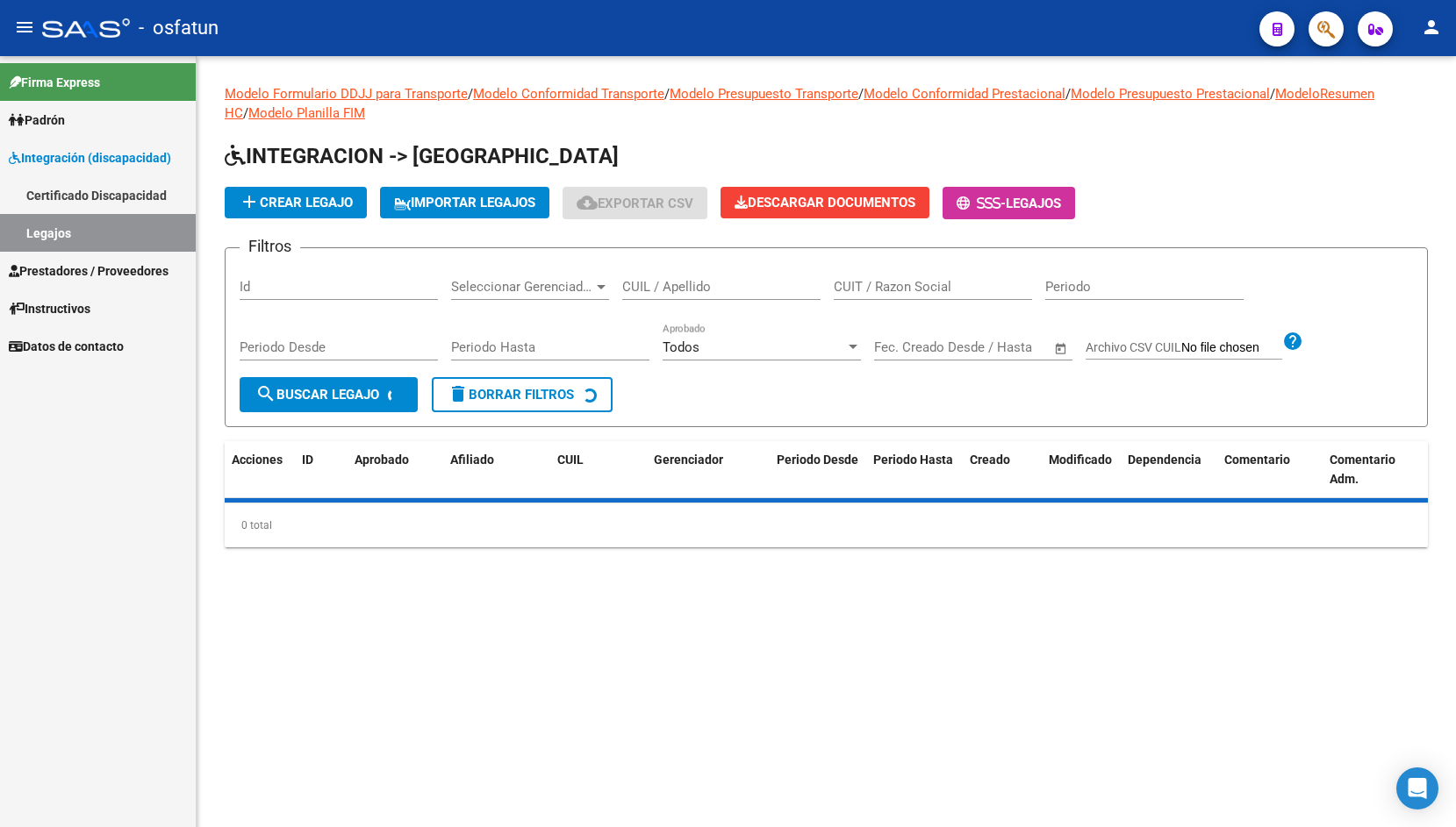
click at [120, 193] on link "Certificado Discapacidad" at bounding box center [98, 195] width 196 height 38
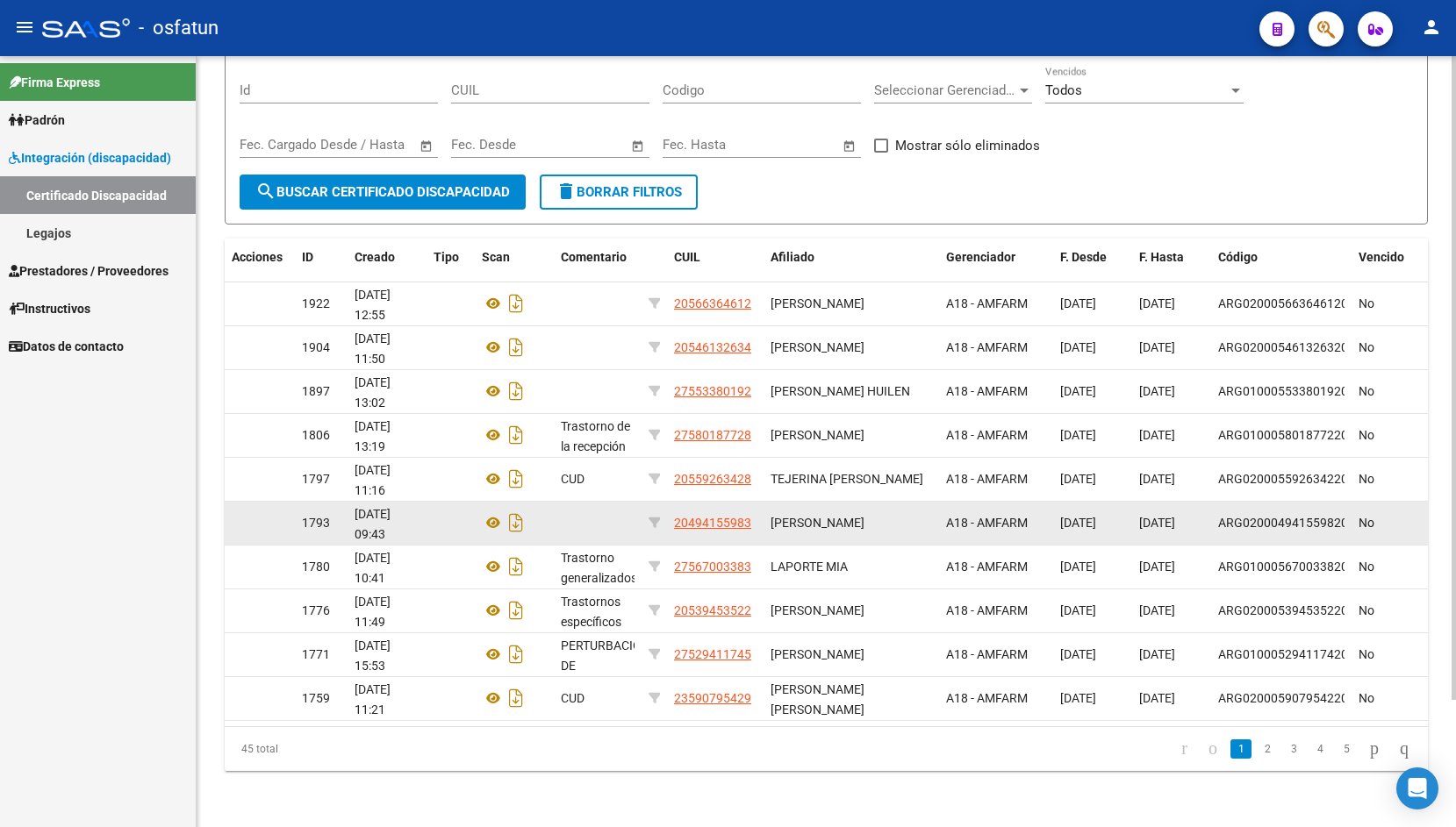
scroll to position [152, 0]
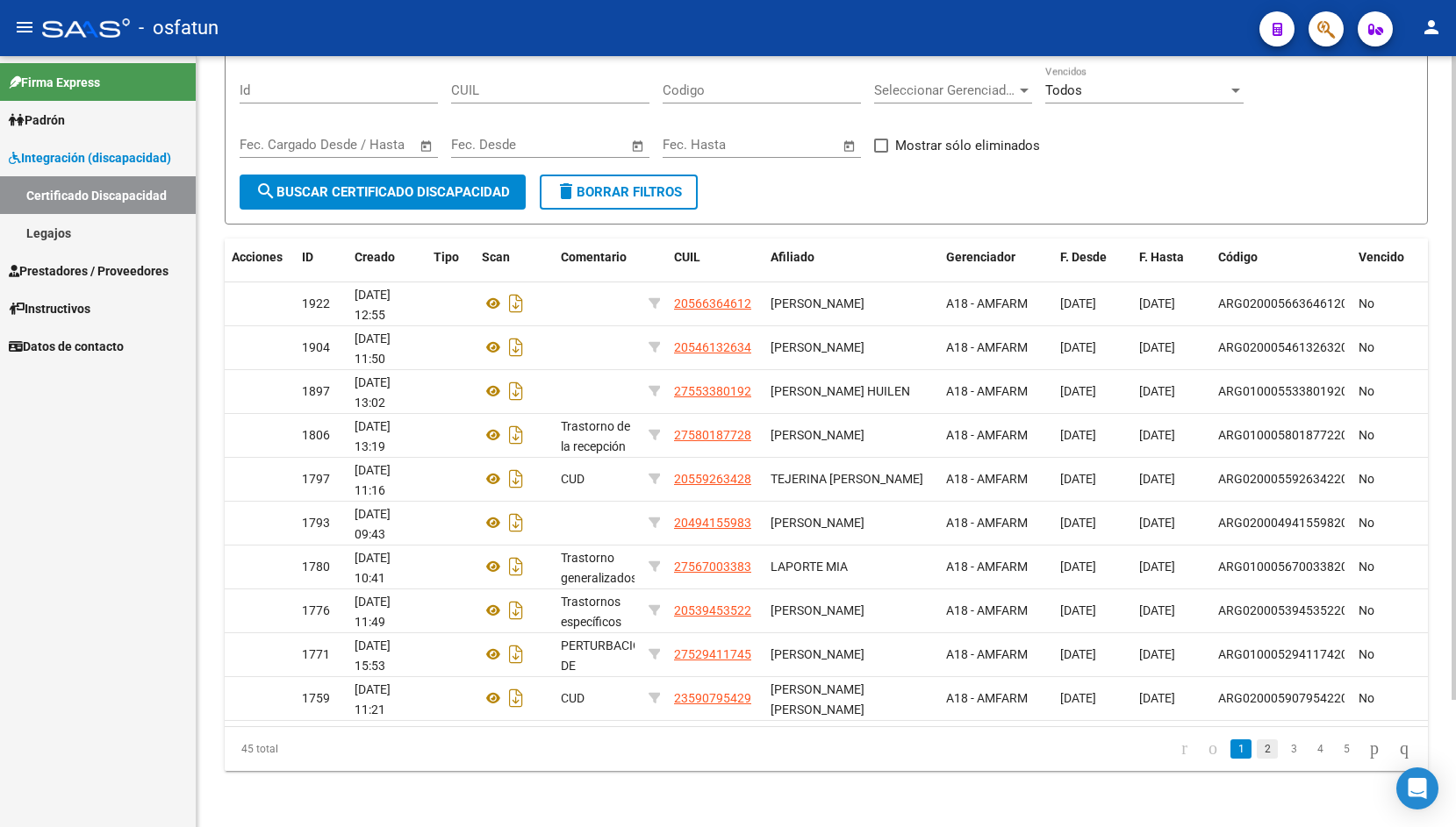
click at [1257, 749] on link "2" at bounding box center [1267, 748] width 21 height 19
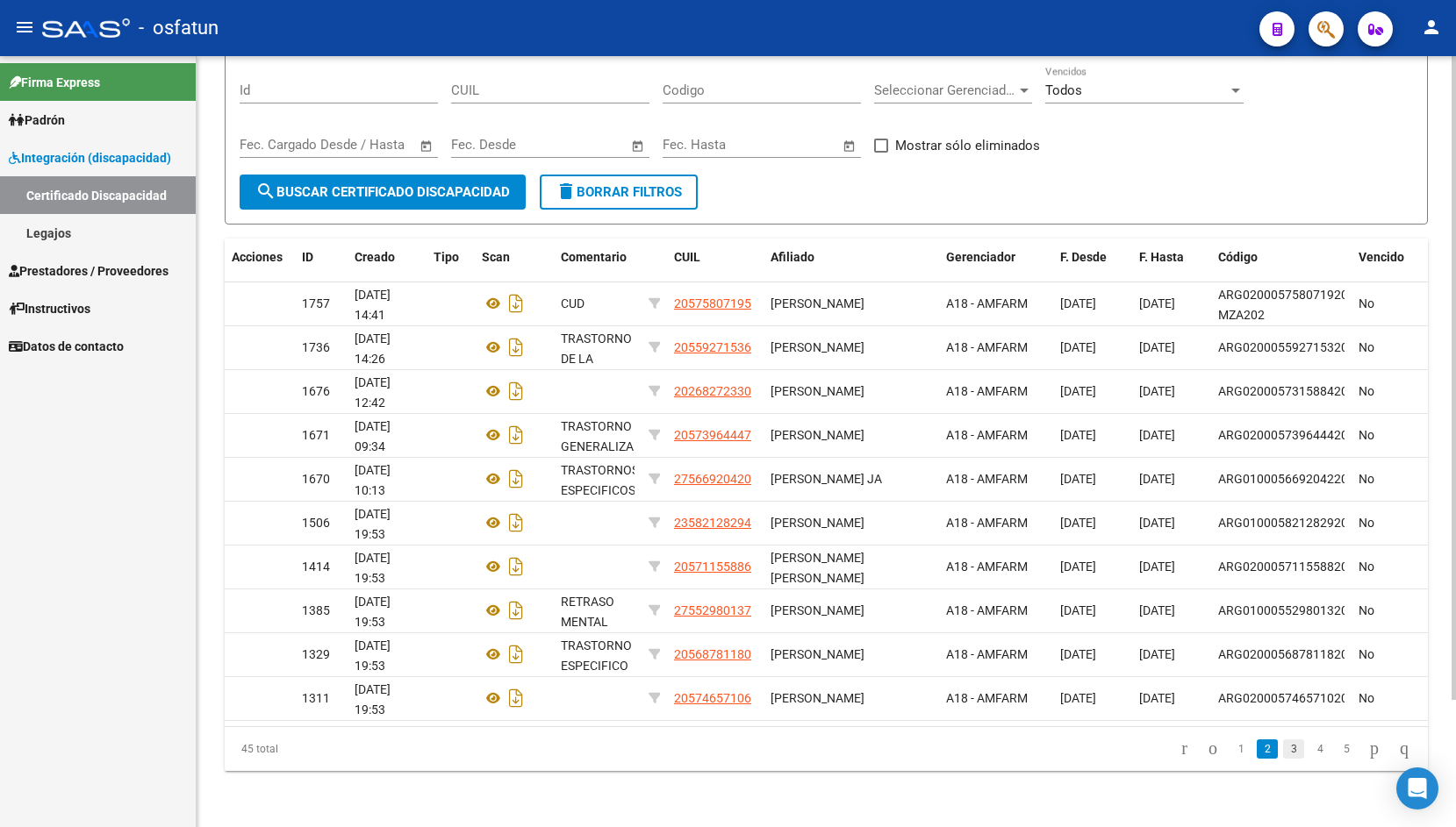
click at [1283, 752] on link "3" at bounding box center [1293, 748] width 21 height 19
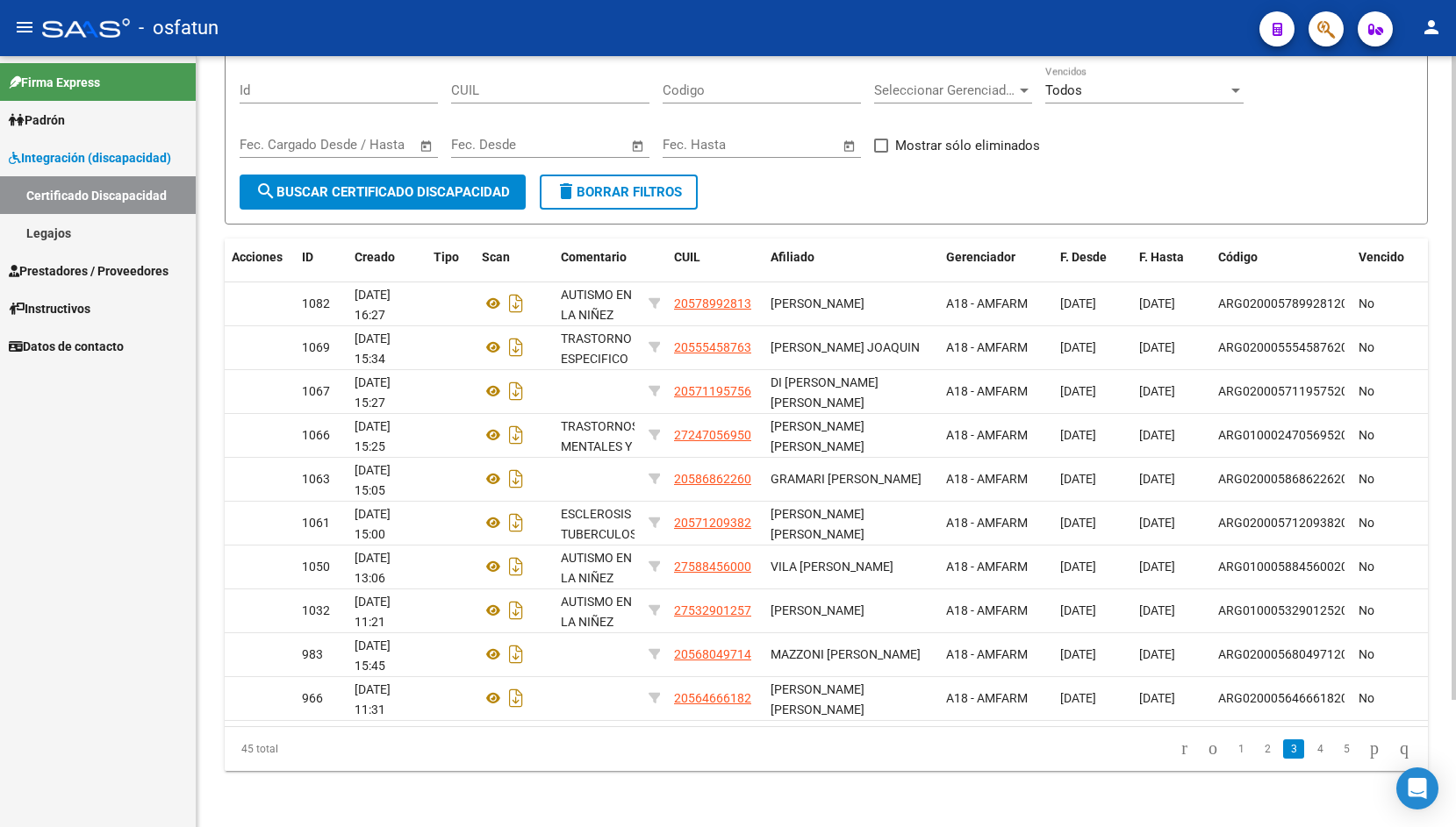
click at [1308, 762] on li "4" at bounding box center [1320, 749] width 26 height 30
click at [1310, 758] on link "4" at bounding box center [1320, 748] width 21 height 19
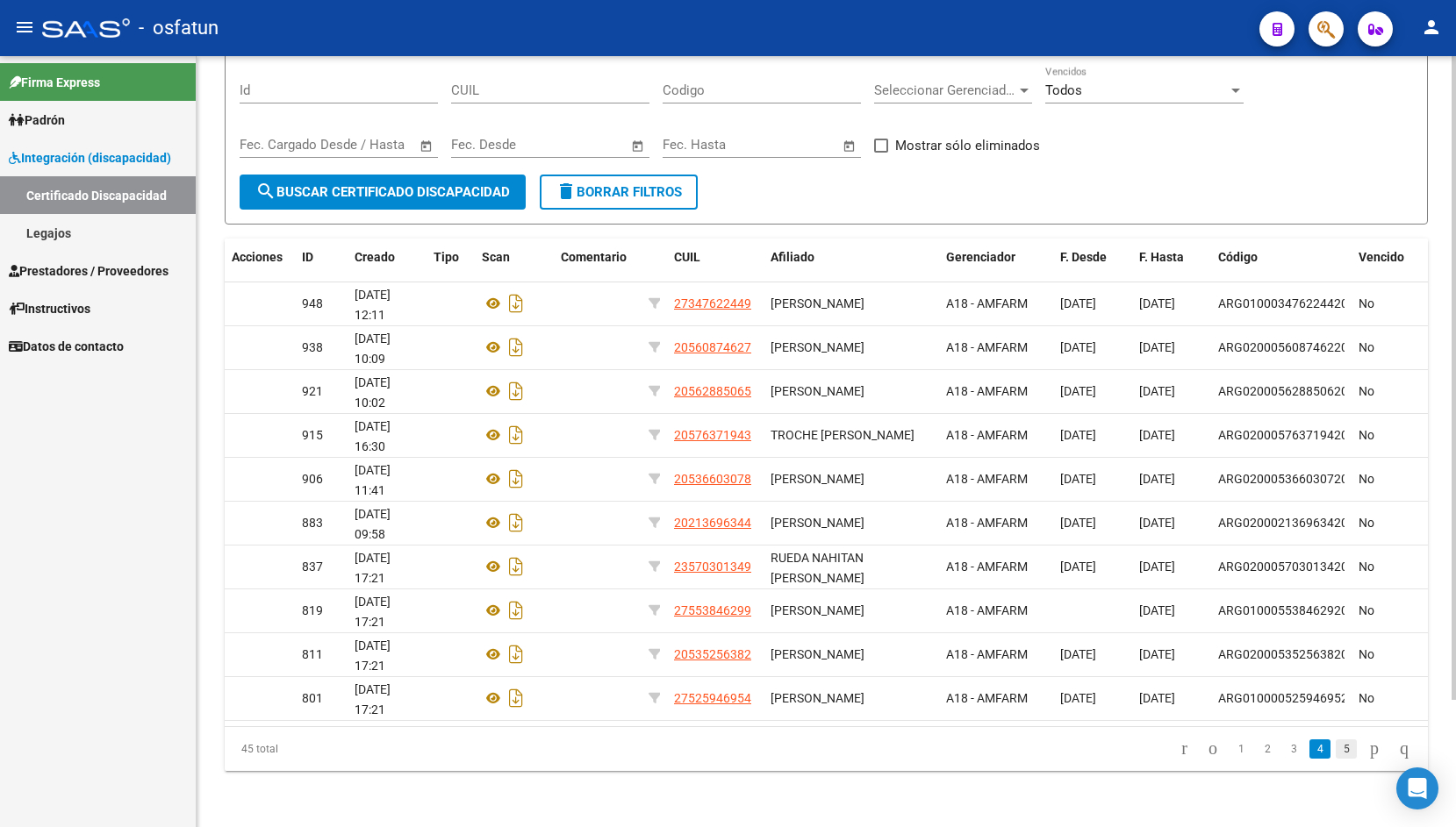
click at [1336, 748] on link "5" at bounding box center [1346, 748] width 21 height 19
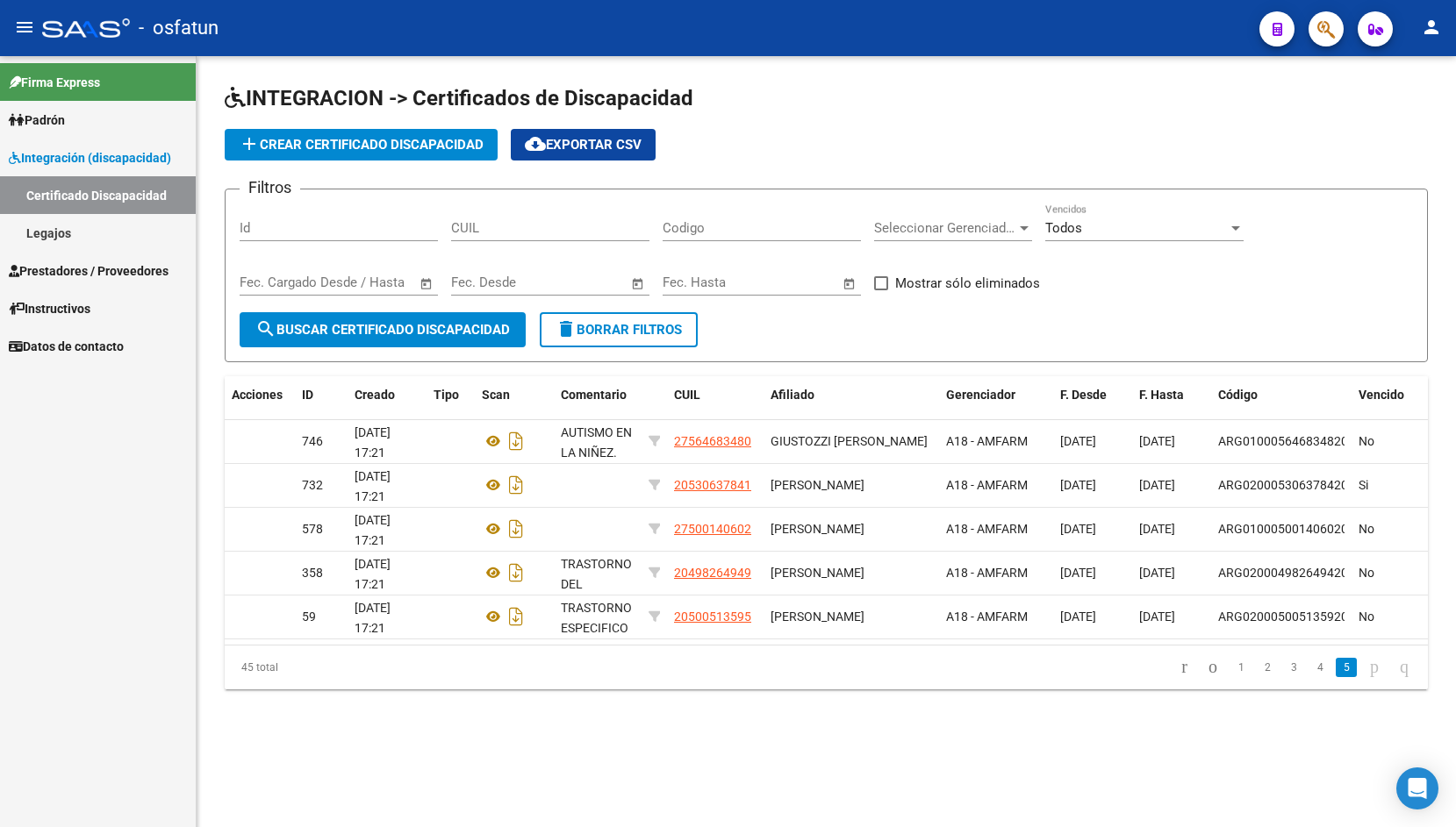
scroll to position [0, 0]
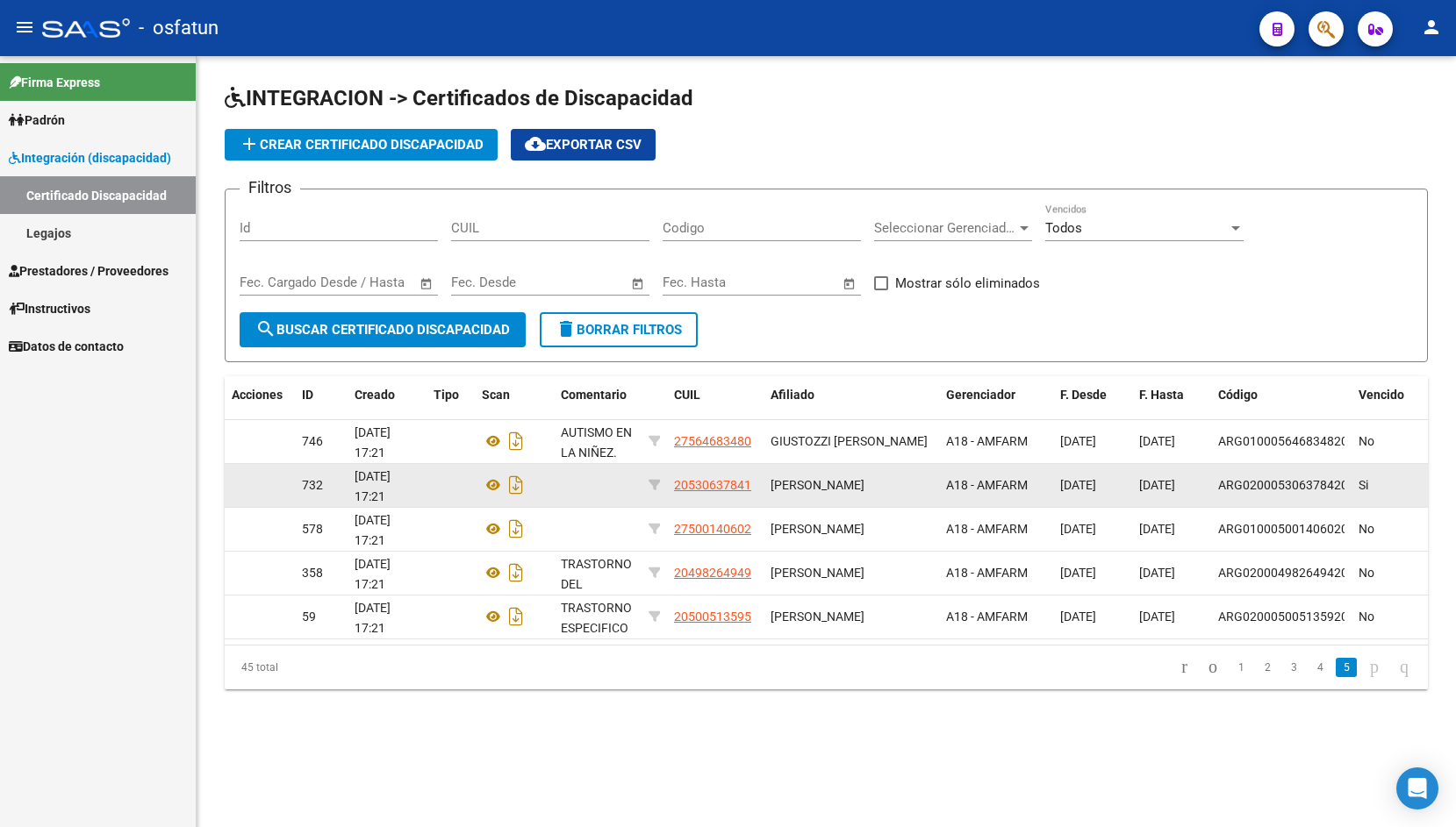
click at [305, 490] on span "732" at bounding box center [312, 485] width 21 height 14
click at [844, 482] on span "[PERSON_NAME]" at bounding box center [818, 485] width 94 height 14
click at [729, 487] on span "20530637841" at bounding box center [713, 485] width 78 height 14
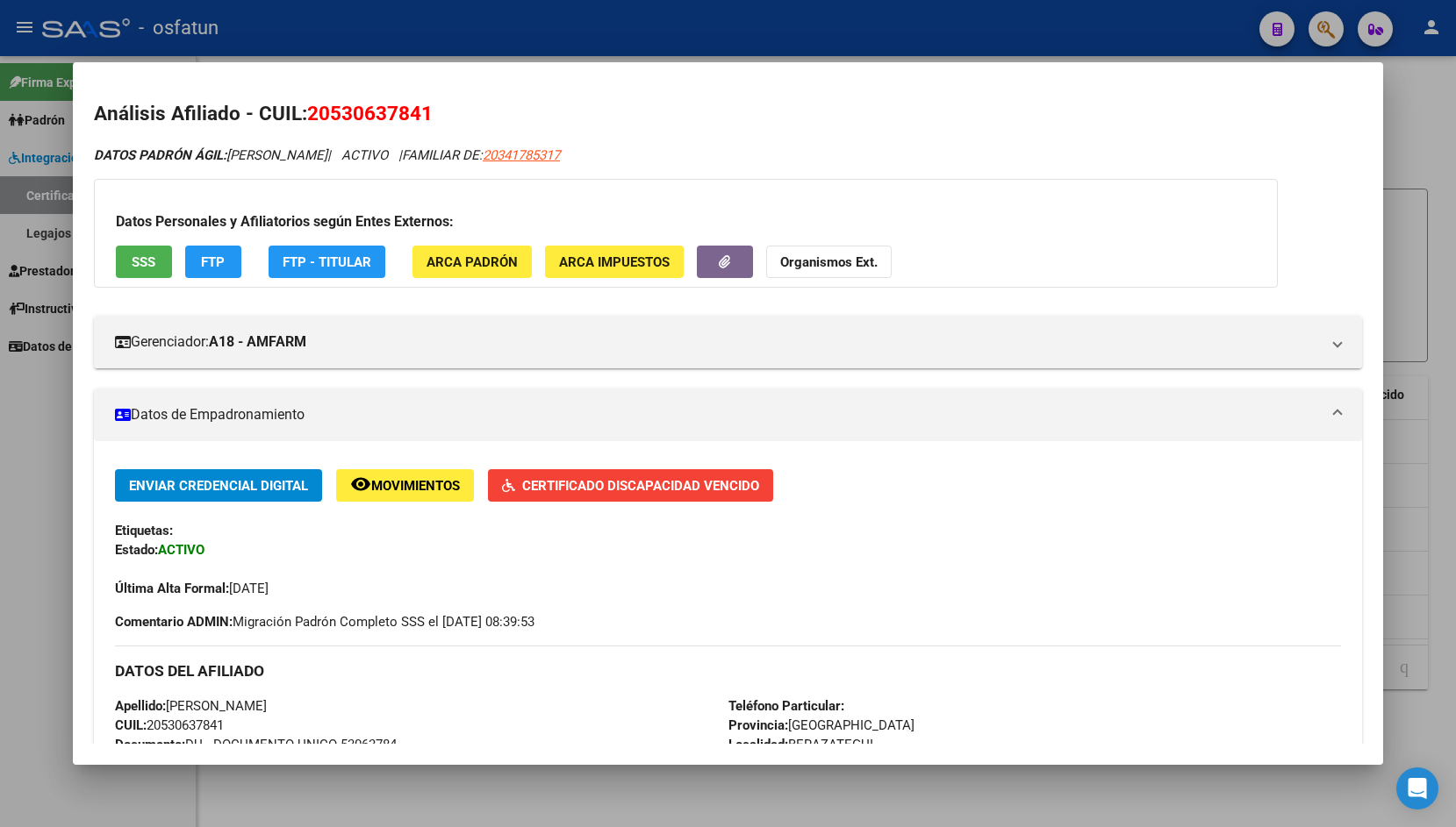
click at [537, 26] on div at bounding box center [728, 413] width 1456 height 827
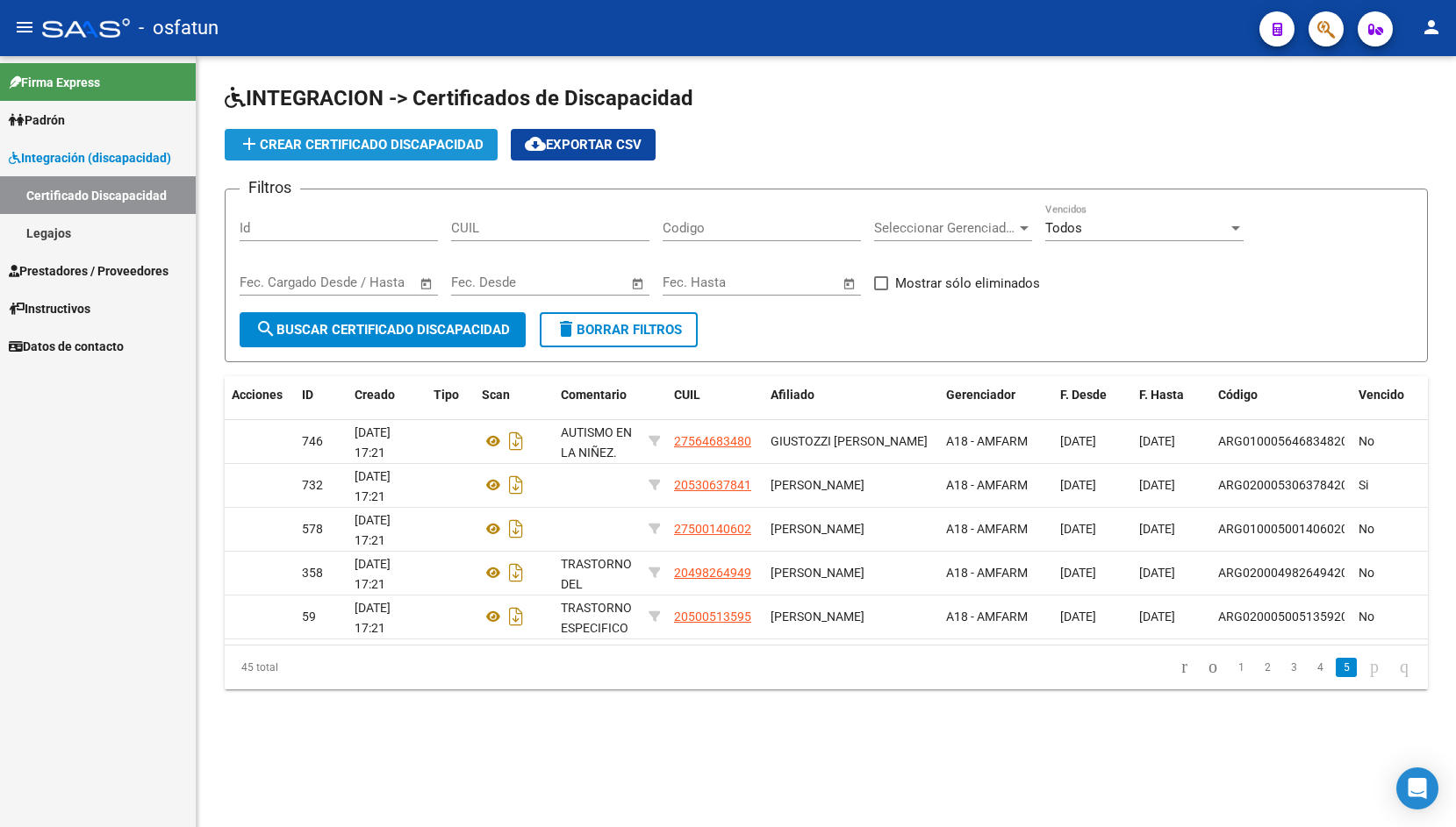
click at [354, 149] on span "add Crear Certificado Discapacidad" at bounding box center [361, 144] width 245 height 16
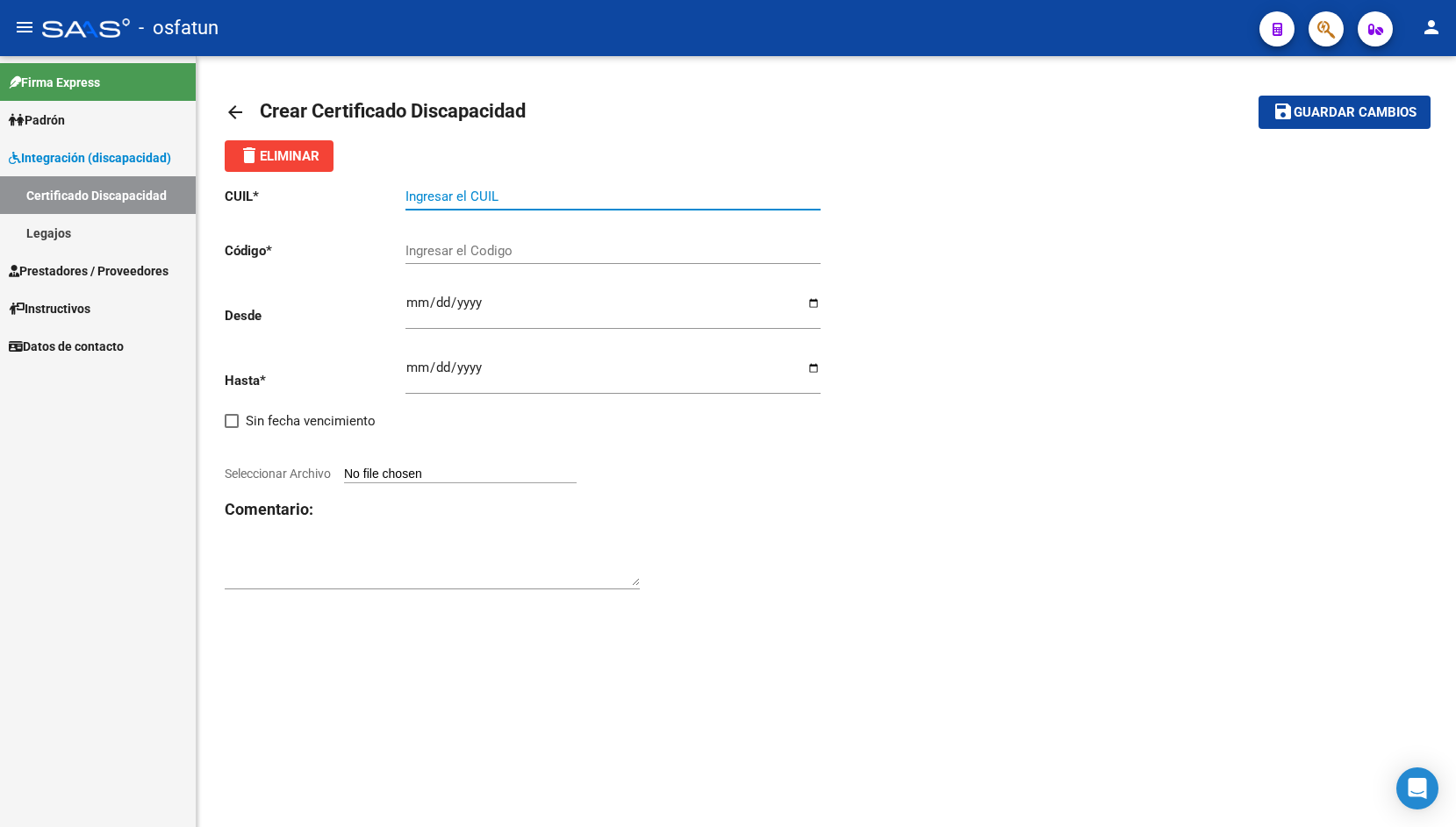
click at [420, 193] on input "Ingresar el CUIL" at bounding box center [613, 196] width 415 height 16
paste input "20-53063784-1"
type input "20-53063784-1"
click at [478, 249] on input "Ingresar el Codigo" at bounding box center [613, 250] width 415 height 16
paste input "ARG-02-00053063784-20250704-20300704-BUE-316"
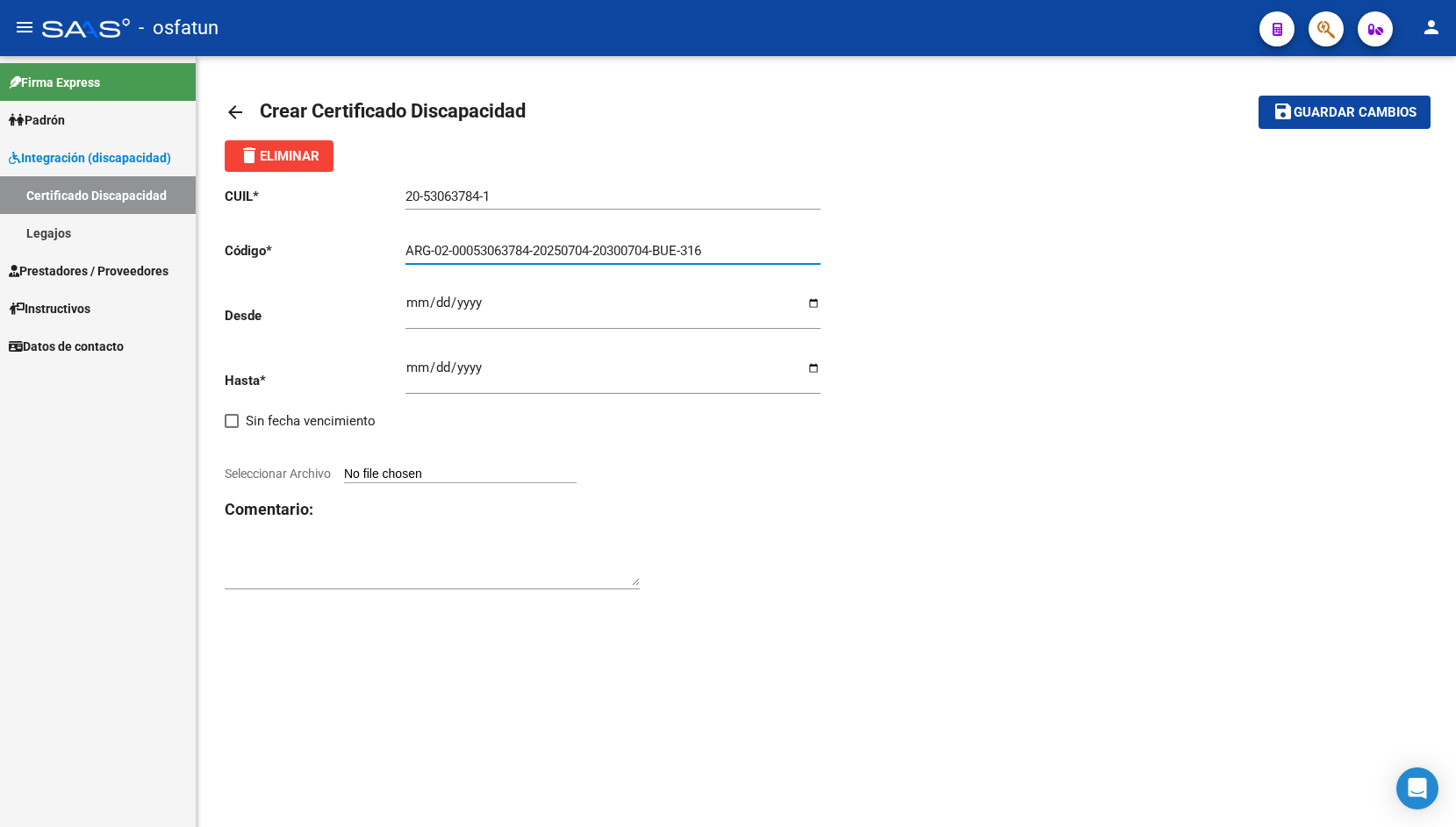
type input "ARG-02-00053063784-20250704-20300704-BUE-316"
click at [415, 308] on input "Ingresar fec. Desde" at bounding box center [613, 310] width 415 height 28
type input "[DATE]"
click at [418, 360] on input "Ingresar fec. Hasta" at bounding box center [613, 374] width 415 height 28
type input "[DATE]"
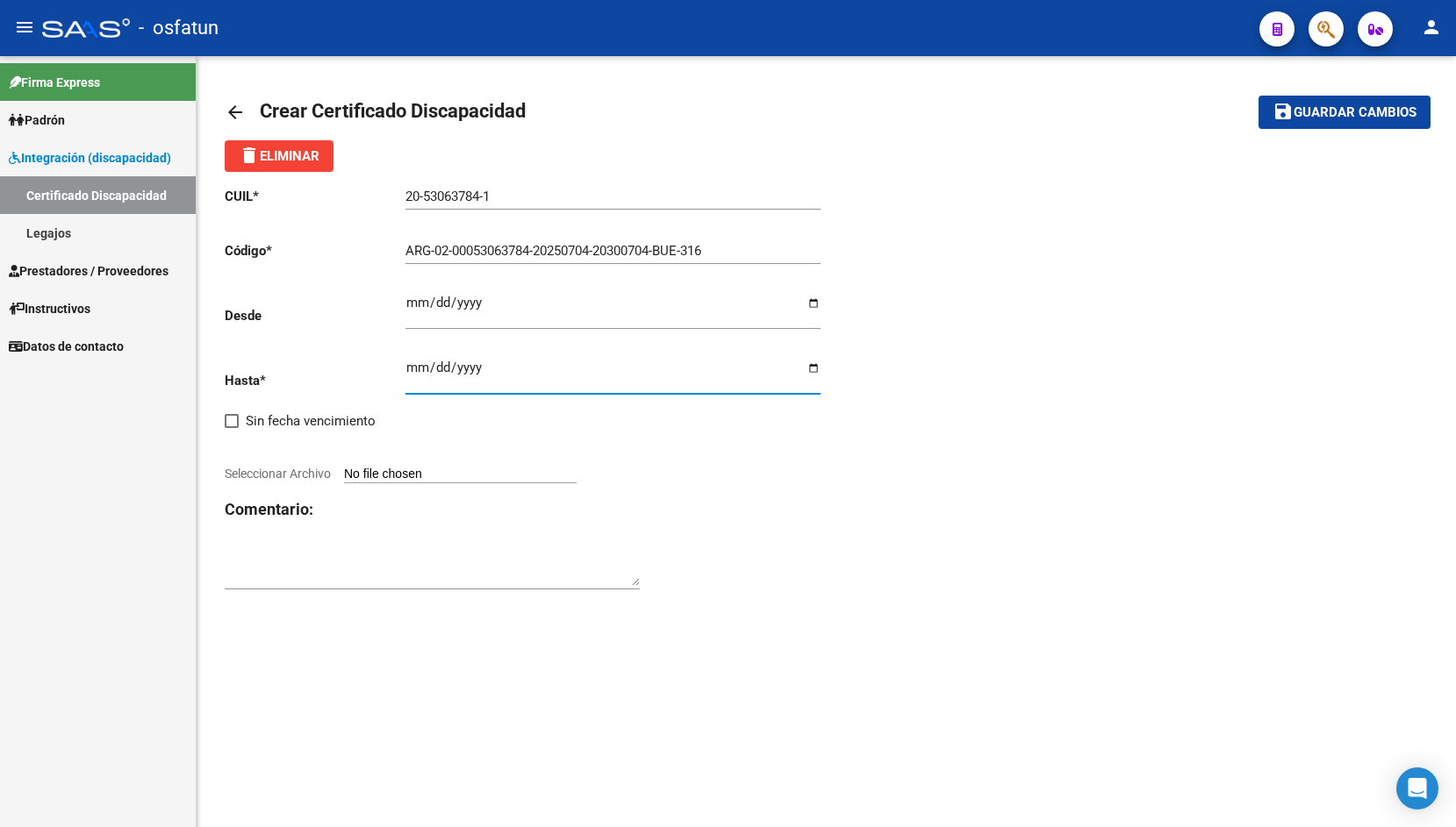
click at [367, 467] on input "Seleccionar Archivo" at bounding box center [460, 475] width 233 height 17
type input "C:\fakepath\1754680880204_salas.pdf"
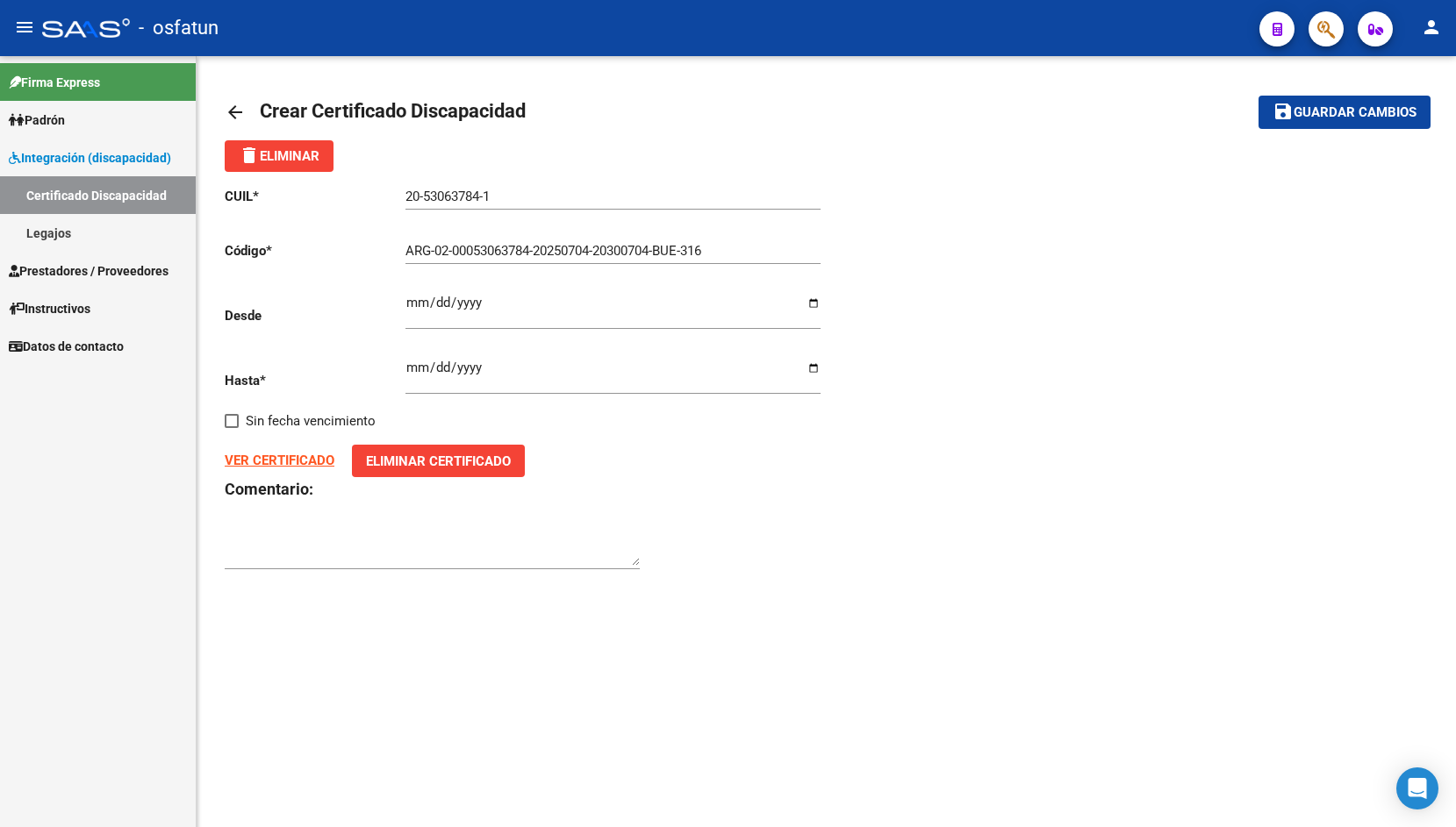
click at [1297, 128] on button "save Guardar cambios" at bounding box center [1345, 112] width 172 height 32
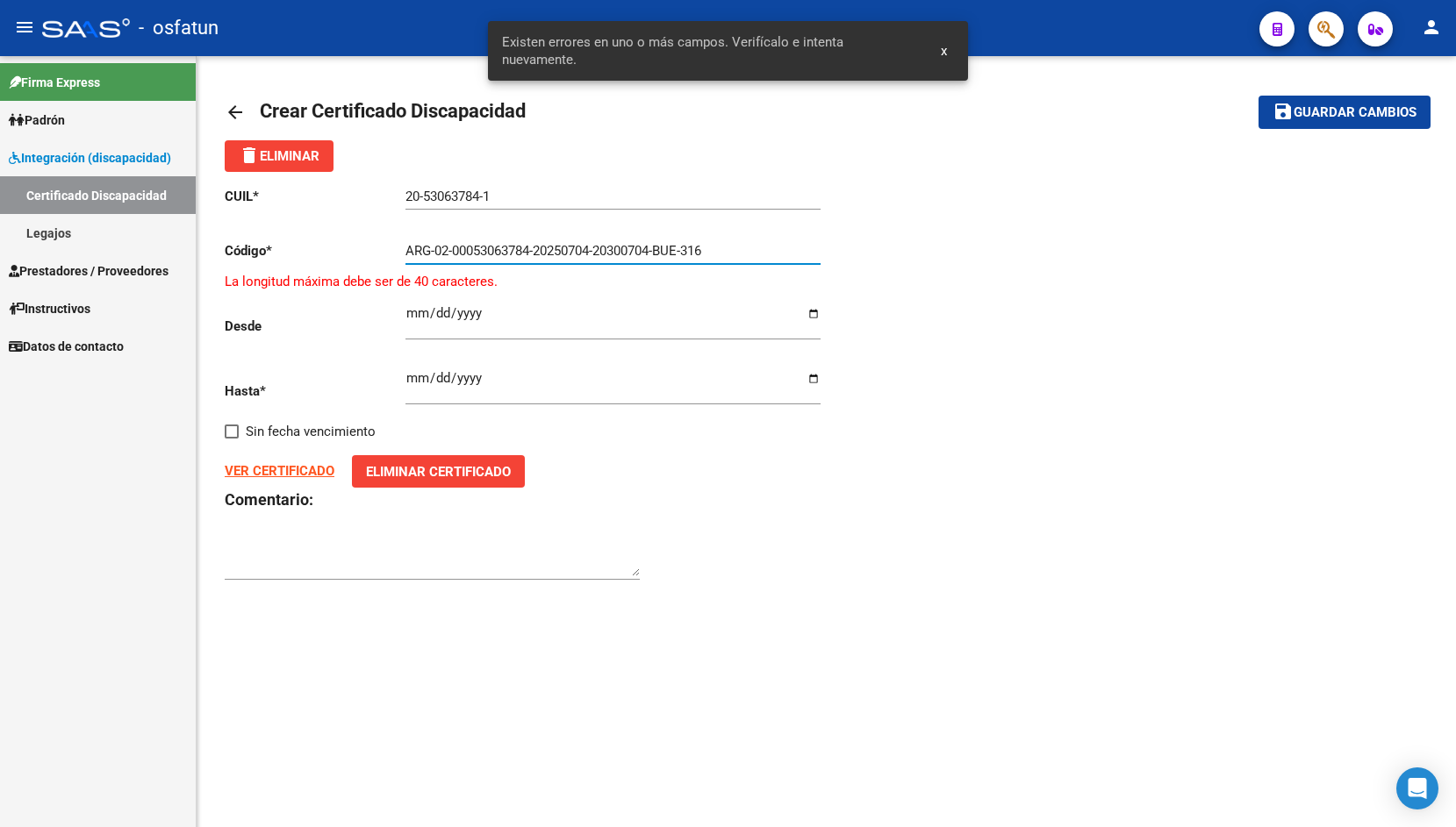
click at [666, 249] on input "ARG-02-00053063784-20250704-20300704-BUE-316" at bounding box center [613, 250] width 415 height 16
click at [688, 249] on input "ARG-02-00053063784-20250704-20300704BUE-316" at bounding box center [613, 250] width 415 height 16
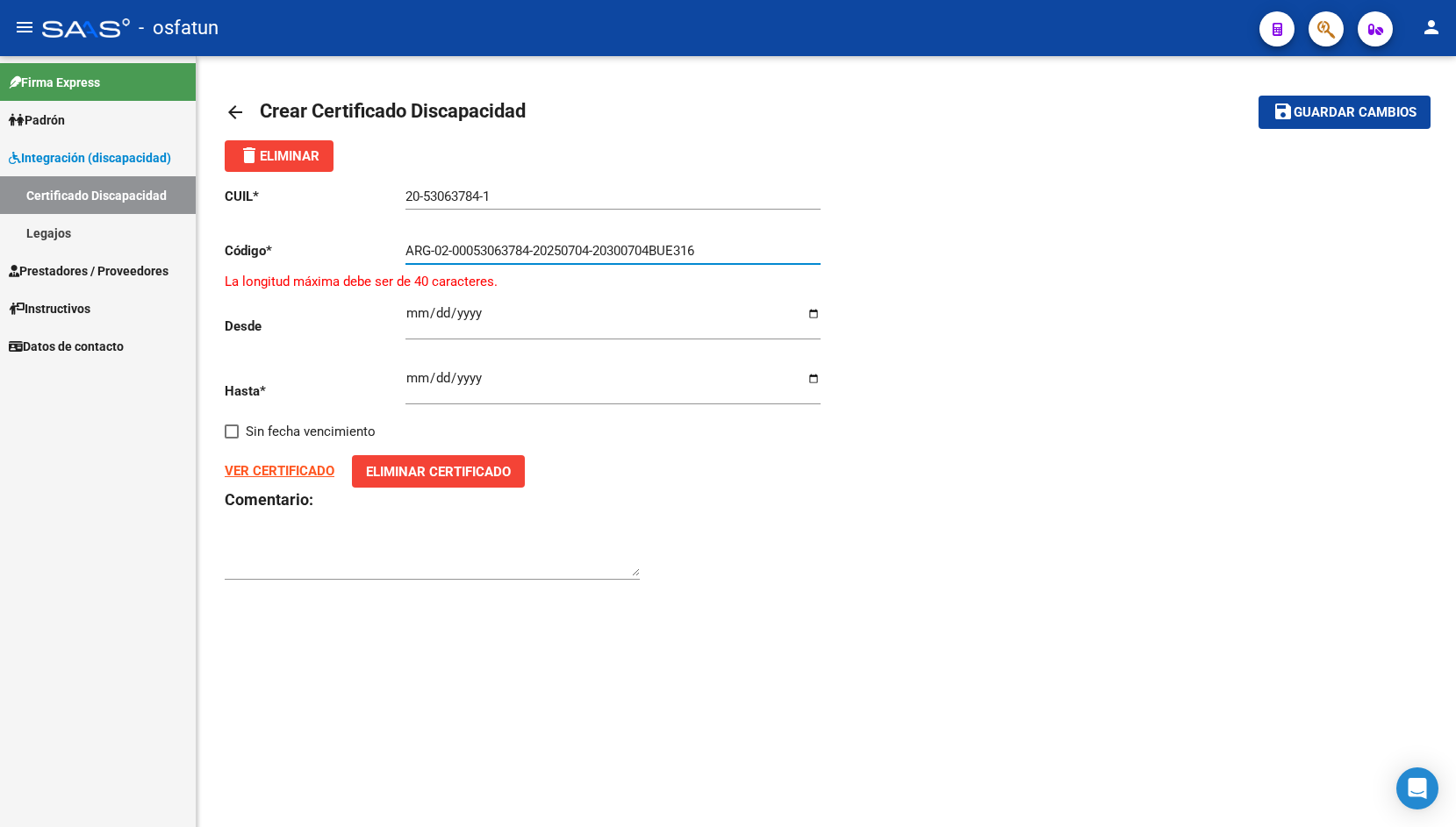
click at [601, 250] on input "ARG-02-00053063784-20250704-20300704BUE316" at bounding box center [613, 250] width 415 height 16
click at [537, 249] on input "ARG-02-00053063784-2025070420300704BUE316" at bounding box center [613, 250] width 415 height 16
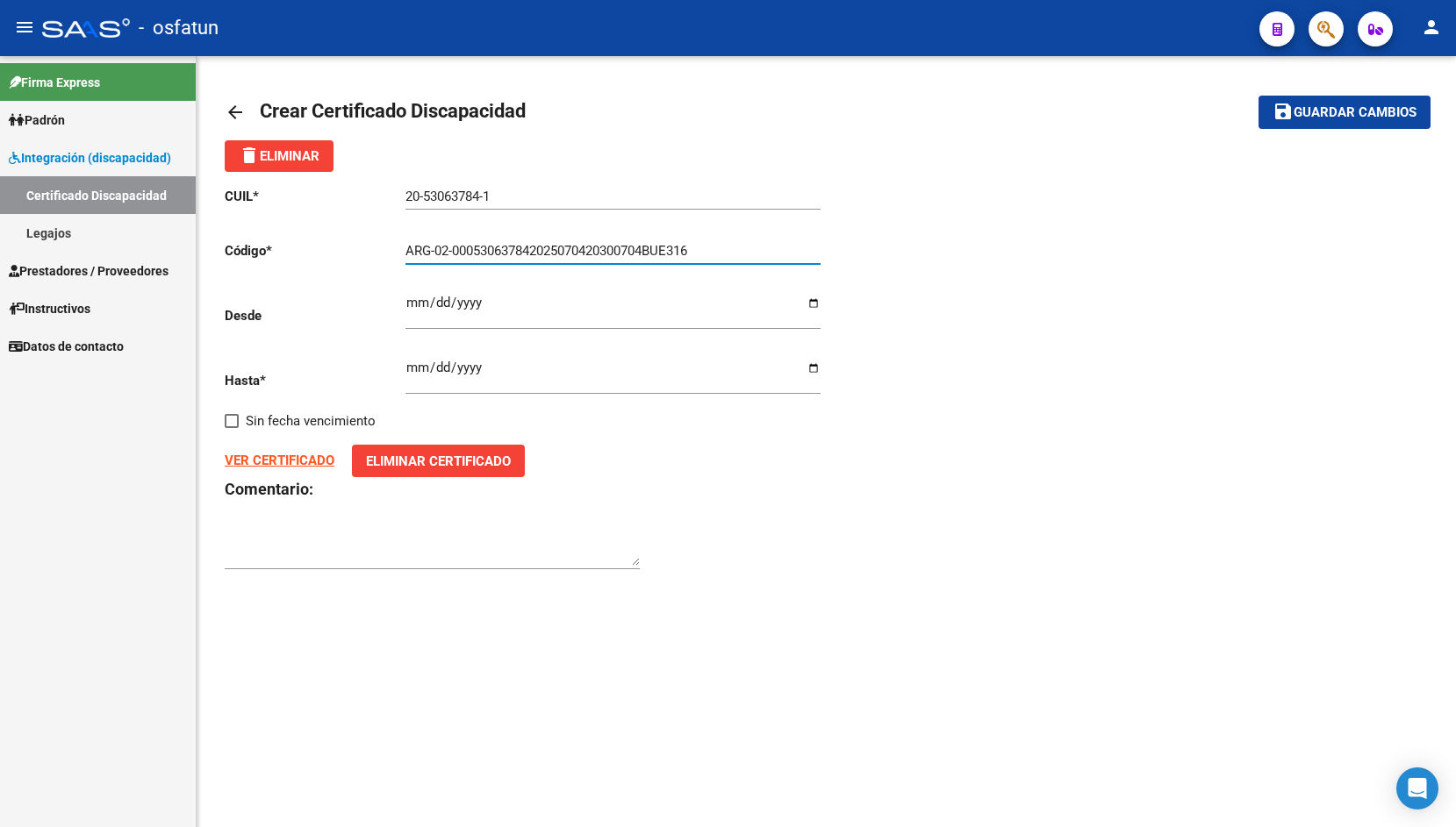
click at [451, 249] on input "ARG-02-000530637842025070420300704BUE316" at bounding box center [613, 250] width 415 height 16
click at [434, 252] on input "ARG-02000530637842025070420300704BUE316" at bounding box center [613, 250] width 415 height 16
type input "ARG02000530637842025070420300704BUE316"
click at [1284, 116] on mat-icon "save" at bounding box center [1283, 111] width 21 height 21
click at [485, 191] on input "20-53063784-1" at bounding box center [613, 196] width 415 height 16
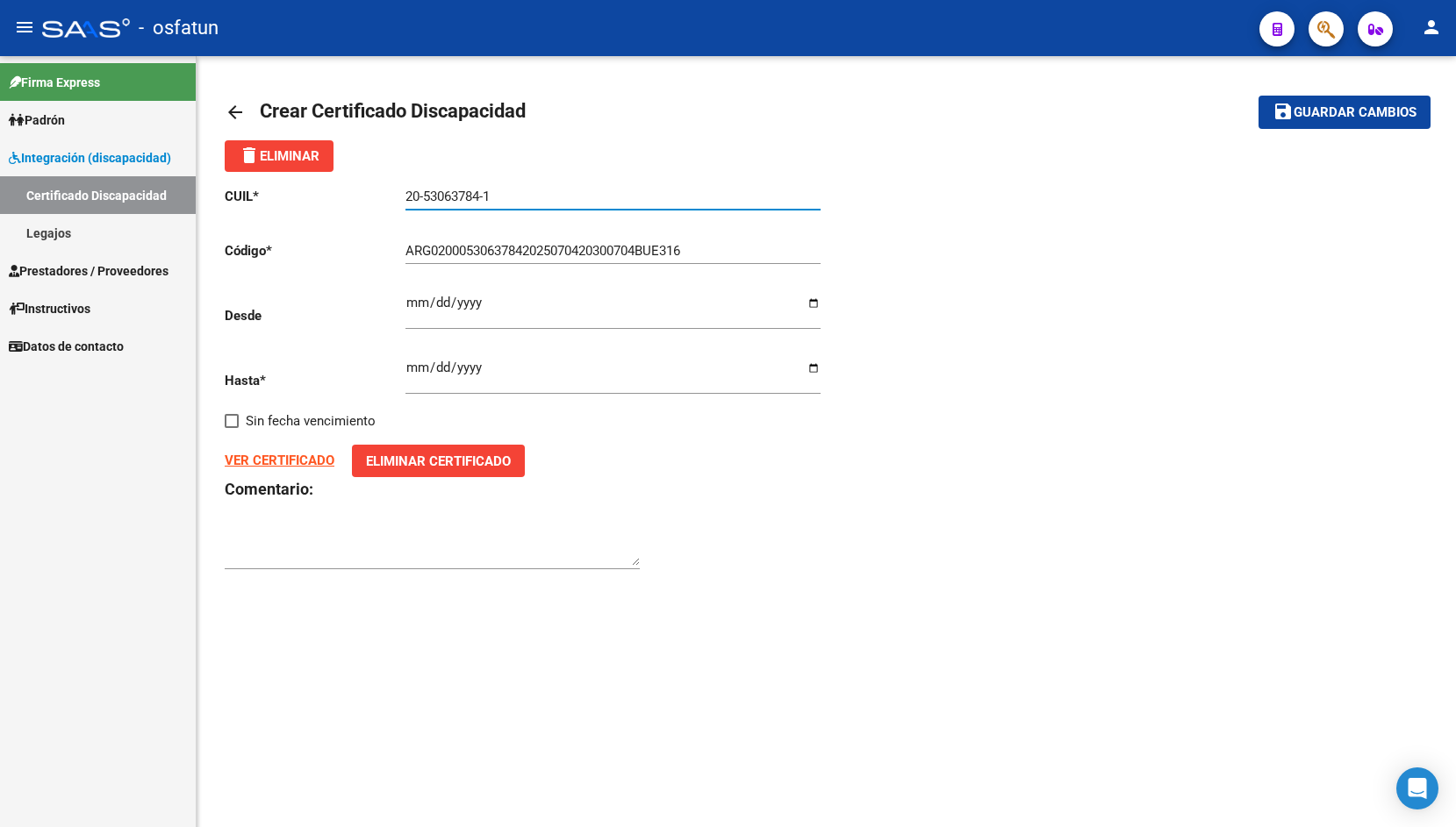
click at [420, 198] on input "20-53063784-1" at bounding box center [613, 196] width 415 height 16
click at [423, 198] on input "20-53063784-1" at bounding box center [613, 196] width 415 height 16
type input "20-53063784-1"
click at [1333, 113] on span "Guardar cambios" at bounding box center [1355, 113] width 123 height 16
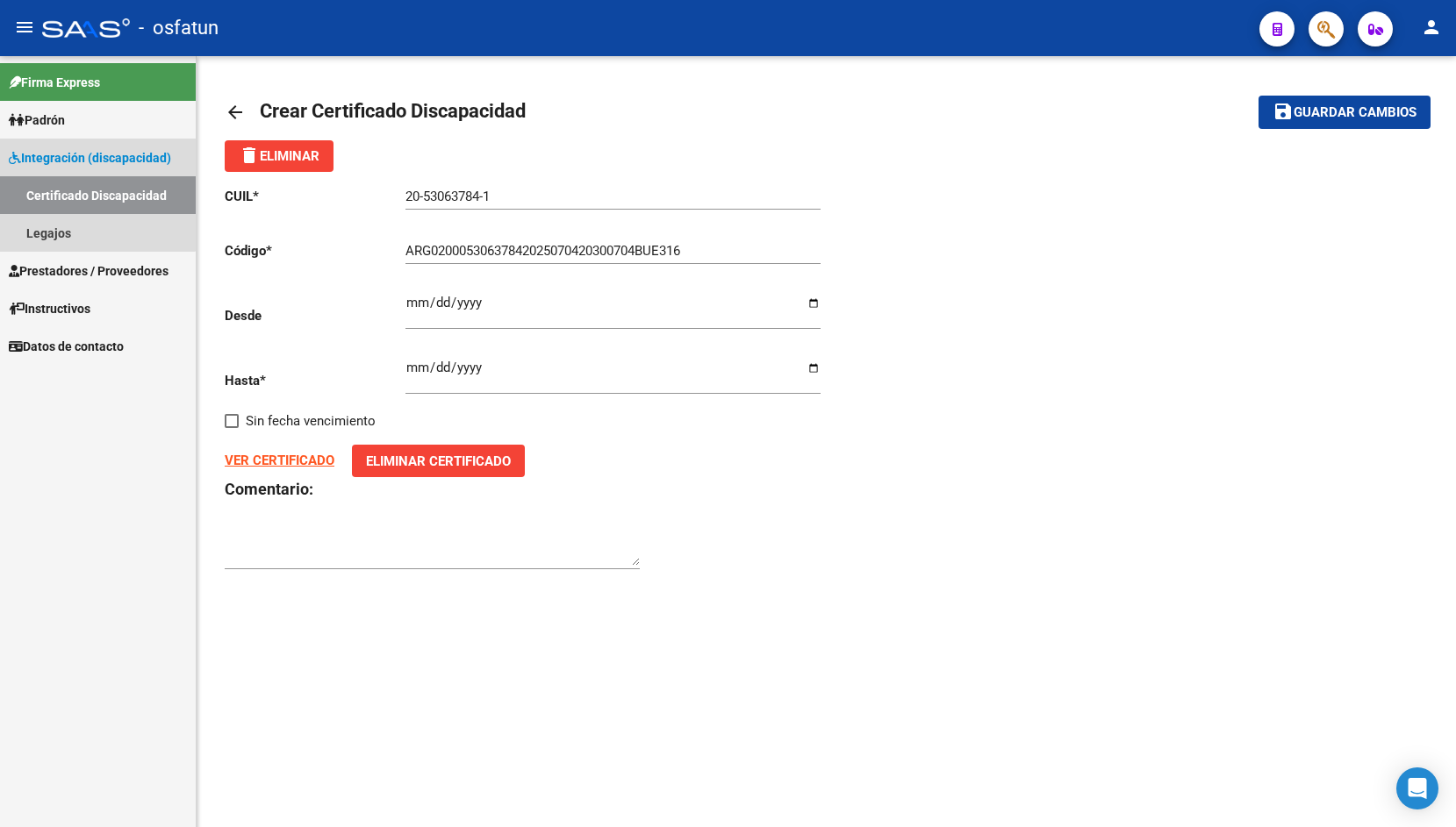
click at [87, 166] on span "Integración (discapacidad)" at bounding box center [90, 157] width 163 height 19
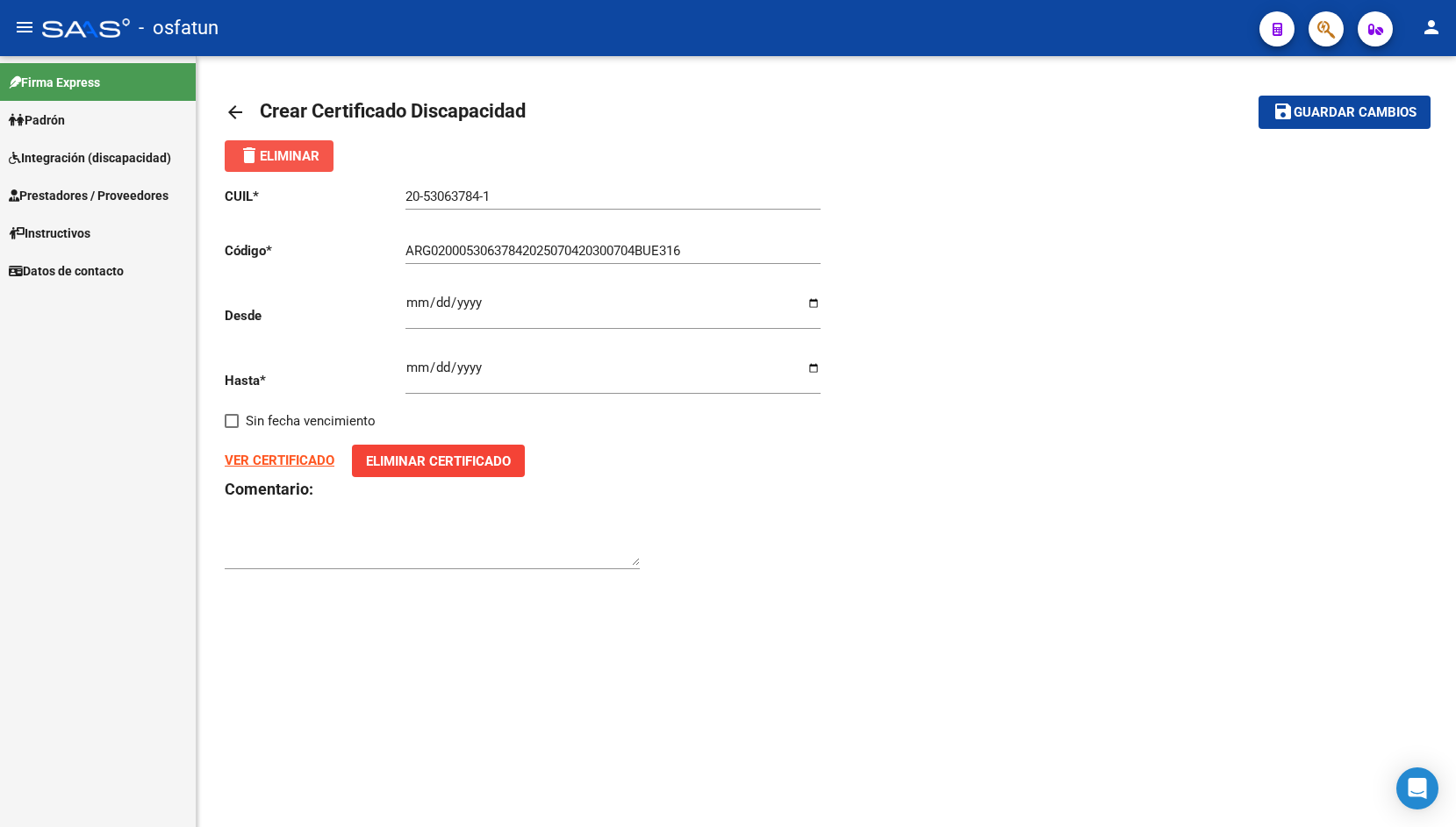
click at [250, 150] on mat-icon "delete" at bounding box center [249, 155] width 21 height 21
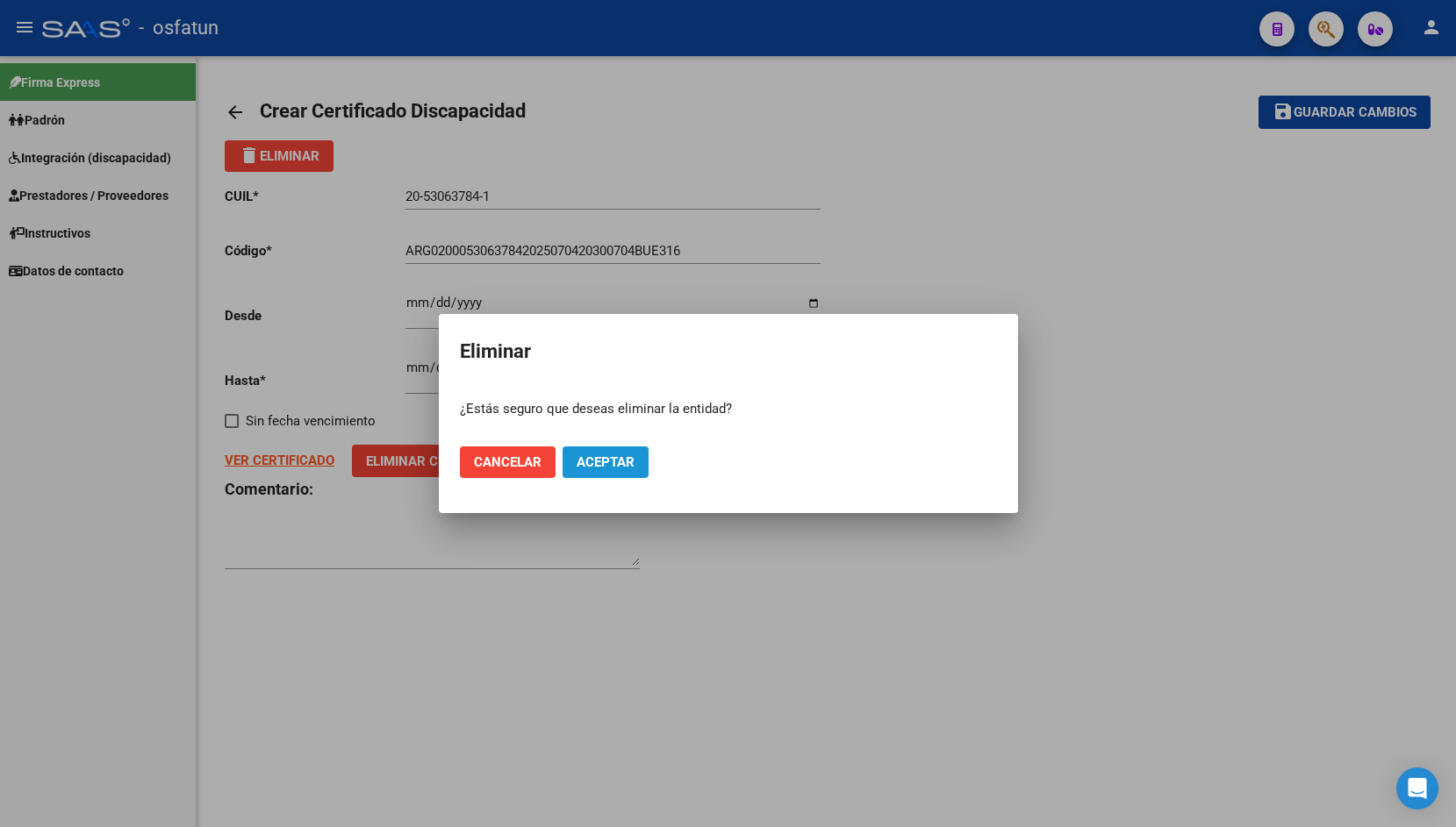
click at [578, 458] on span "Aceptar" at bounding box center [606, 462] width 58 height 16
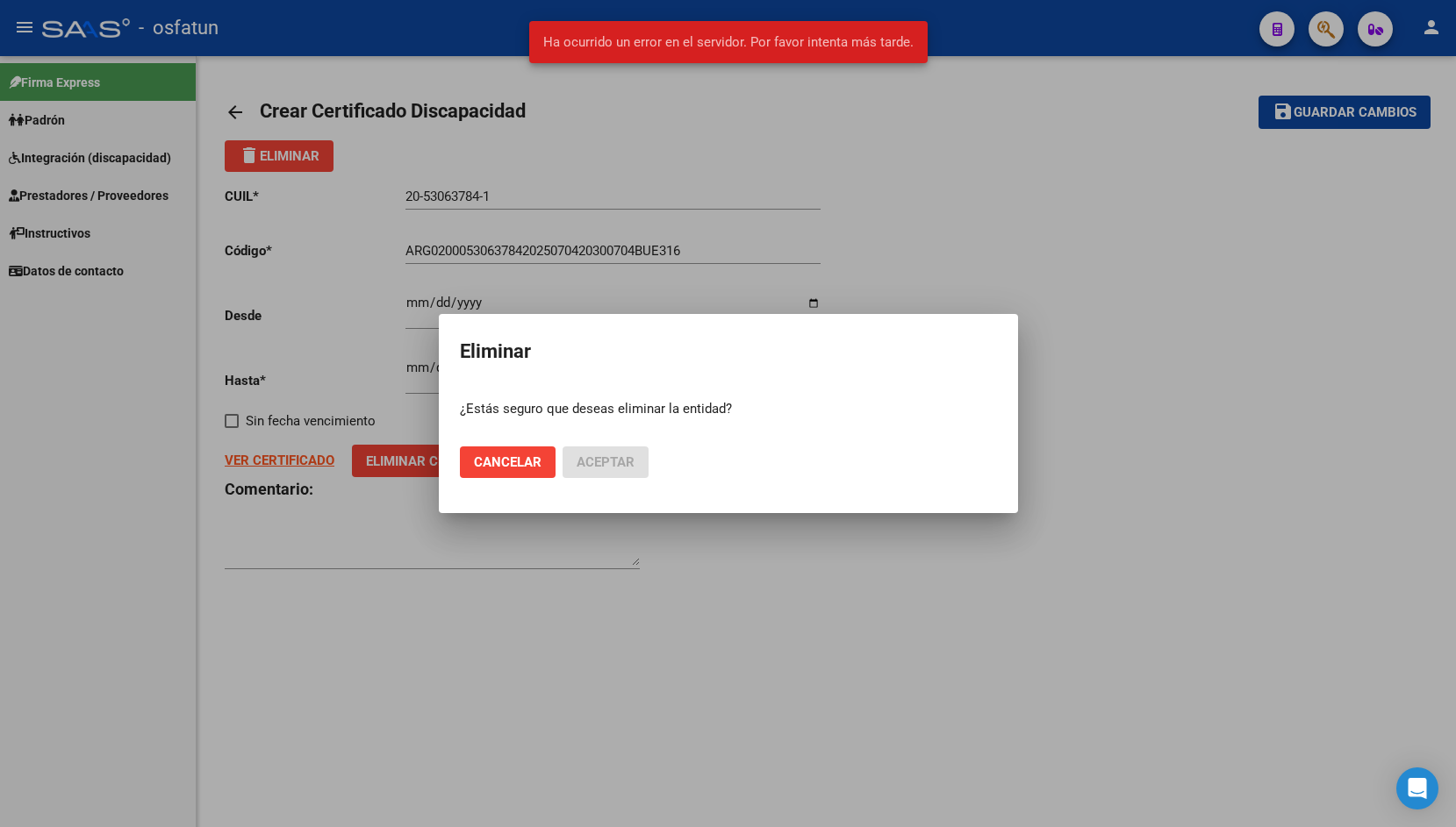
click at [413, 153] on div at bounding box center [728, 413] width 1456 height 827
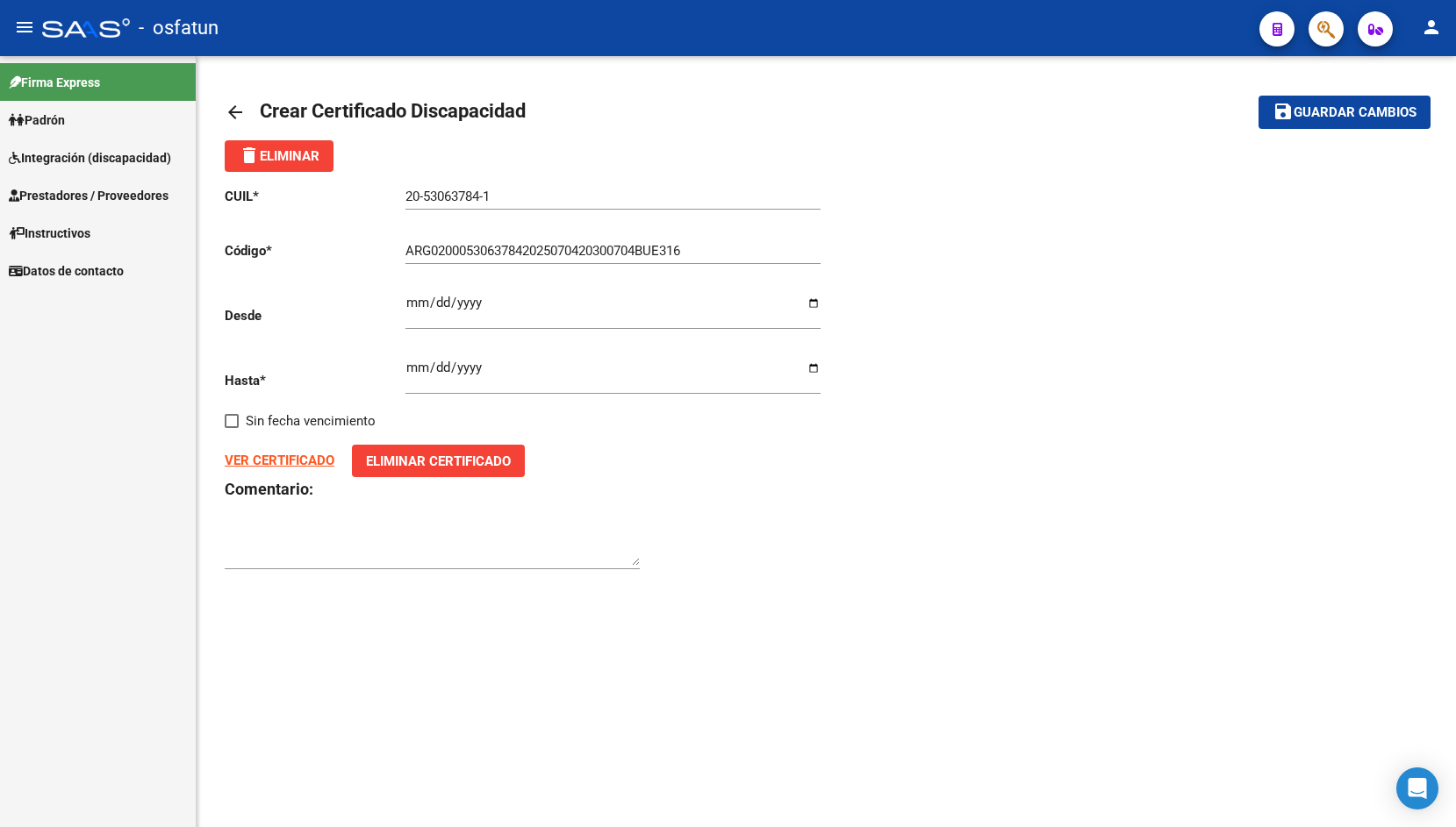
click at [236, 107] on mat-icon "arrow_back" at bounding box center [235, 112] width 21 height 21
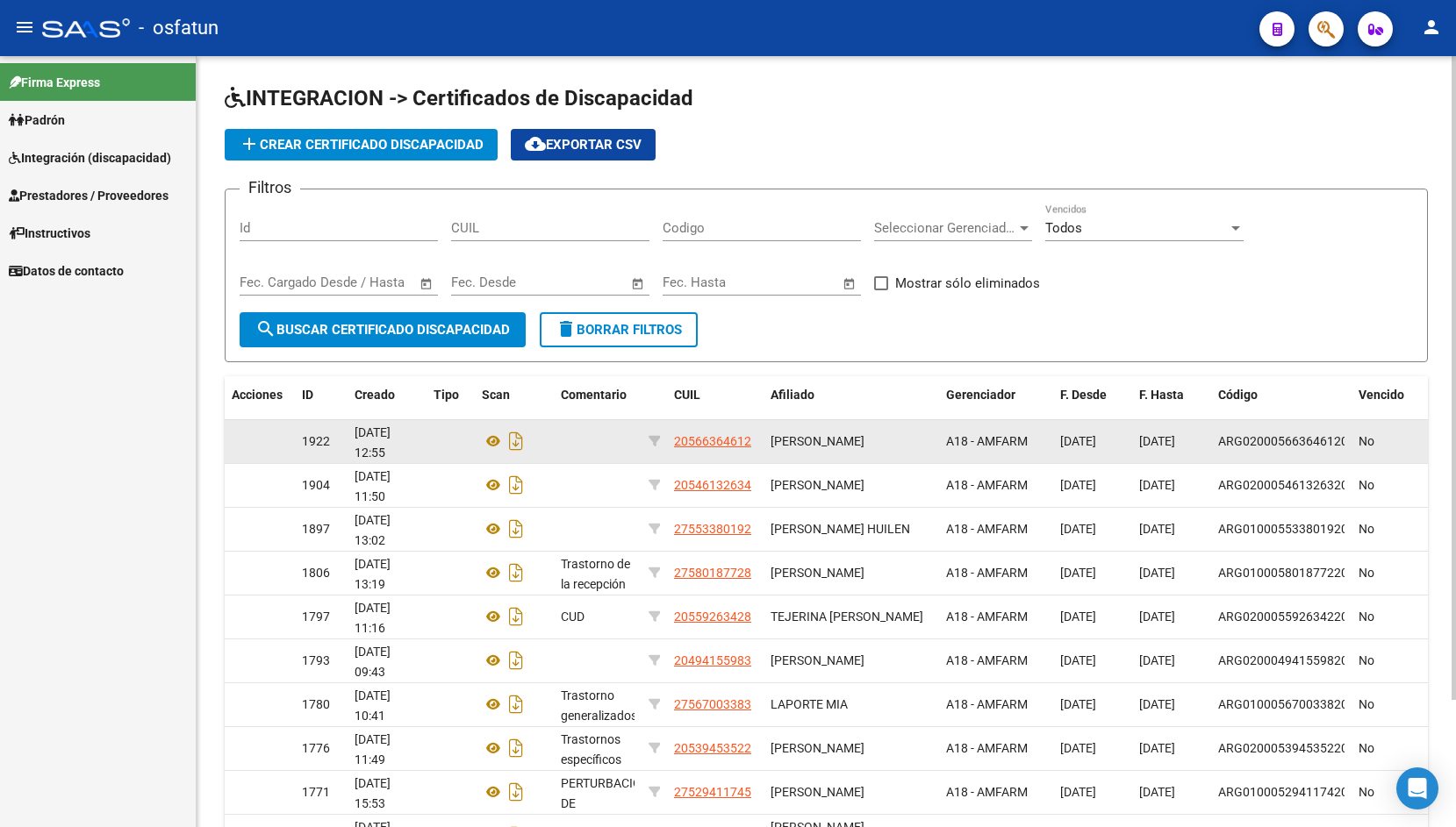
scroll to position [152, 0]
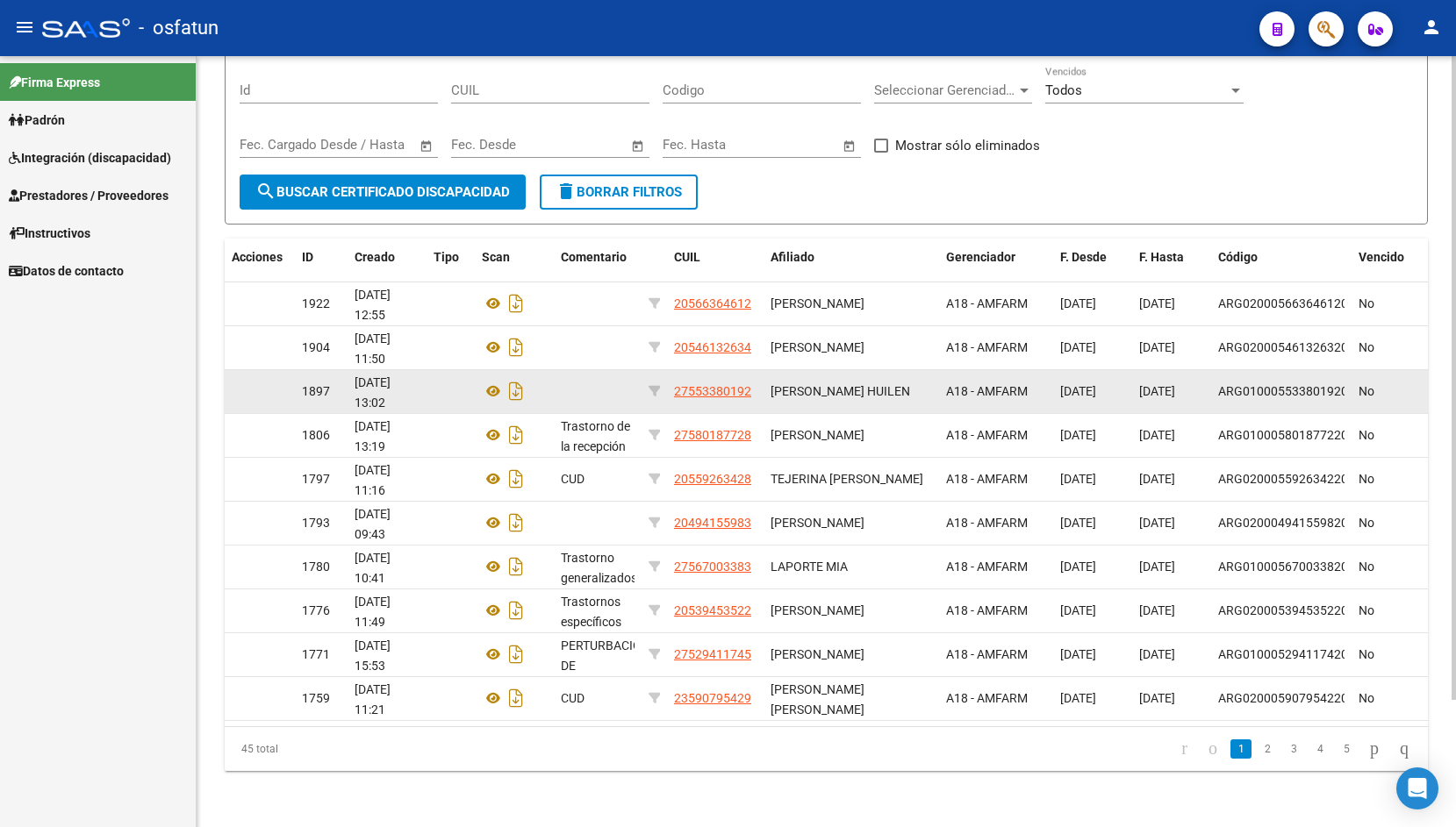
drag, startPoint x: 1242, startPoint y: 426, endPoint x: 896, endPoint y: 389, distance: 348.0
click at [1218, 426] on div "ARG01000580187722024090620290906MEN204" at bounding box center [1281, 436] width 127 height 20
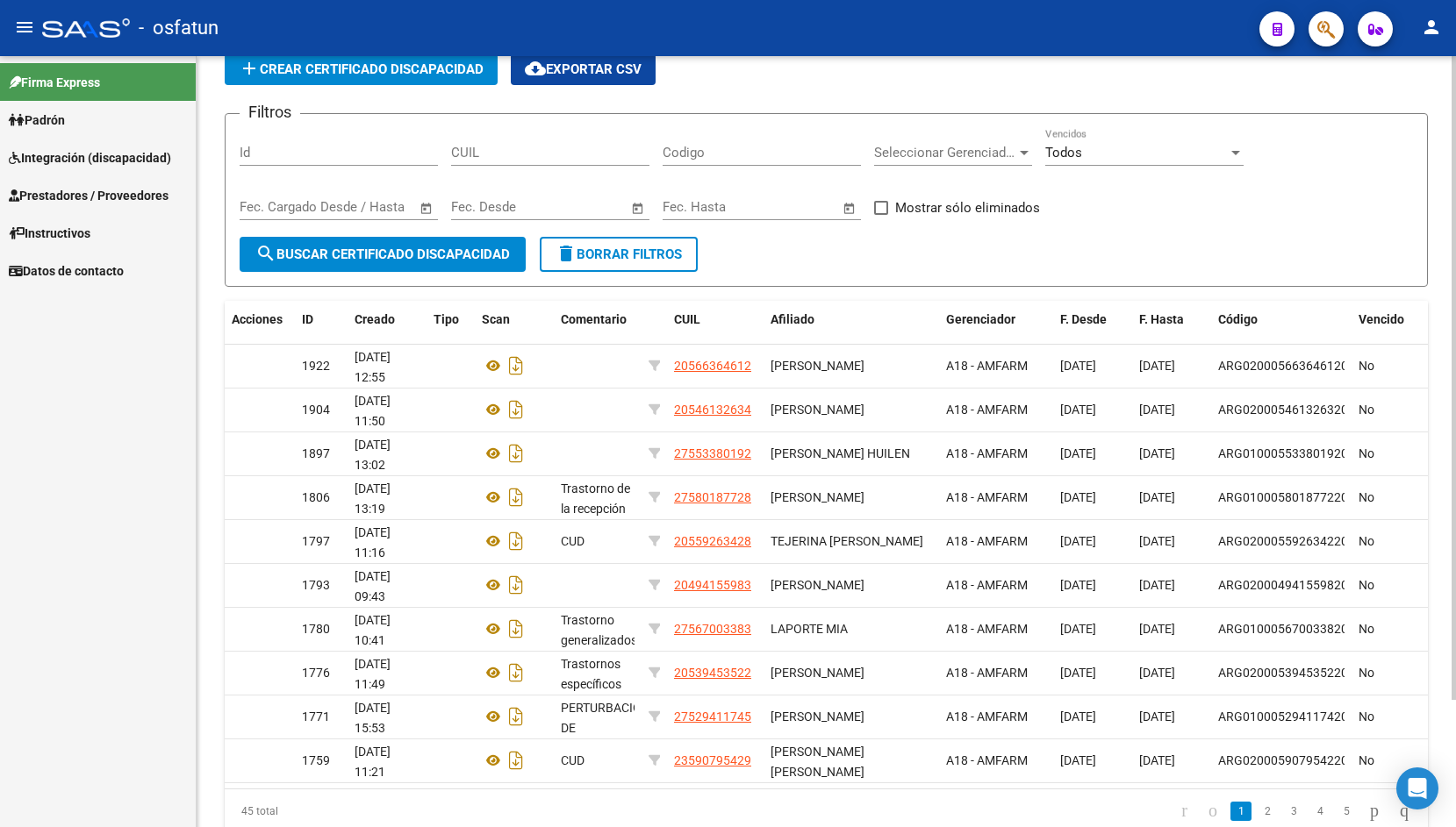
scroll to position [71, 0]
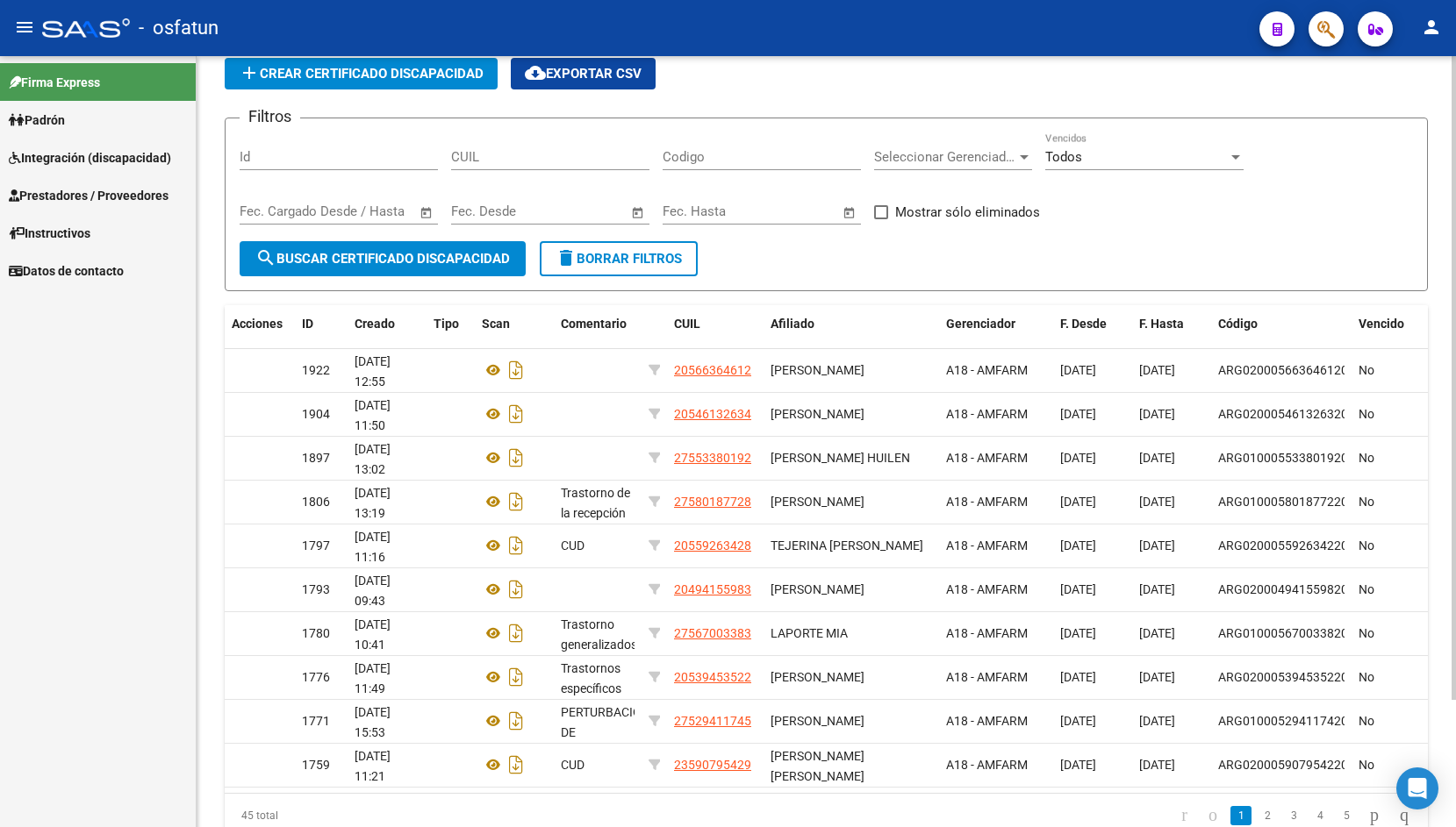
click at [500, 159] on input "CUIL" at bounding box center [550, 156] width 199 height 16
paste input "02-00053063-7"
type input "02-00053063-7"
drag, startPoint x: 555, startPoint y: 154, endPoint x: 296, endPoint y: 151, distance: 259.0
click at [451, 151] on input "02-00053063-7" at bounding box center [550, 156] width 199 height 16
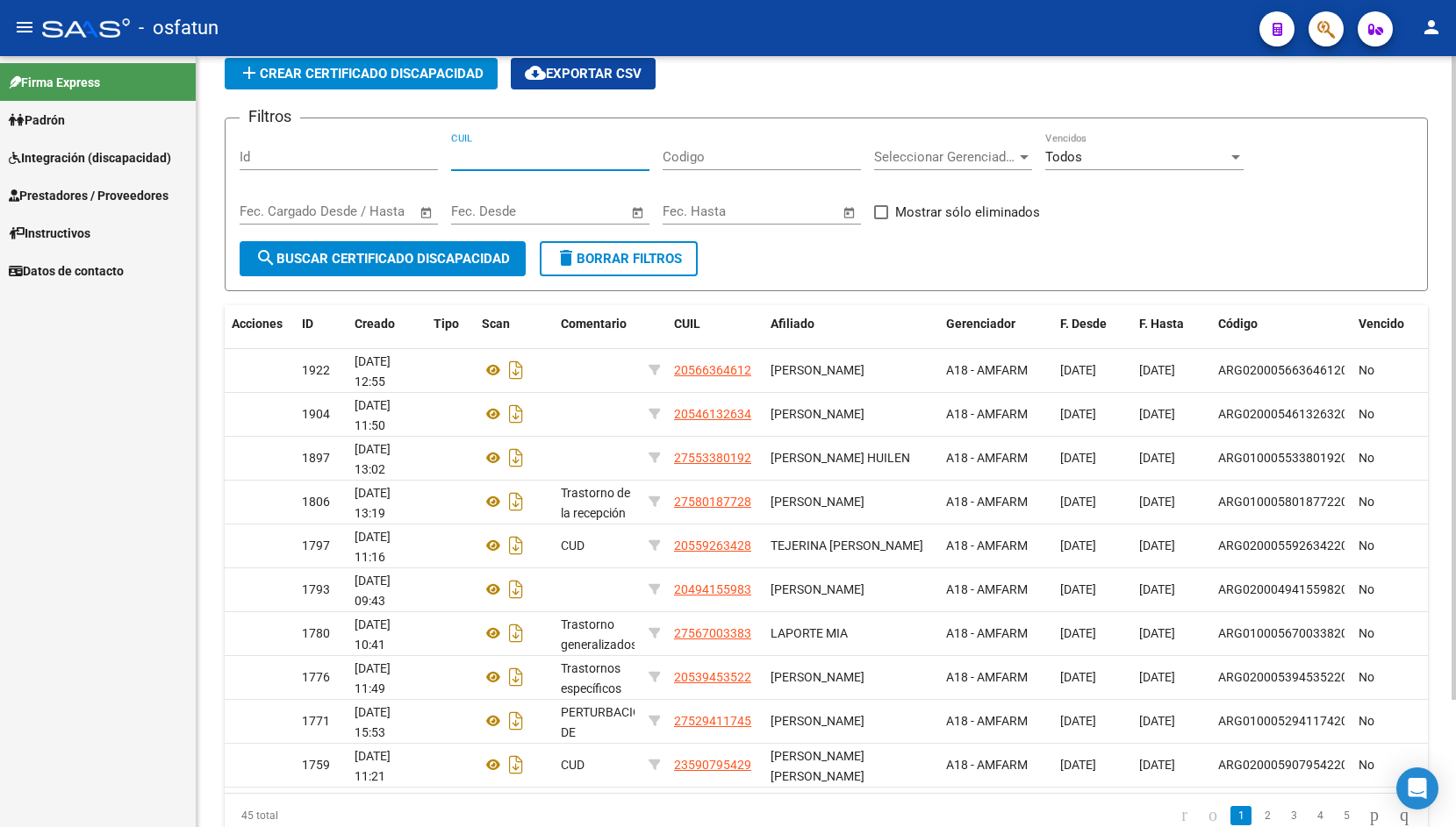
paste input "20-53063784-1"
type input "20-53063784-1"
click at [441, 253] on span "search Buscar Certificado Discapacidad" at bounding box center [382, 259] width 254 height 16
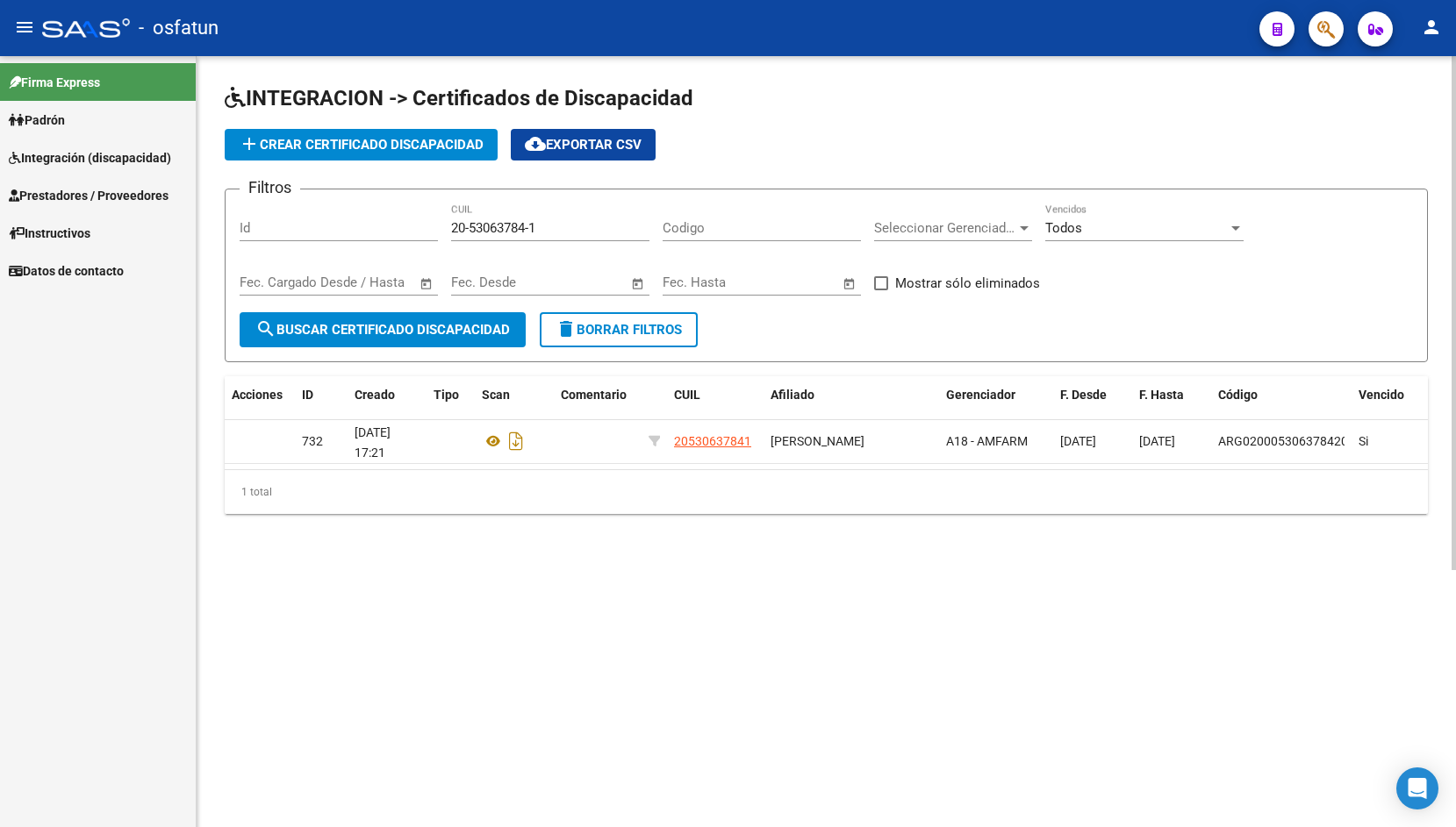
scroll to position [0, 0]
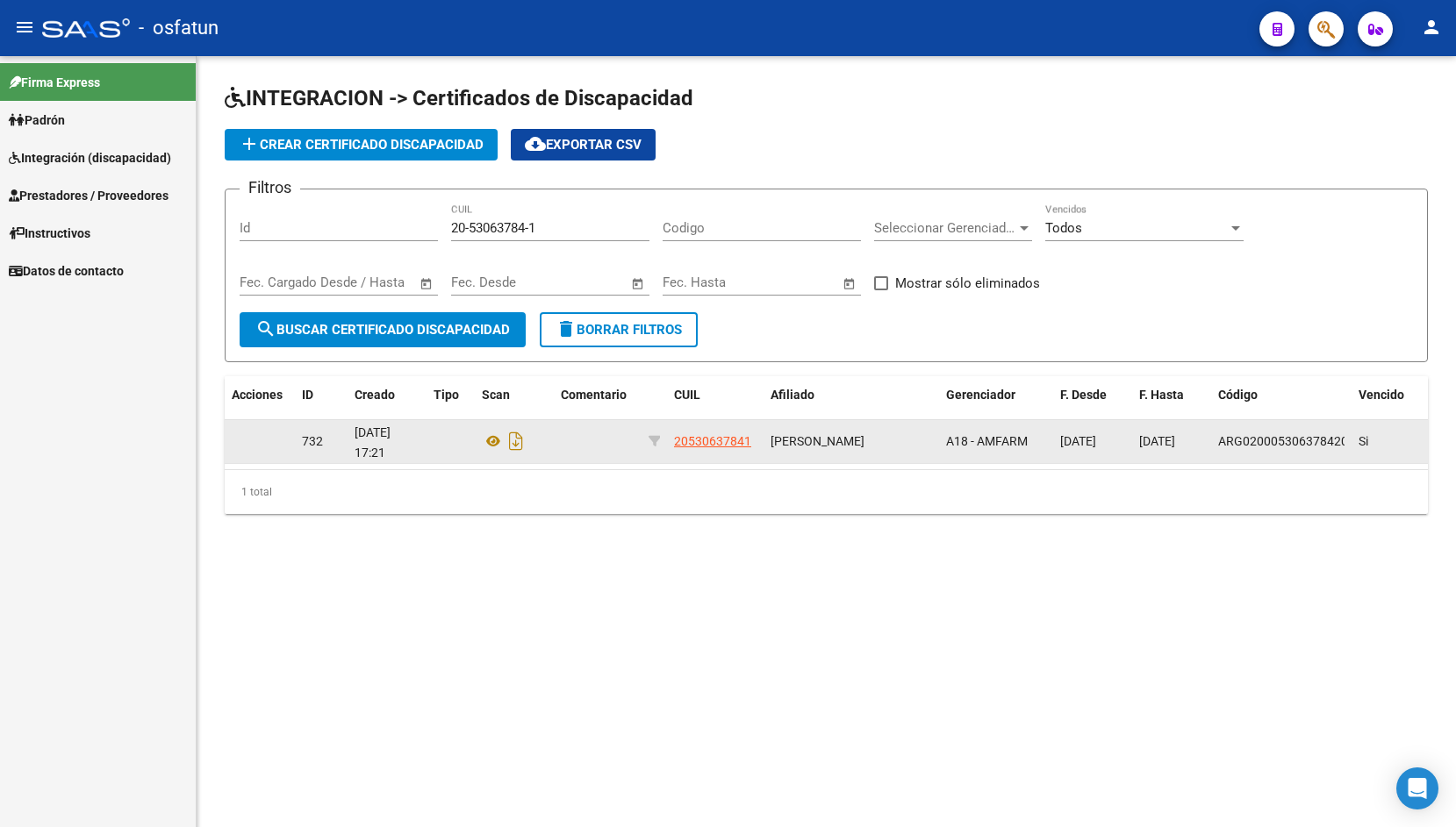
click at [251, 441] on datatable-body-cell at bounding box center [260, 442] width 70 height 43
click at [496, 444] on icon at bounding box center [493, 441] width 23 height 21
click at [1096, 440] on span "[DATE]" at bounding box center [1078, 441] width 36 height 14
click at [690, 436] on span "20530637841" at bounding box center [713, 441] width 78 height 14
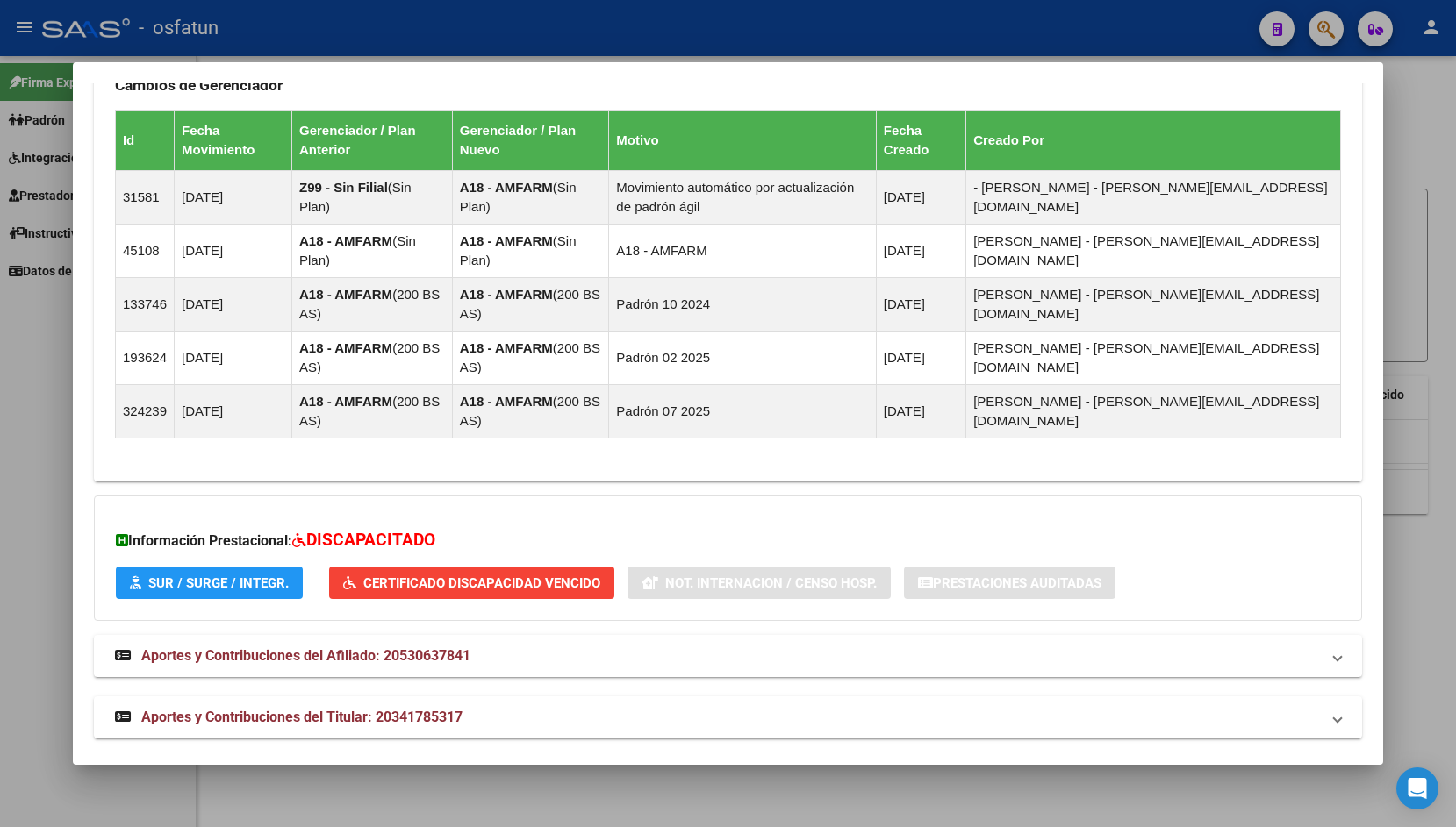
scroll to position [1226, 0]
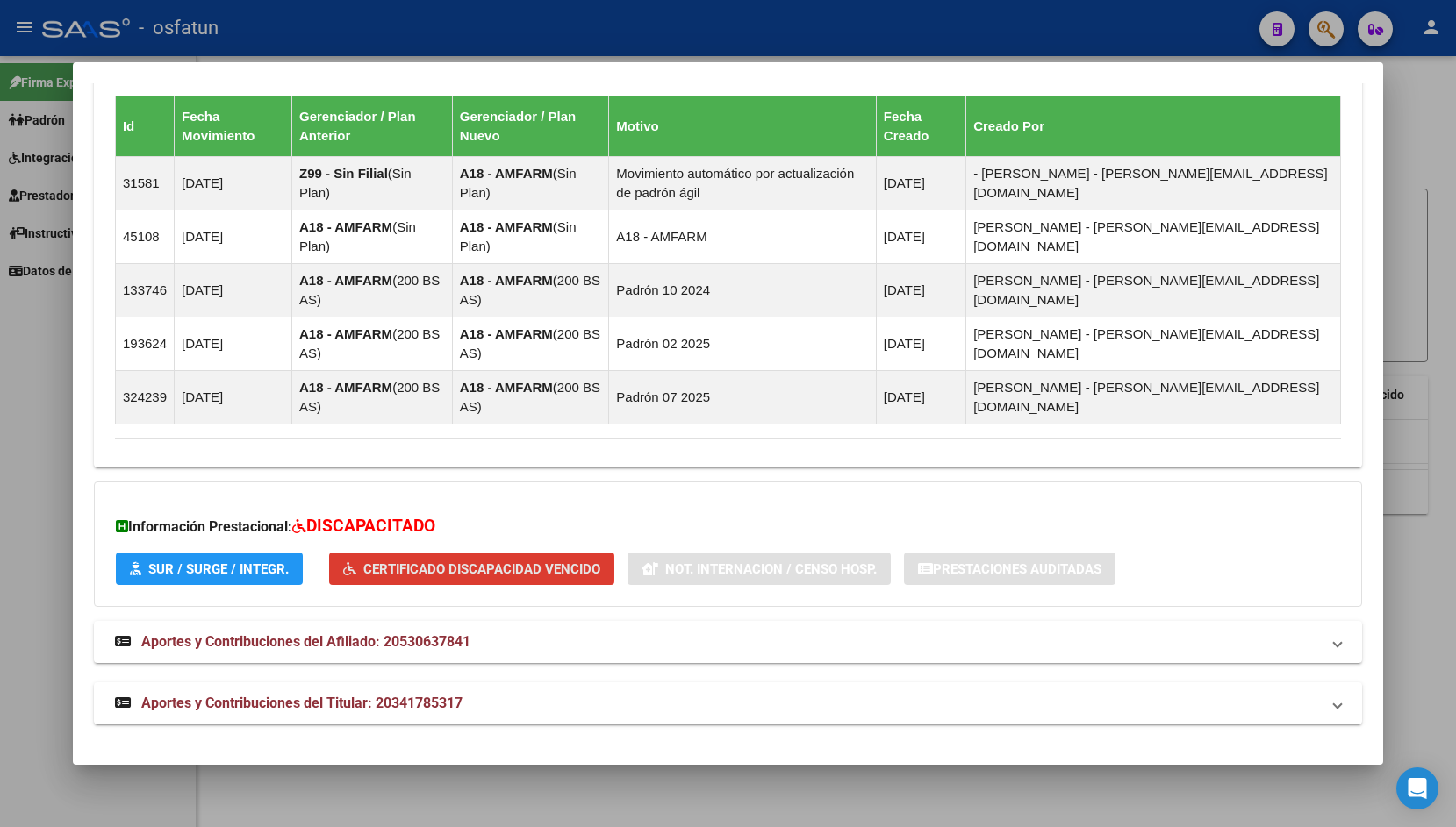
click at [430, 568] on span "Certificado Discapacidad Vencido" at bounding box center [482, 569] width 237 height 16
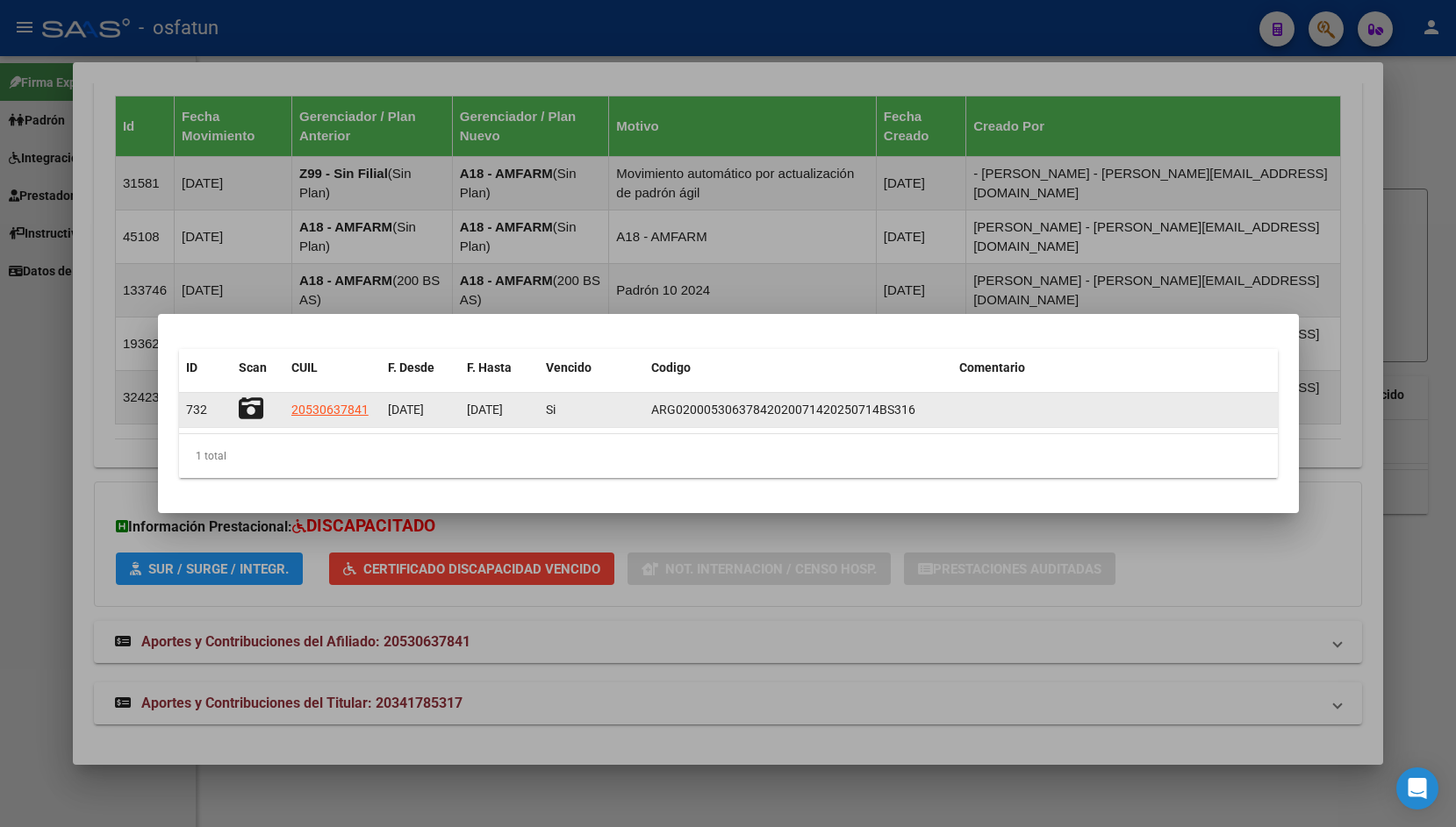
click at [257, 405] on icon at bounding box center [251, 408] width 25 height 25
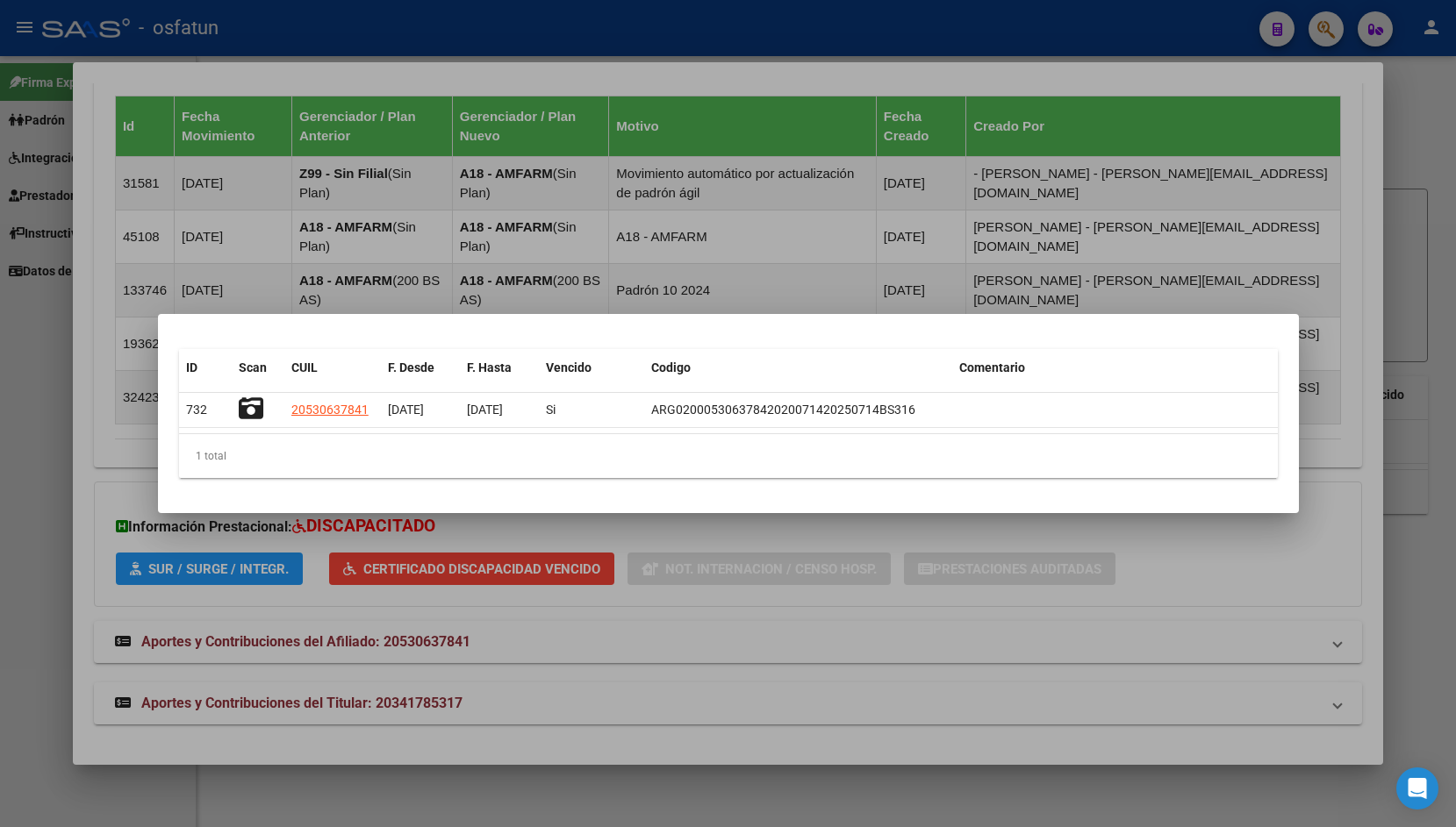
click at [290, 456] on div "1 total" at bounding box center [728, 456] width 1099 height 43
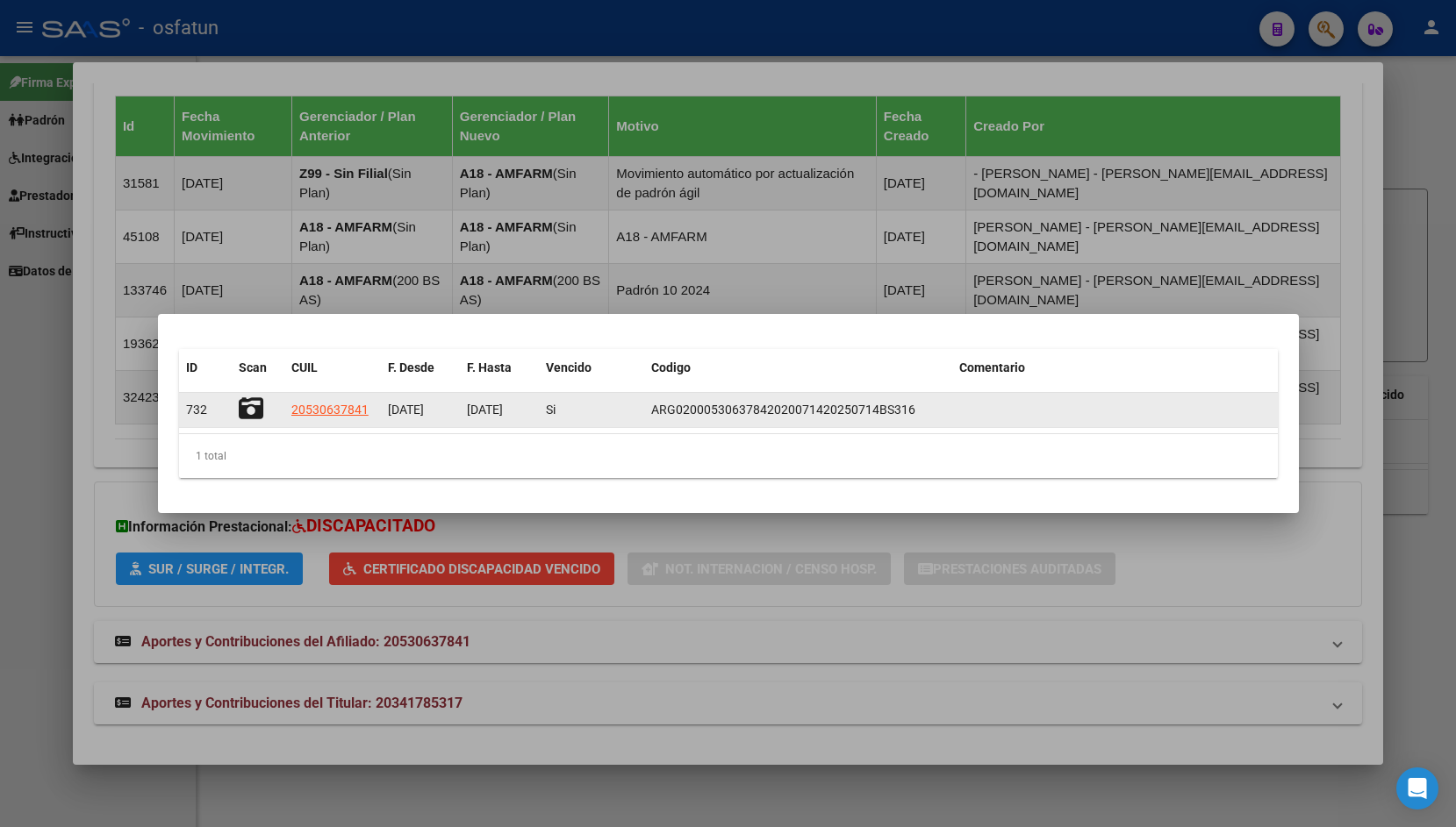
click at [202, 404] on span "732" at bounding box center [196, 409] width 21 height 14
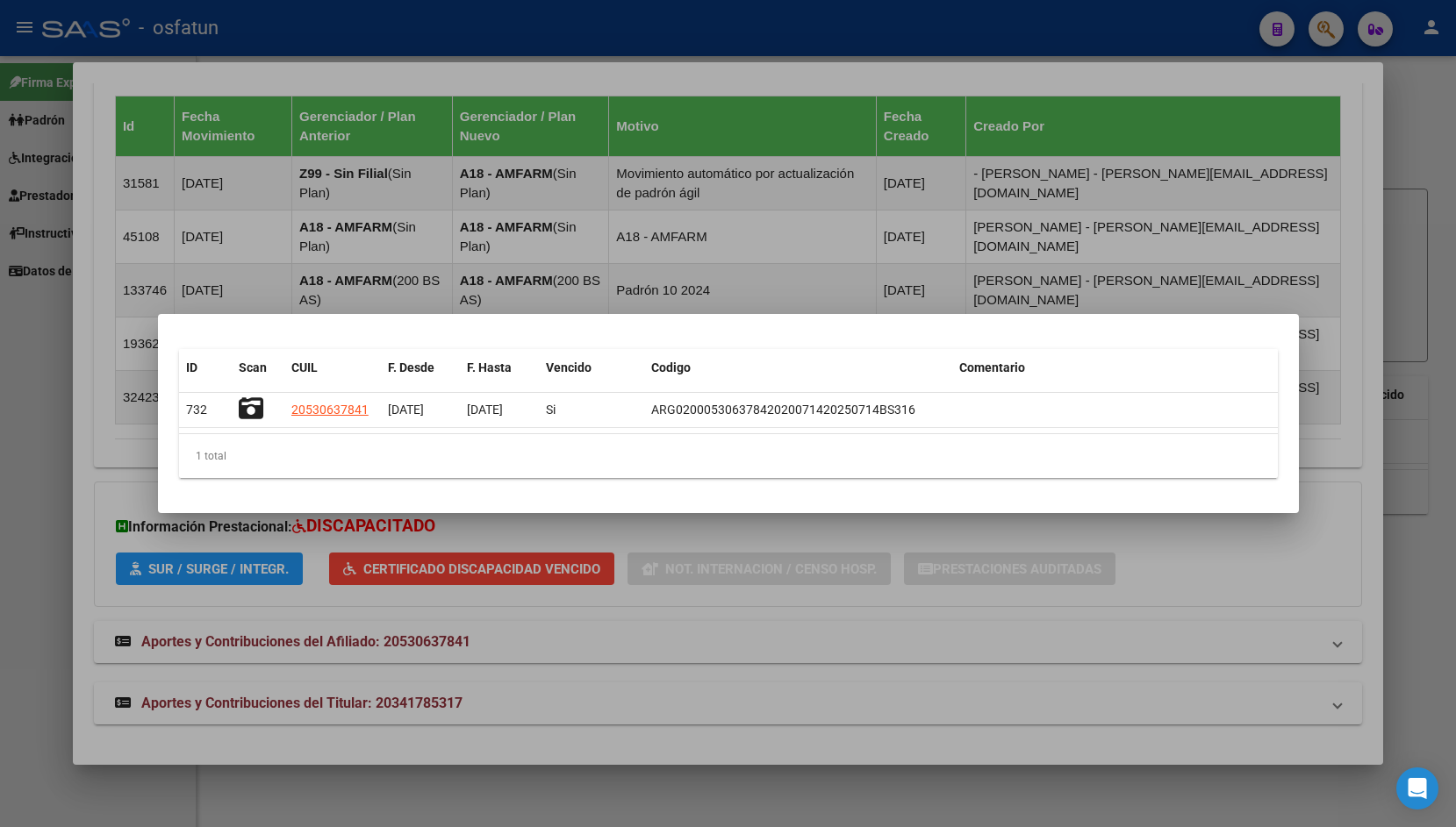
click at [370, 315] on mat-dialog-container "ID Scan CUIL F. Desde F. Hasta Vencido Codigo Comentario 732 20530637841 [DATE]…" at bounding box center [728, 414] width 1141 height 200
click at [396, 252] on div at bounding box center [728, 413] width 1456 height 827
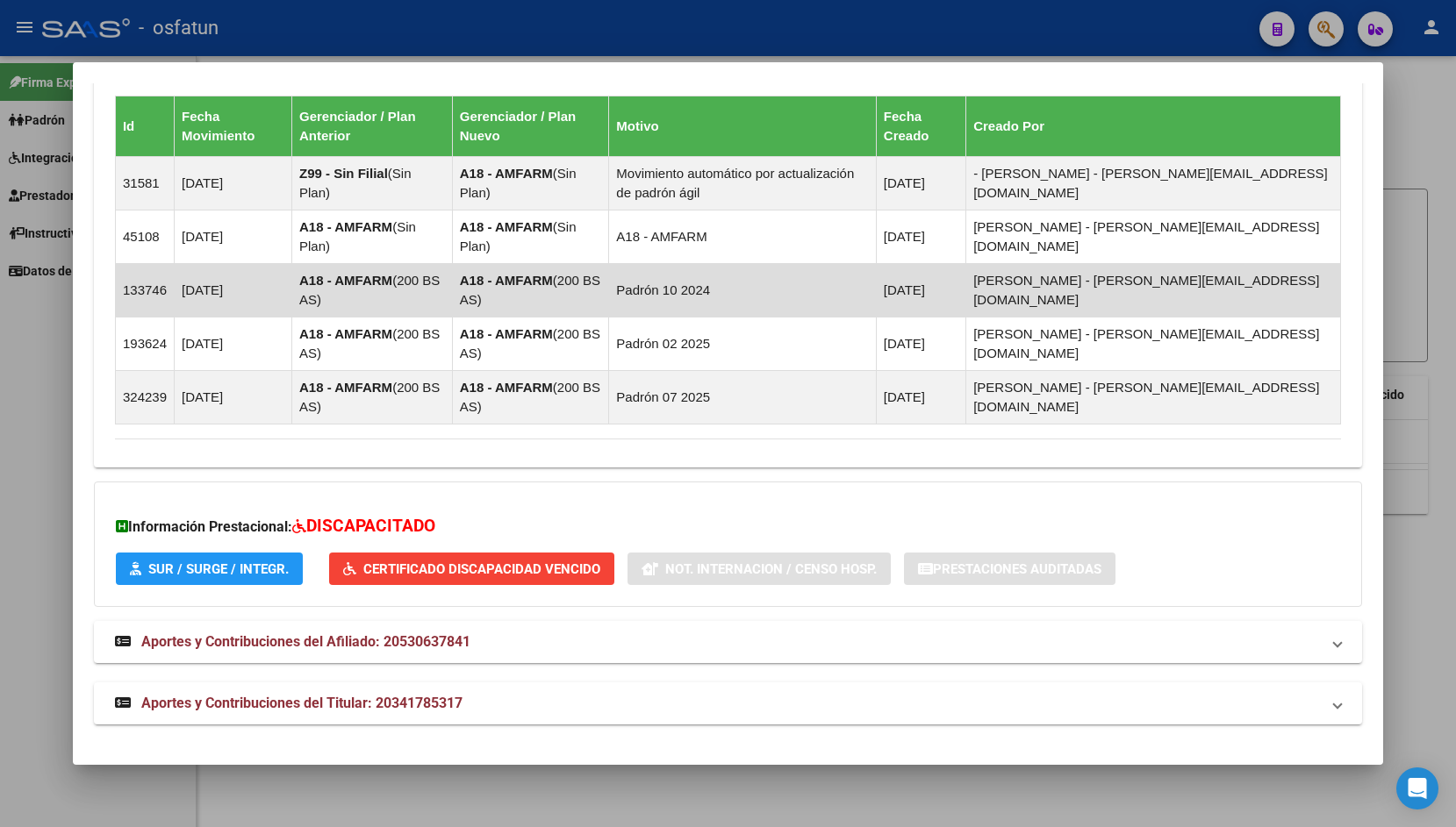
click at [406, 280] on span "200 BS AS" at bounding box center [370, 289] width 141 height 34
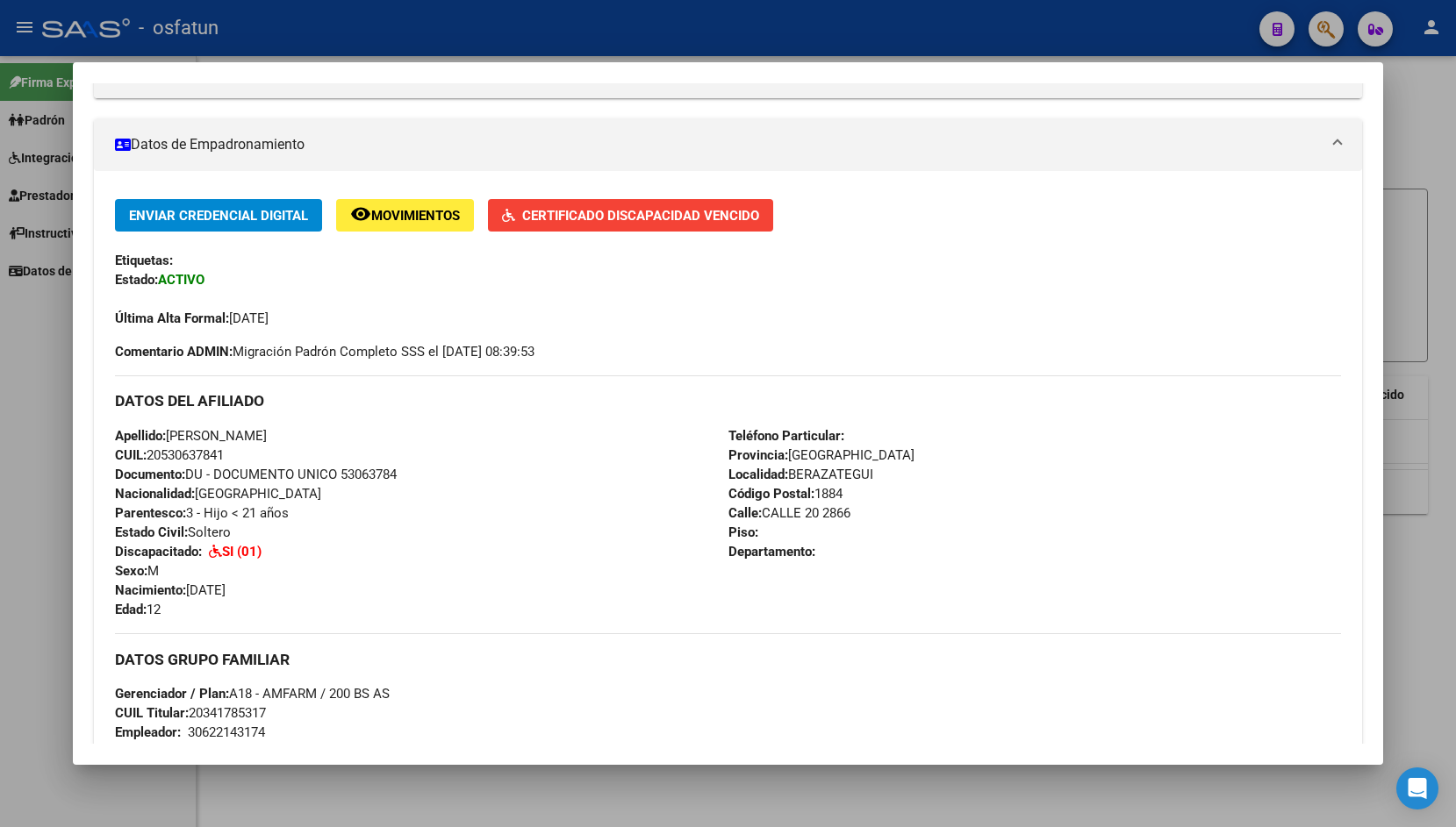
scroll to position [0, 0]
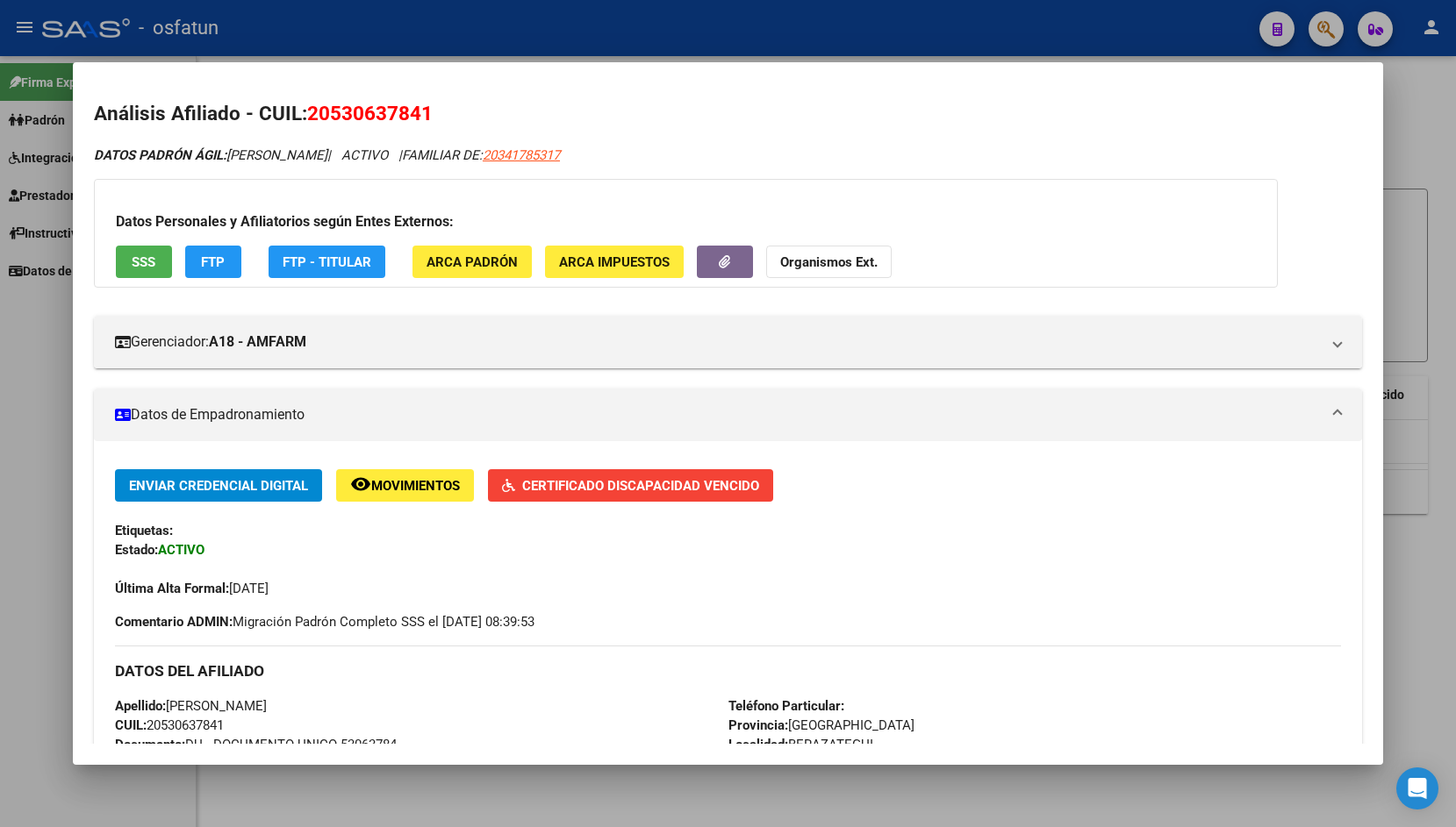
click at [274, 14] on div at bounding box center [728, 413] width 1456 height 827
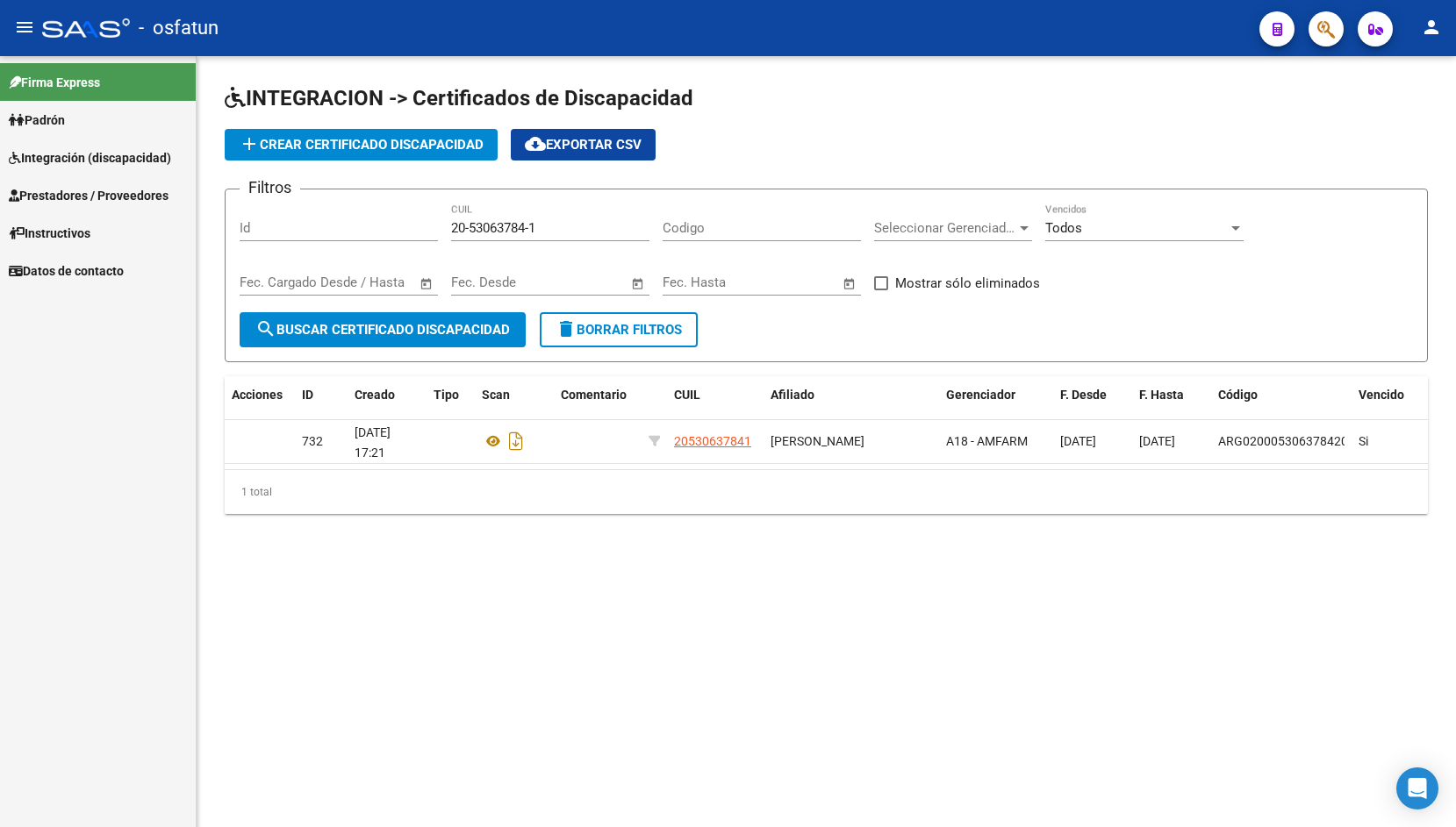
click at [128, 201] on span "Prestadores / Proveedores" at bounding box center [88, 195] width 160 height 19
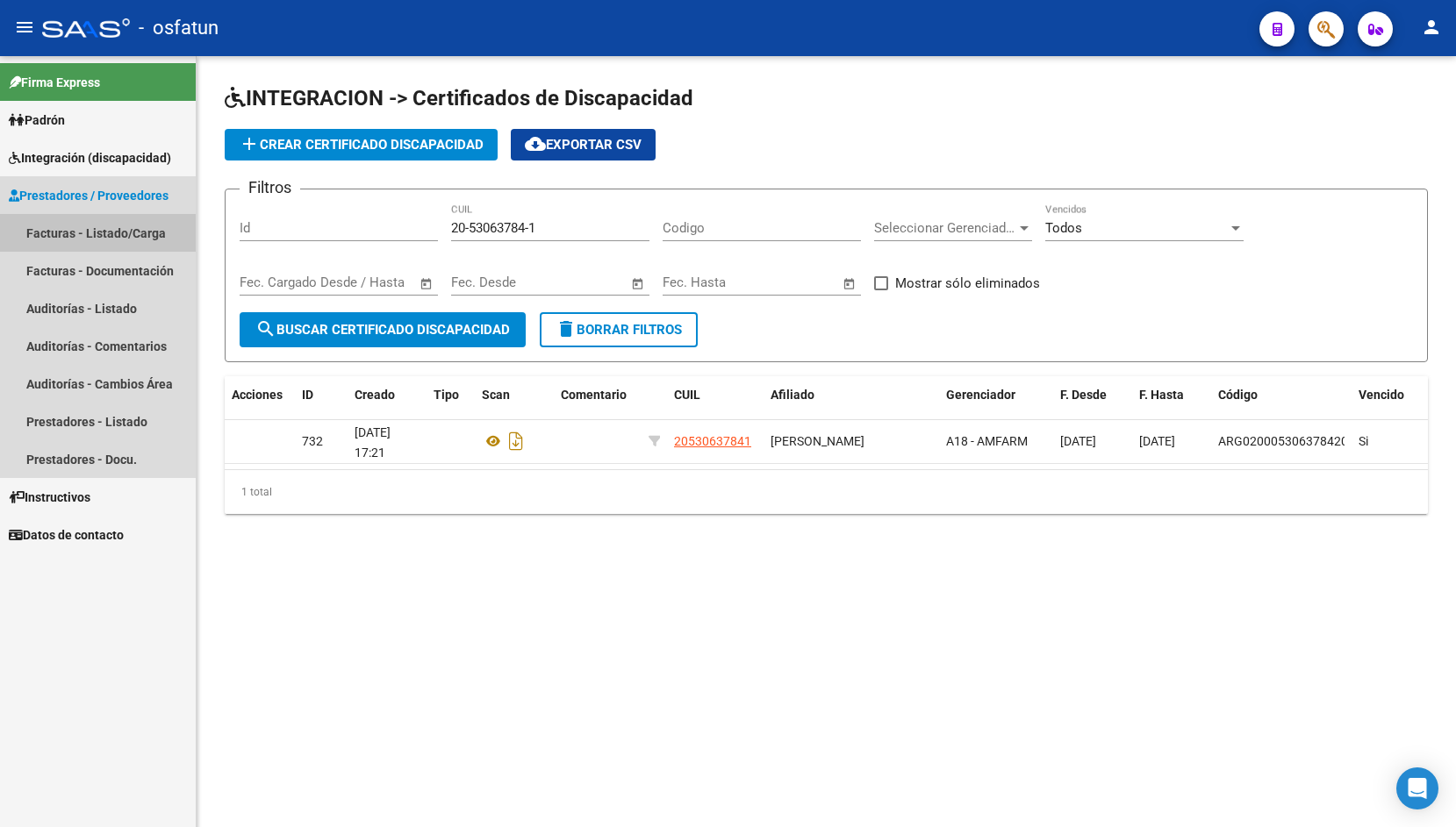
click at [115, 237] on link "Facturas - Listado/Carga" at bounding box center [98, 233] width 196 height 38
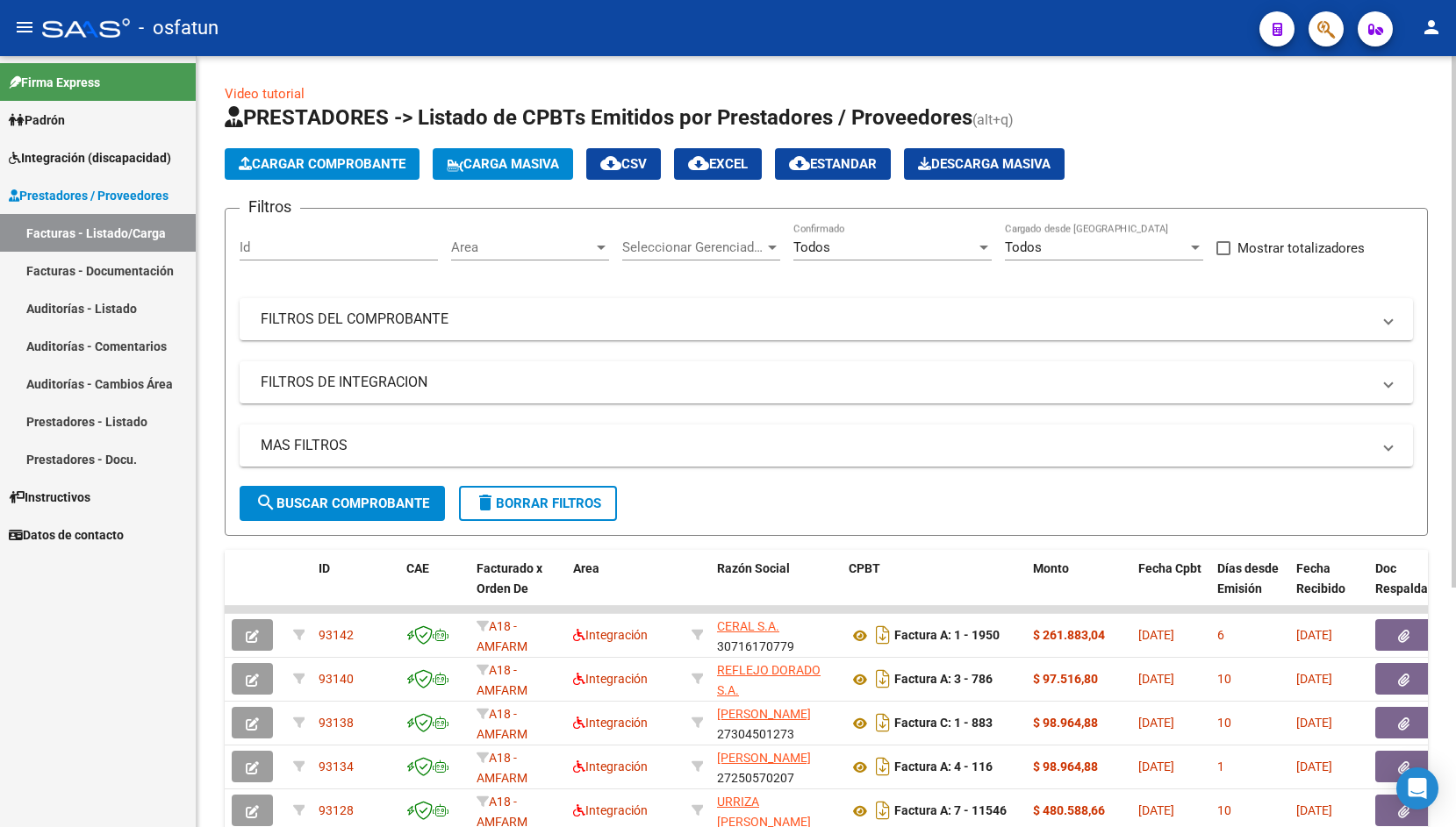
click at [321, 169] on span "Cargar Comprobante" at bounding box center [322, 164] width 166 height 16
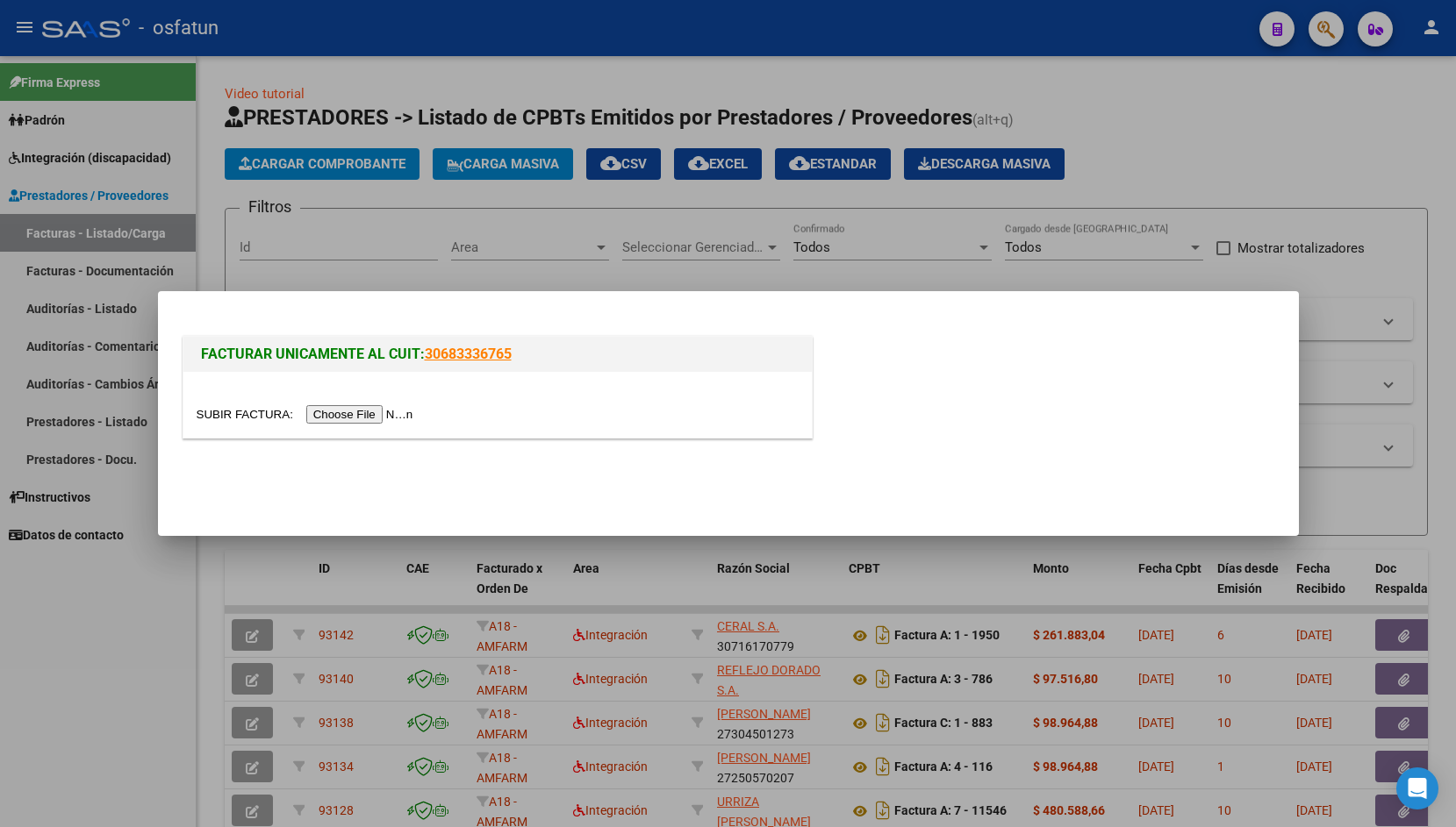
click at [244, 421] on input "file" at bounding box center [308, 415] width 222 height 18
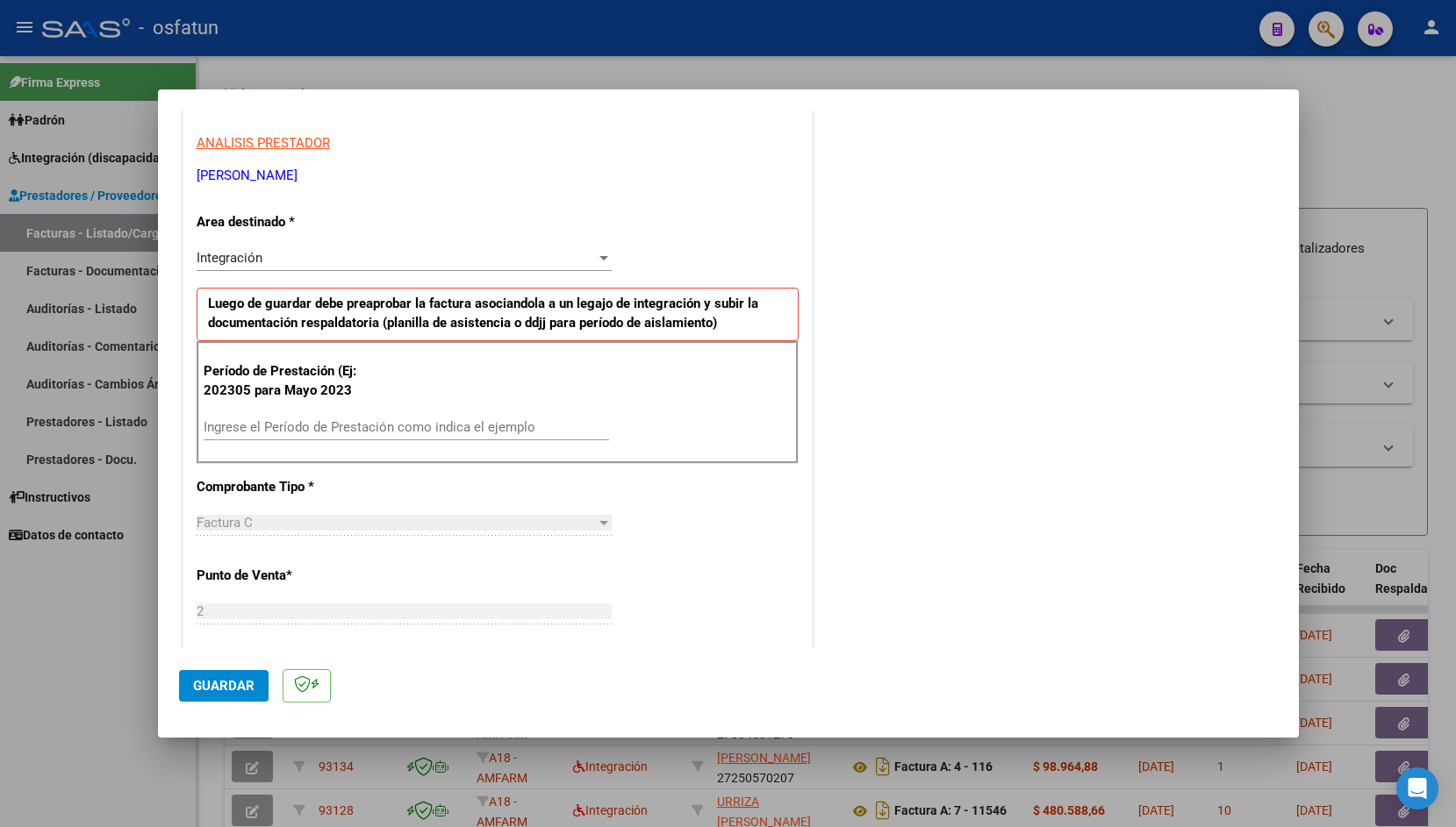
scroll to position [325, 0]
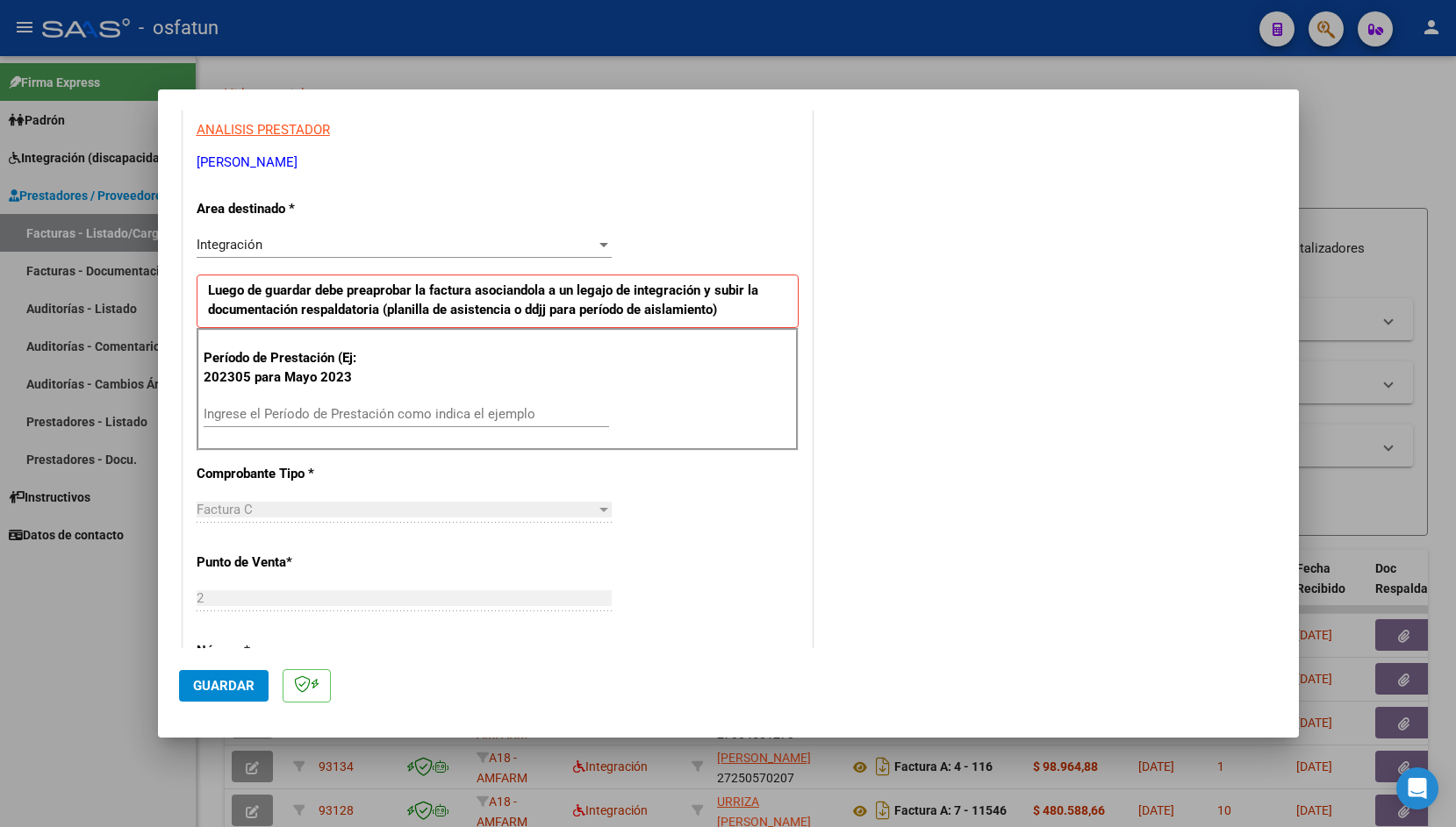
click at [424, 407] on div "Ingrese el Período de Prestación como indica el ejemplo" at bounding box center [406, 414] width 406 height 26
click at [421, 413] on input "Ingrese el Período de Prestación como indica el ejemplo" at bounding box center [406, 414] width 406 height 16
type input "202507"
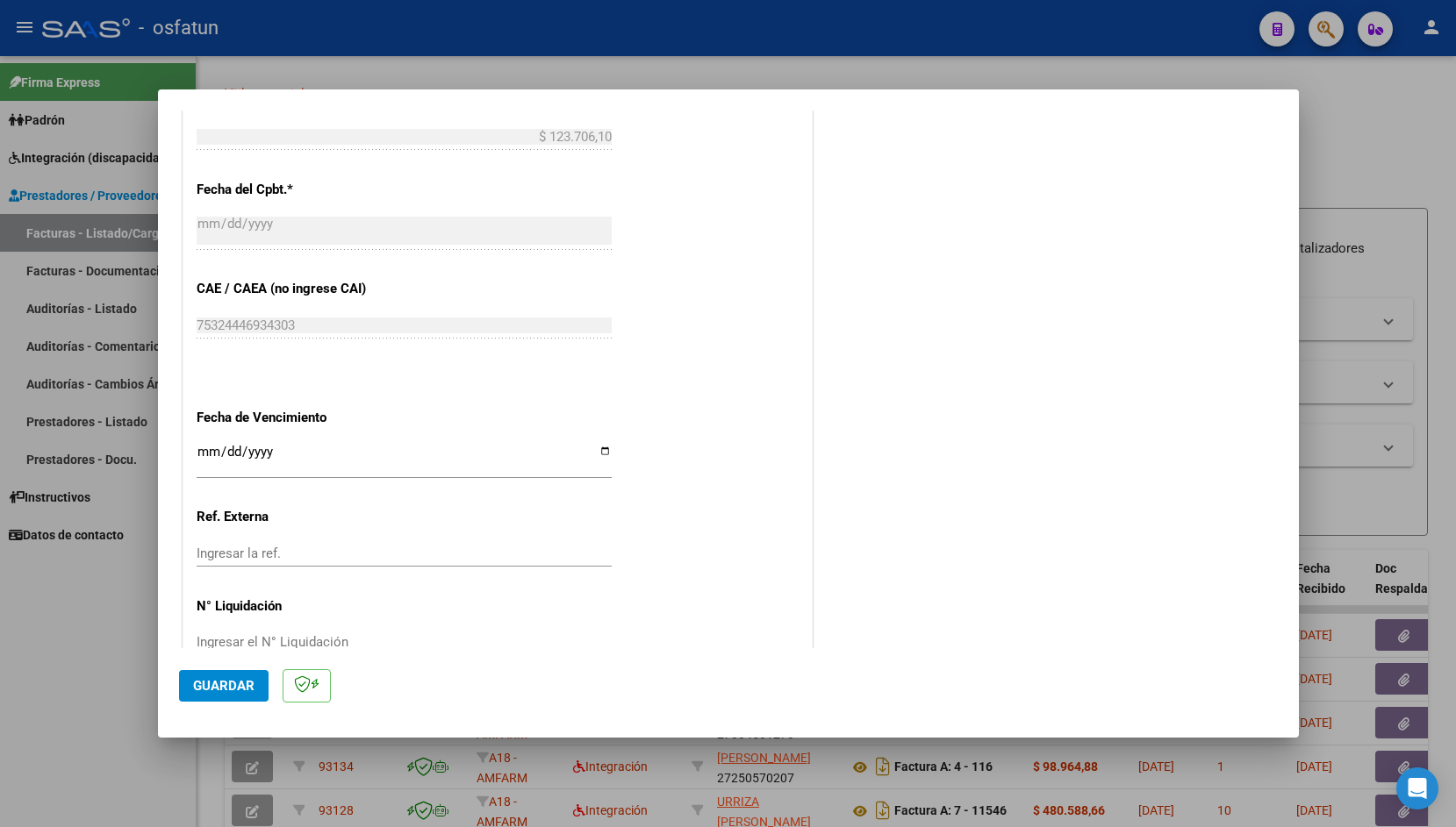
scroll to position [984, 0]
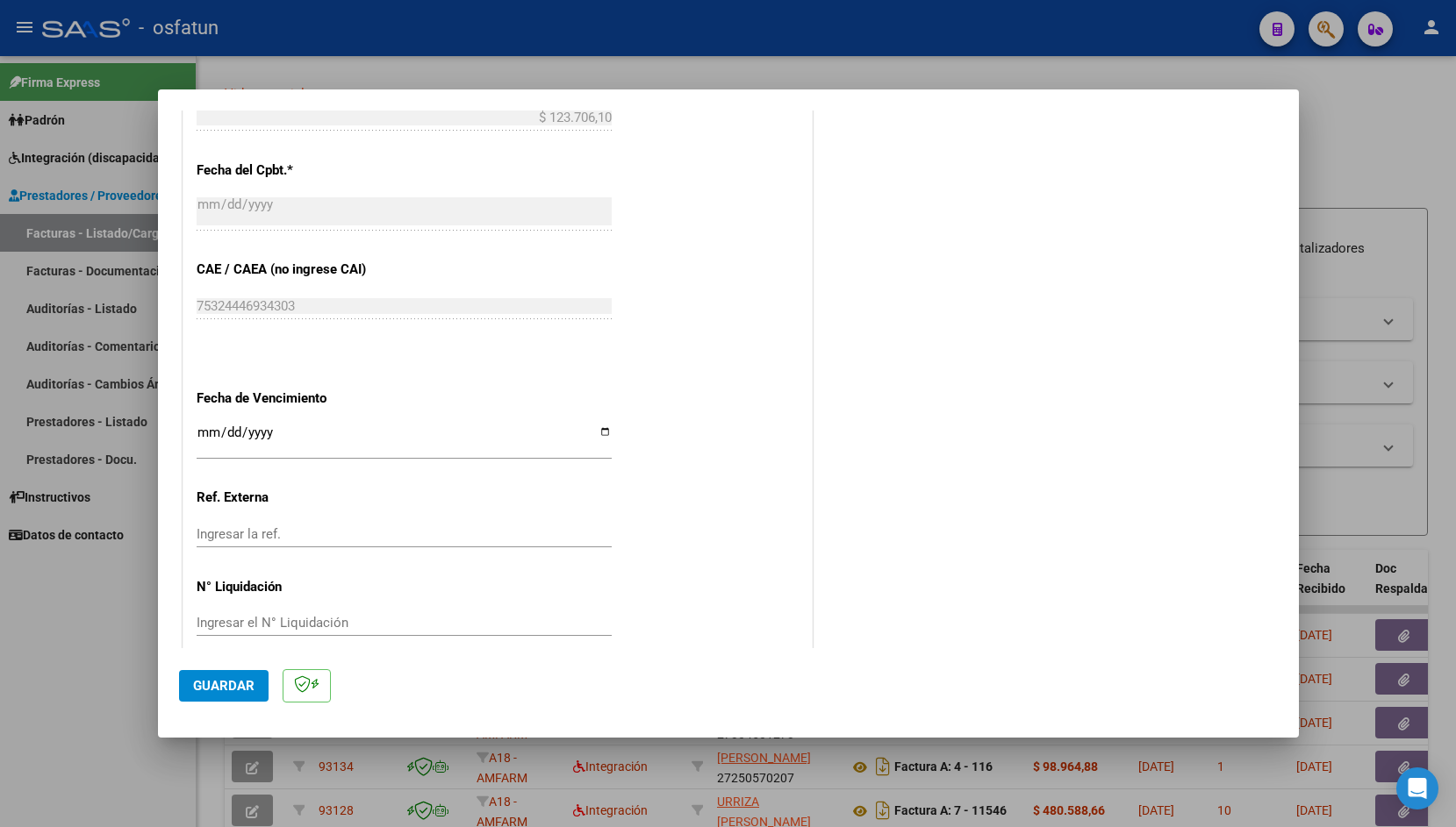
click at [199, 426] on input "Ingresar la fecha" at bounding box center [404, 440] width 415 height 28
type input "[DATE]"
click at [241, 684] on span "Guardar" at bounding box center [224, 686] width 61 height 16
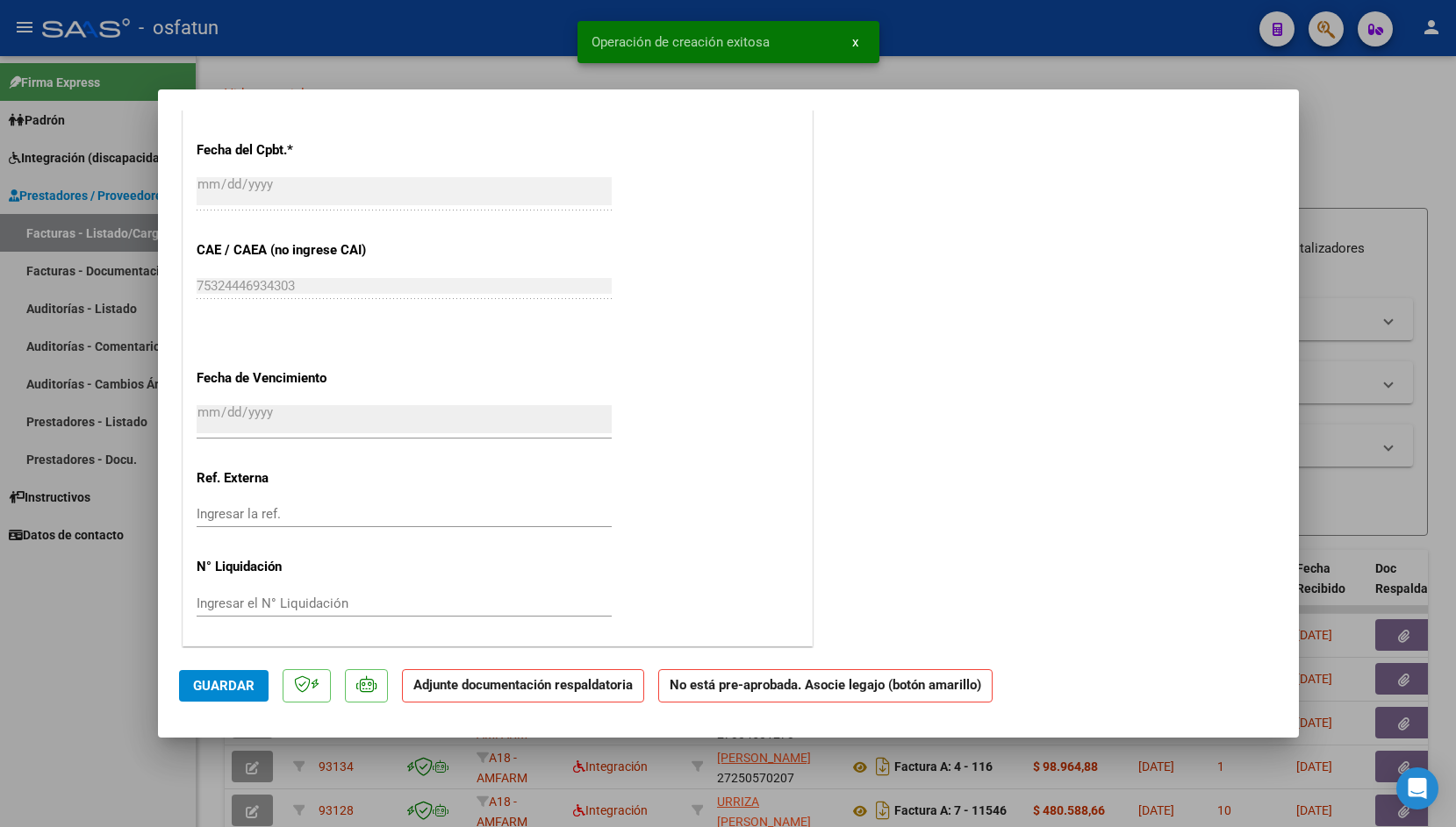
scroll to position [0, 0]
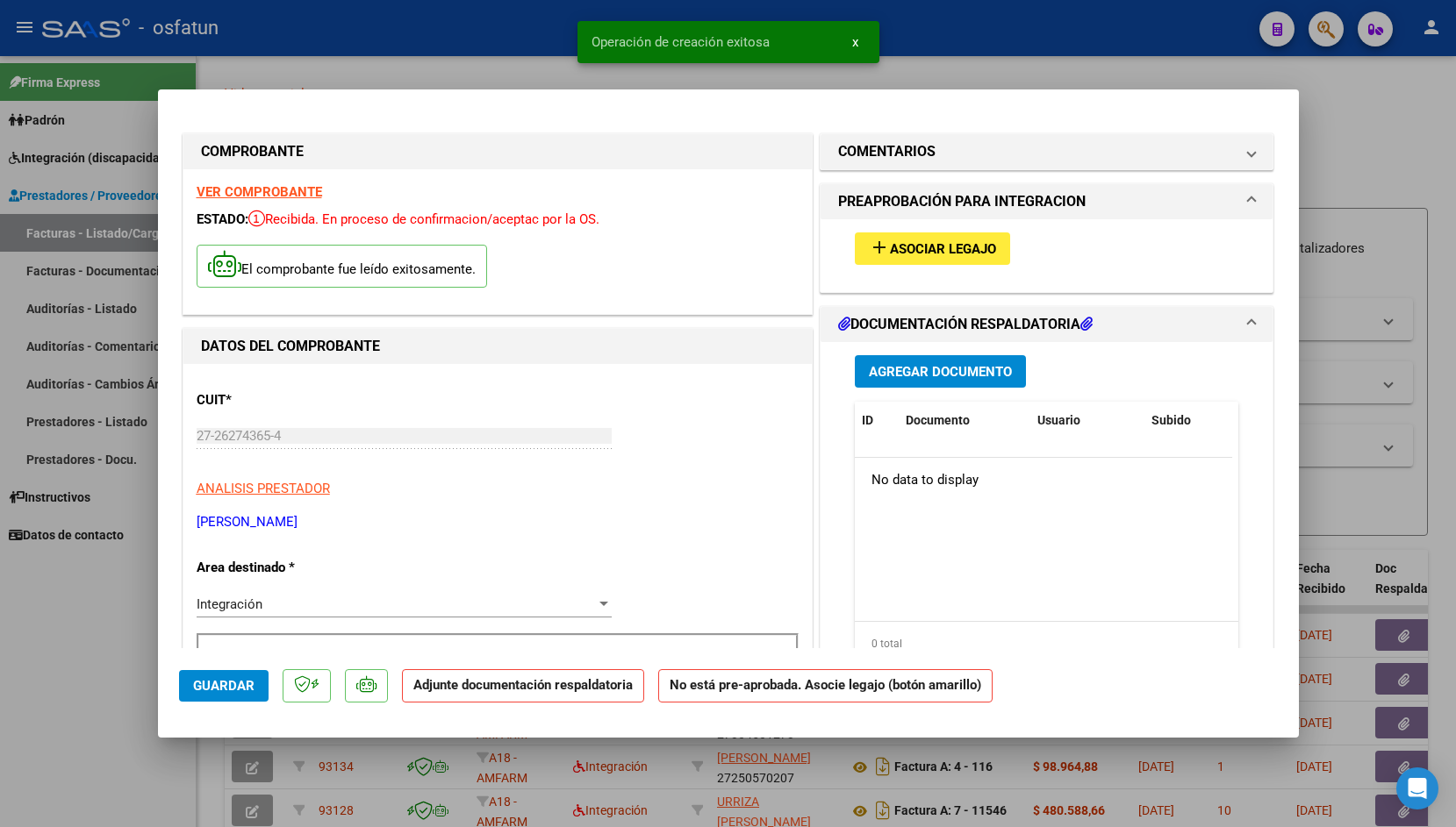
click at [909, 241] on span "add Asociar Legajo" at bounding box center [933, 248] width 128 height 16
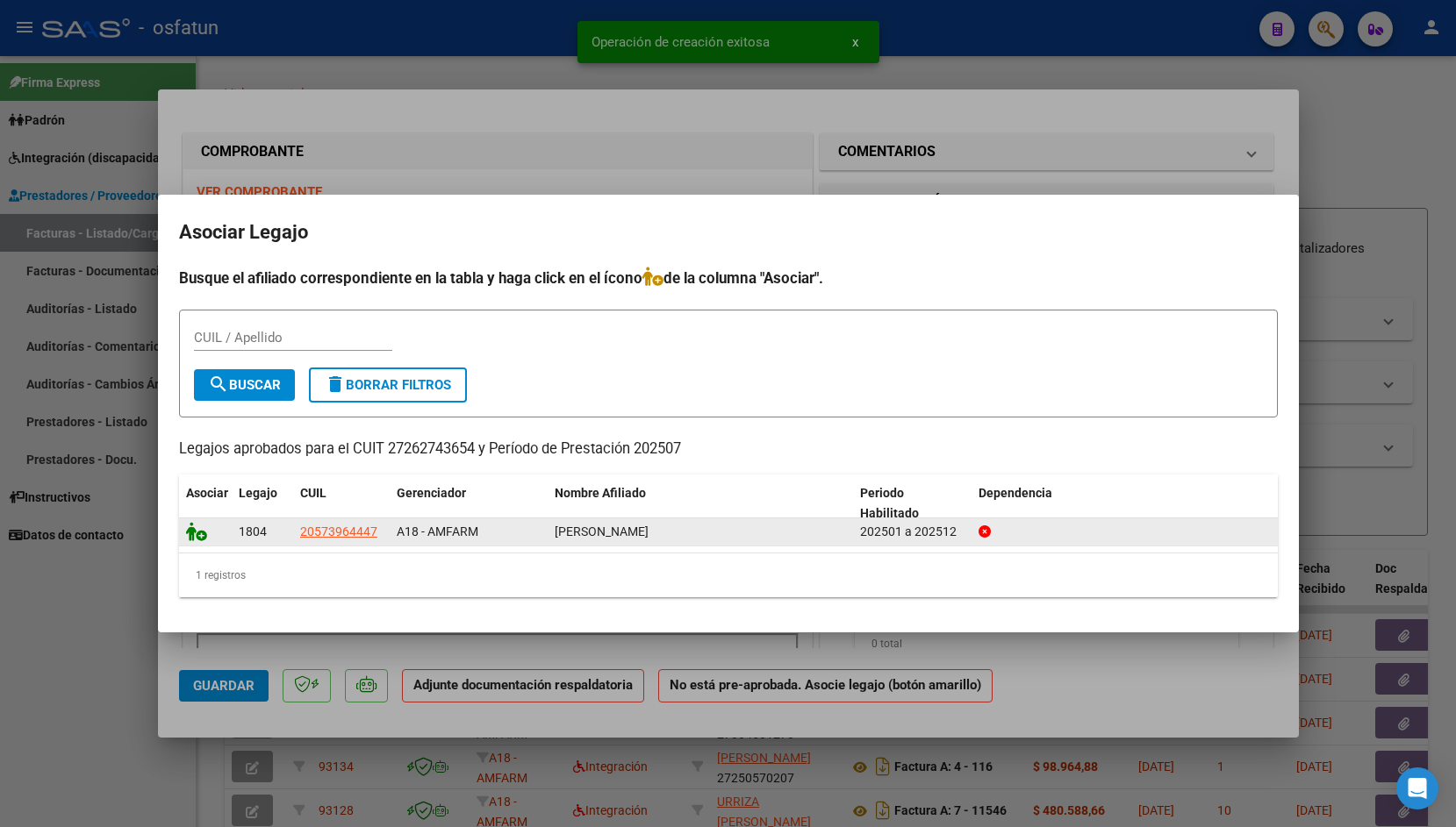
click at [192, 529] on icon at bounding box center [196, 531] width 21 height 19
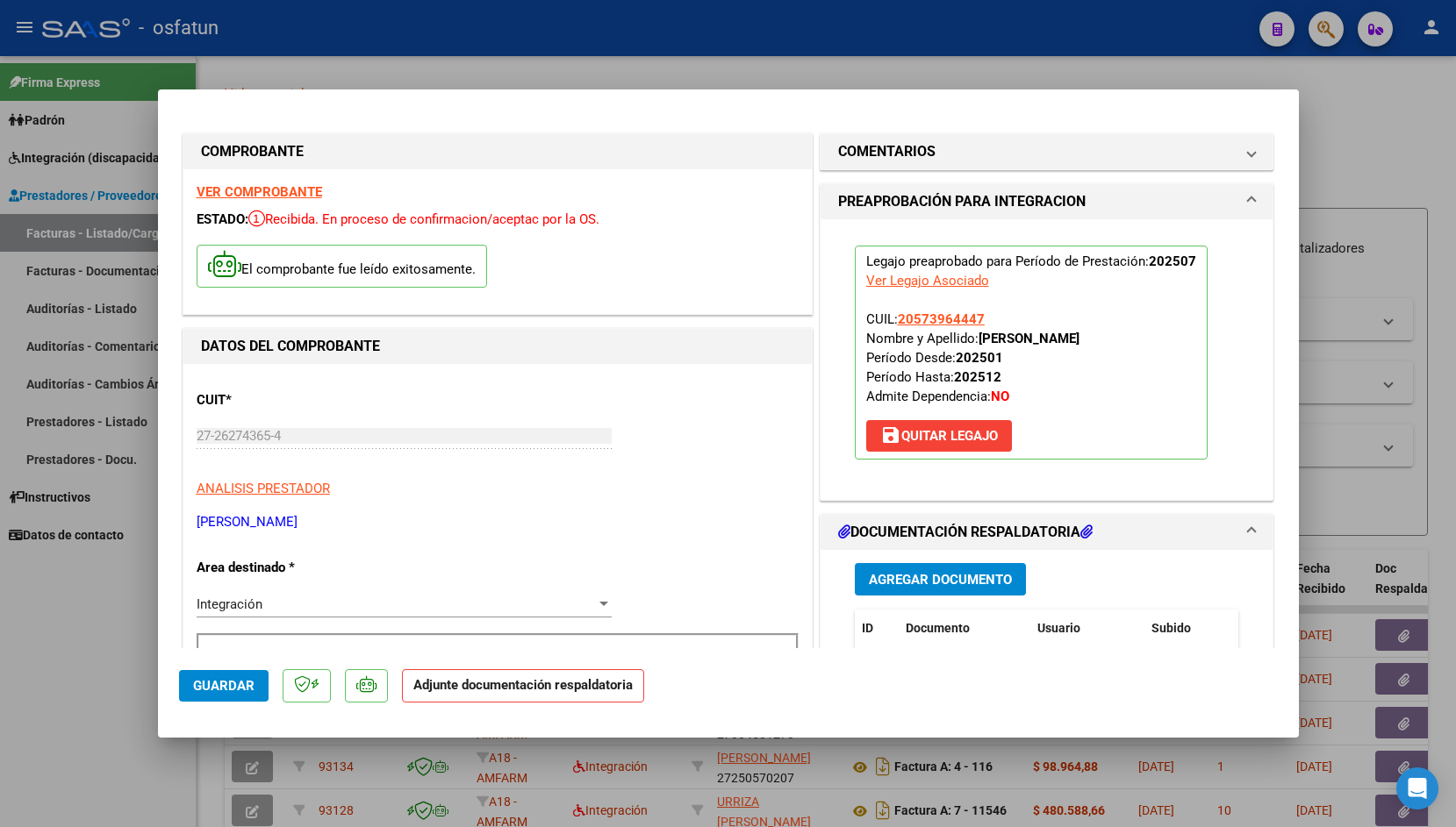
click at [914, 574] on span "Agregar Documento" at bounding box center [940, 579] width 143 height 16
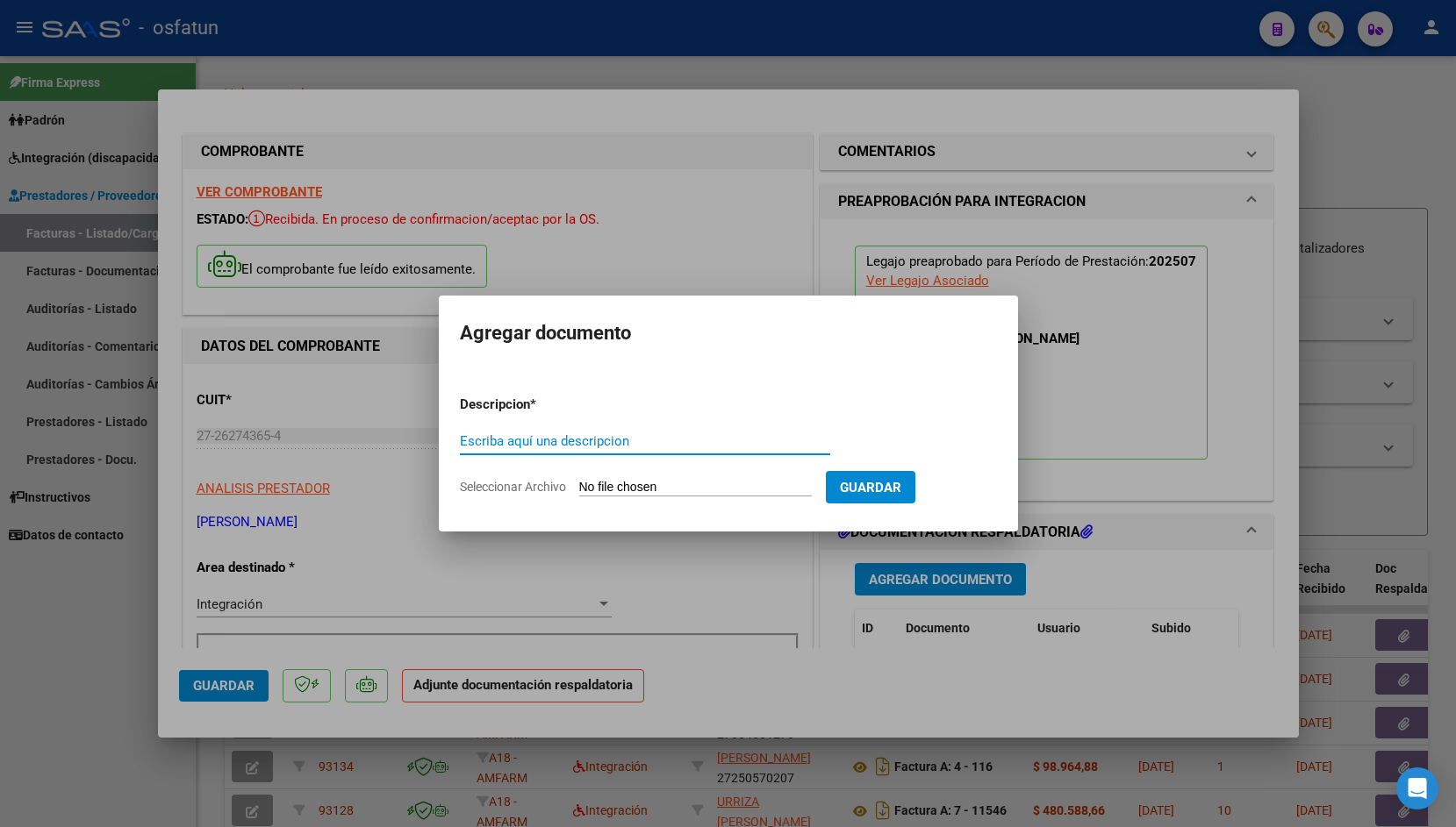
click at [574, 444] on input "Escriba aquí una descripcion" at bounding box center [645, 441] width 371 height 16
type input "planilla de asistencia"
click at [627, 480] on input "Seleccionar Archivo" at bounding box center [696, 488] width 233 height 17
type input "C:\fakepath\PLANILLA-8.pdf"
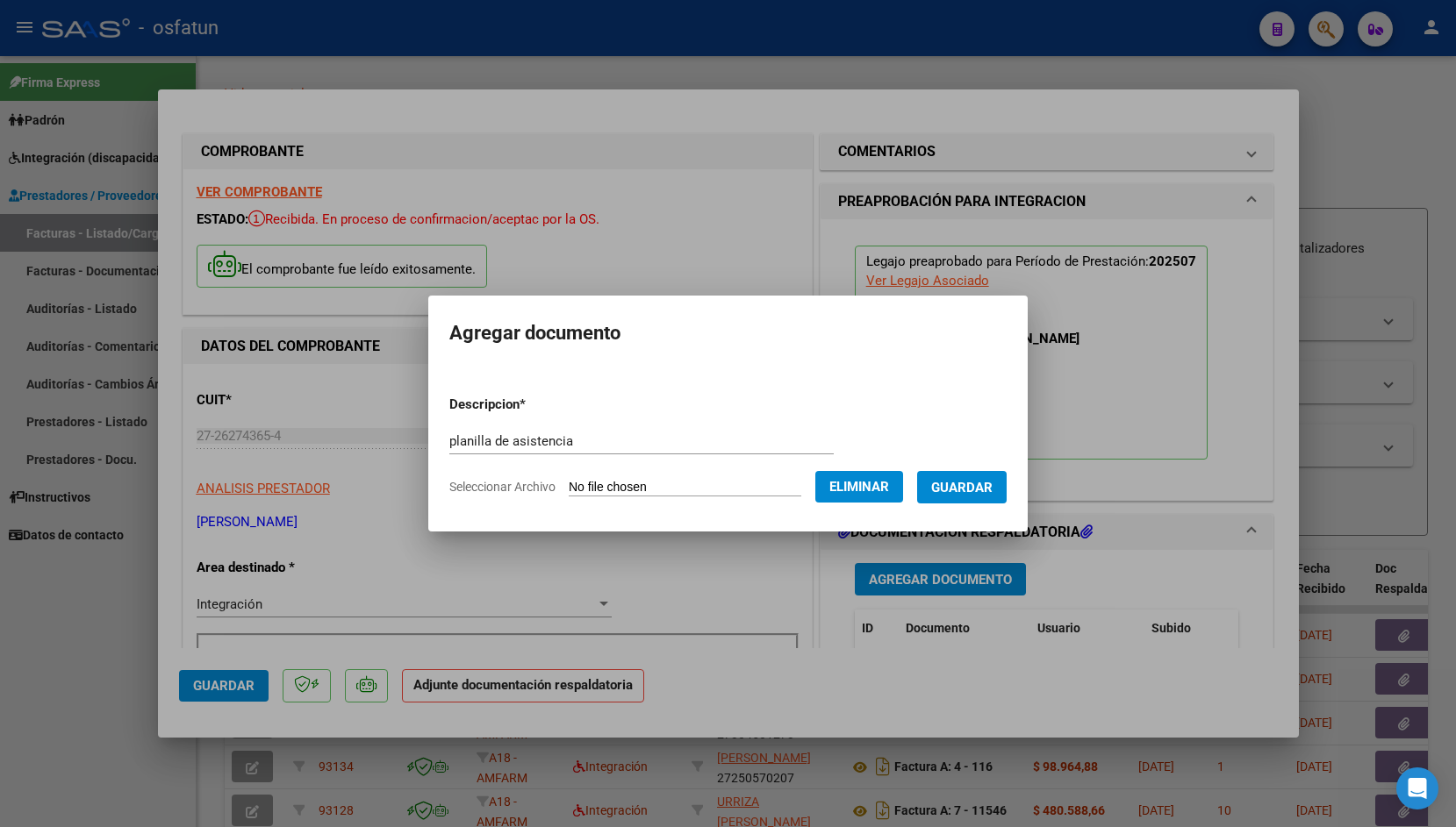
click at [953, 479] on span "Guardar" at bounding box center [961, 486] width 61 height 16
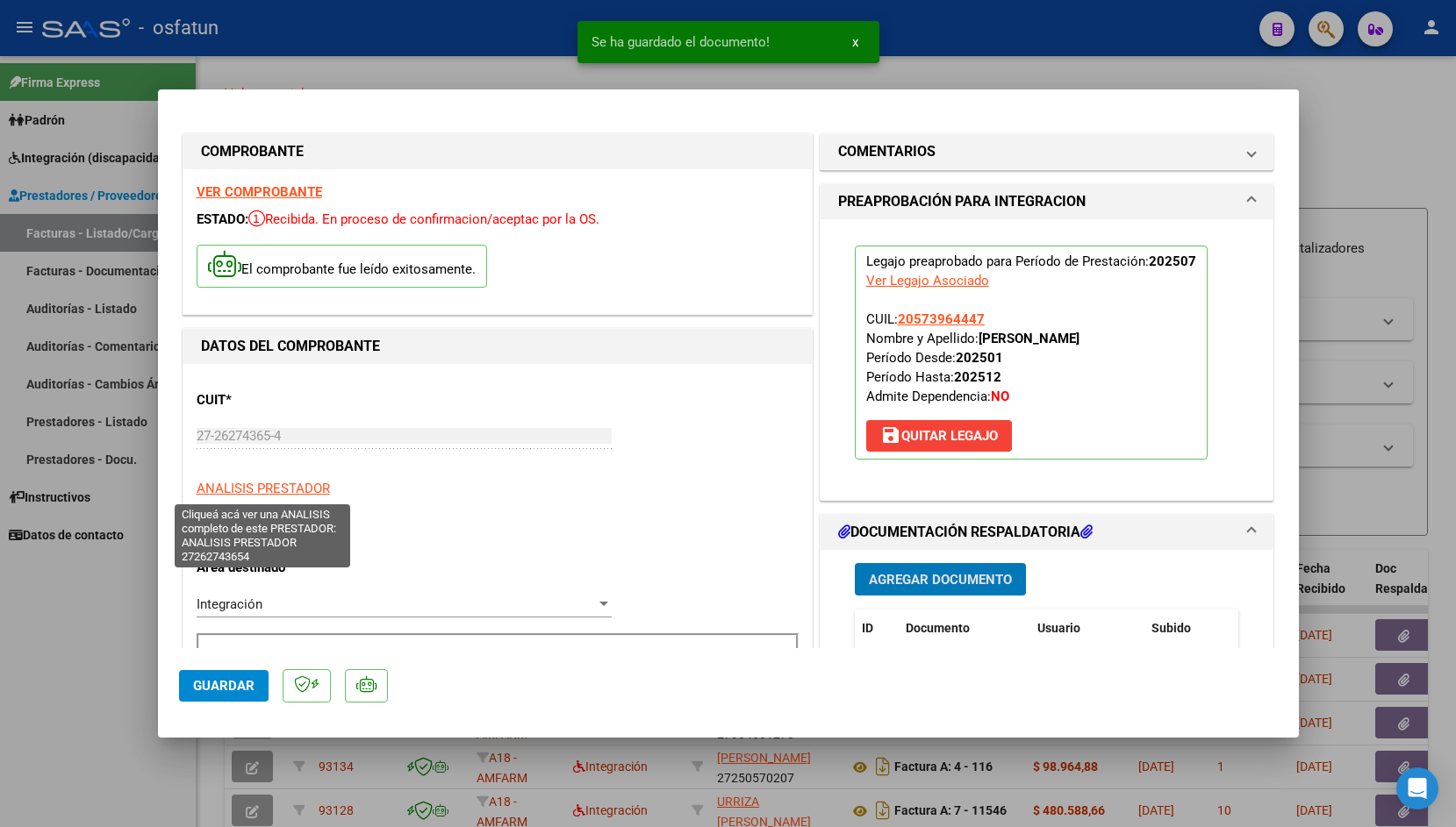
click at [208, 687] on span "Guardar" at bounding box center [224, 686] width 61 height 16
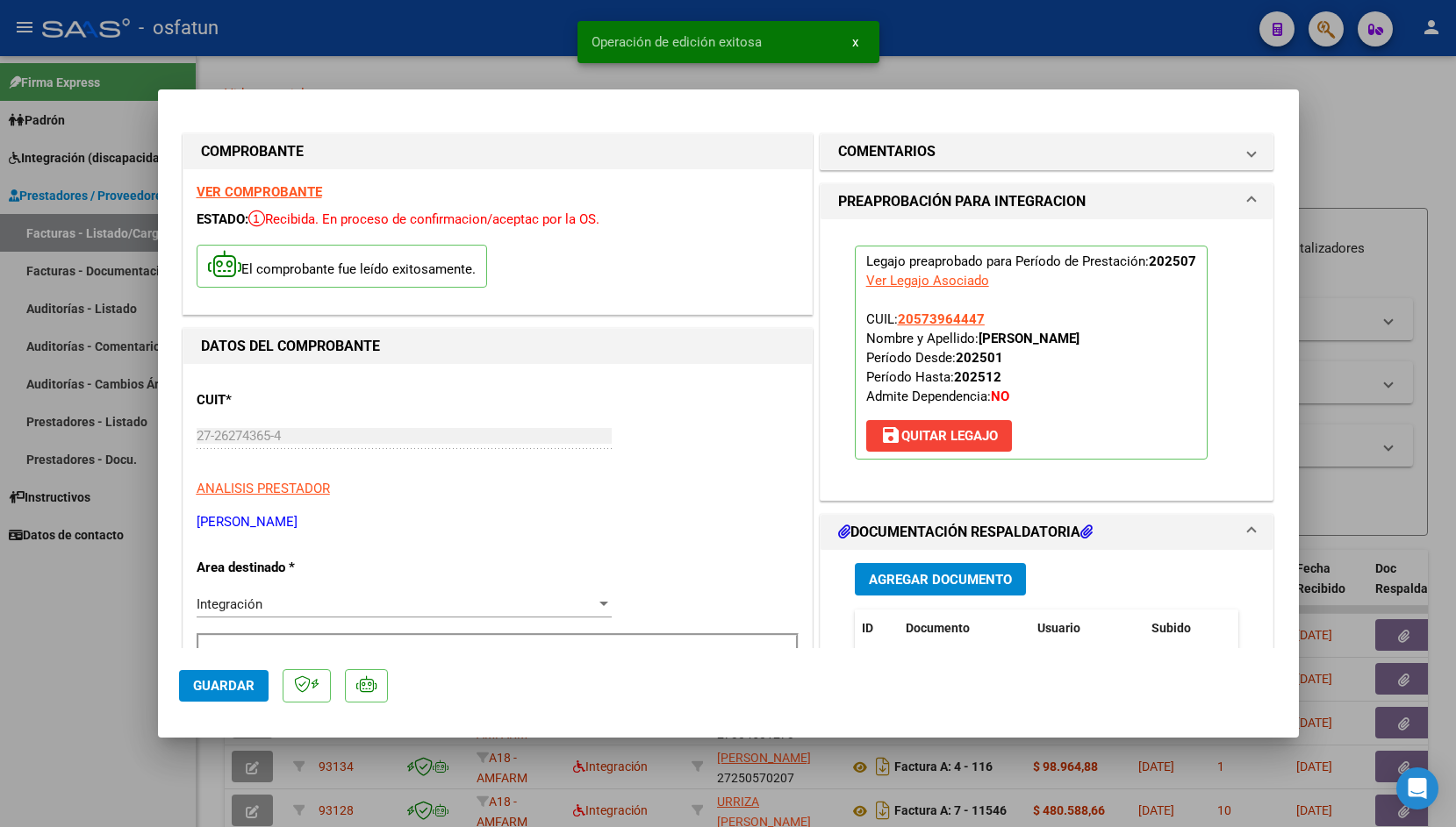
click at [322, 64] on div at bounding box center [728, 413] width 1456 height 827
